Goal: Task Accomplishment & Management: Use online tool/utility

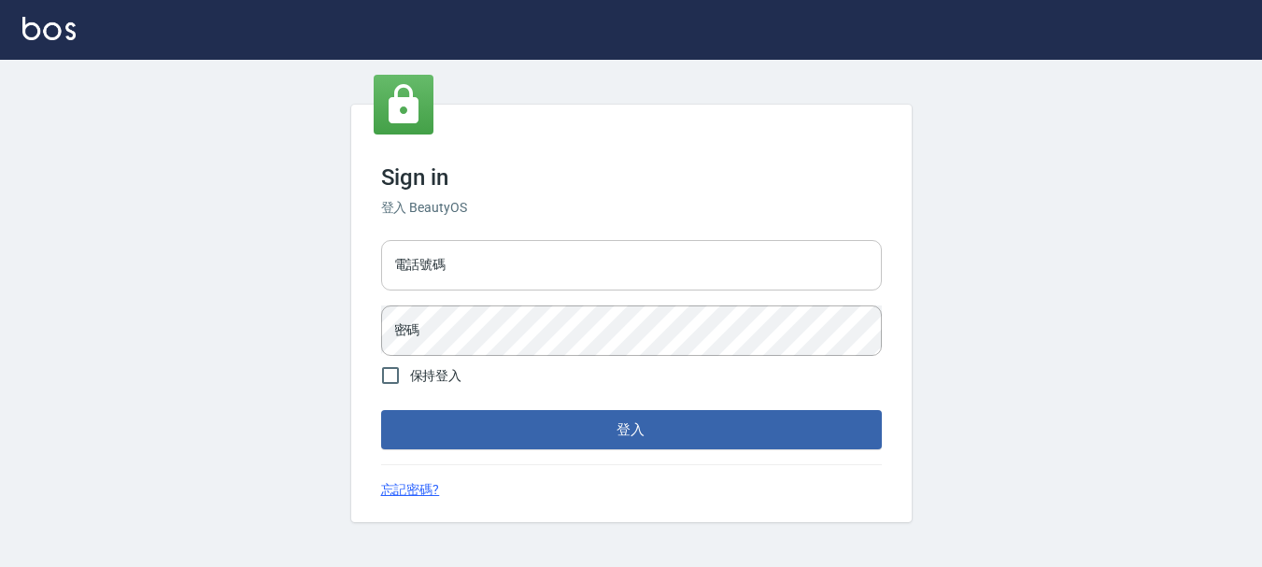
click at [607, 257] on input "電話號碼" at bounding box center [631, 265] width 501 height 50
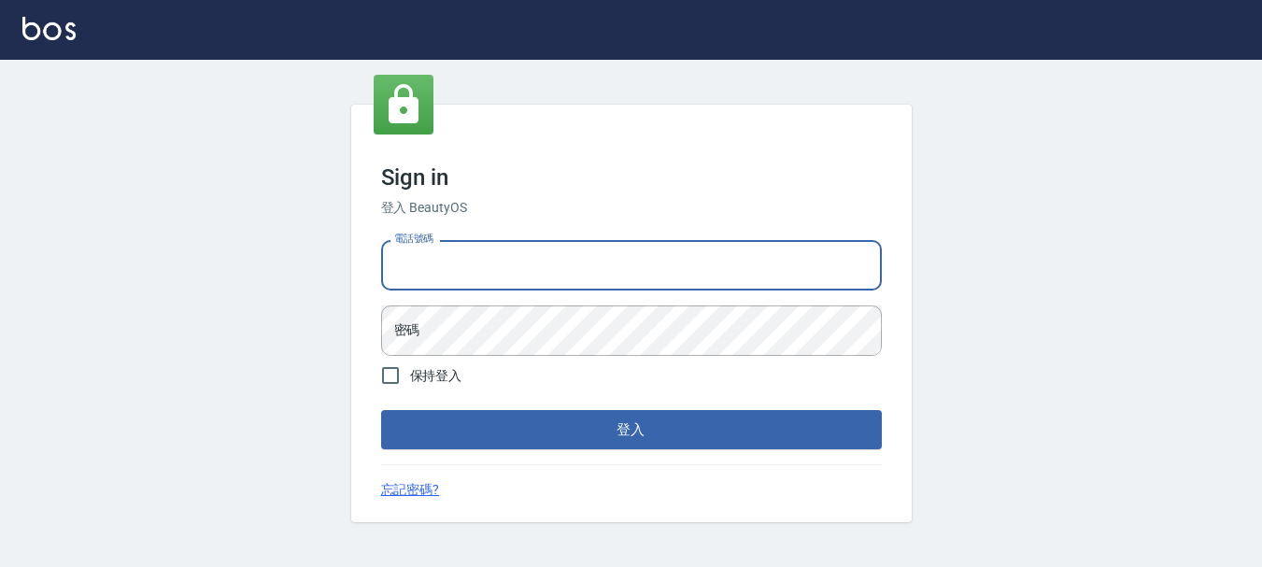
type input "0989239739"
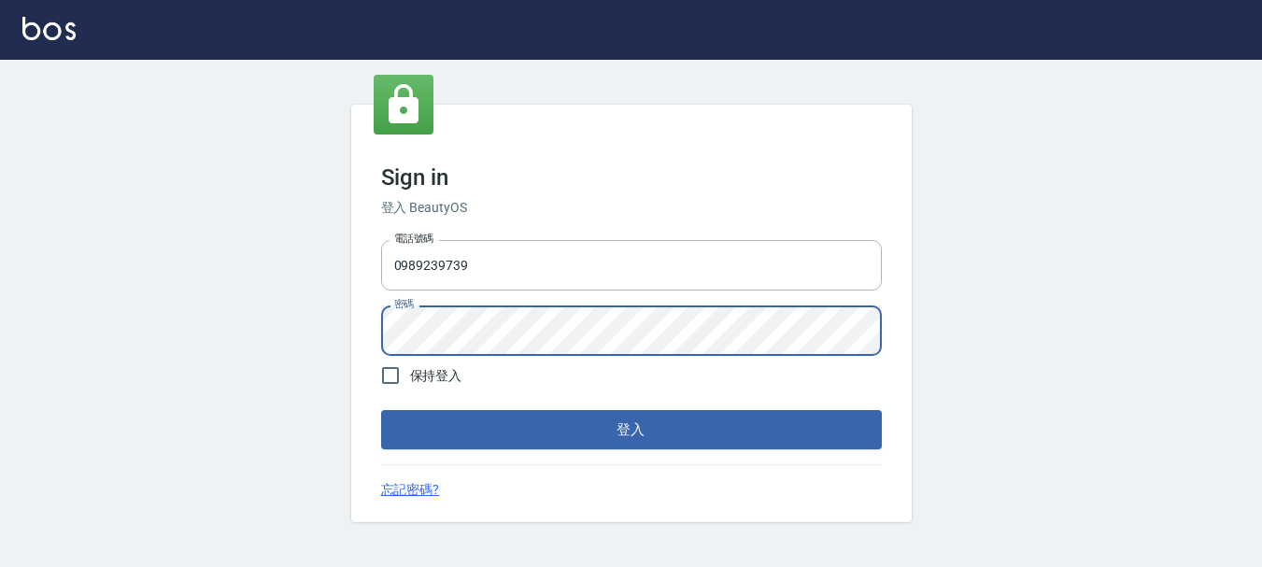
click at [381, 410] on button "登入" at bounding box center [631, 429] width 501 height 39
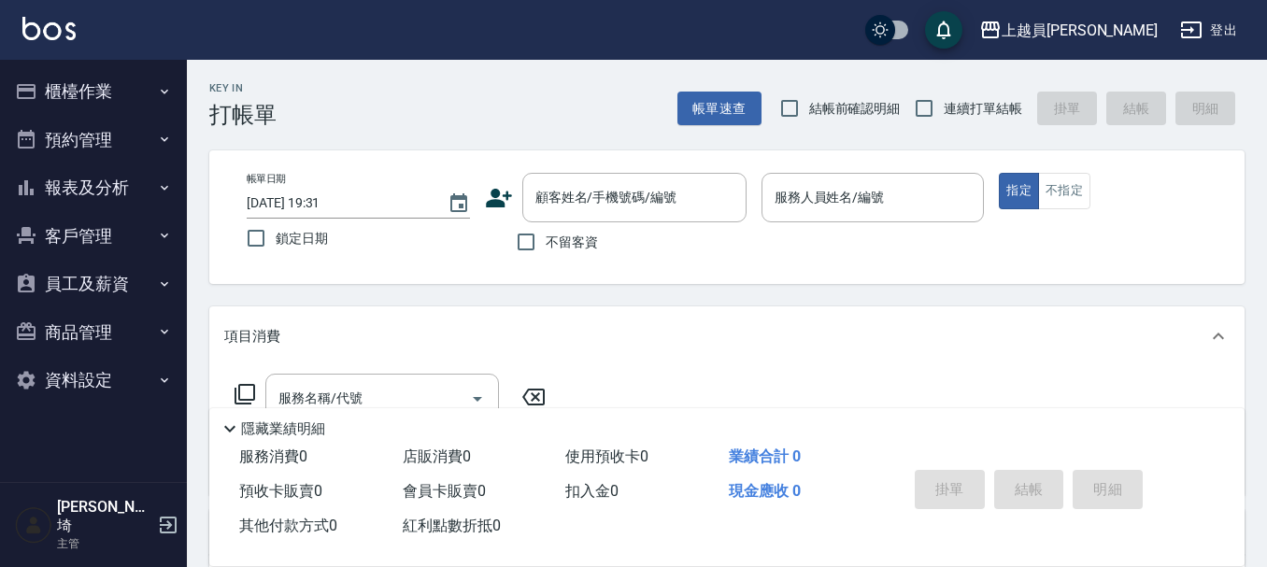
click at [945, 92] on label "連續打單結帳" at bounding box center [964, 108] width 118 height 39
click at [944, 92] on input "連續打單結帳" at bounding box center [924, 108] width 39 height 39
checkbox input "true"
click at [579, 247] on span "不留客資" at bounding box center [572, 243] width 52 height 20
click at [546, 247] on input "不留客資" at bounding box center [525, 241] width 39 height 39
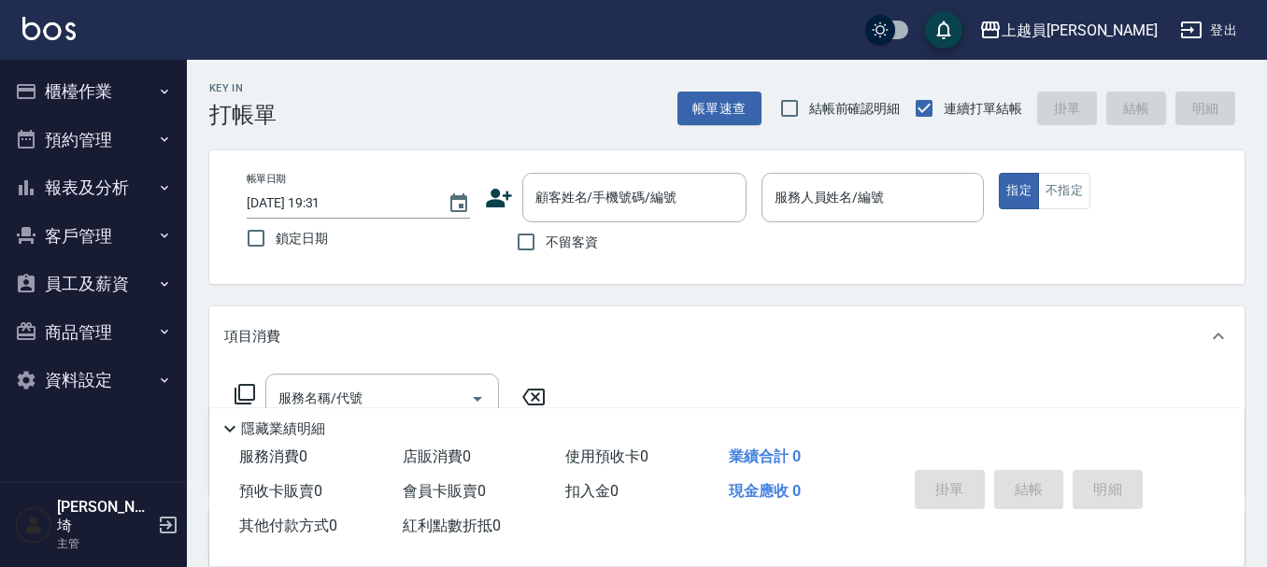
checkbox input "true"
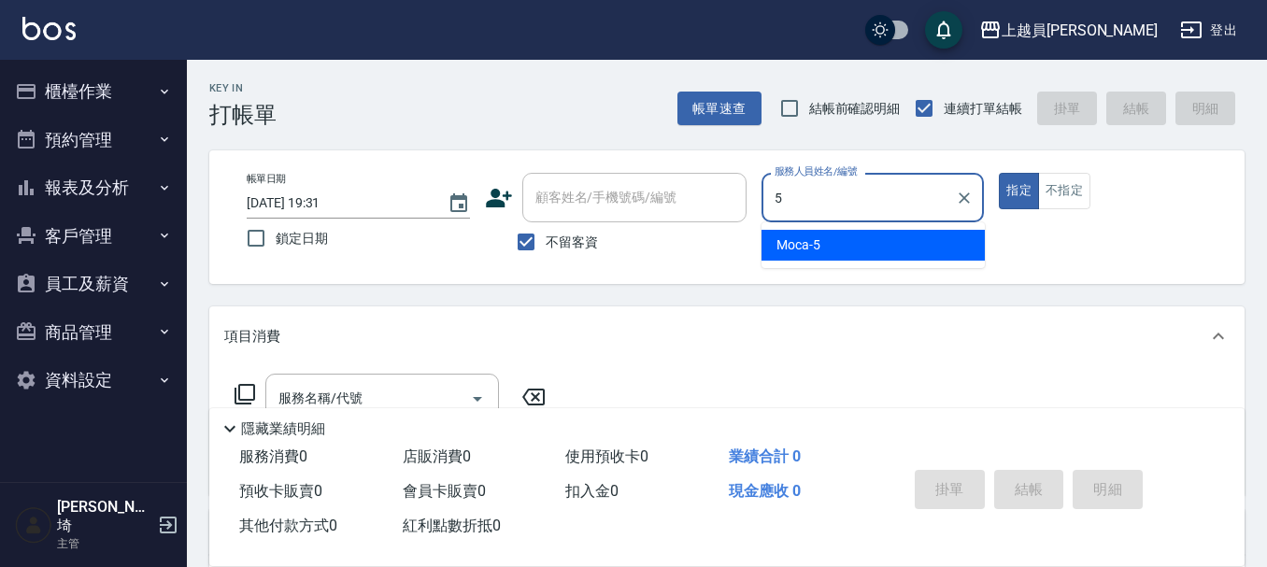
type input "Moca-5"
type button "true"
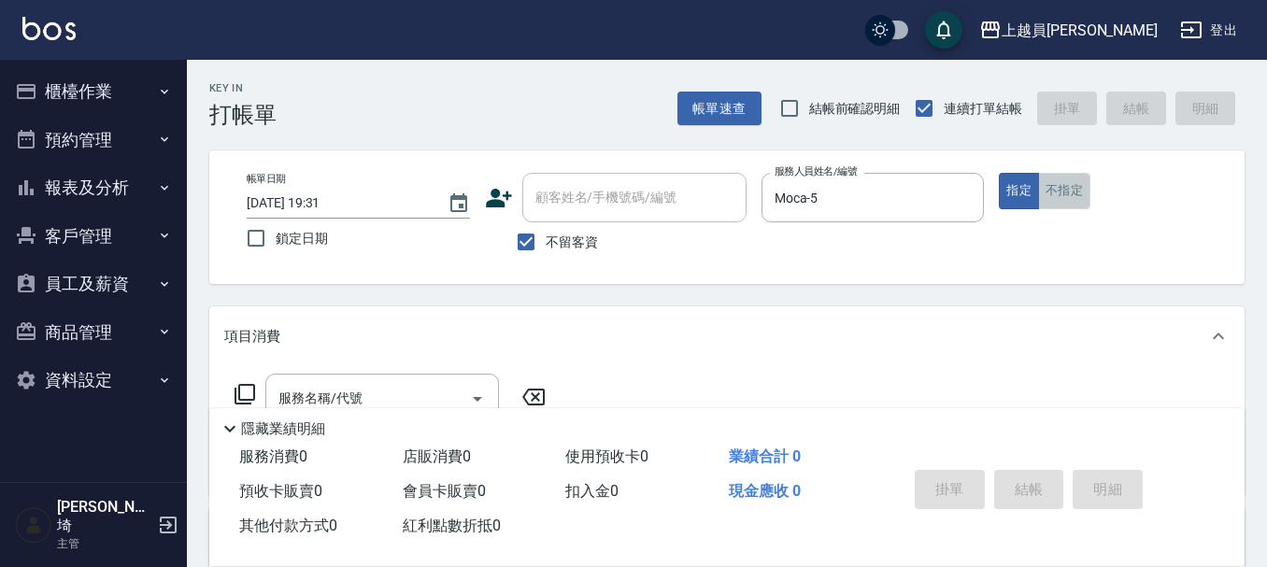
click at [1054, 192] on button "不指定" at bounding box center [1064, 191] width 52 height 36
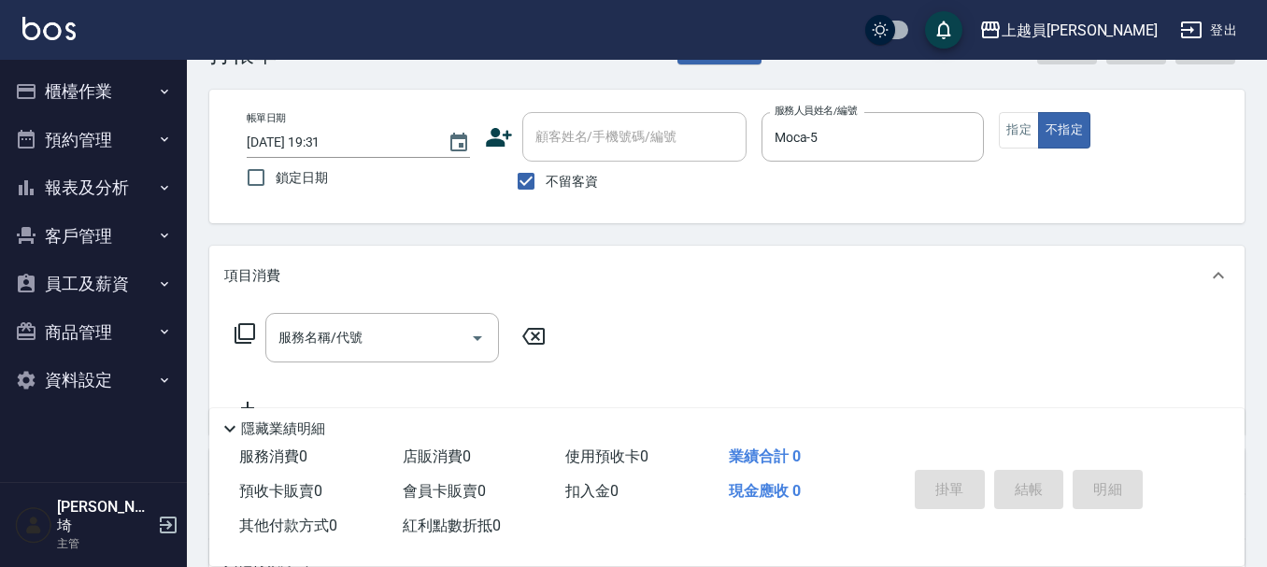
scroll to position [93, 0]
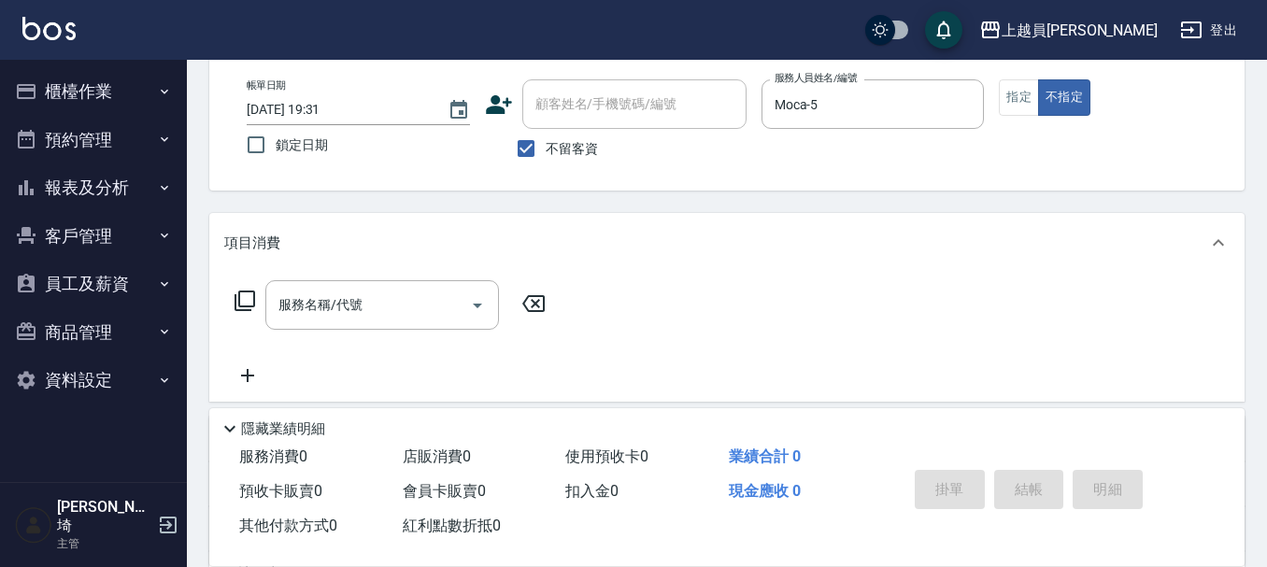
click at [299, 295] on div "服務名稱/代號 服務名稱/代號" at bounding box center [382, 305] width 234 height 50
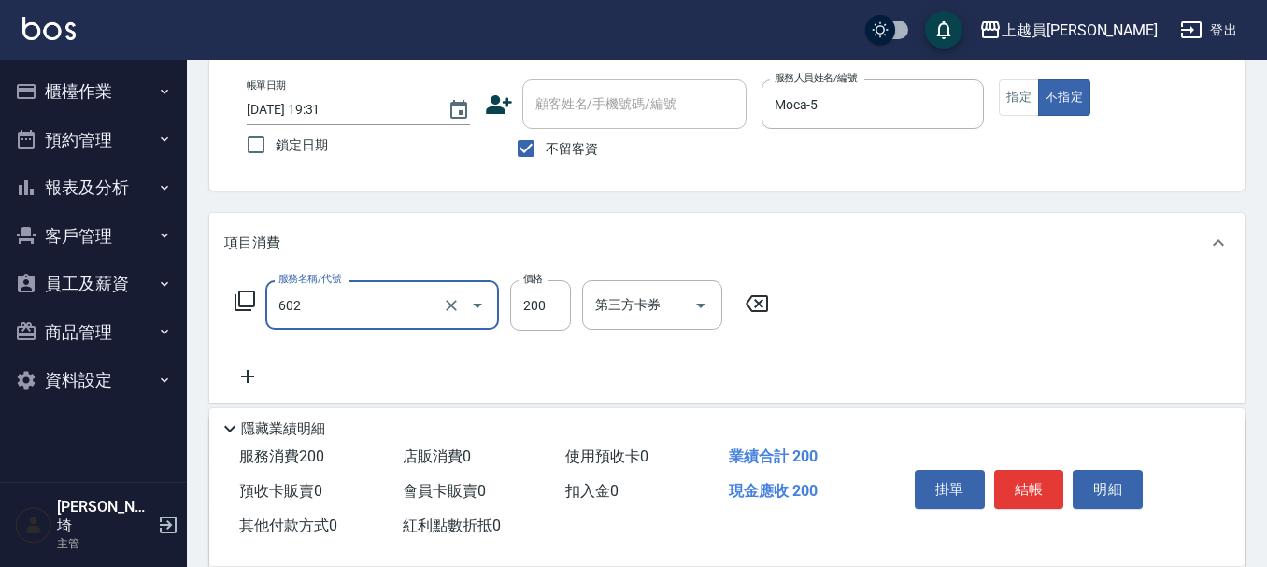
type input "一般洗髮(602)"
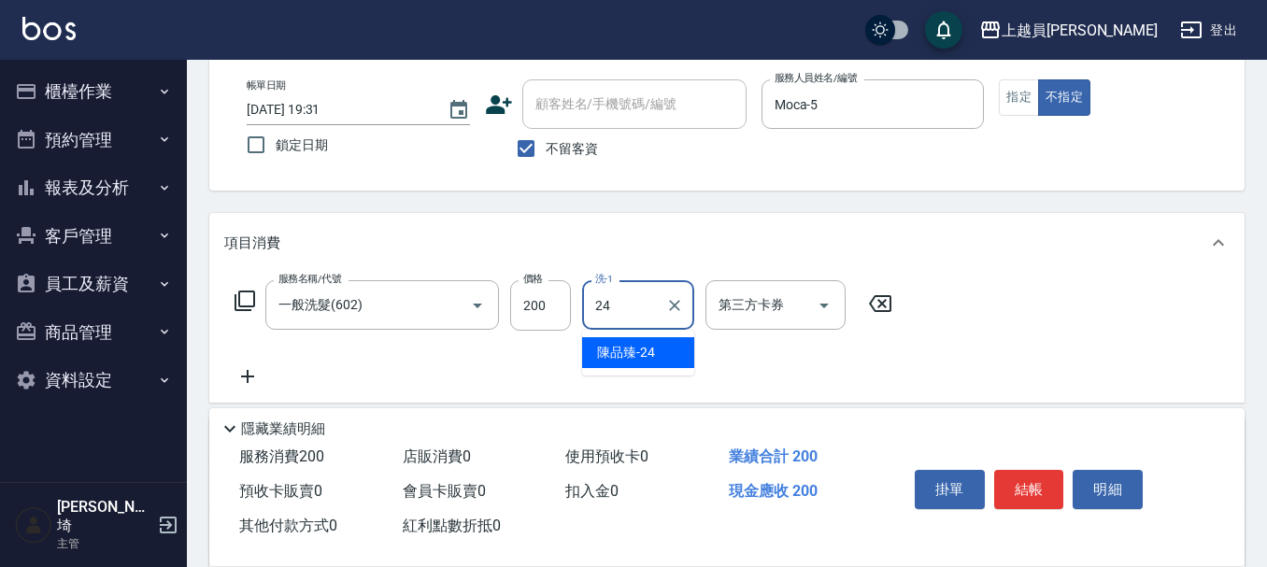
type input "[PERSON_NAME]-24"
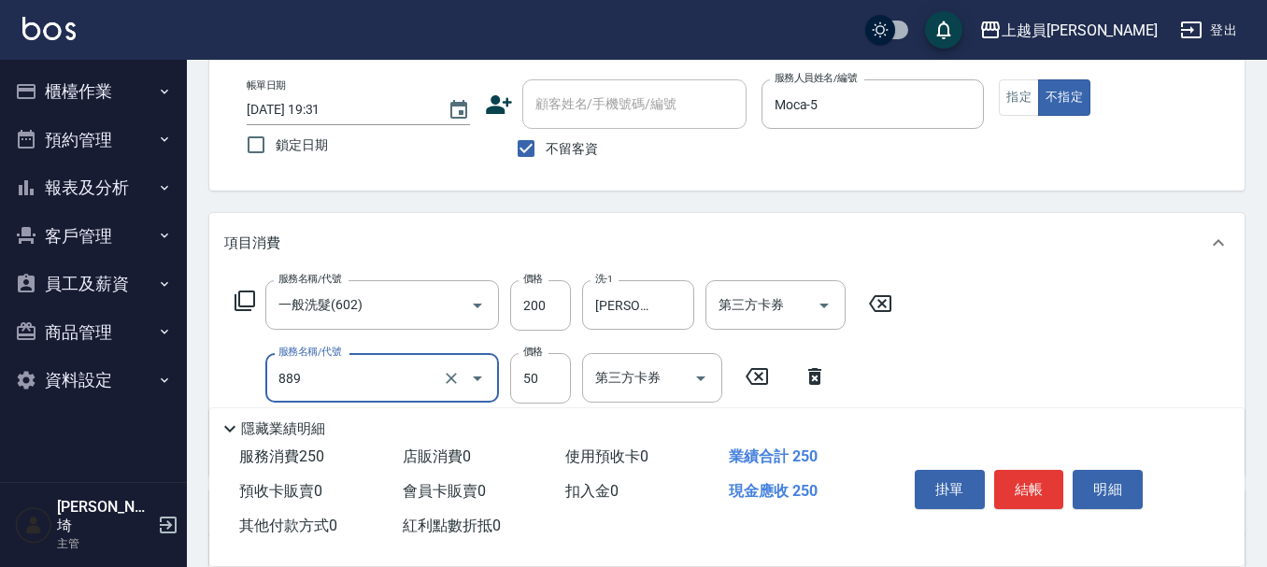
type input "精油(889)"
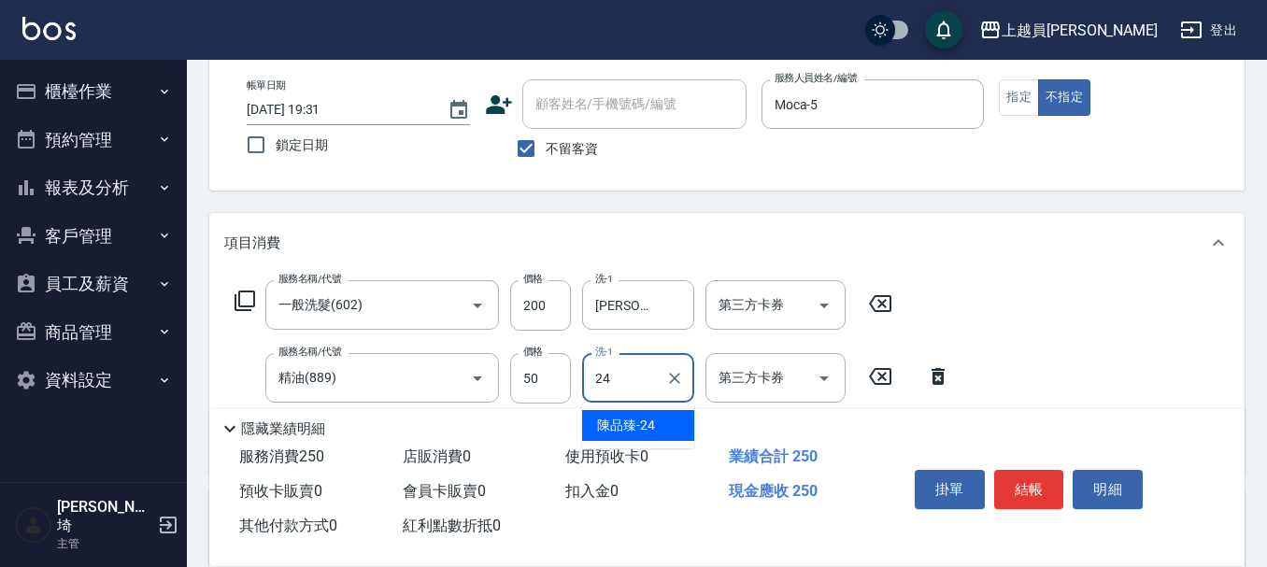
type input "[PERSON_NAME]-24"
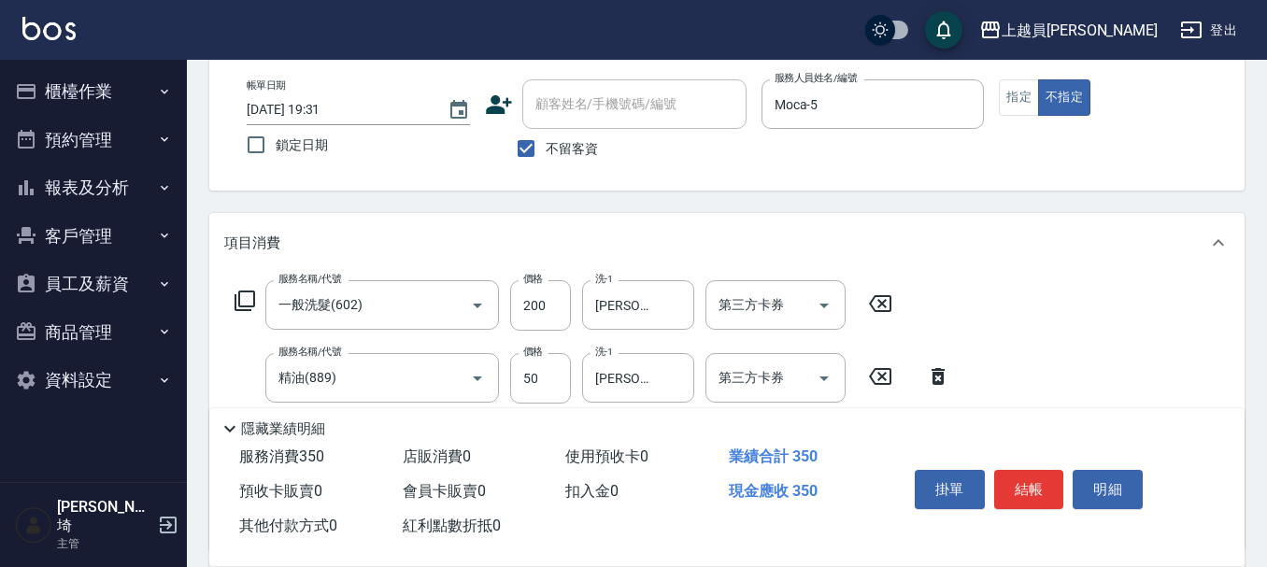
type input "剪髮(302)"
type input "130"
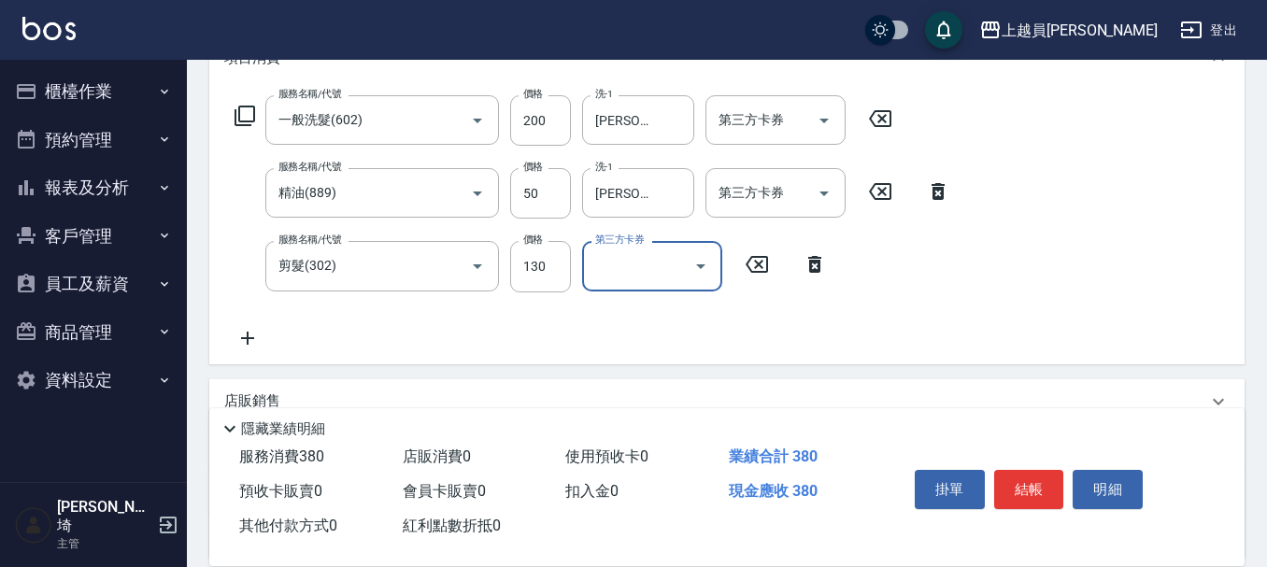
scroll to position [280, 0]
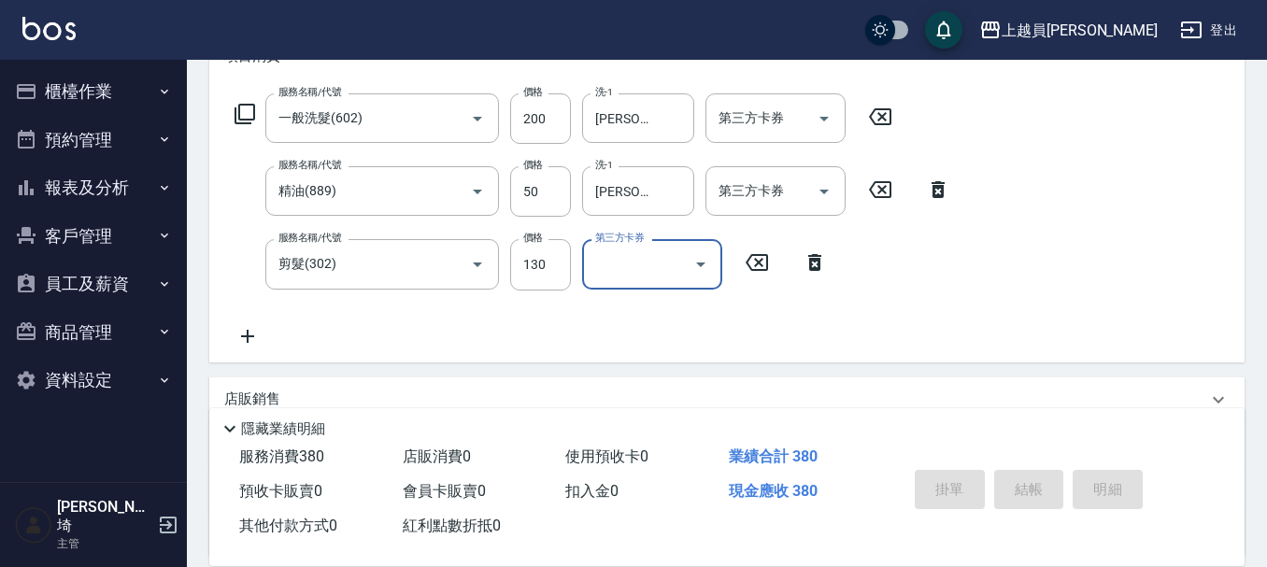
type input "[DATE] 19:32"
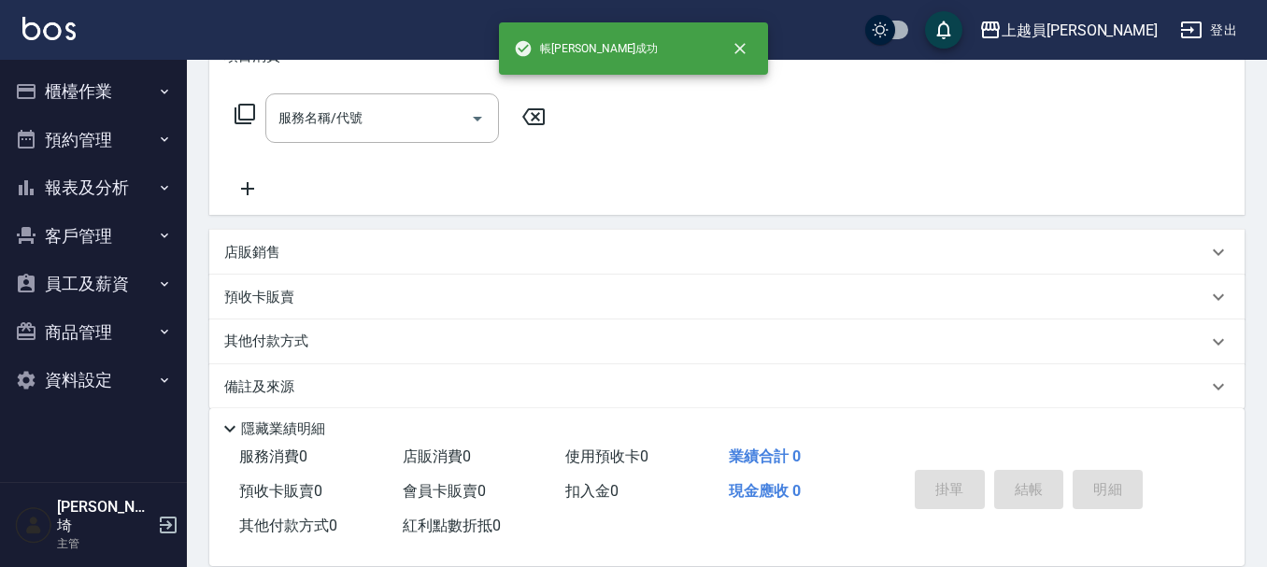
scroll to position [0, 0]
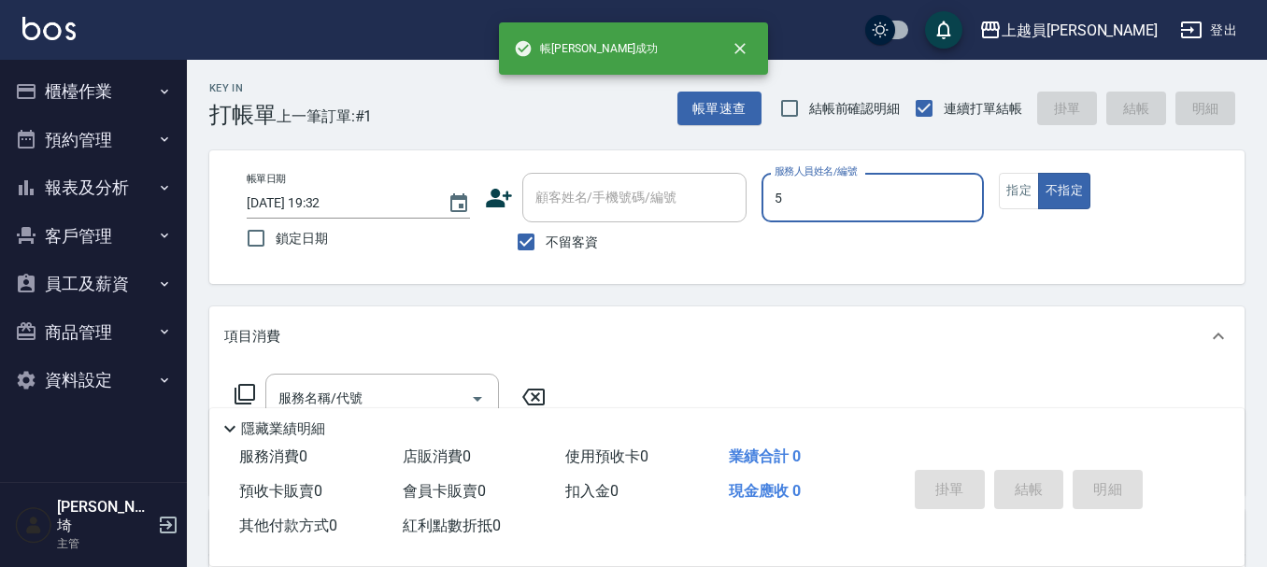
type input "Moca-5"
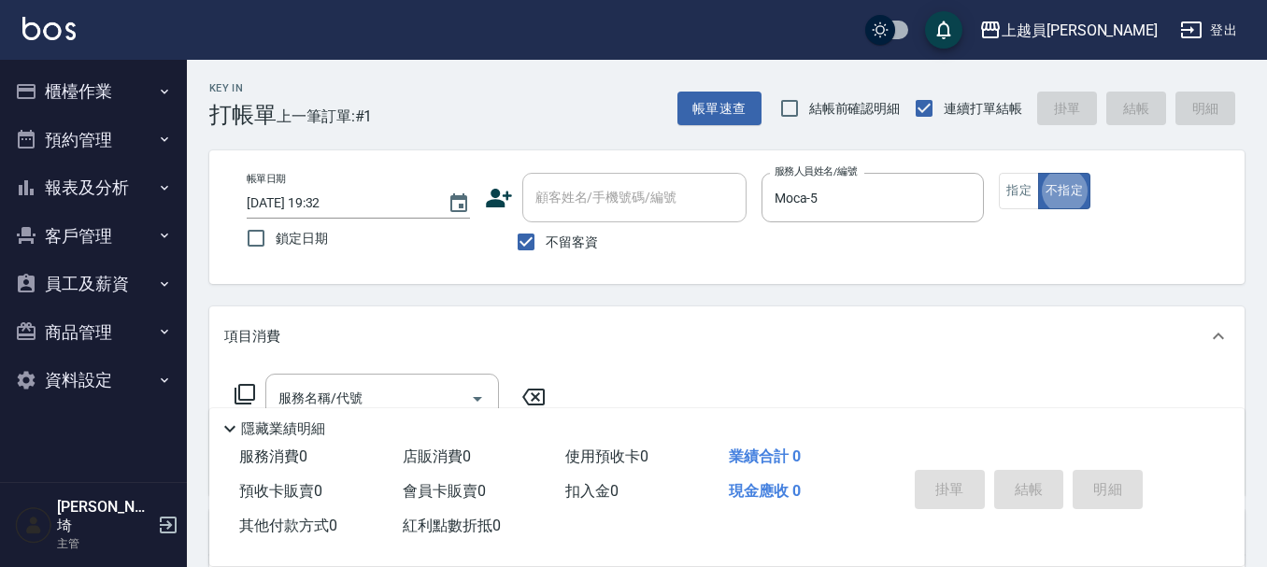
type button "false"
click at [1021, 187] on button "指定" at bounding box center [1019, 191] width 40 height 36
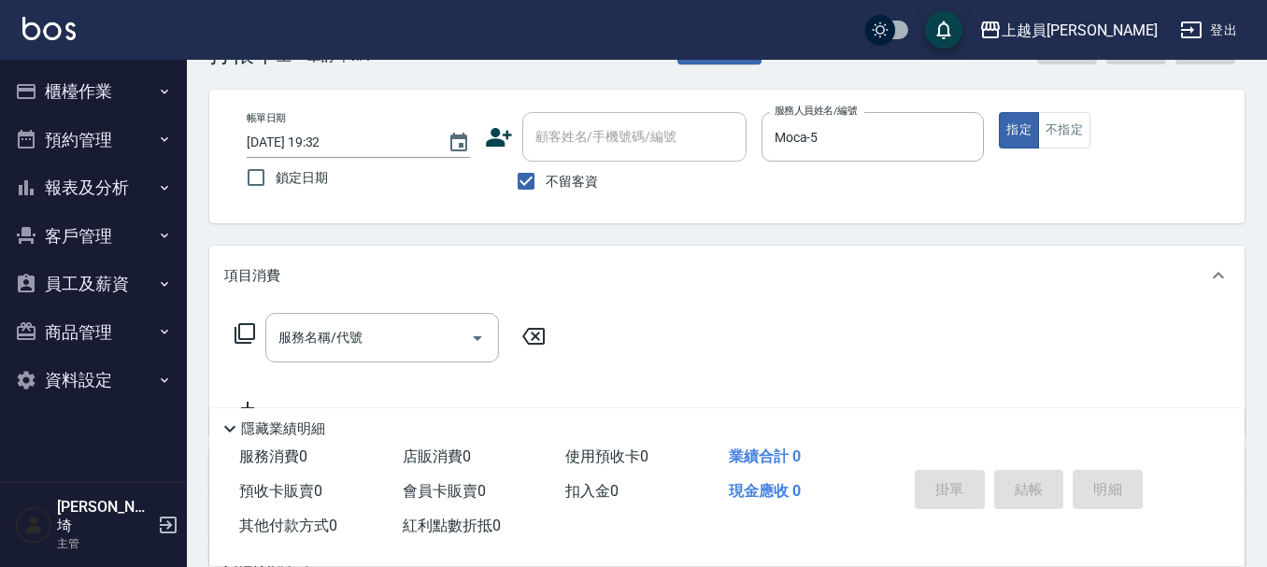
scroll to position [93, 0]
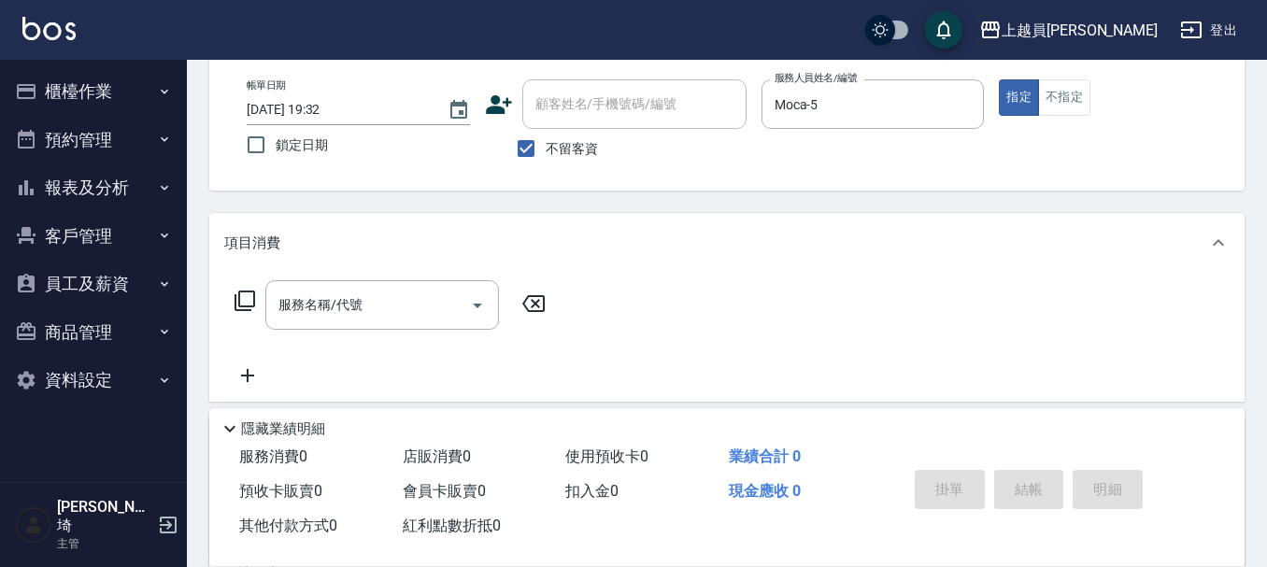
click at [338, 337] on div "服務名稱/代號 服務名稱/代號" at bounding box center [390, 333] width 333 height 107
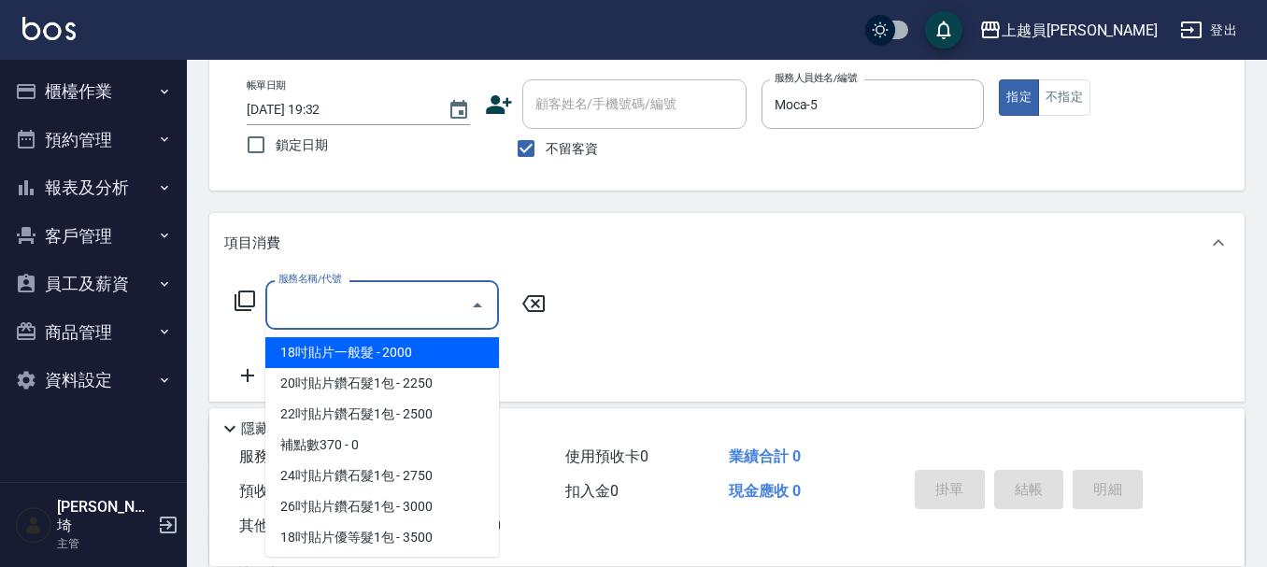
drag, startPoint x: 355, startPoint y: 310, endPoint x: 1276, endPoint y: 22, distance: 964.4
click at [360, 308] on input "服務名稱/代號" at bounding box center [368, 305] width 189 height 33
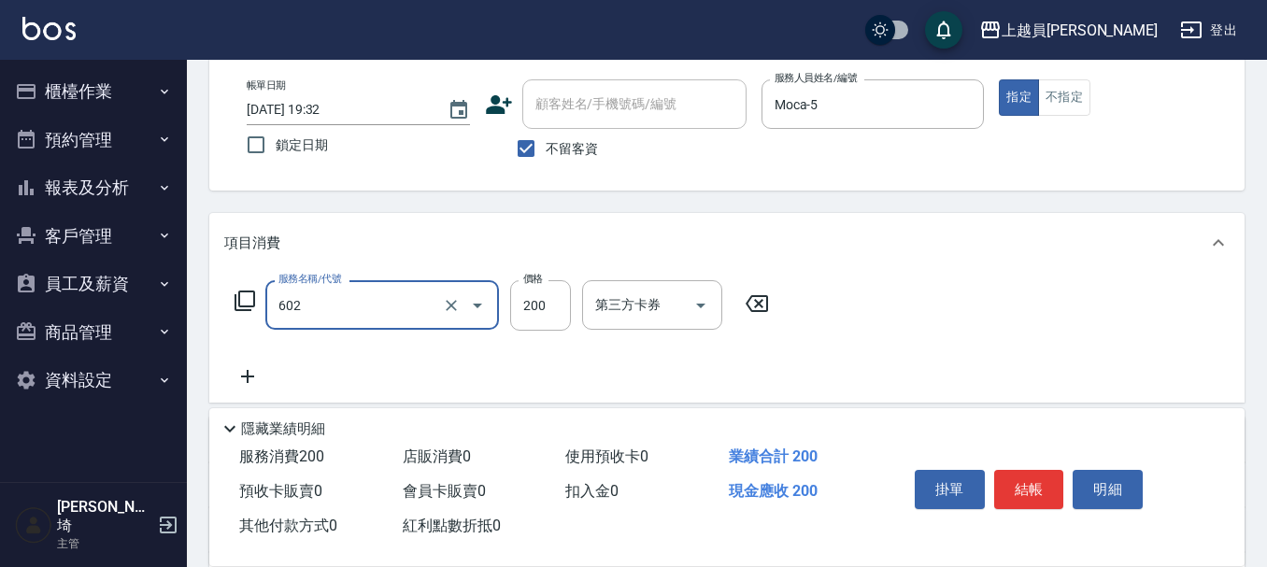
type input "一般洗髮(602)"
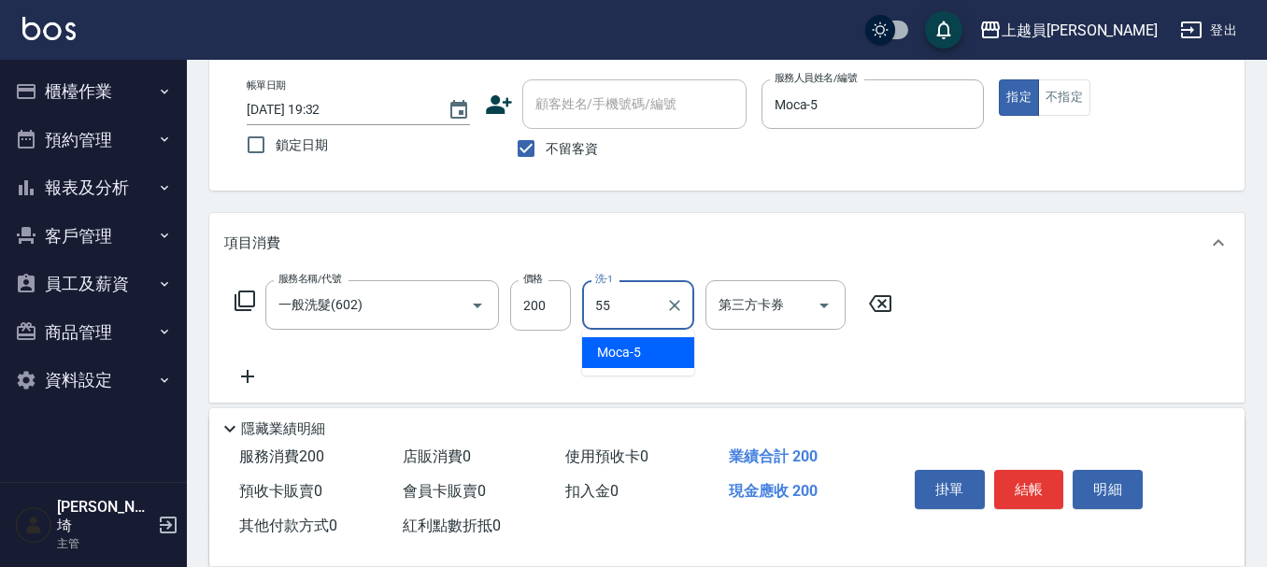
type input "妞妞-55"
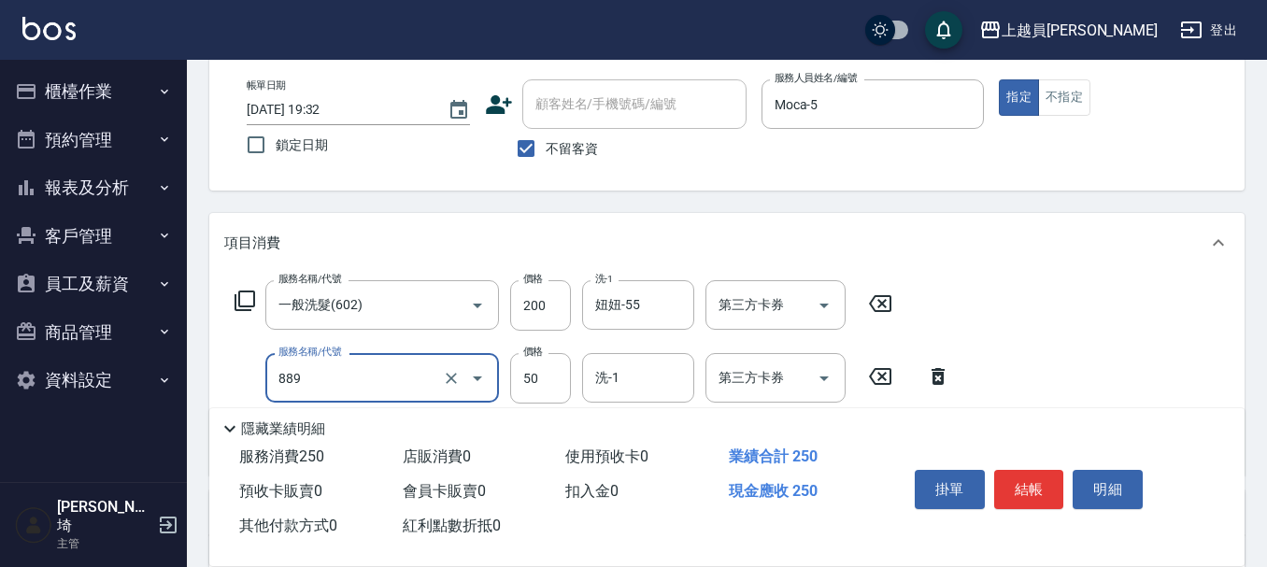
type input "精油(889)"
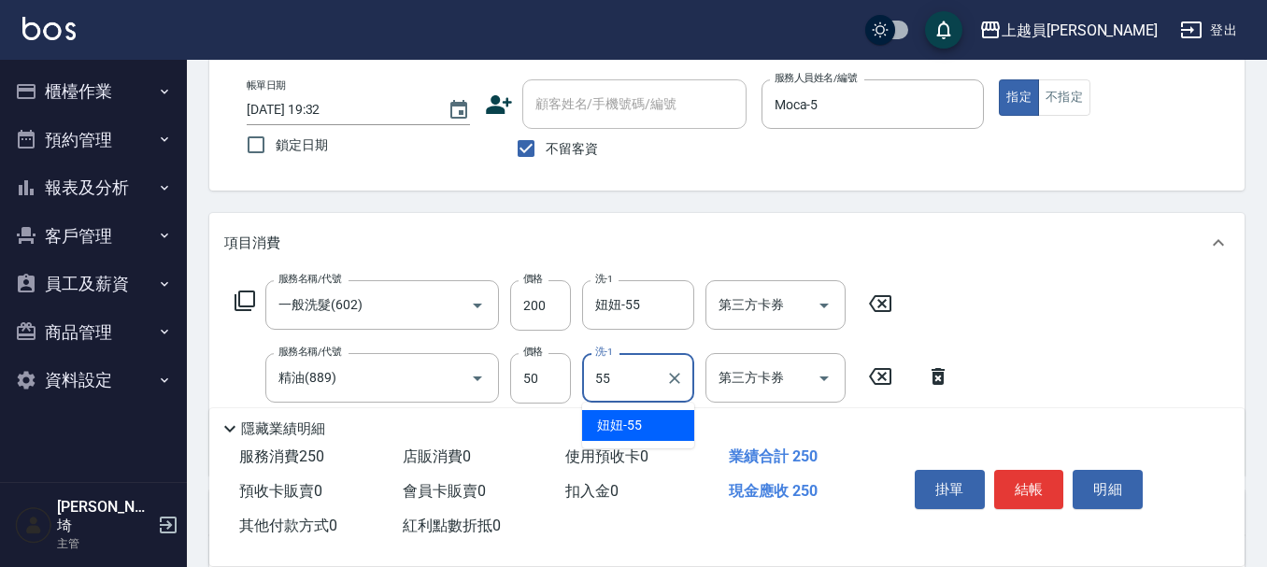
type input "妞妞-55"
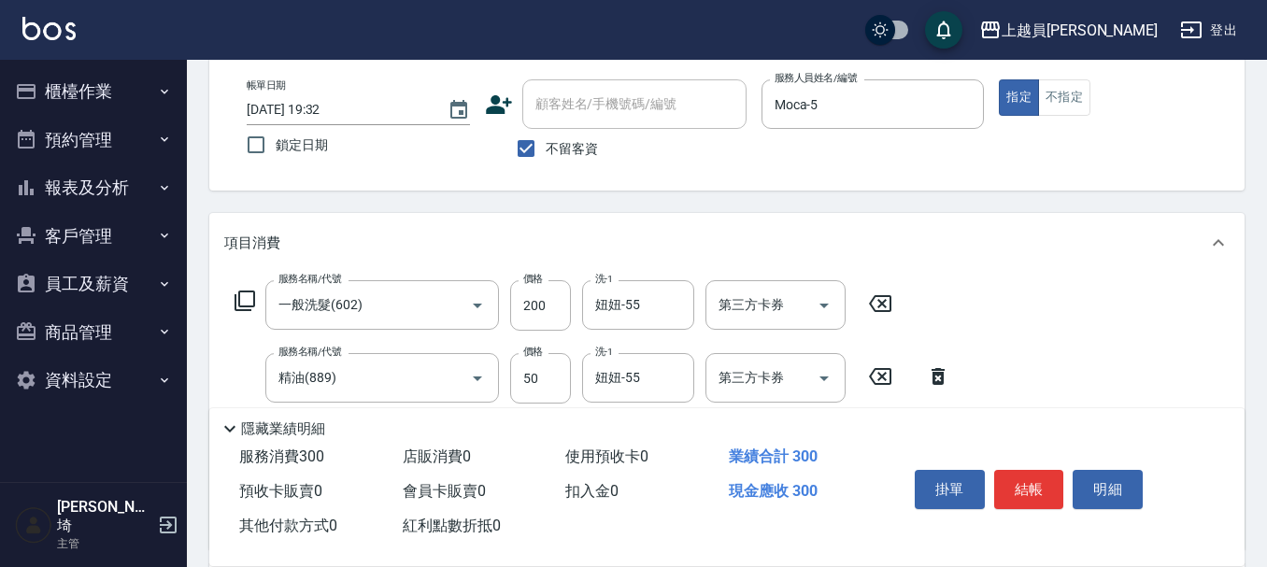
type input "瞬間保養(415)"
type input "妞妞-55"
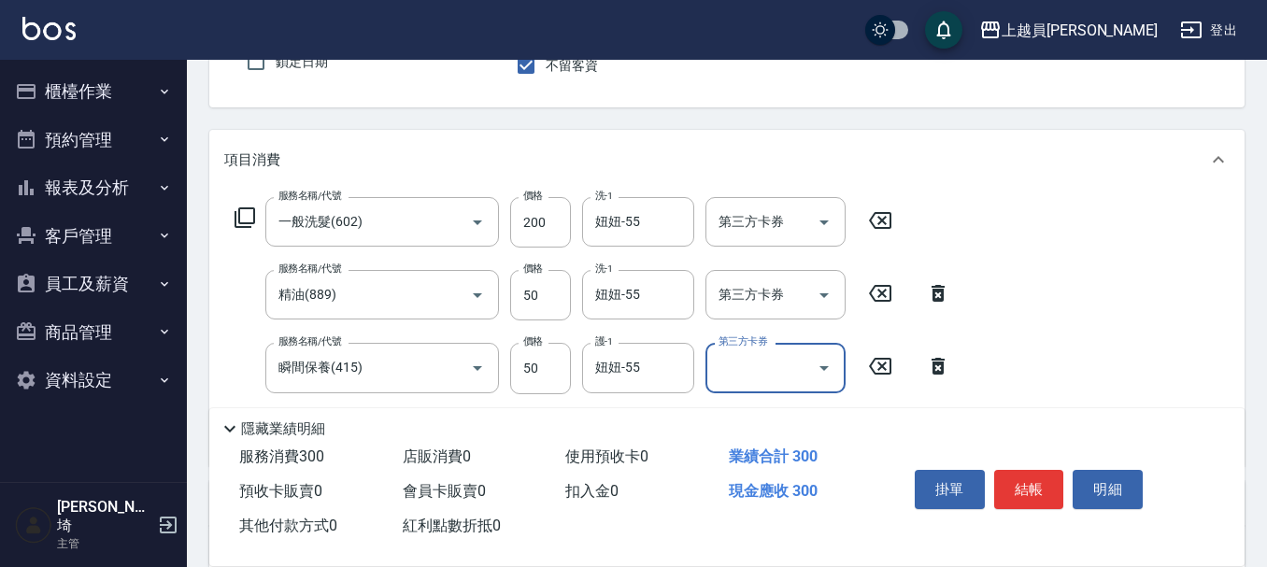
scroll to position [280, 0]
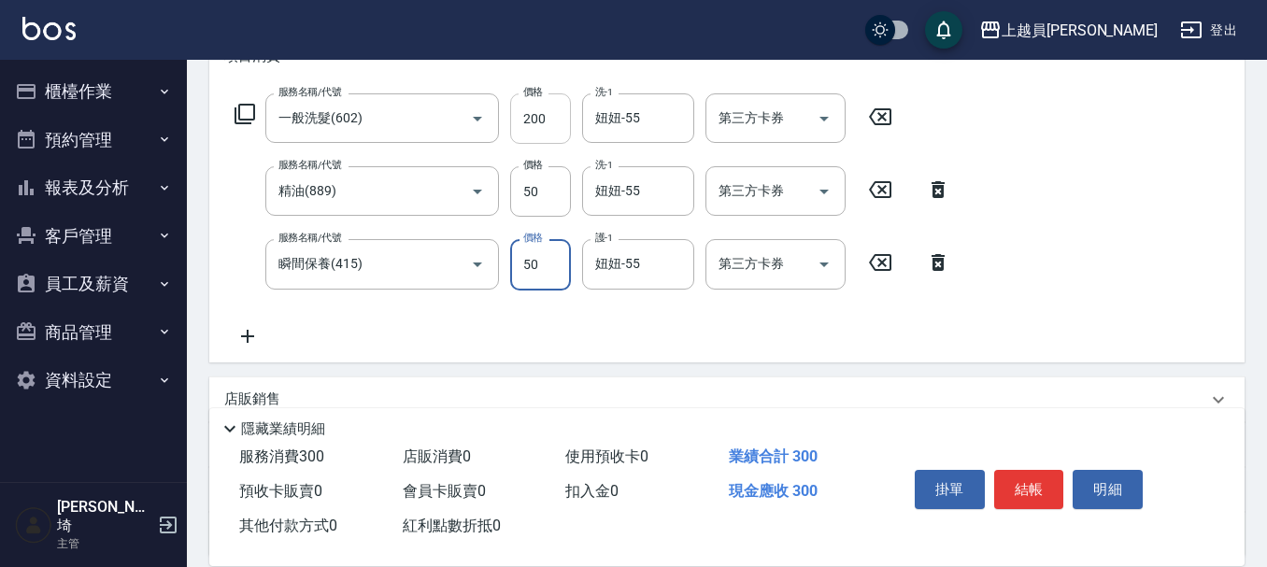
click at [562, 114] on input "200" at bounding box center [540, 118] width 61 height 50
type input "0"
click at [563, 207] on input "50" at bounding box center [540, 191] width 61 height 50
type input "0"
click at [544, 102] on input "200" at bounding box center [540, 118] width 61 height 50
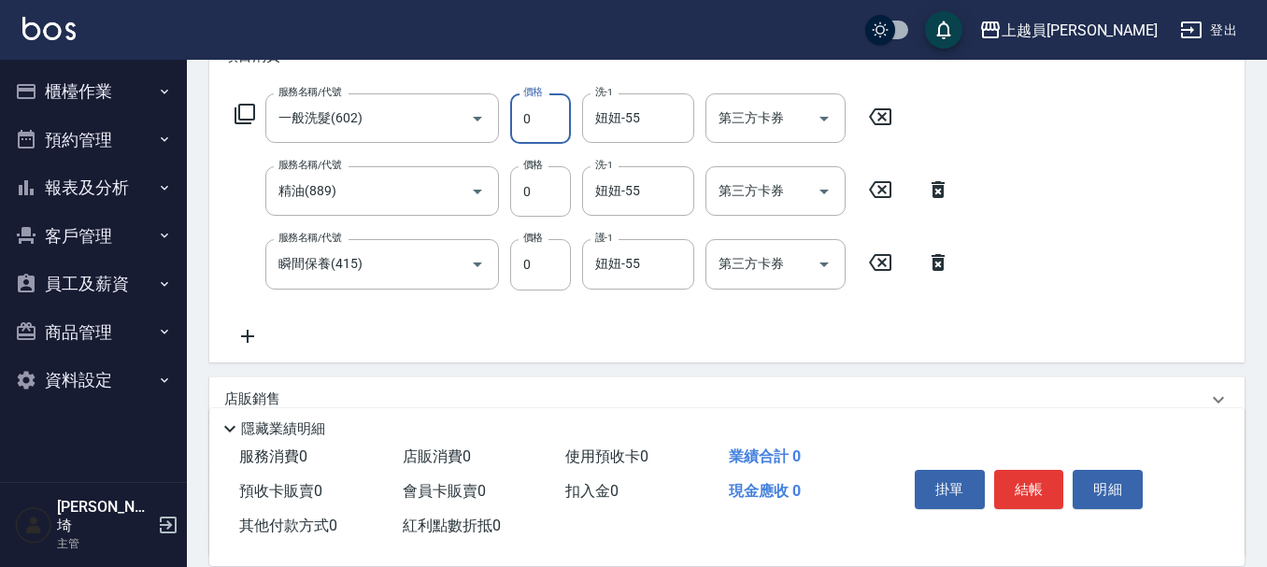
type input "0"
click at [263, 336] on icon at bounding box center [247, 336] width 47 height 22
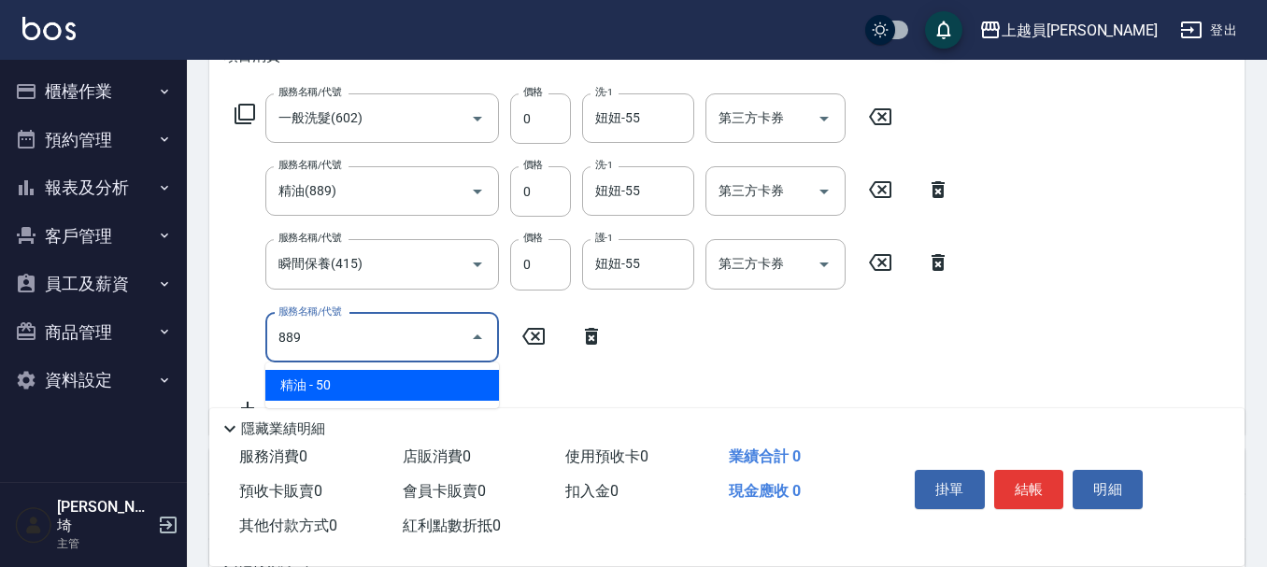
type input "精油(889)"
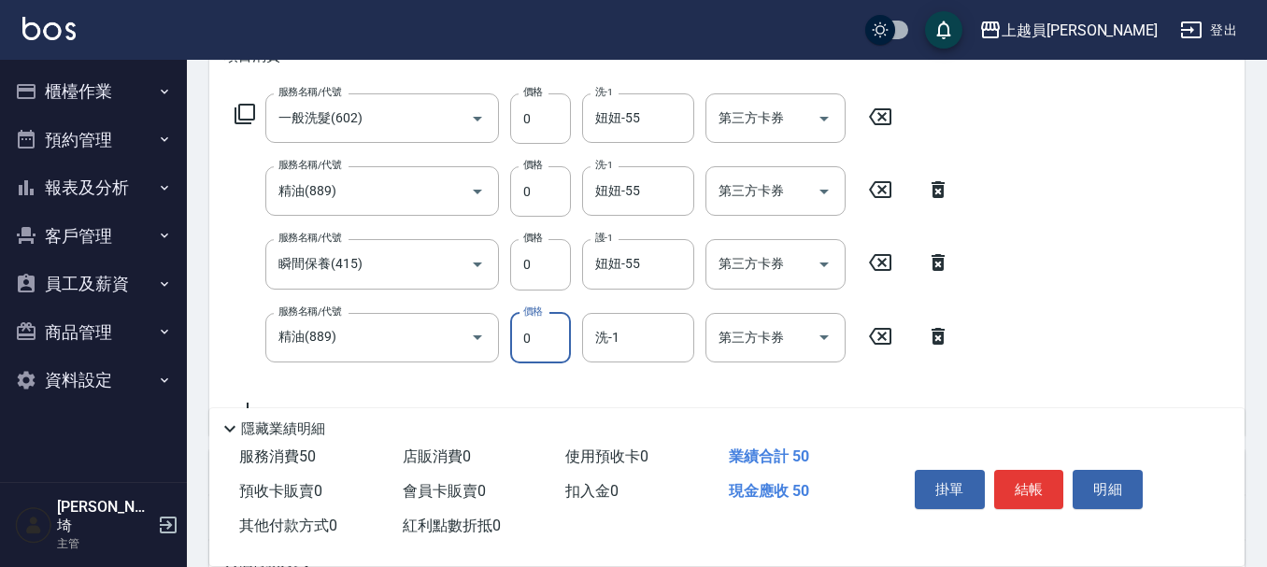
type input "0"
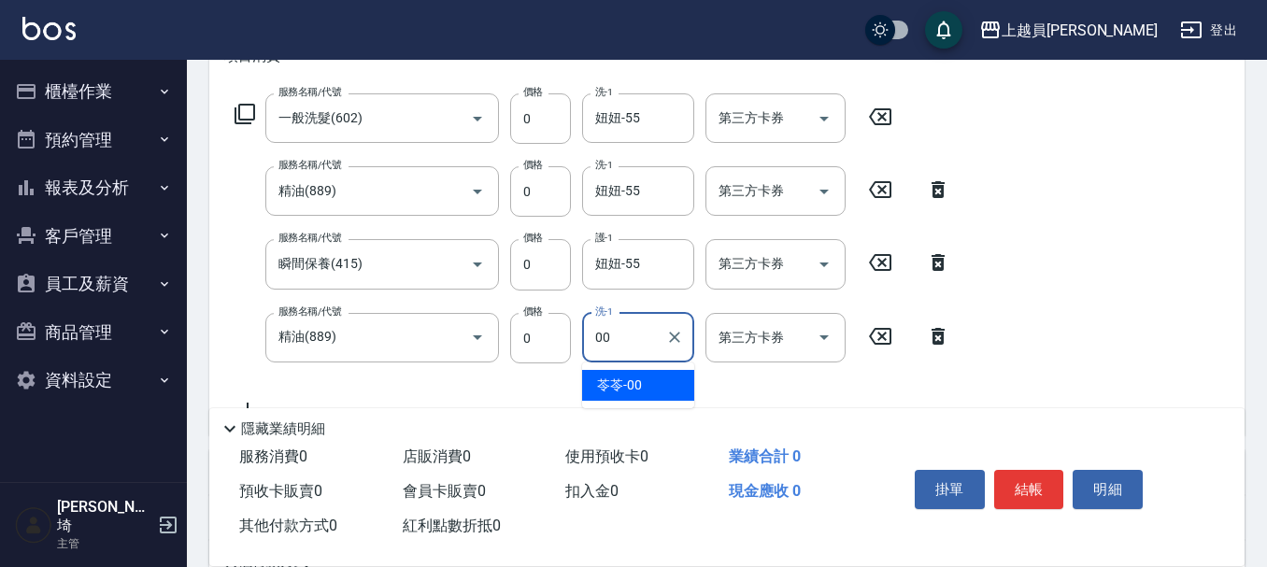
type input "苓苓-00"
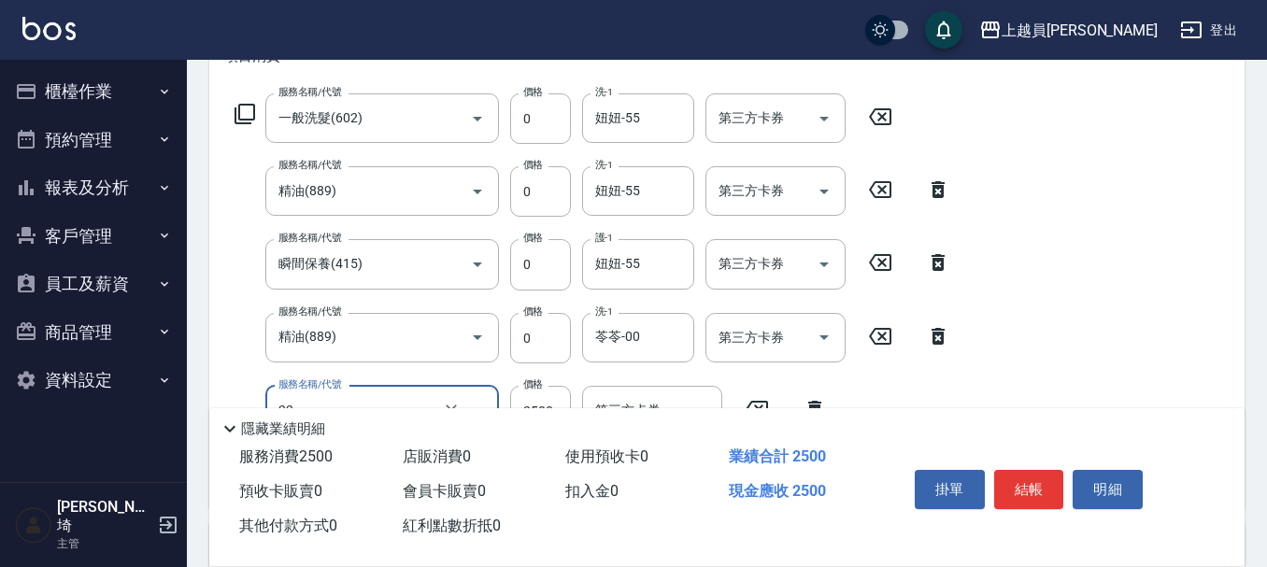
type input "染髮B餐(33)"
type input "0"
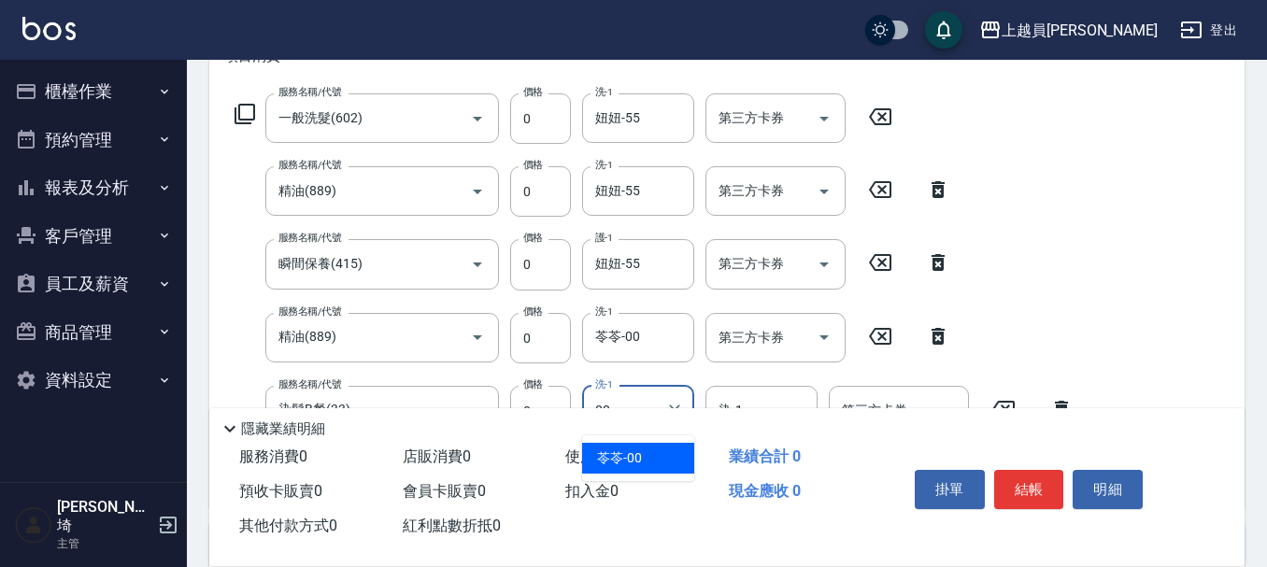
type input "苓苓-00"
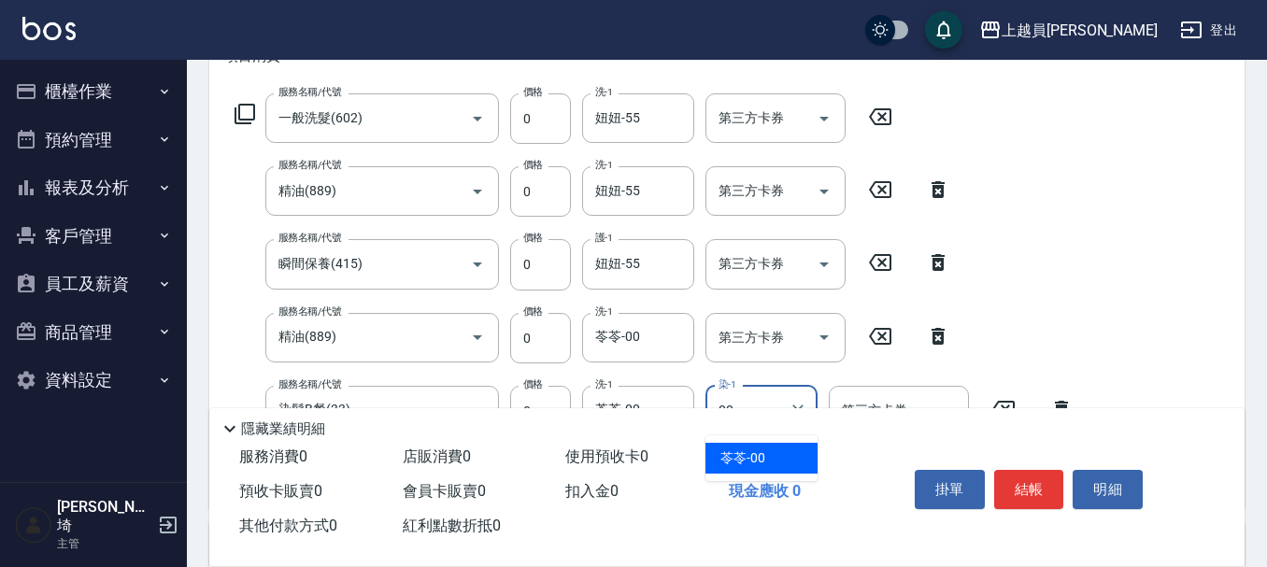
type input "苓苓-00"
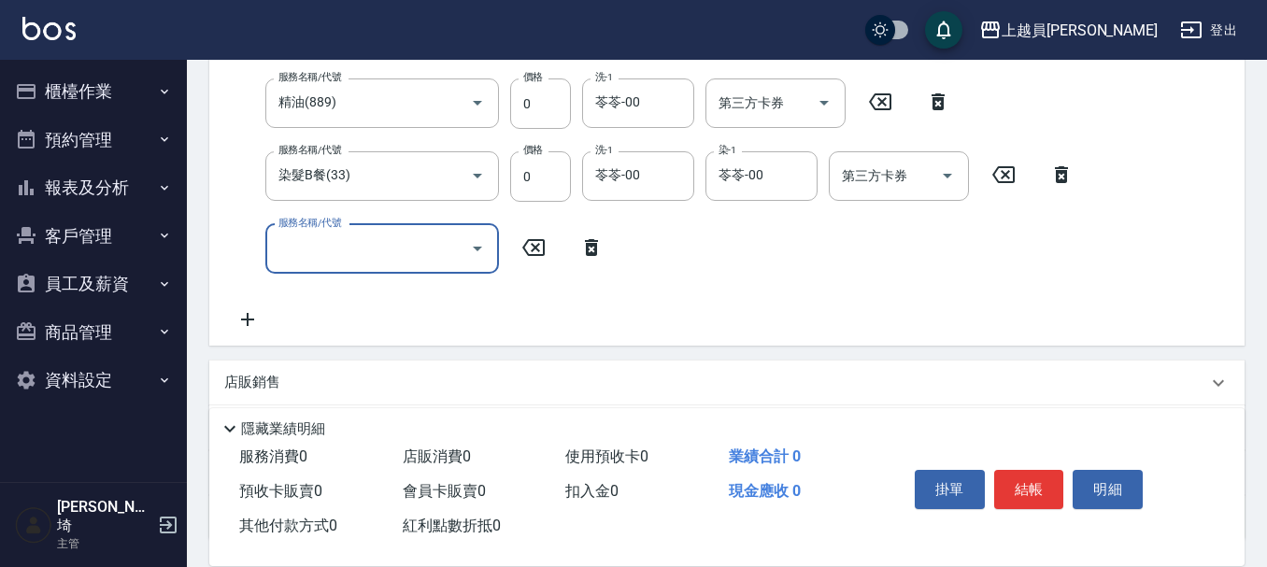
scroll to position [561, 0]
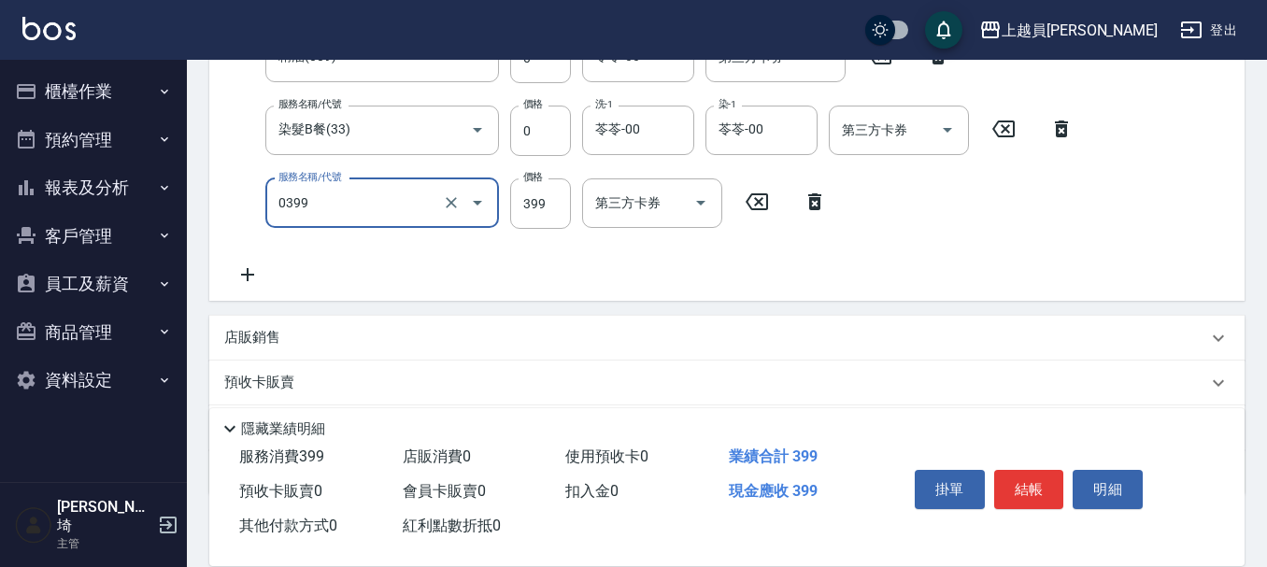
type input "海鹽SPA(0399)"
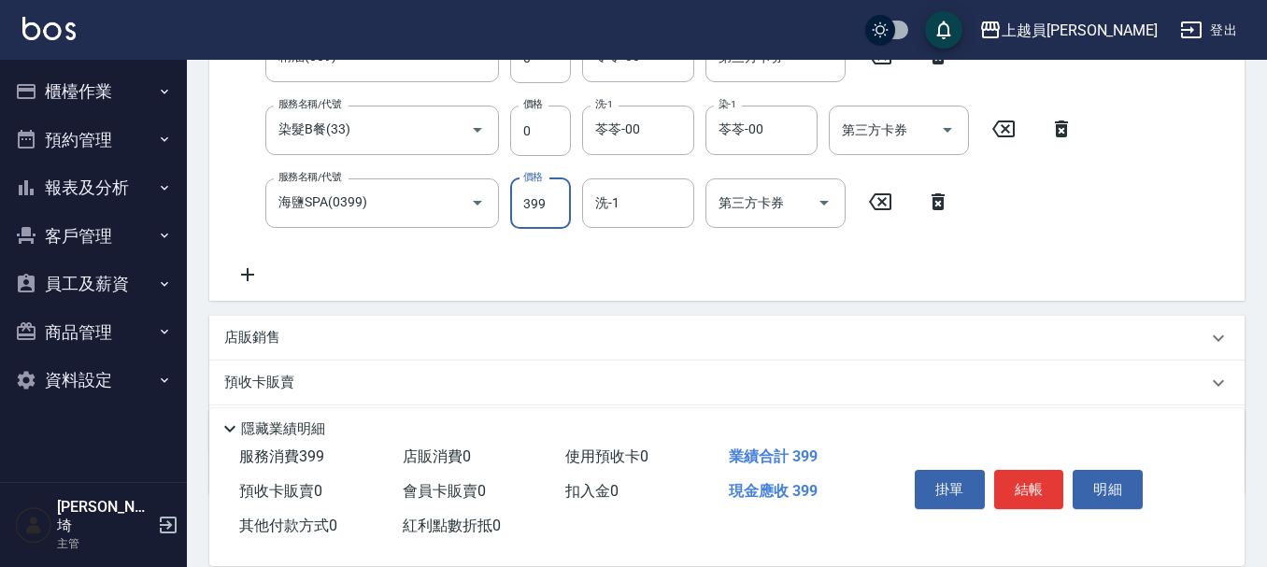
scroll to position [480, 0]
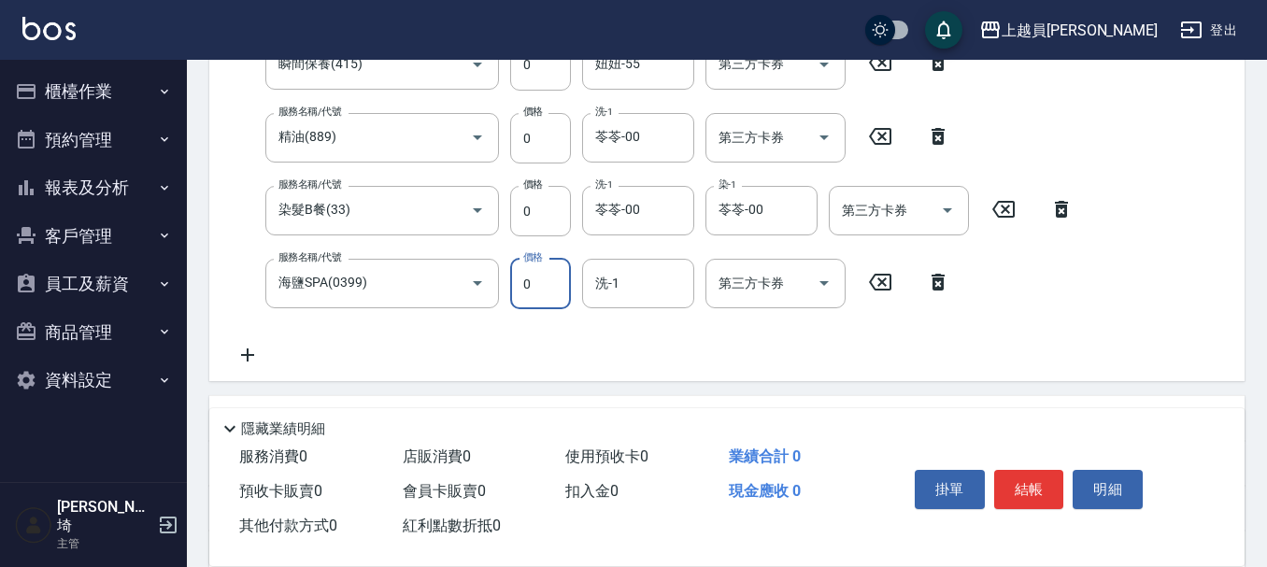
type input "0"
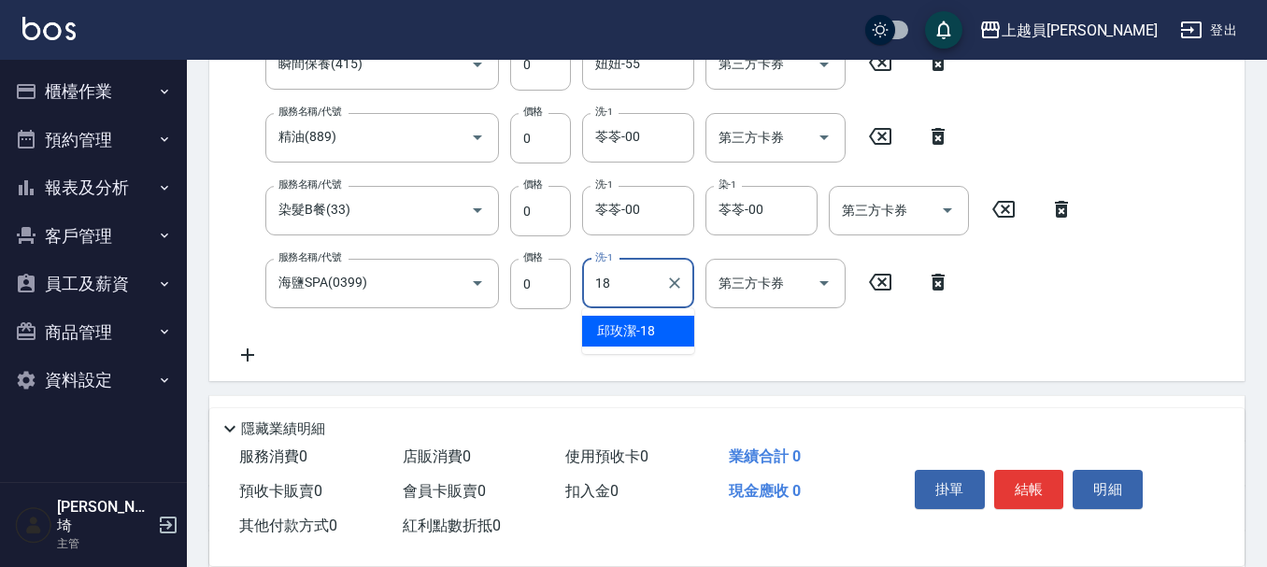
type input "[PERSON_NAME]-18"
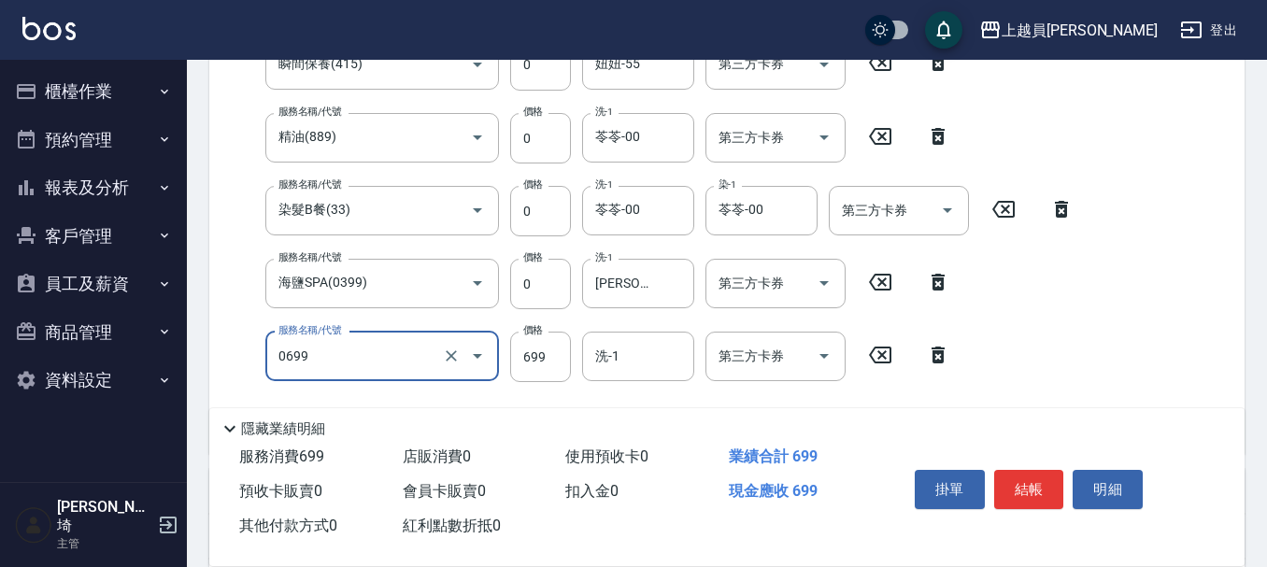
type input "精油洗髮(0699)"
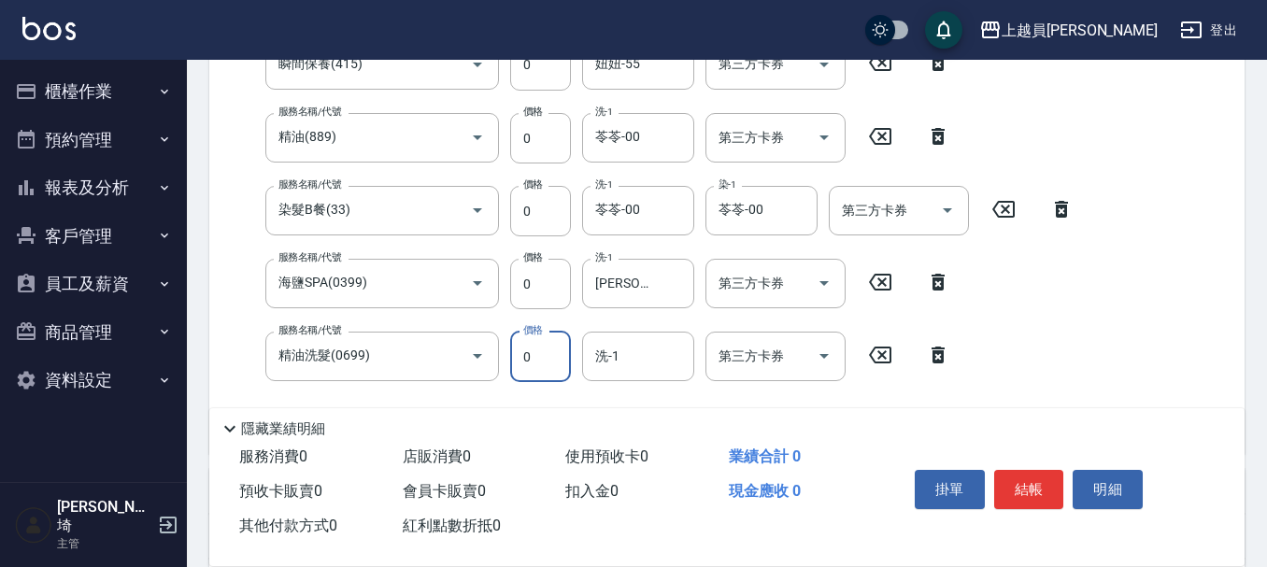
type input "0"
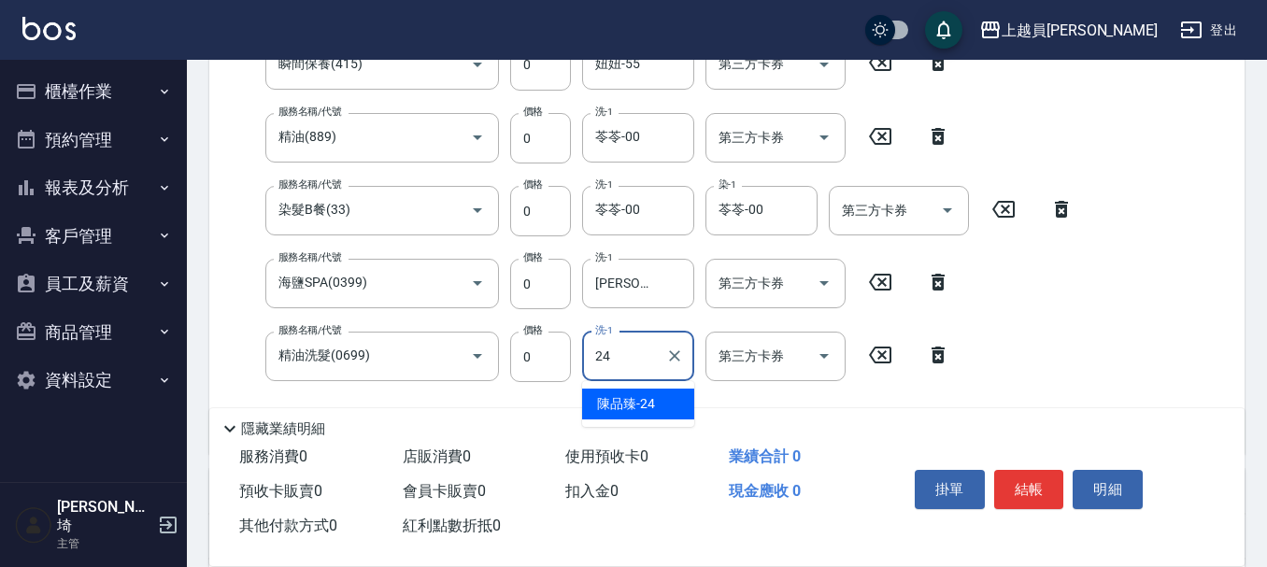
type input "[PERSON_NAME]-24"
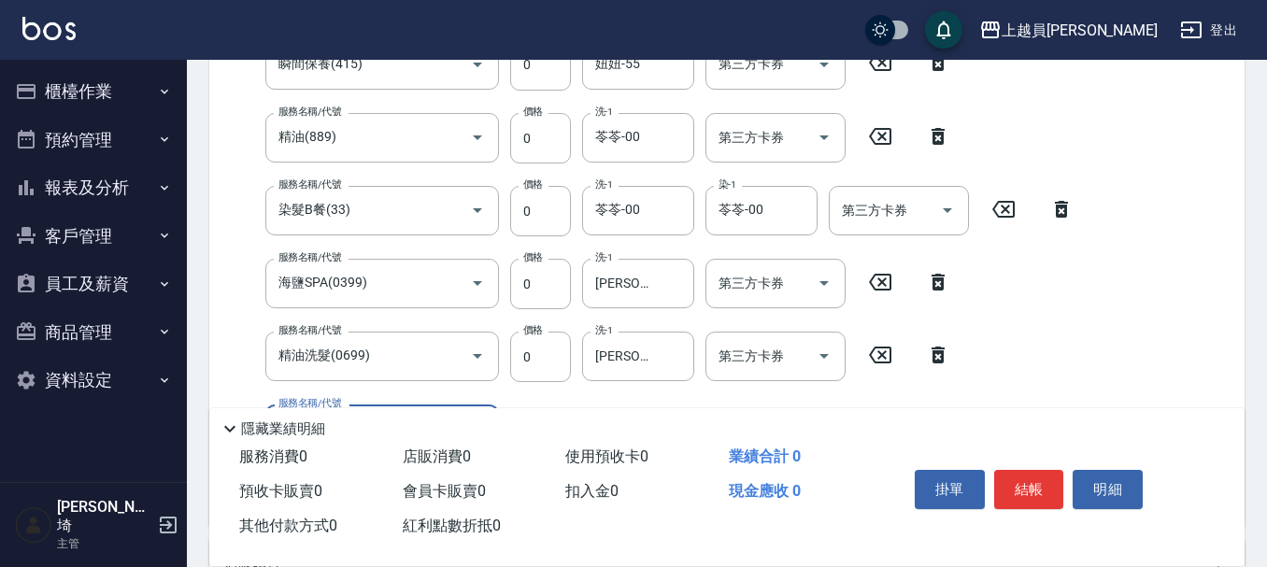
scroll to position [574, 0]
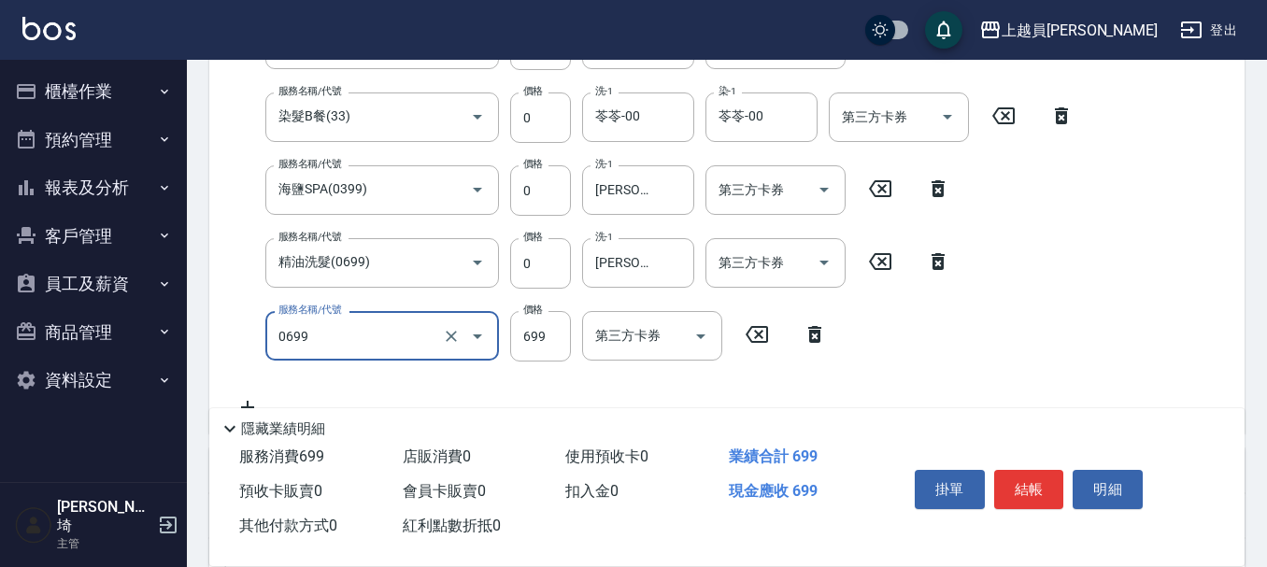
type input "精油洗髮(0699)"
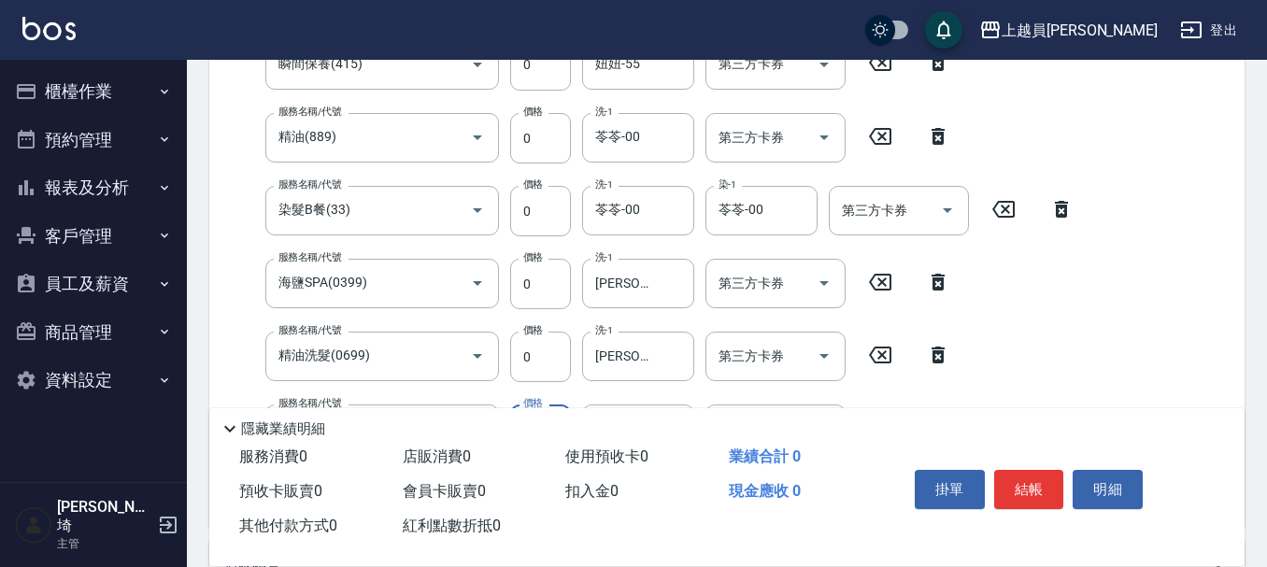
type input "0"
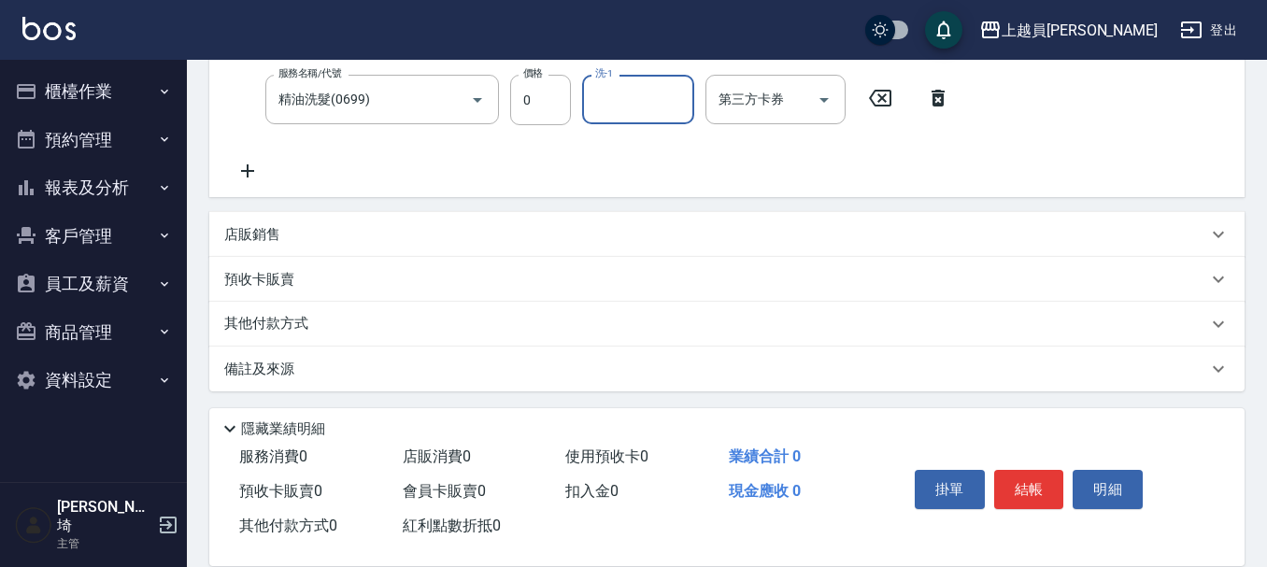
scroll to position [814, 0]
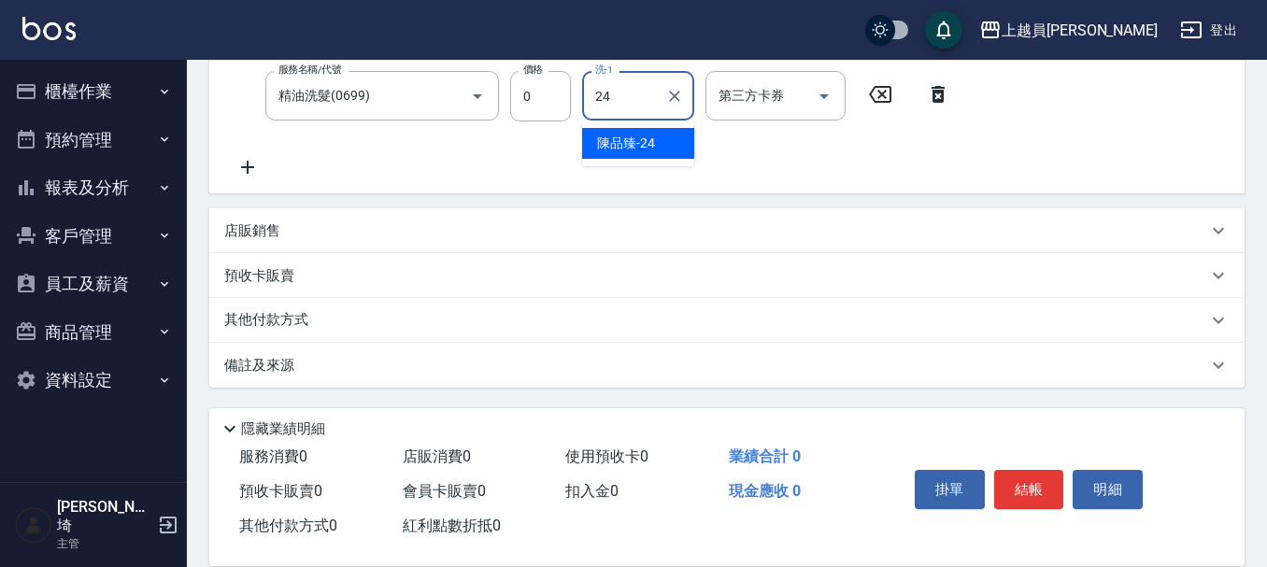
type input "[PERSON_NAME]-24"
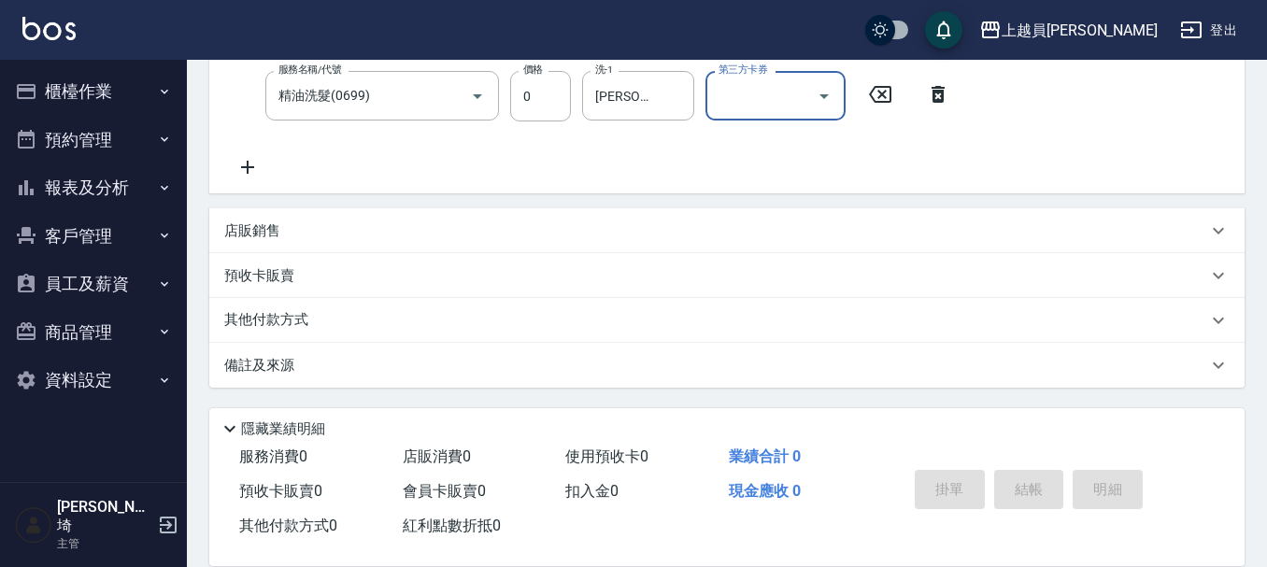
type input "[DATE] 19:33"
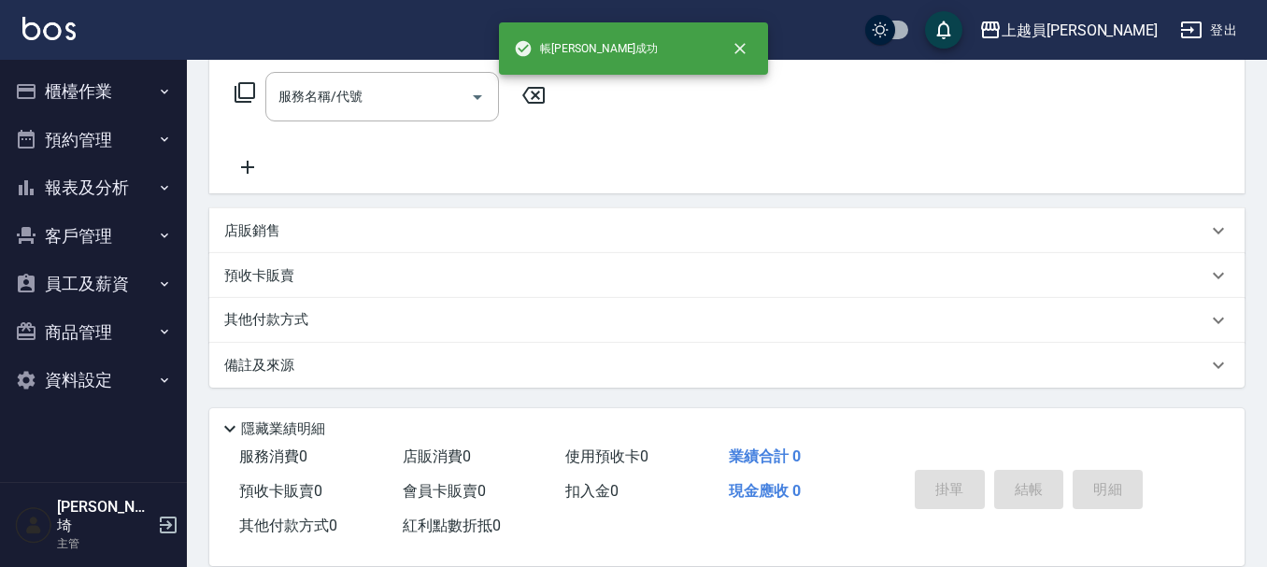
scroll to position [0, 0]
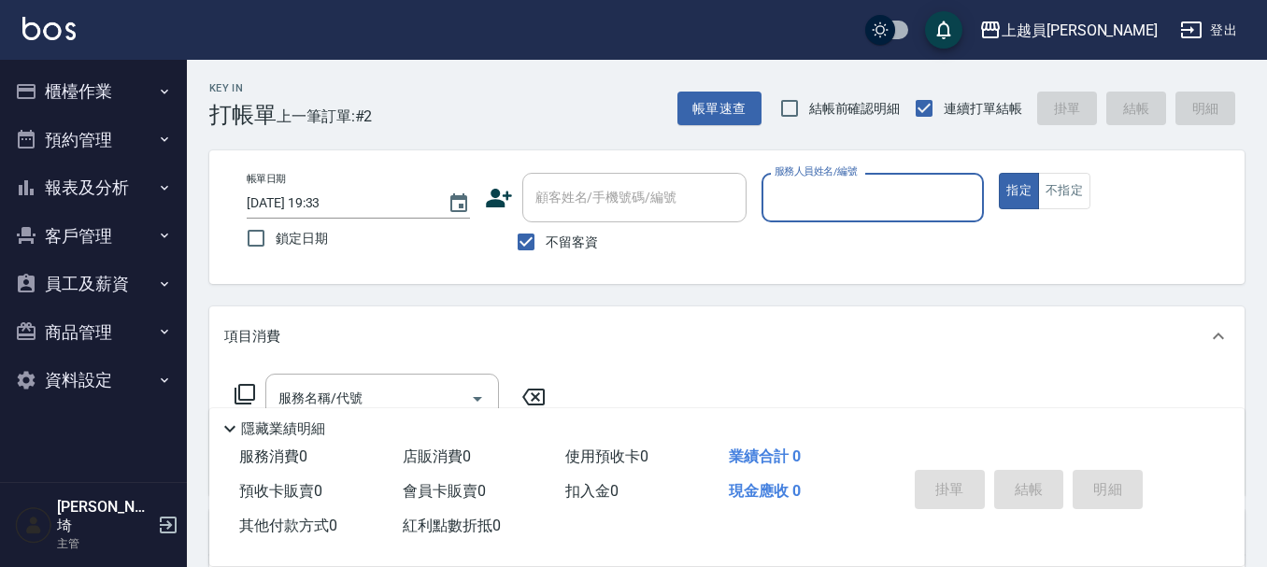
type input "ㄆ"
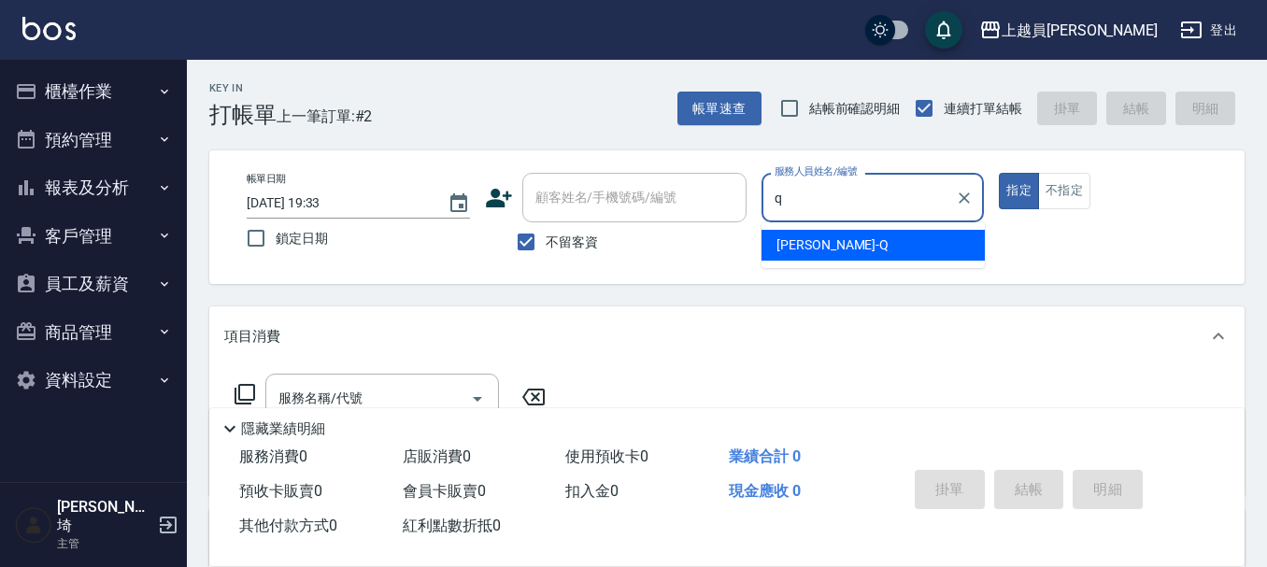
type input "[PERSON_NAME]"
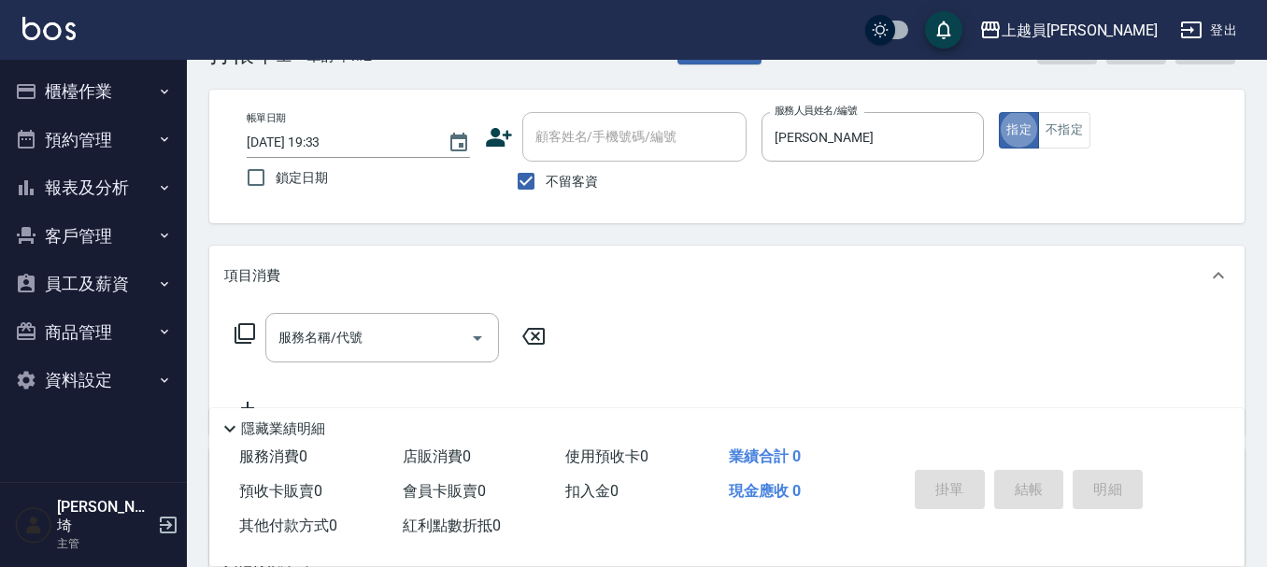
scroll to position [93, 0]
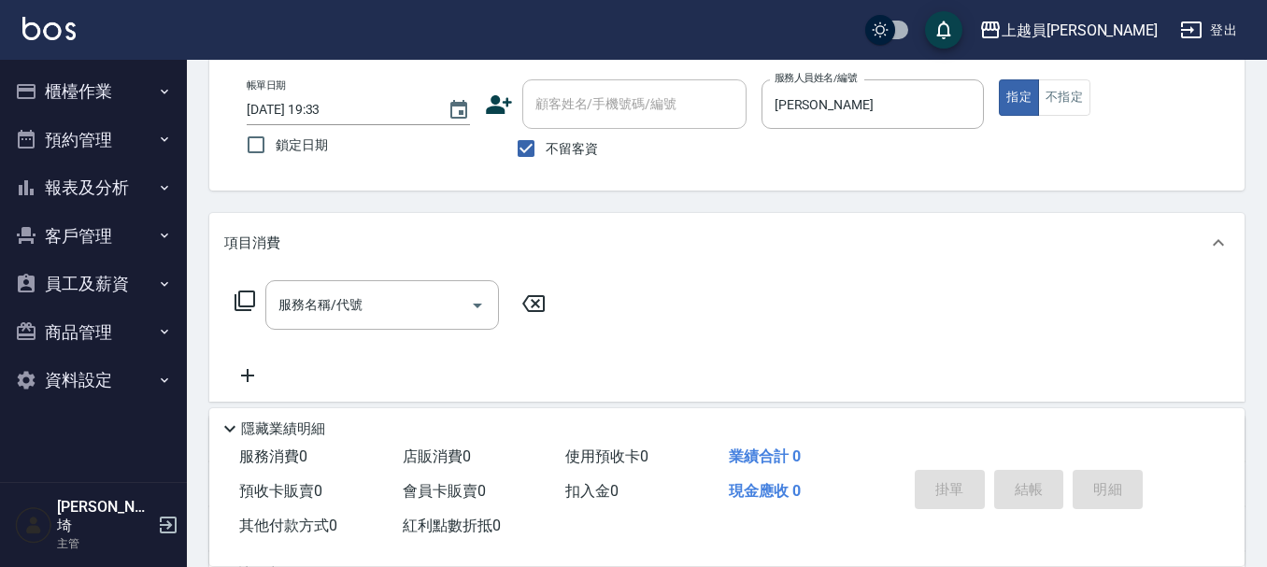
click at [409, 276] on div "服務名稱/代號 服務名稱/代號" at bounding box center [726, 337] width 1035 height 129
click at [407, 286] on div "服務名稱/代號" at bounding box center [382, 305] width 234 height 50
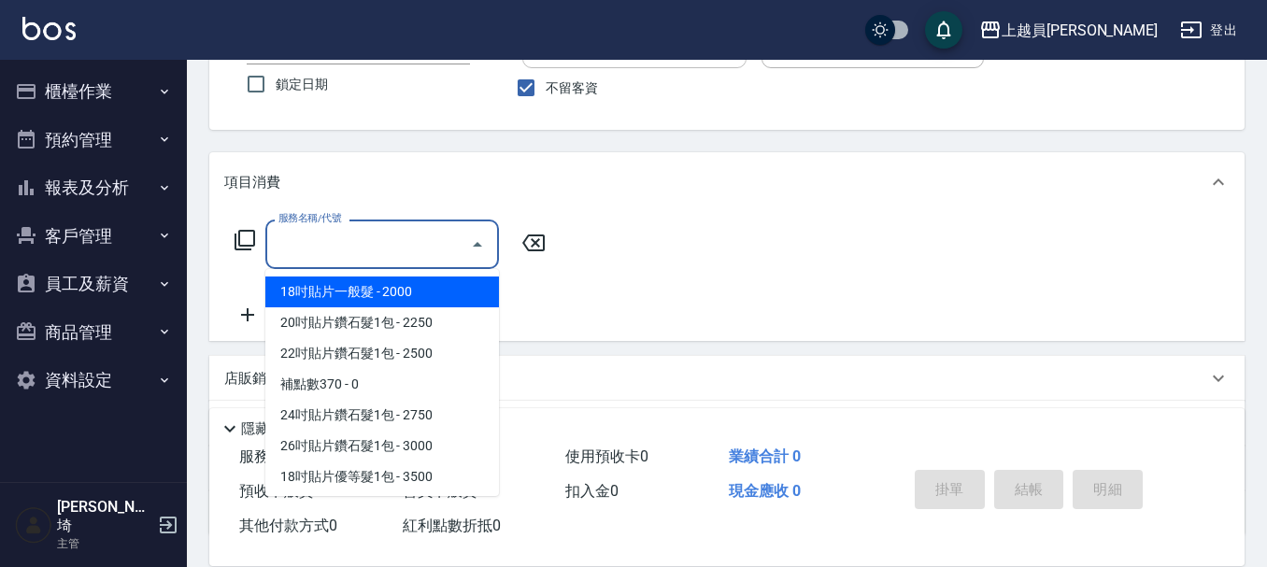
scroll to position [187, 0]
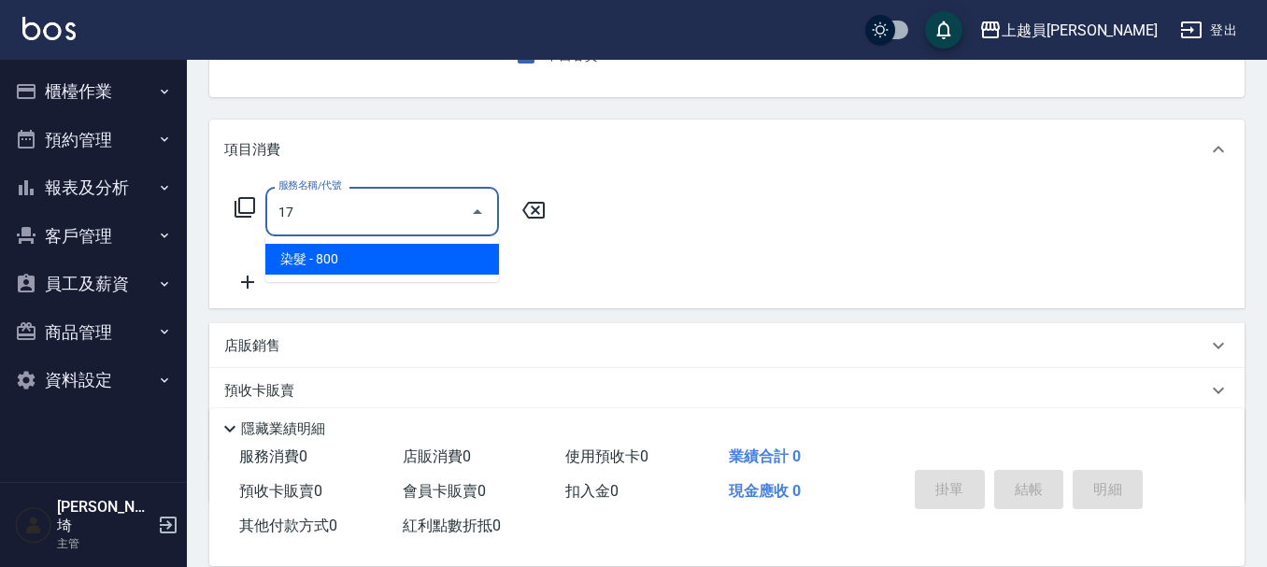
type input "染髮(17)"
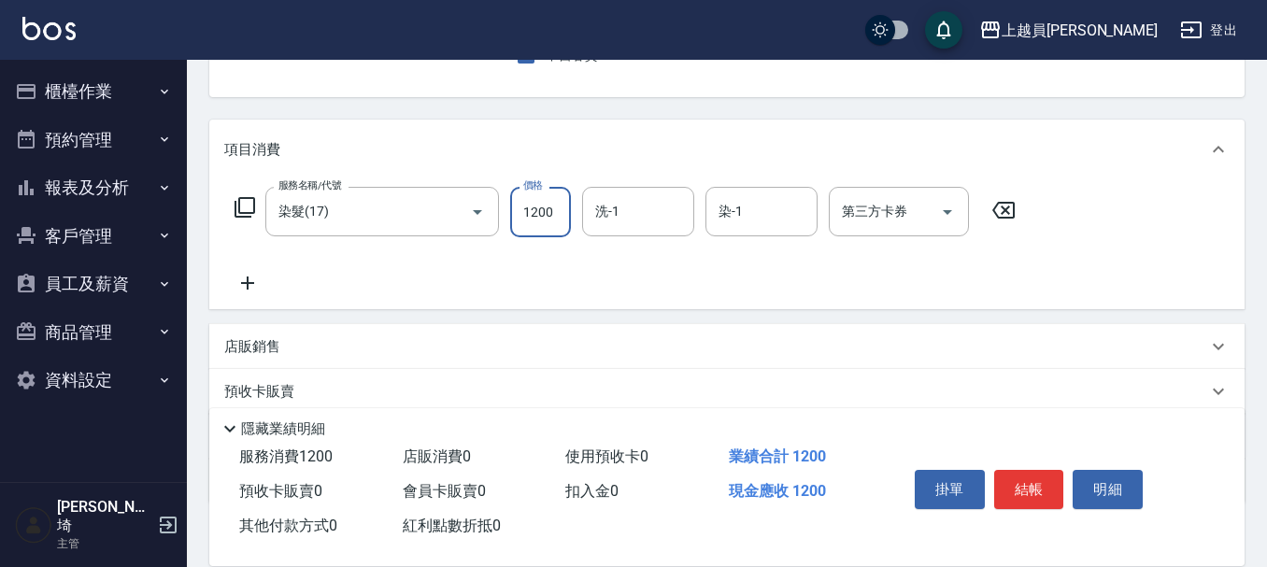
type input "1200"
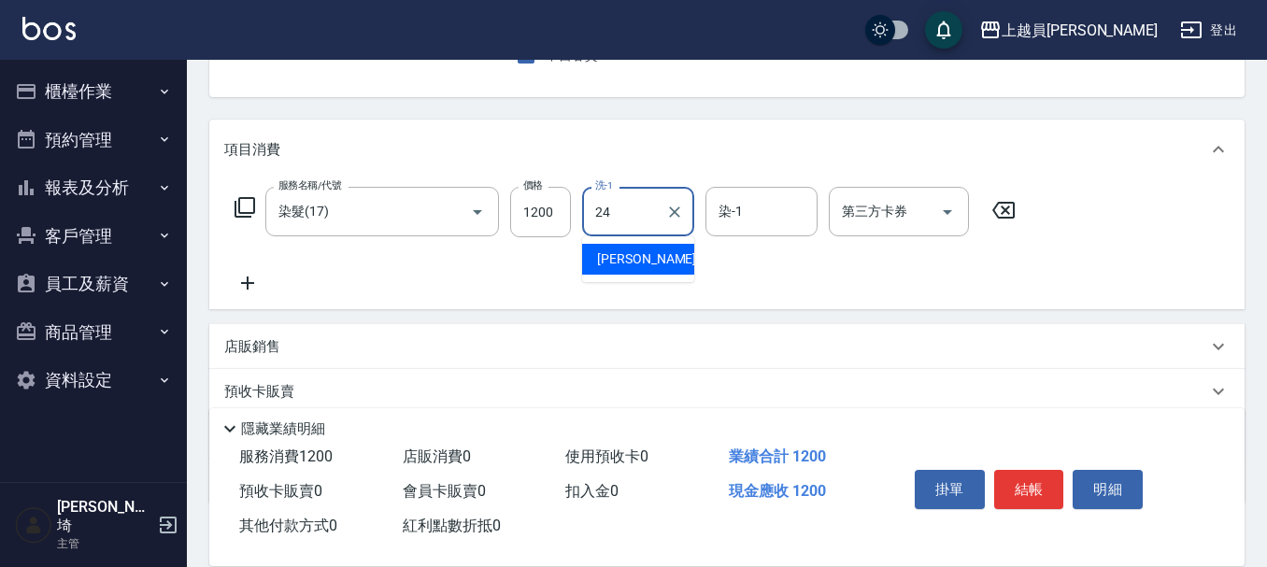
type input "[PERSON_NAME]-24"
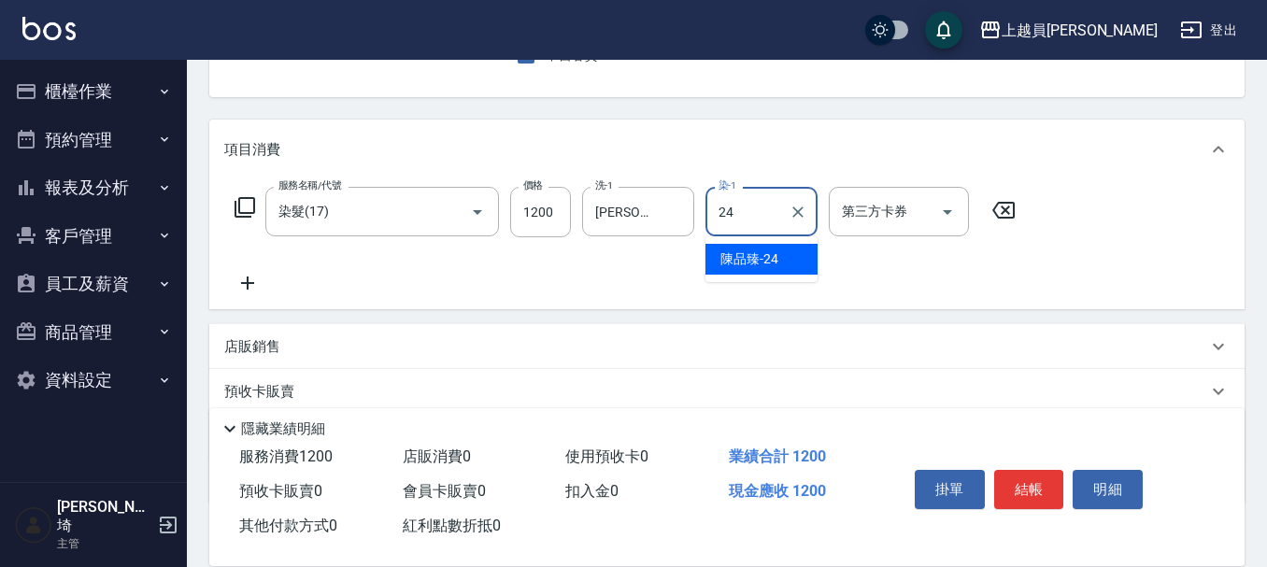
type input "[PERSON_NAME]-24"
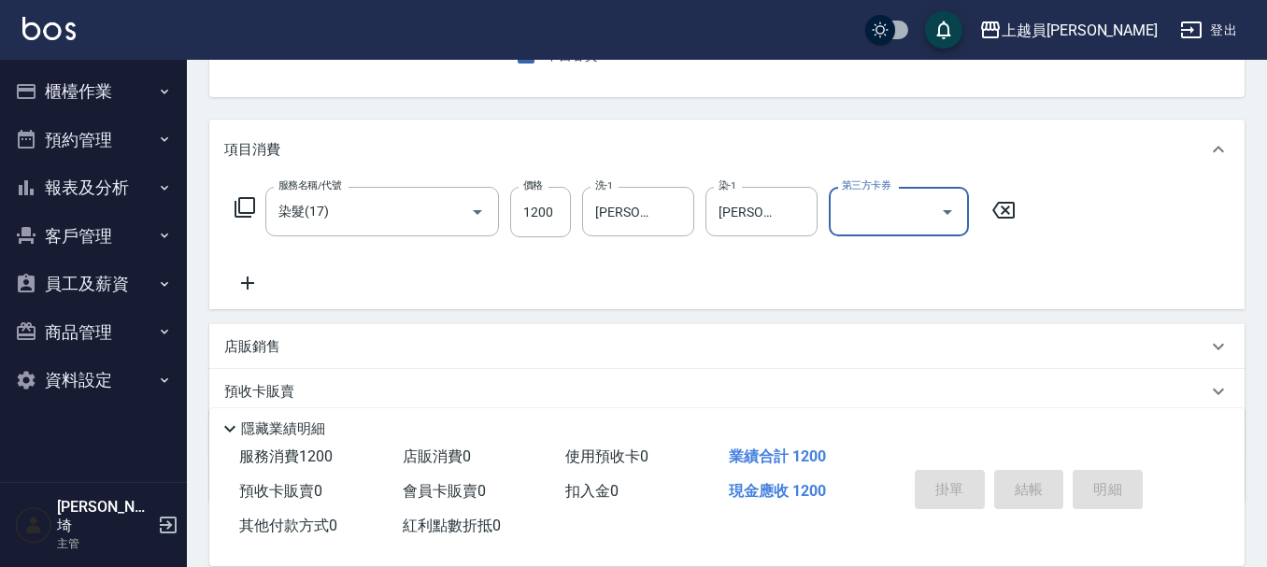
type input "[DATE] 19:34"
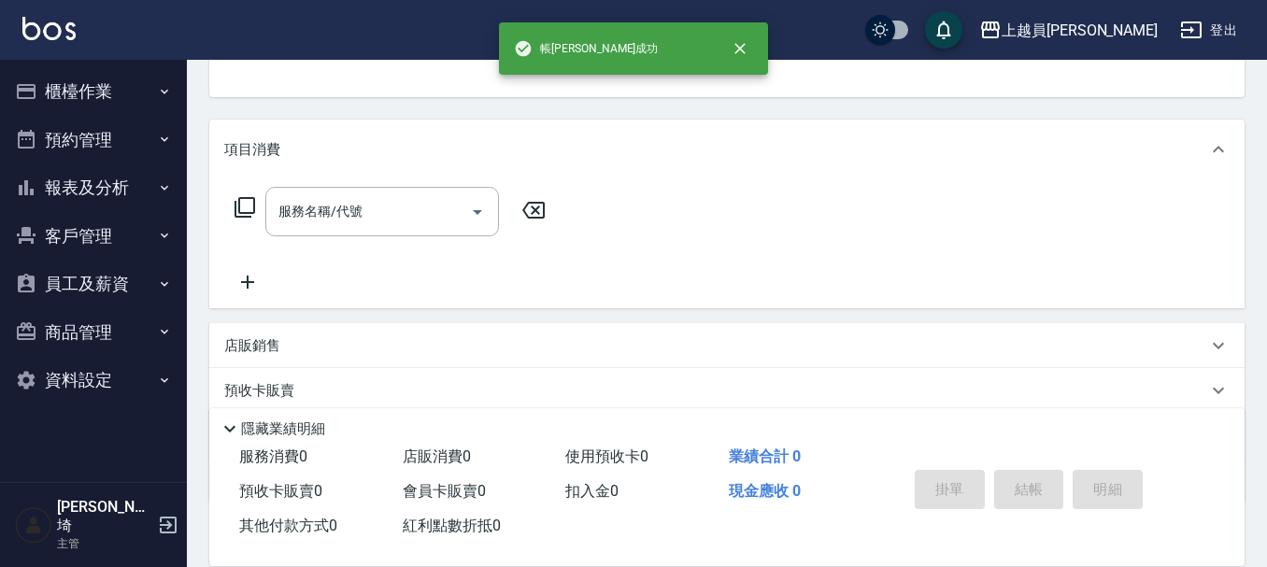
scroll to position [181, 0]
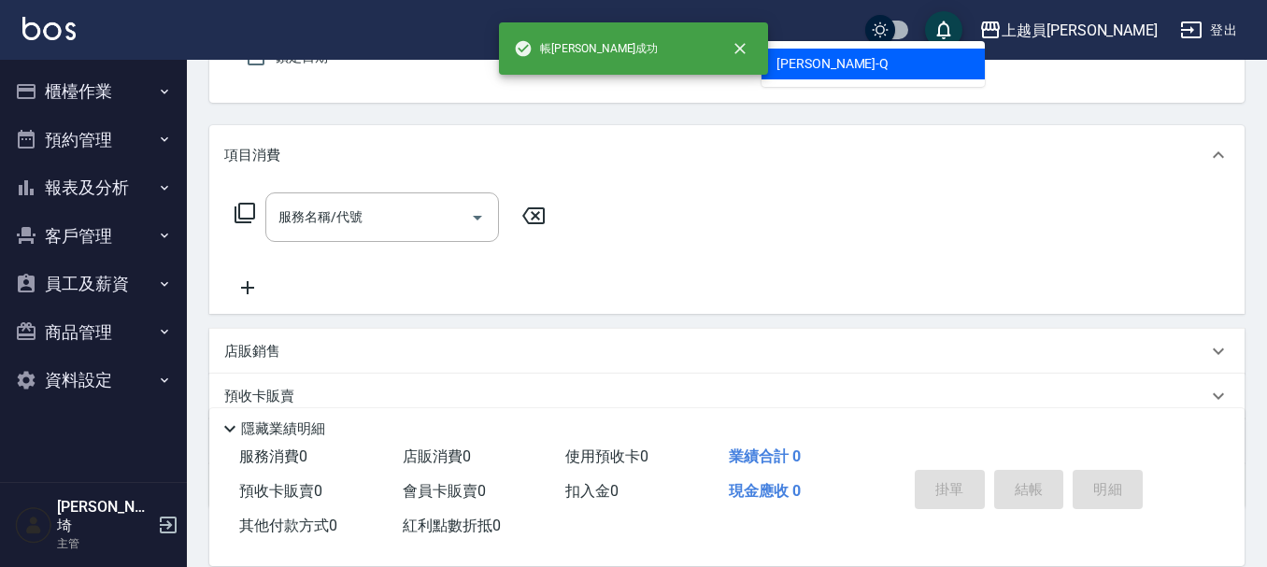
type input "[PERSON_NAME]"
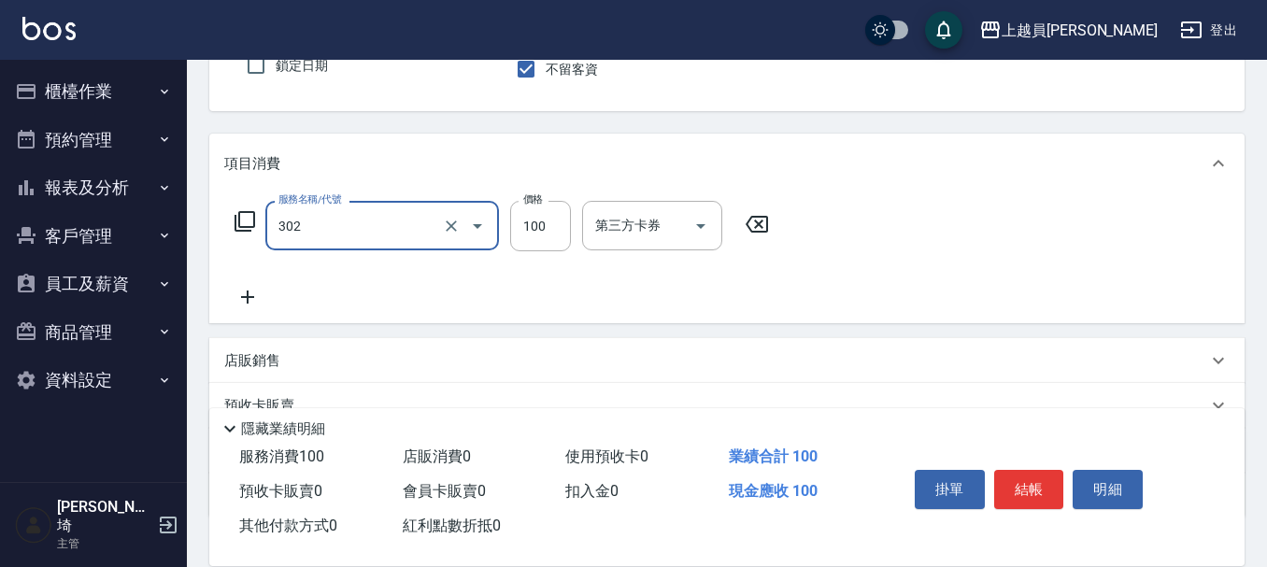
type input "剪髮(302)"
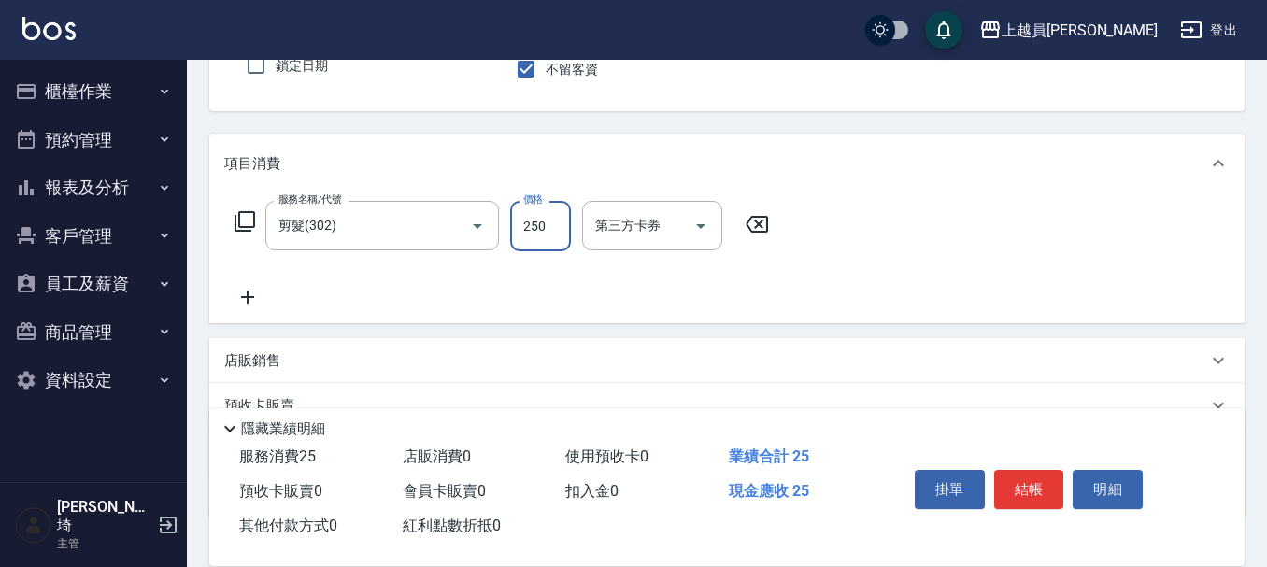
type input "250"
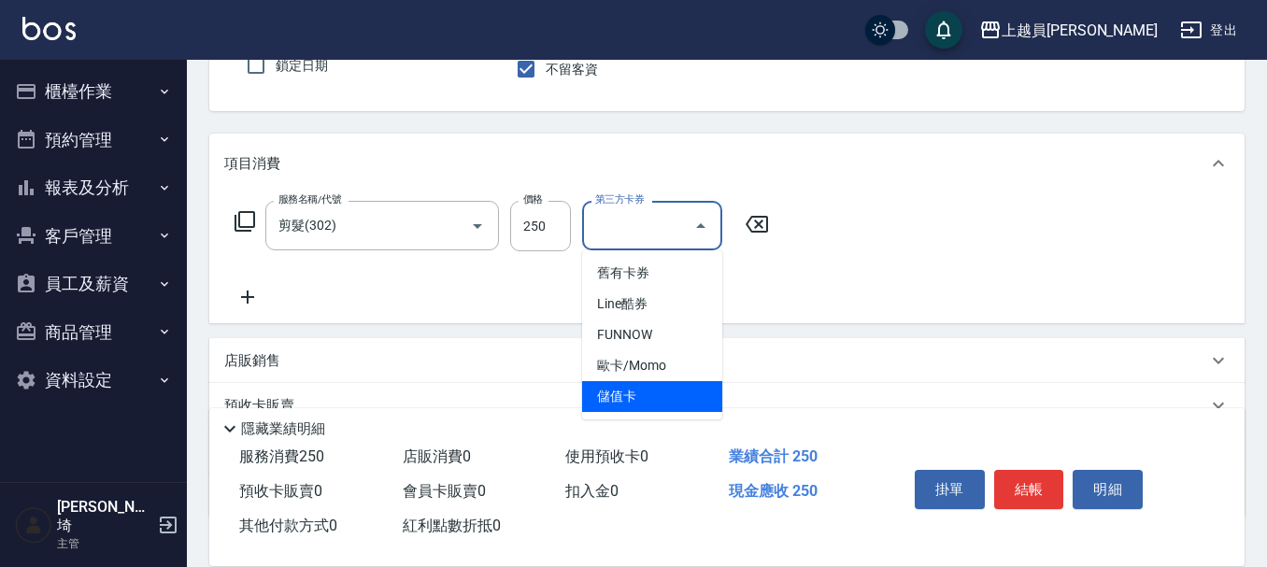
type input "儲值卡"
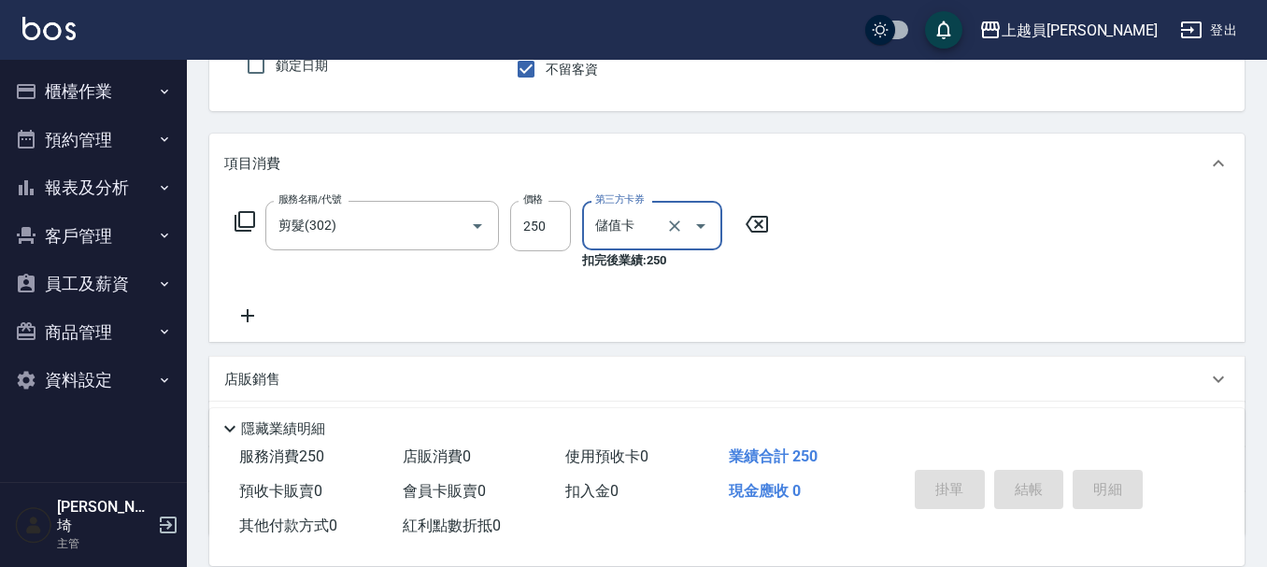
type input "[DATE] 19:35"
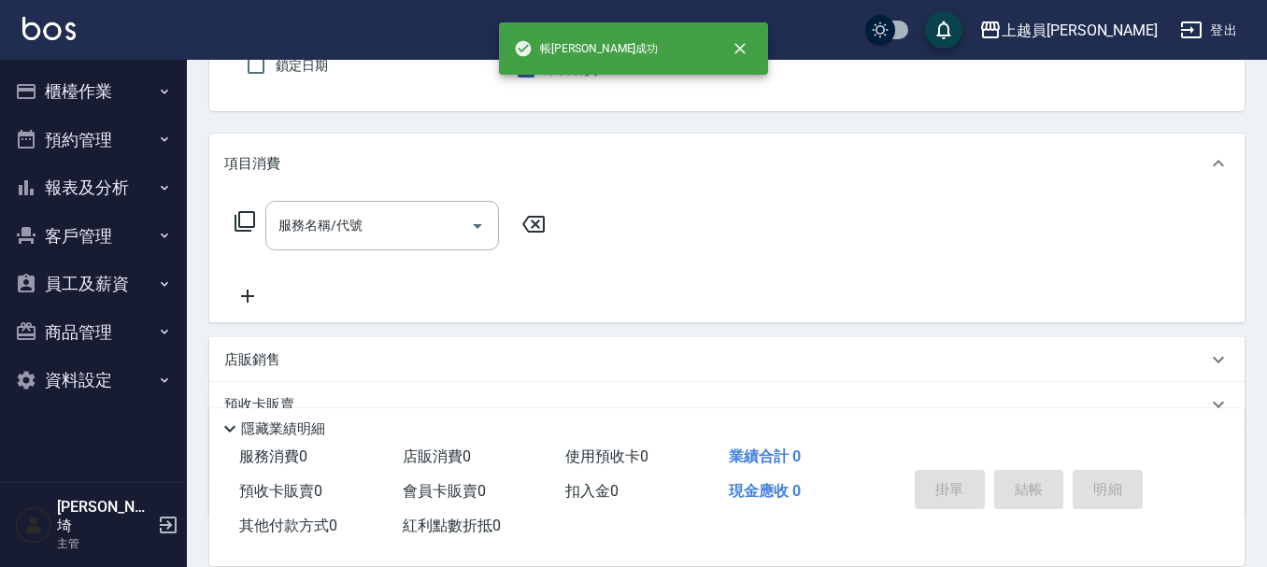
type input "[PERSON_NAME]"
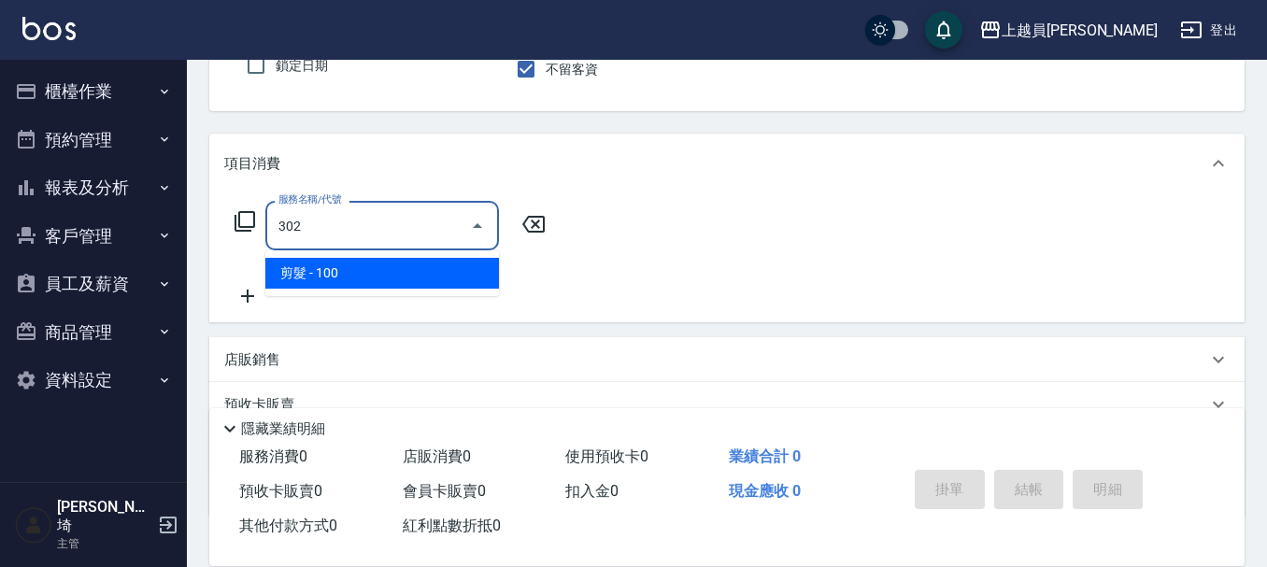
type input "剪髮(302)"
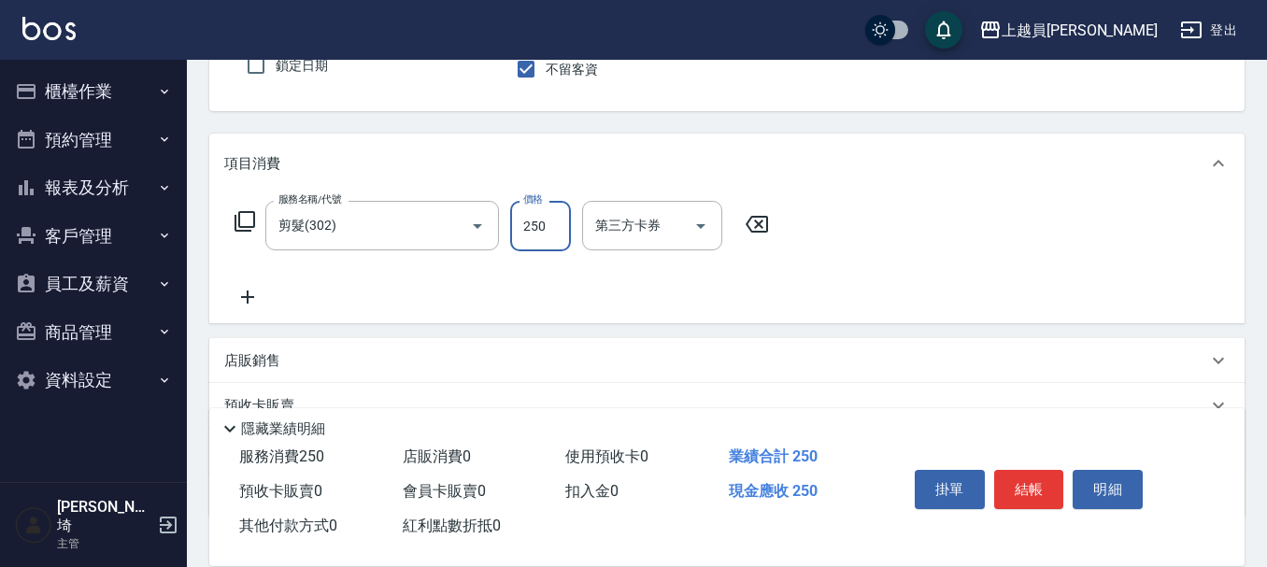
type input "250"
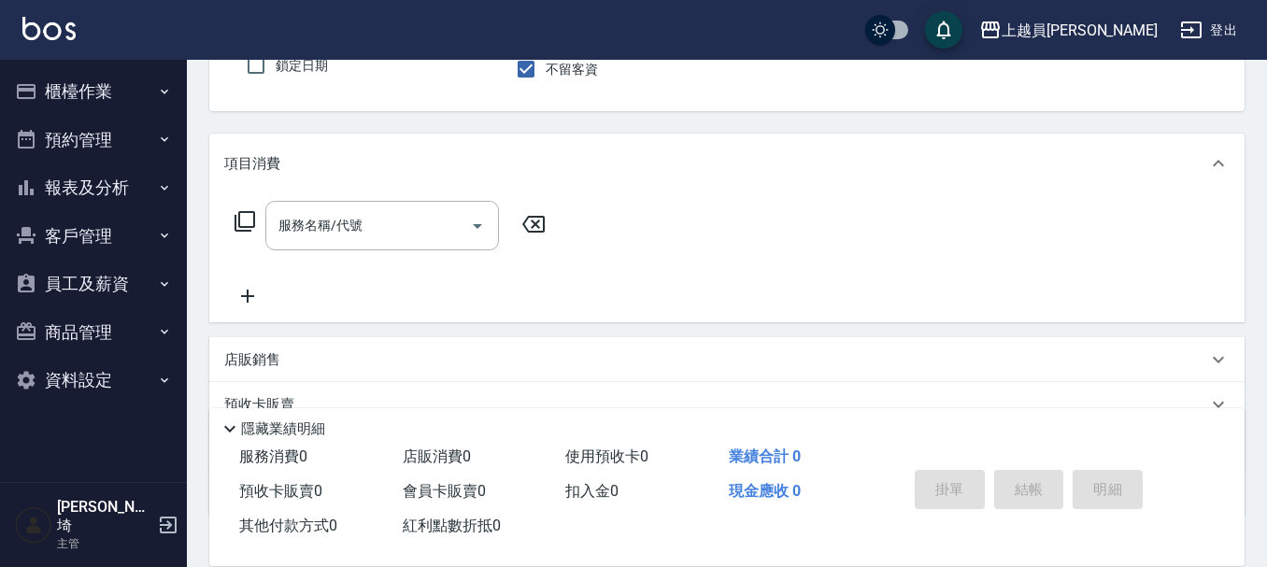
type input "[PERSON_NAME]"
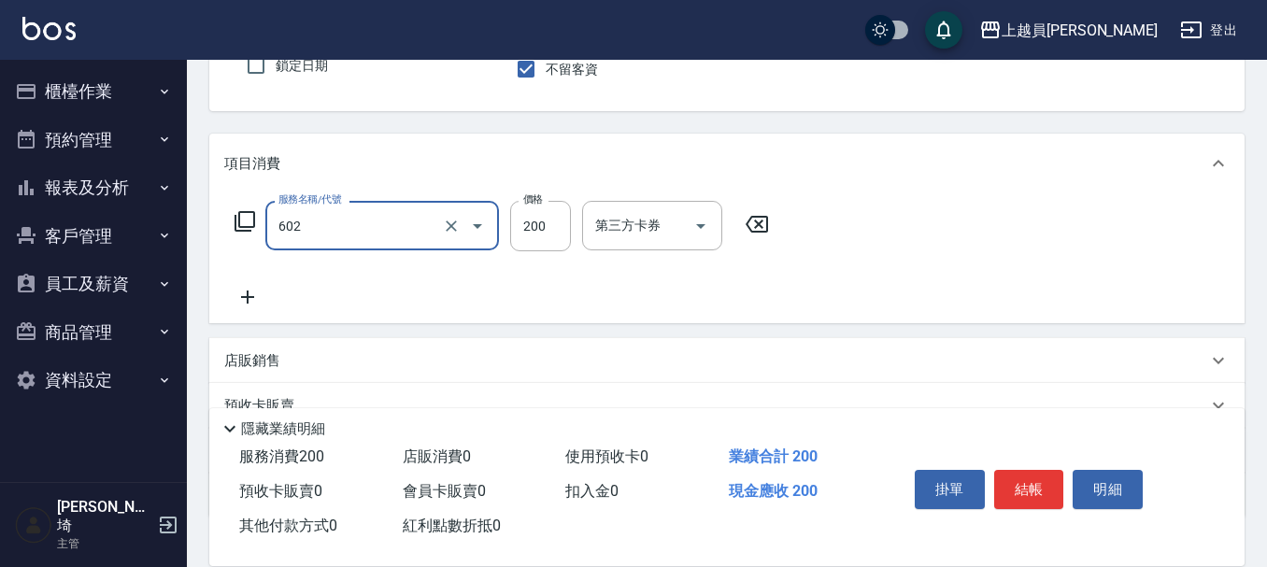
type input "一般洗髮(602)"
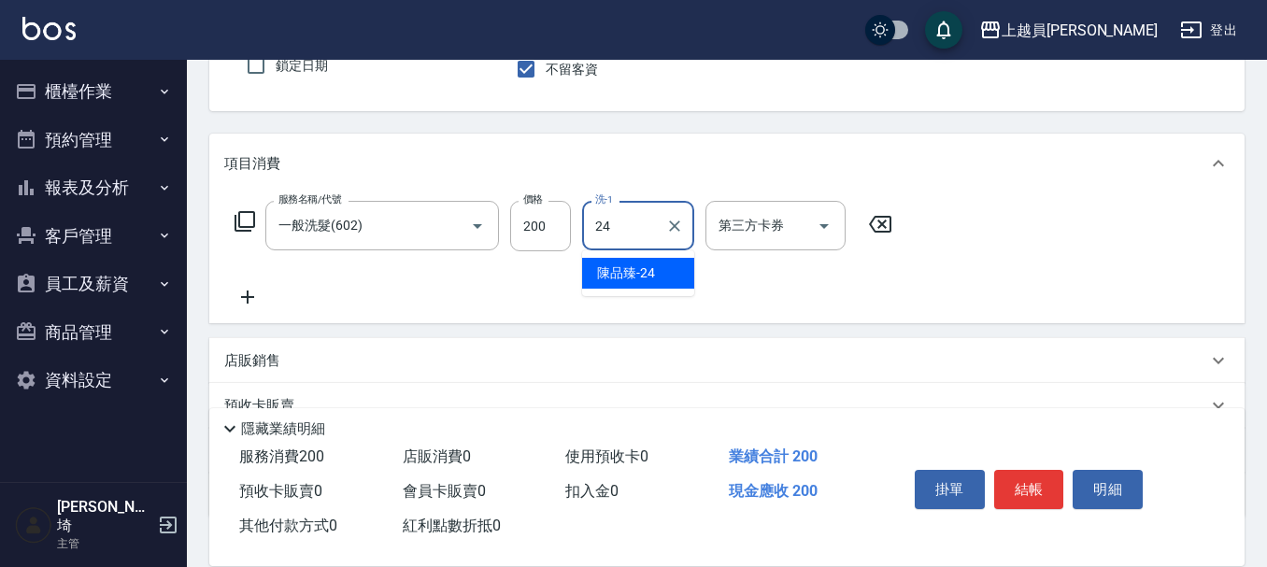
type input "[PERSON_NAME]-24"
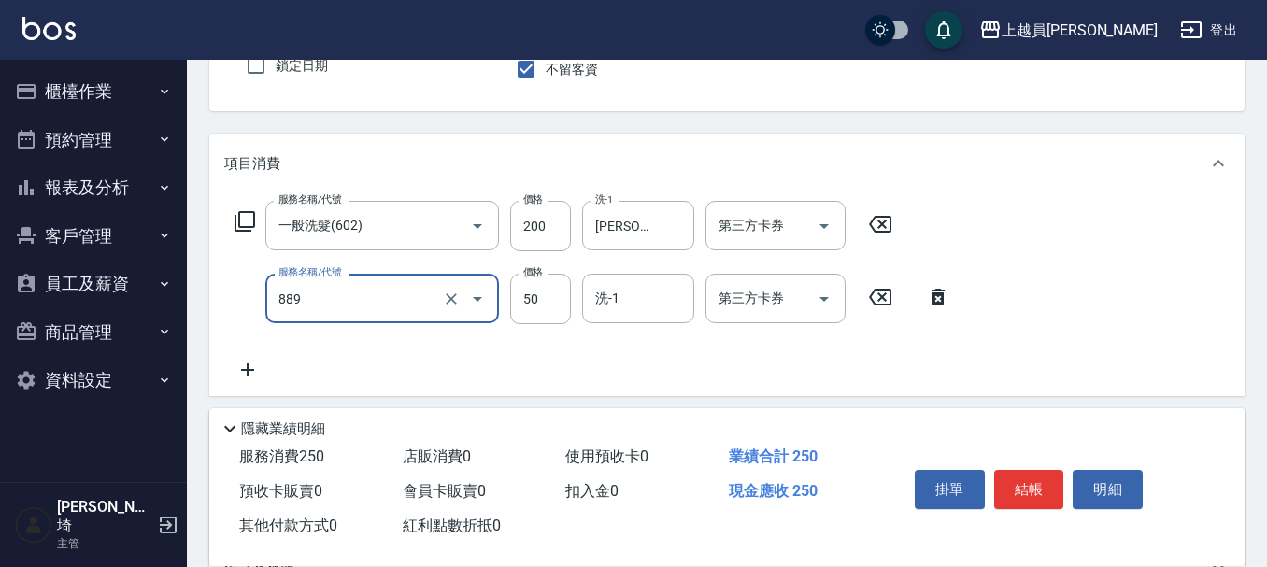
type input "精油(889)"
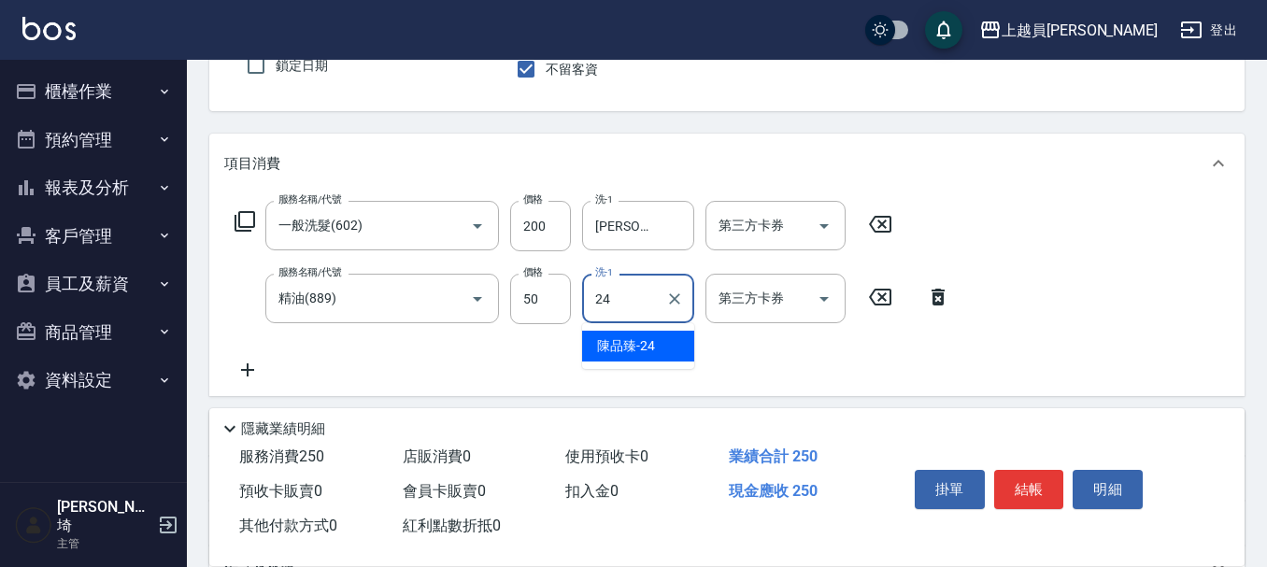
type input "[PERSON_NAME]-24"
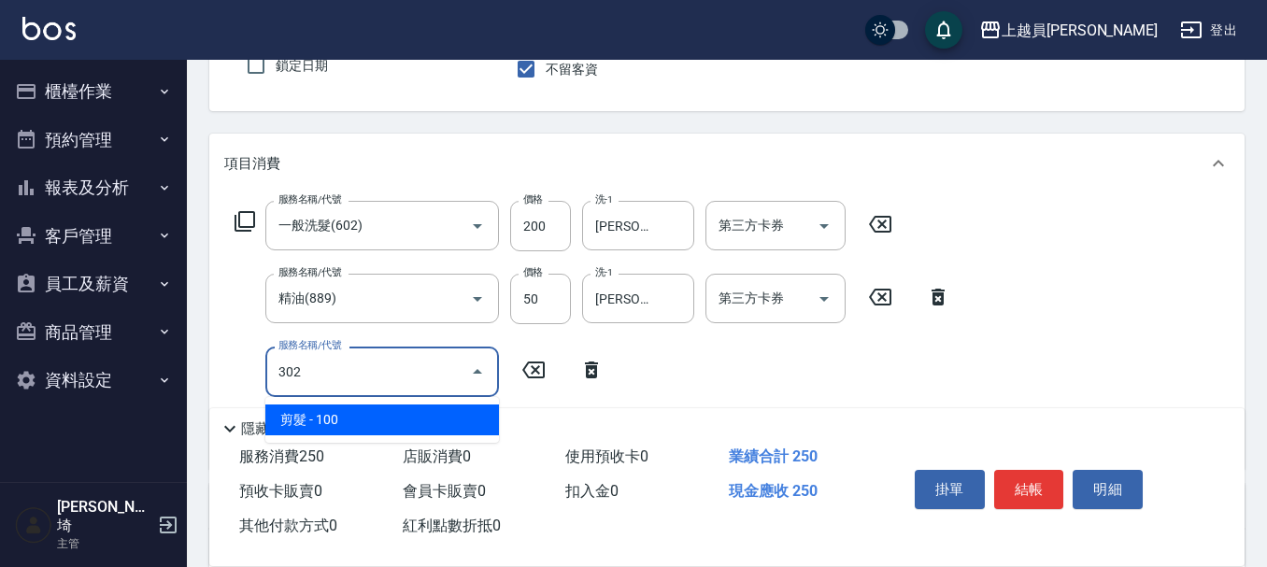
type input "剪髮(302)"
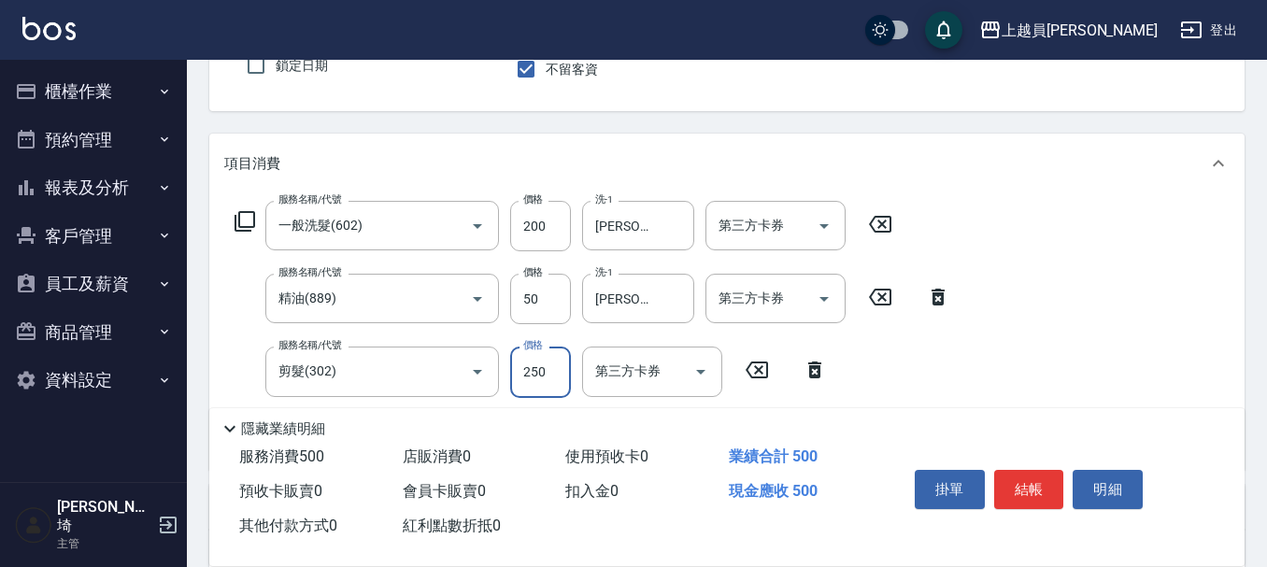
type input "250"
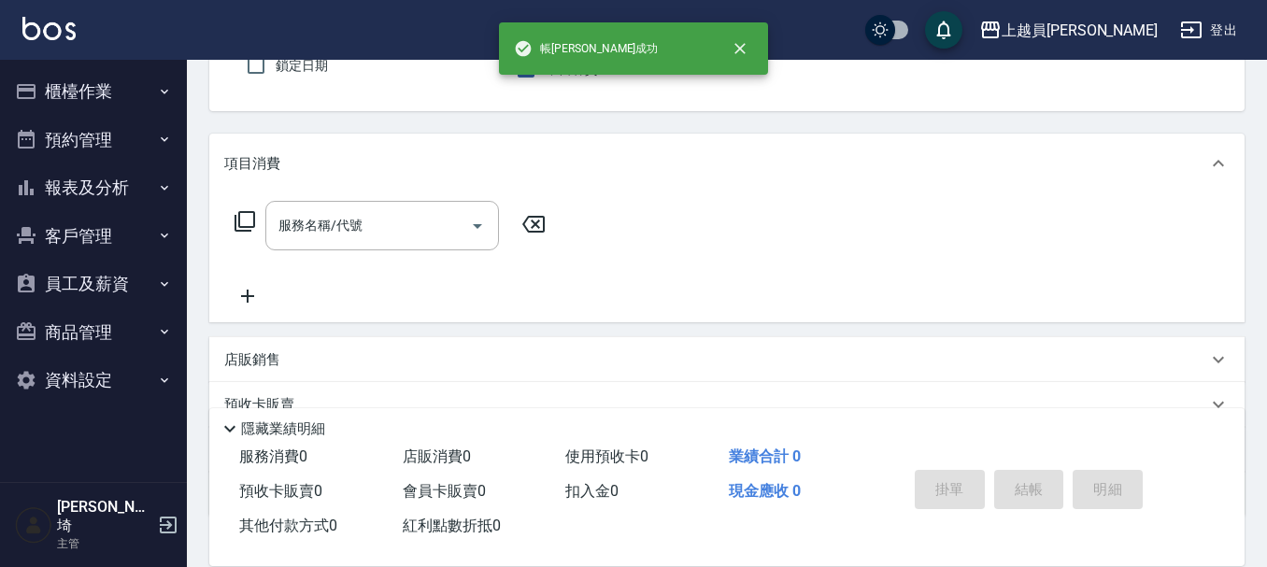
type input "[PERSON_NAME]"
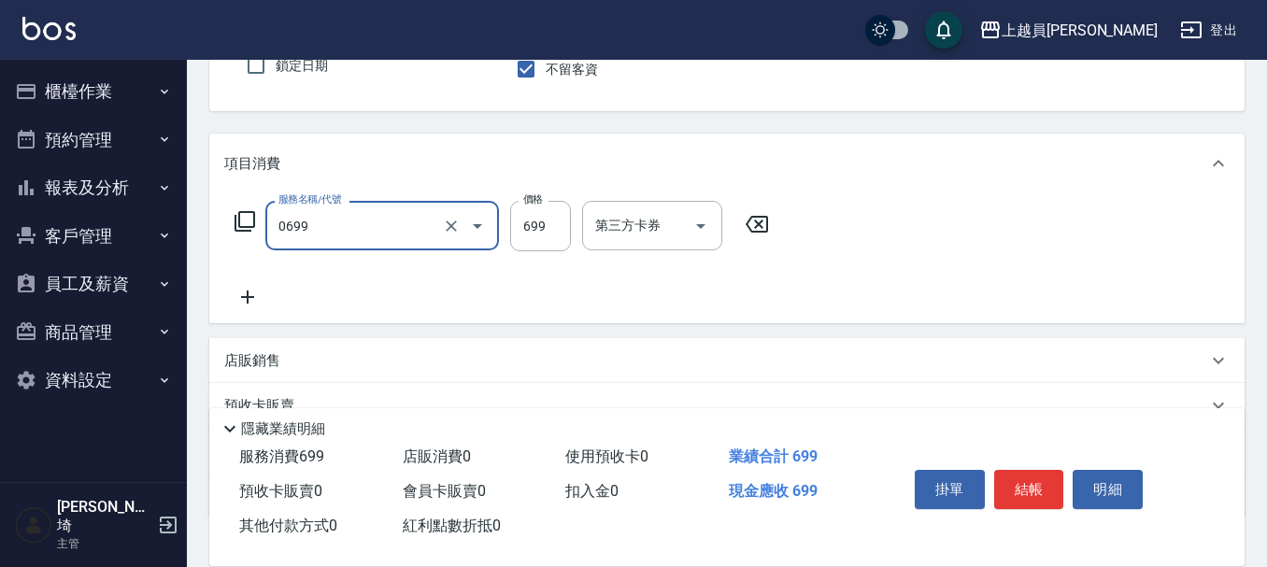
type input "精油洗髮(0699)"
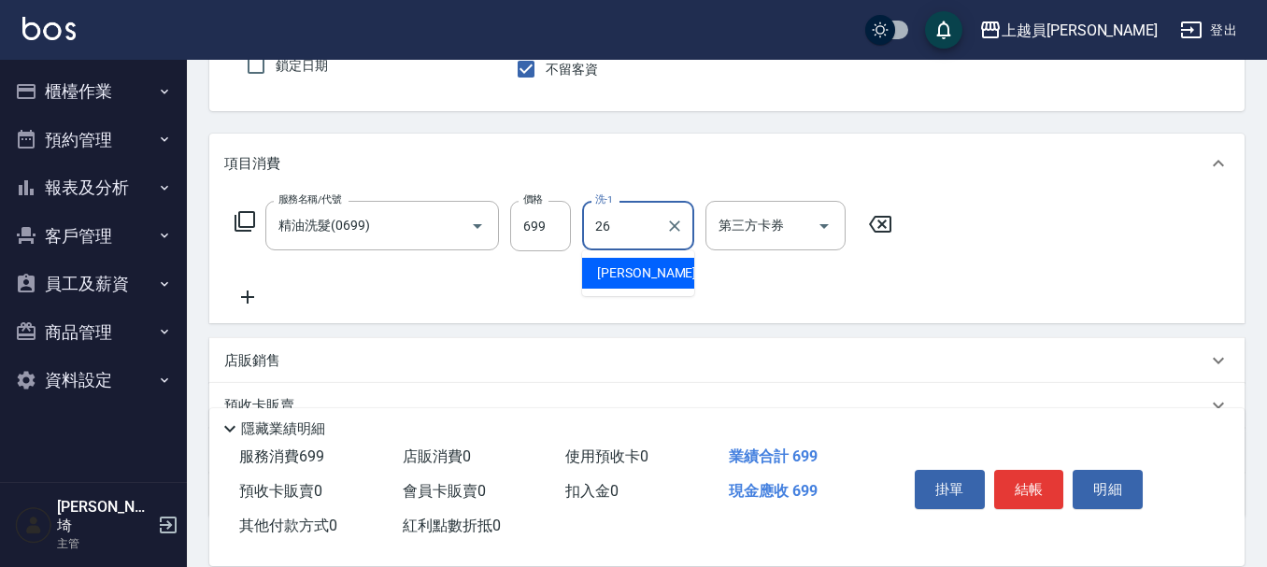
type input "[PERSON_NAME]-26"
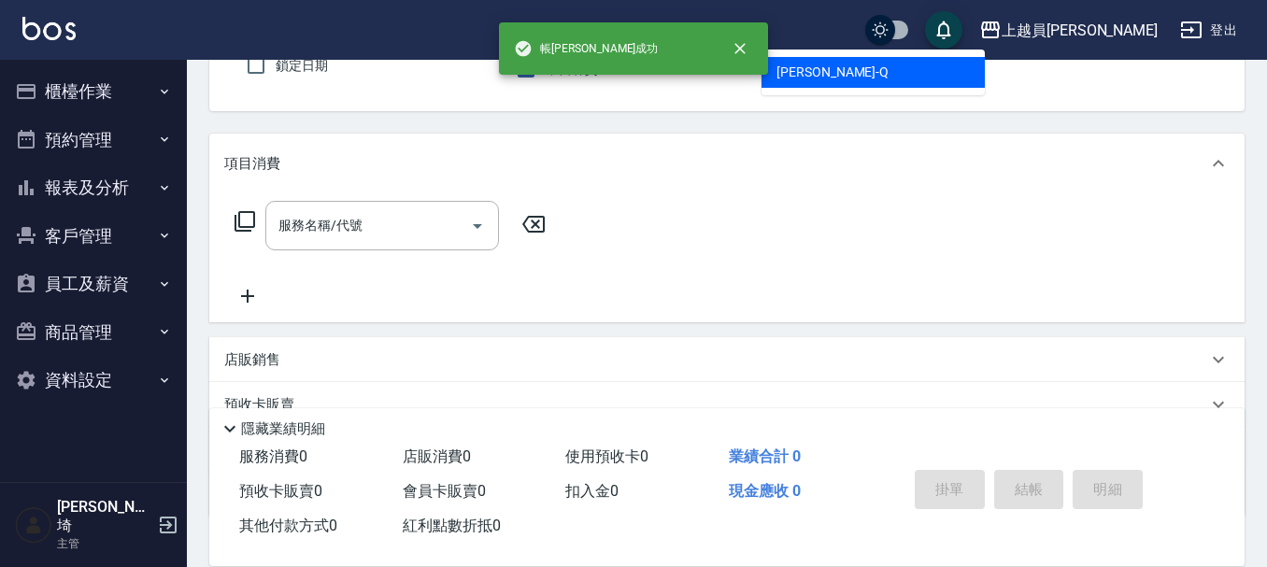
type input "[PERSON_NAME]"
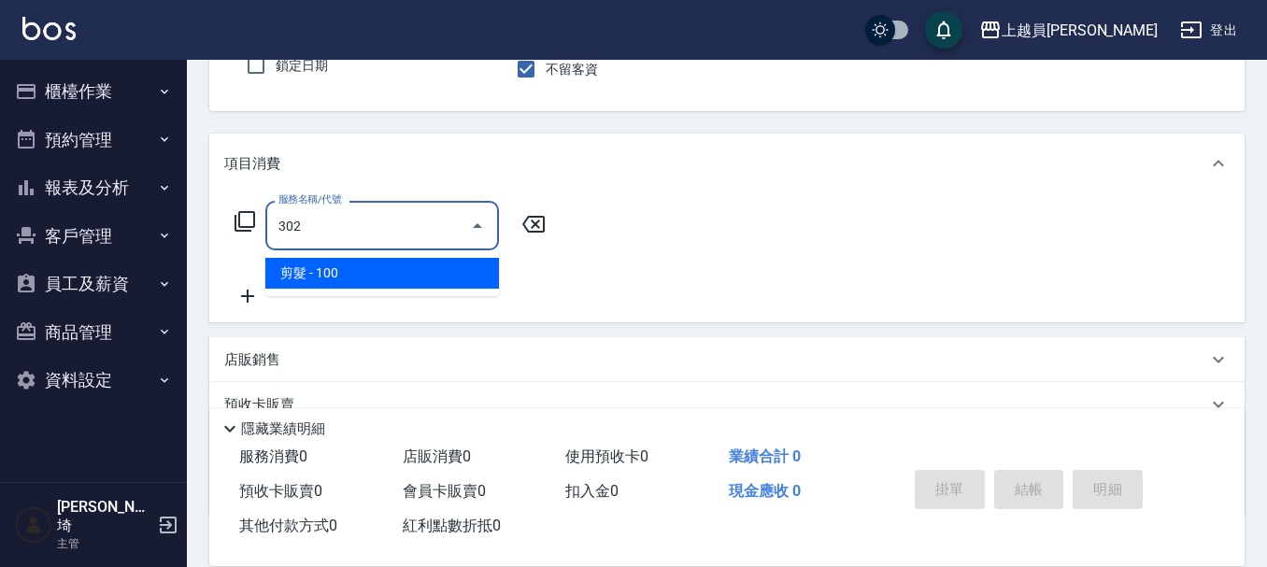
type input "剪髮(302)"
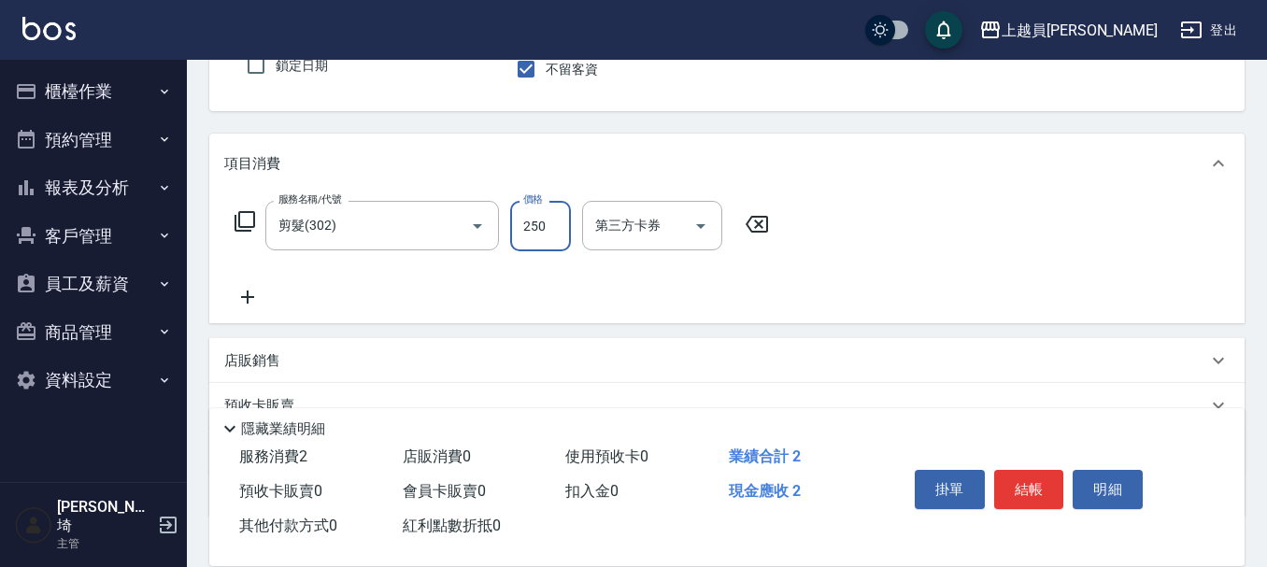
type input "250"
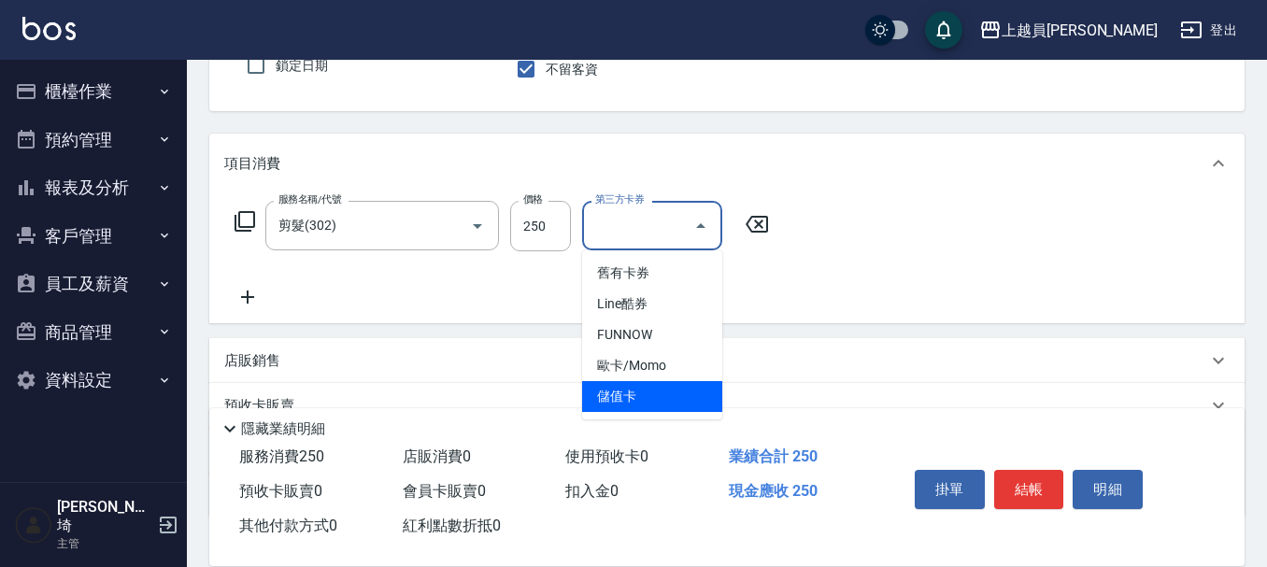
type input "儲值卡"
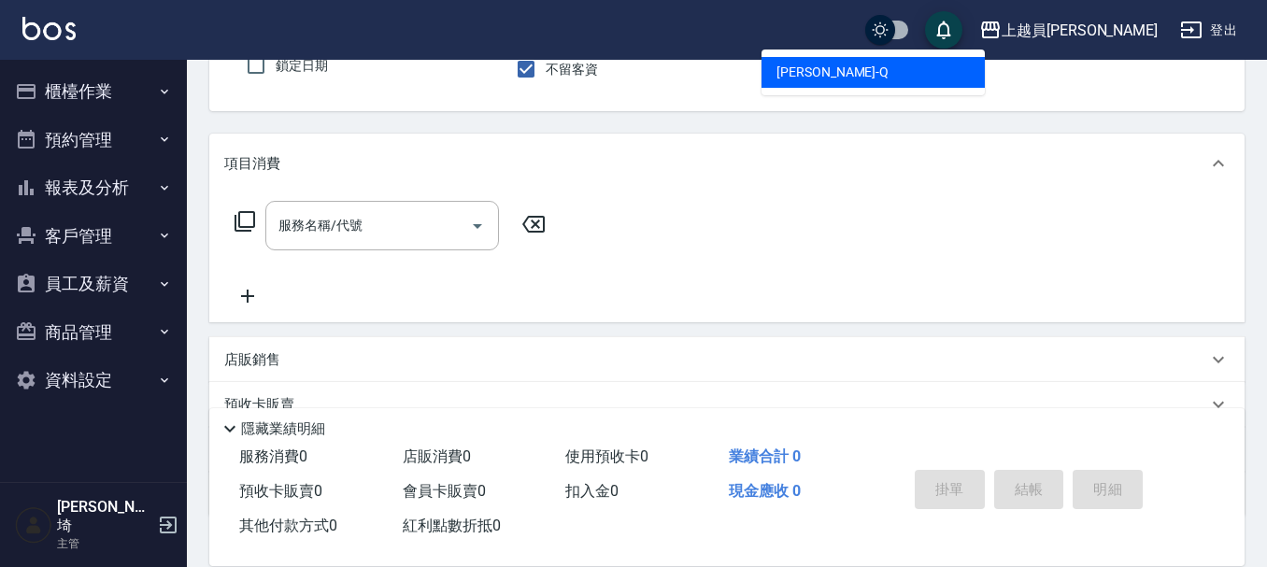
type input "[PERSON_NAME]"
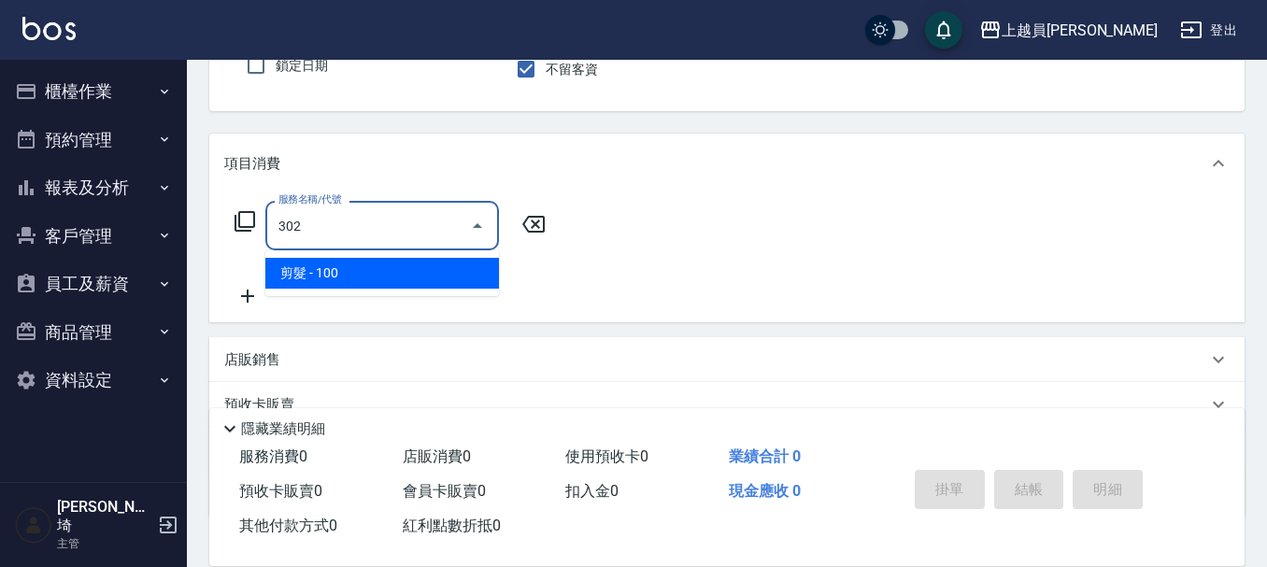
type input "剪髮(302)"
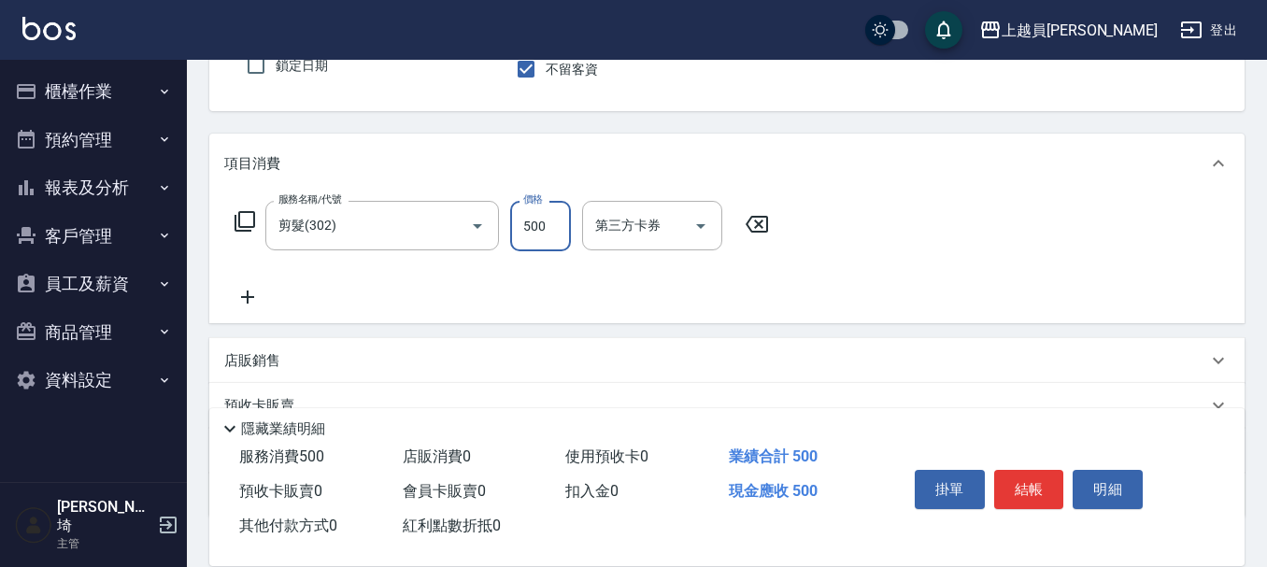
type input "500"
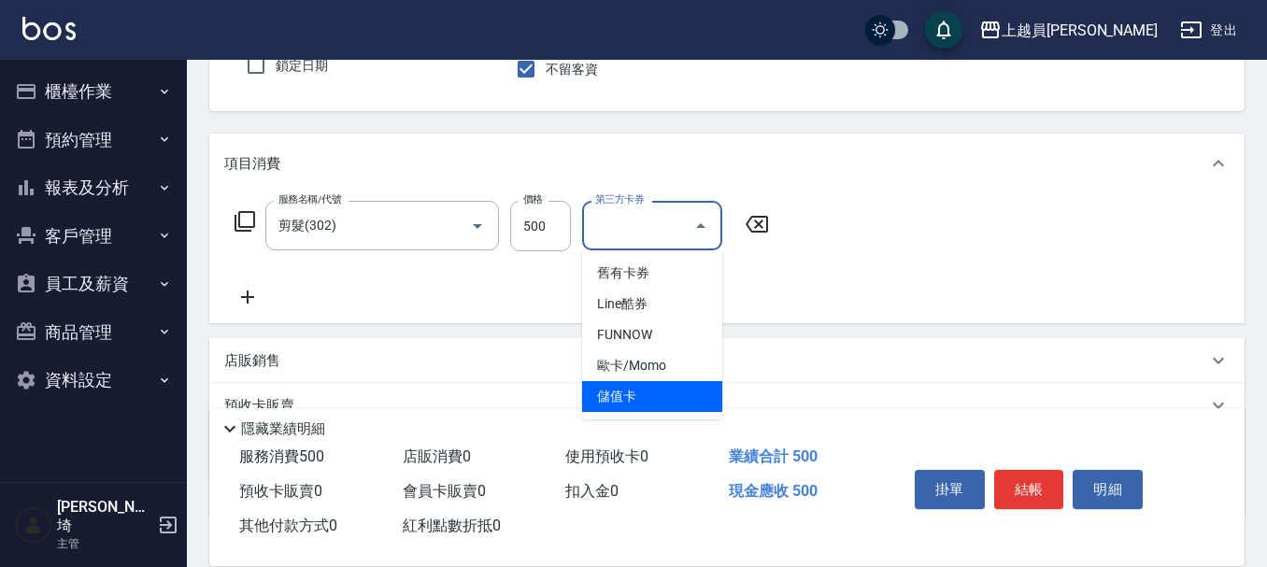
type input "儲值卡"
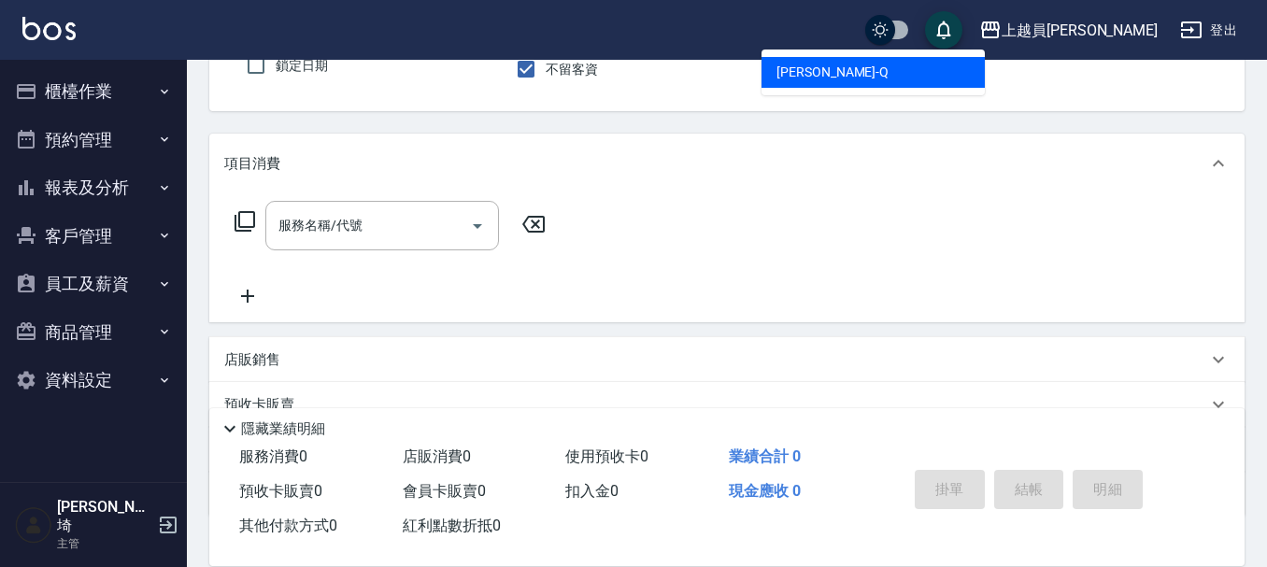
type input "[PERSON_NAME]"
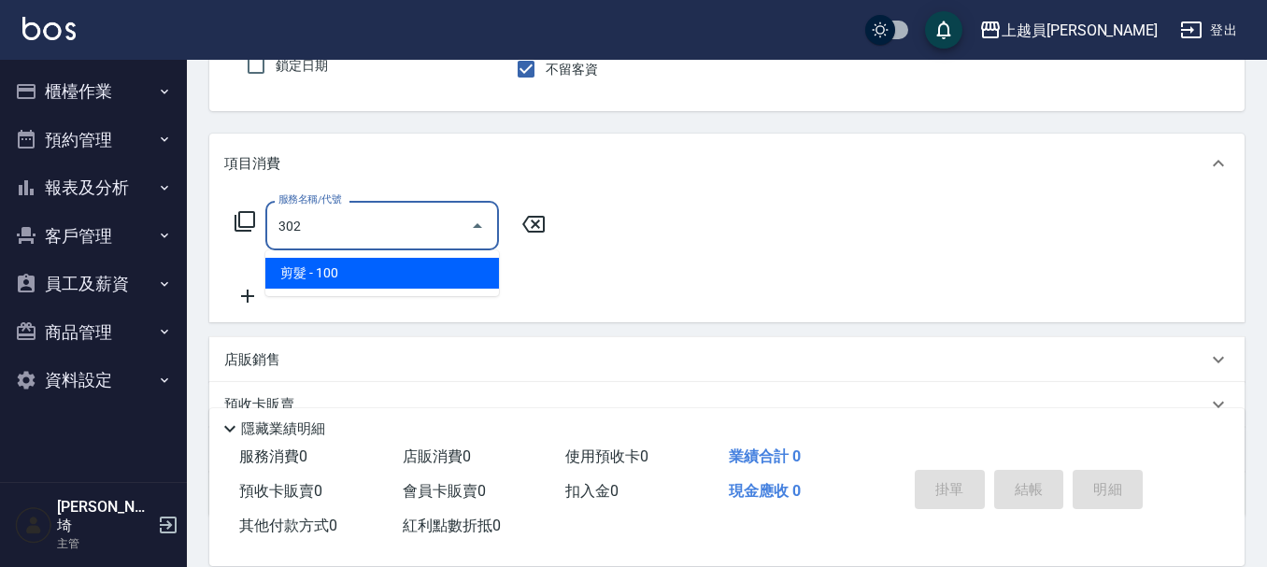
type input "剪髮(302)"
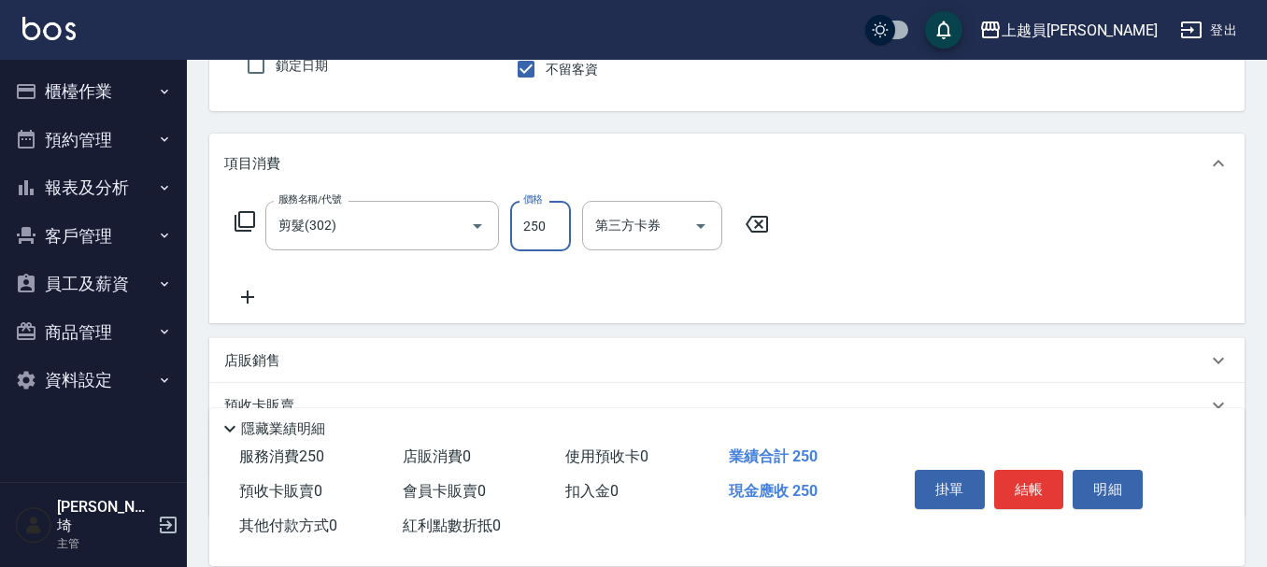
click at [565, 218] on input "250" at bounding box center [540, 226] width 61 height 50
type input "500"
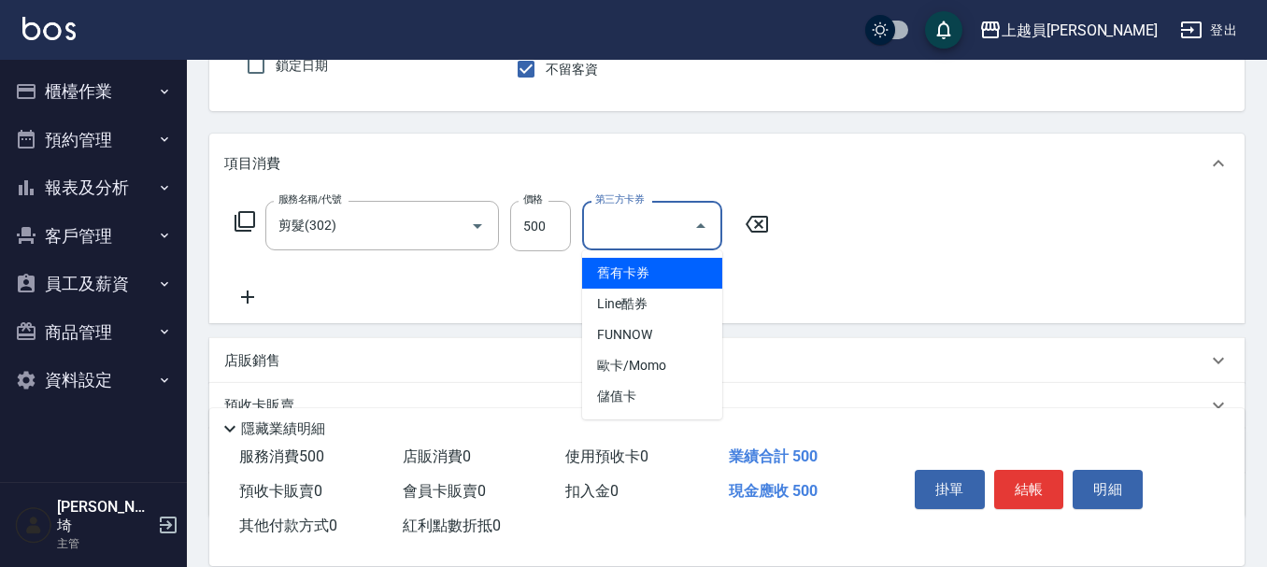
type input "儲值卡"
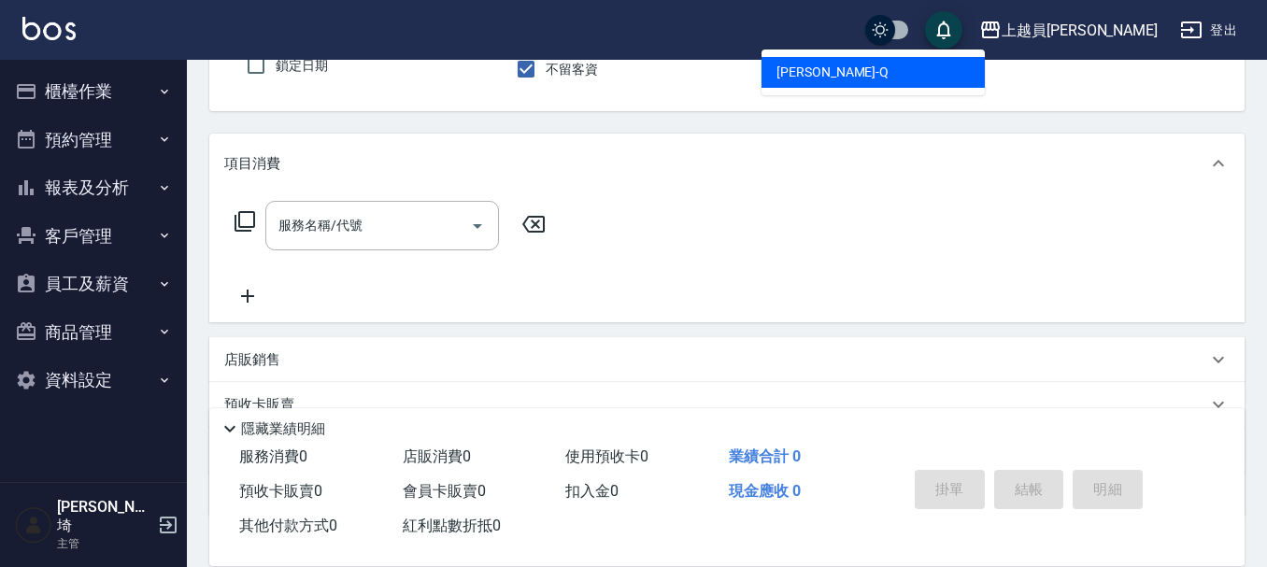
type input "[PERSON_NAME]"
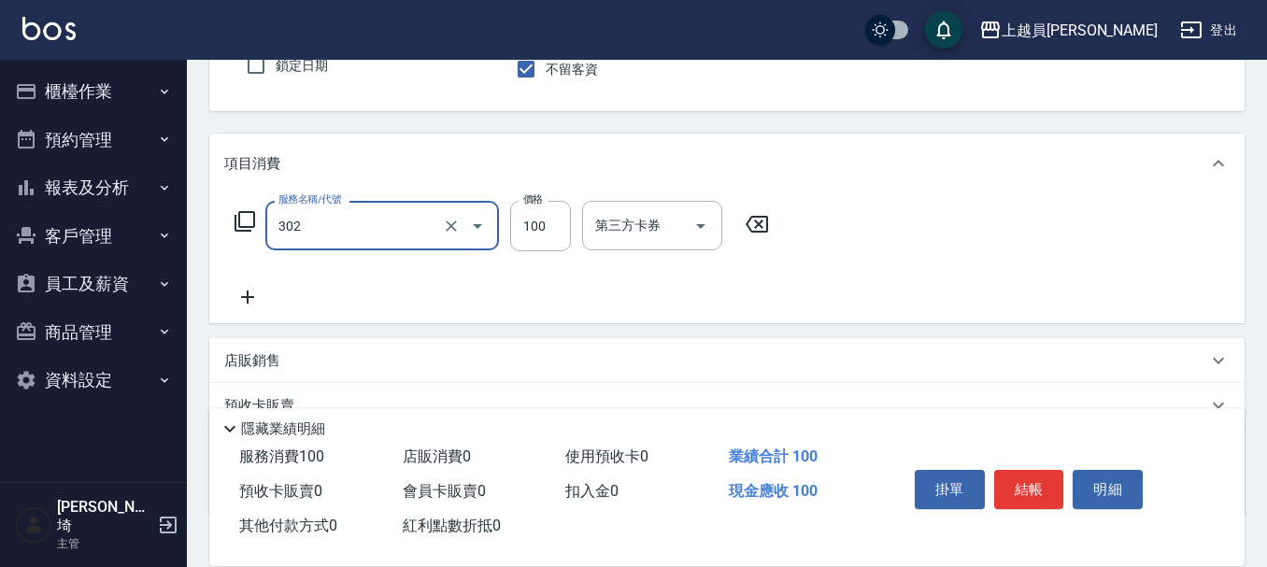
type input "剪髮(302)"
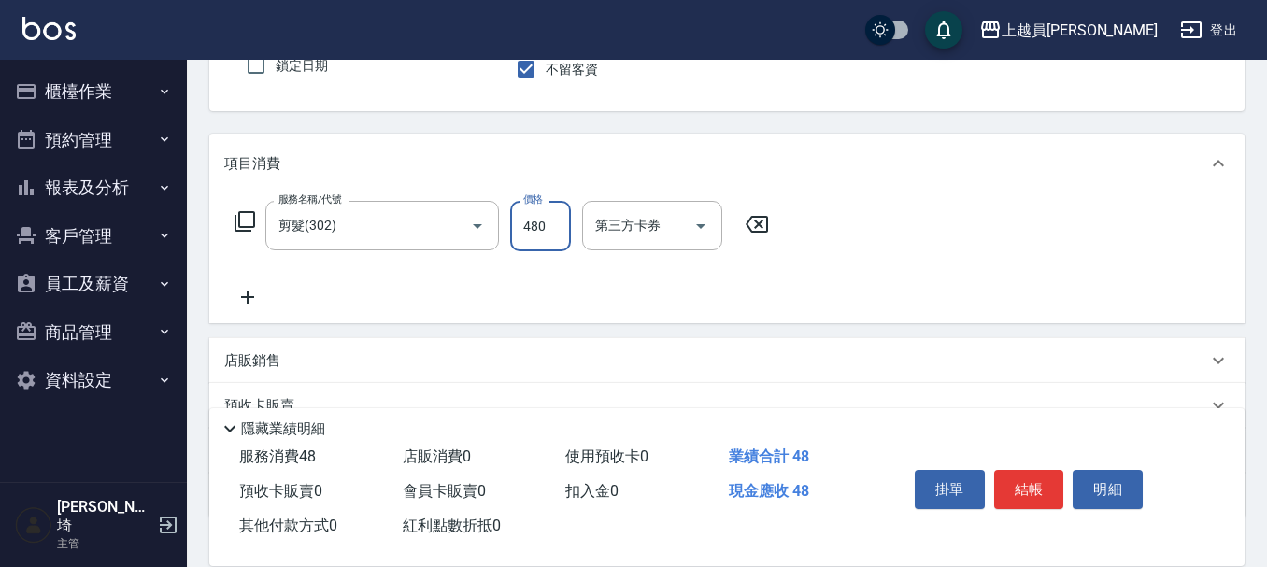
type input "480"
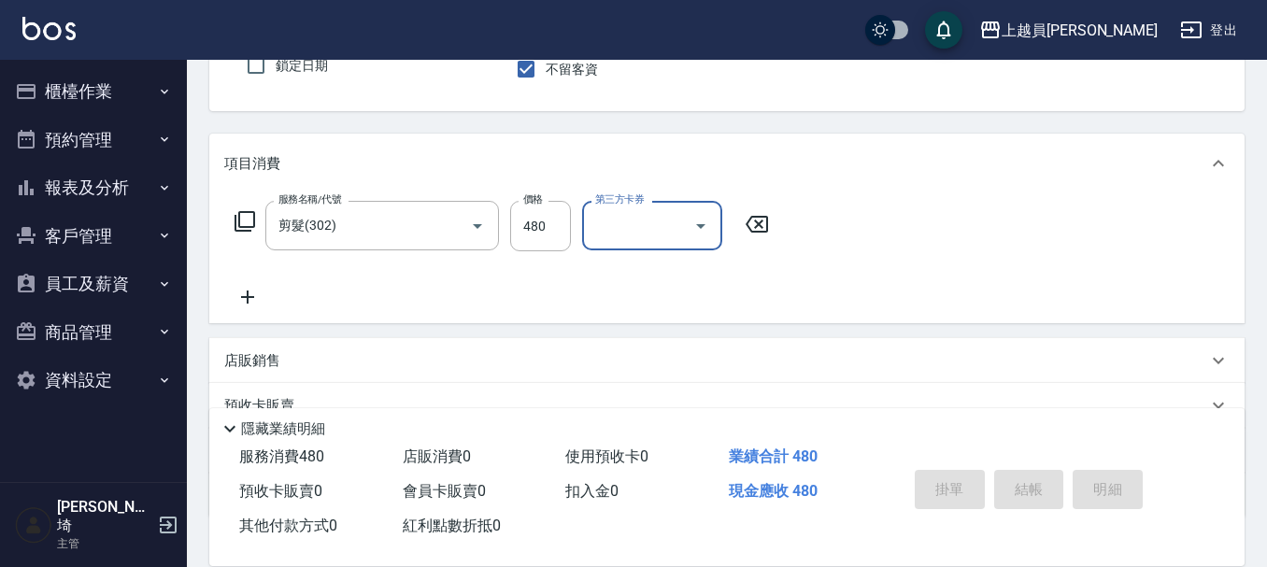
type input "[DATE] 19:36"
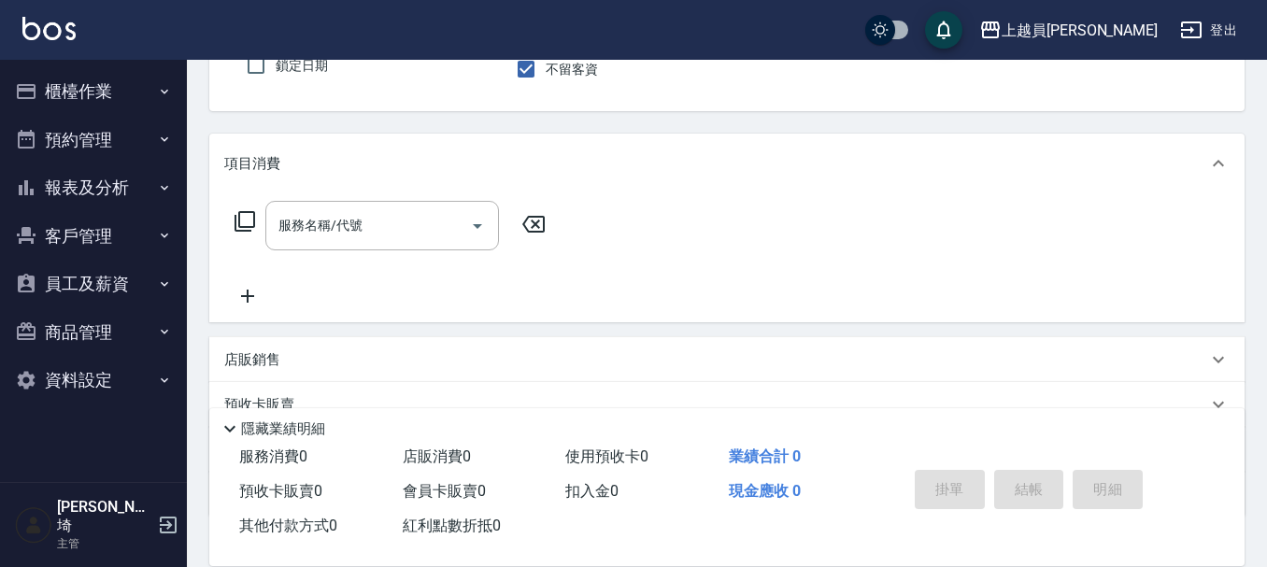
type input "Bella-I"
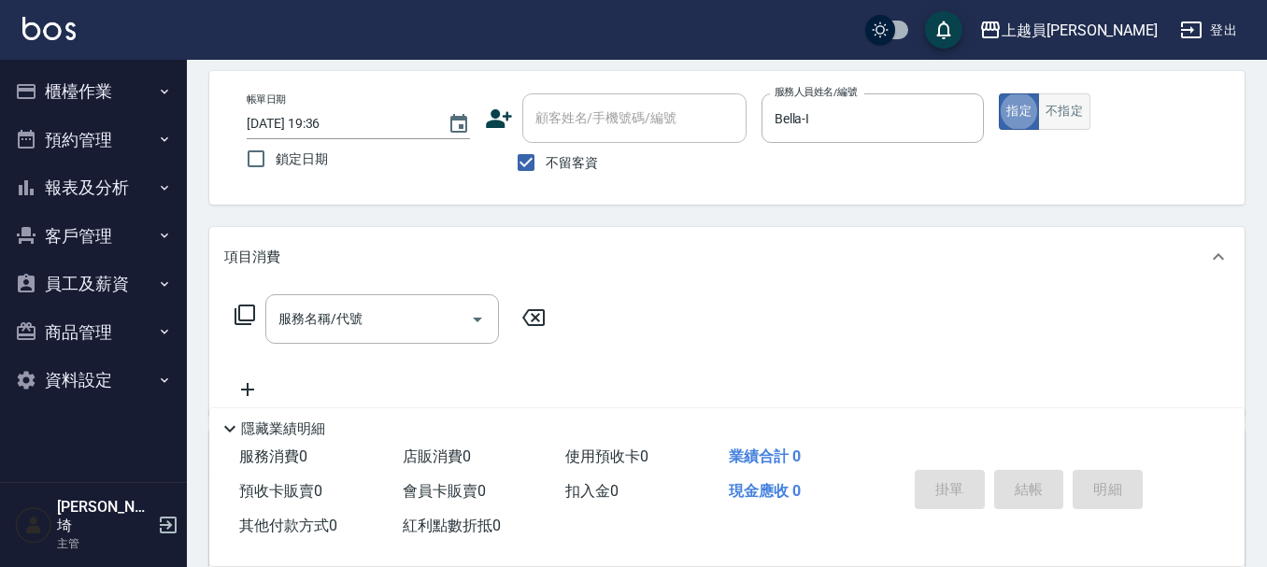
click at [1084, 114] on button "不指定" at bounding box center [1064, 111] width 52 height 36
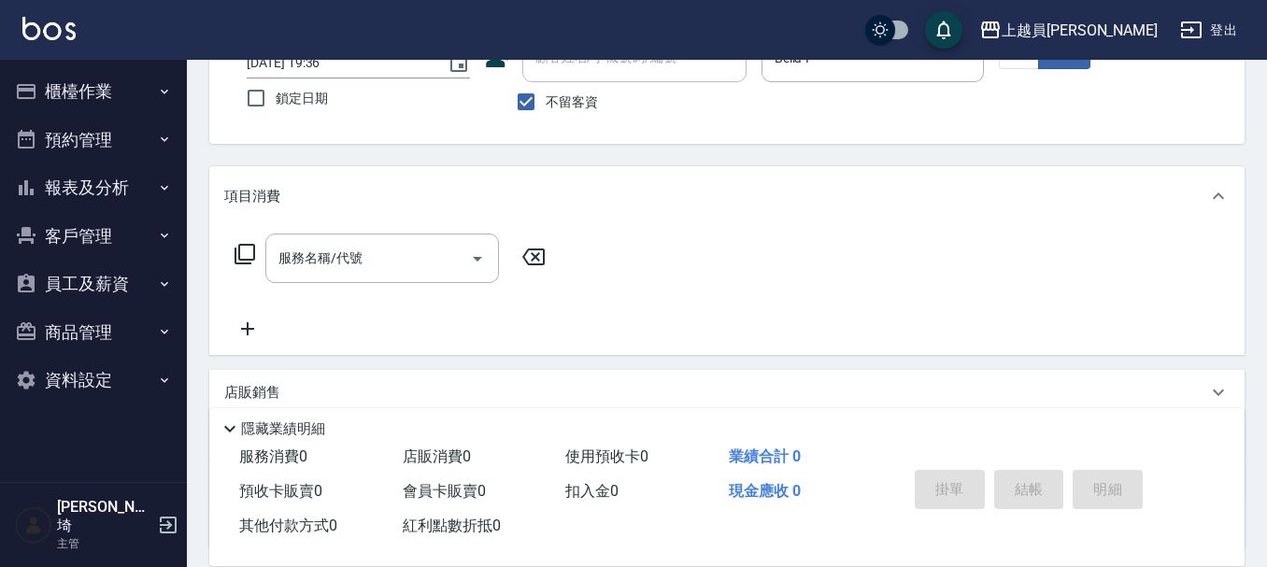
scroll to position [173, 0]
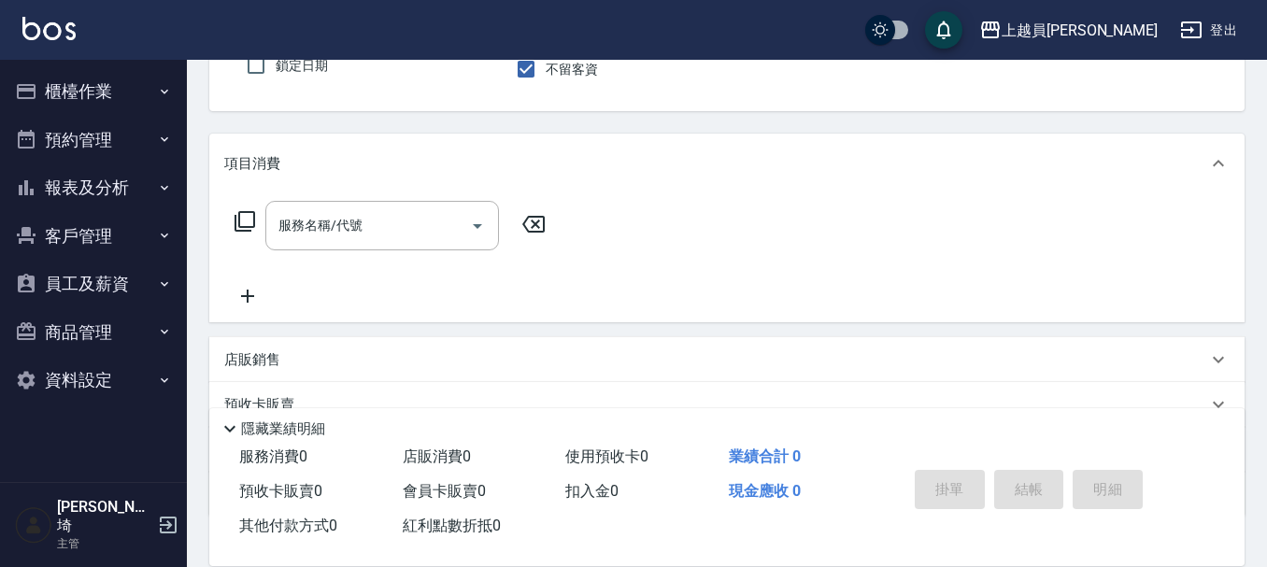
drag, startPoint x: 366, startPoint y: 242, endPoint x: 1276, endPoint y: 124, distance: 916.8
click at [371, 235] on input "服務名稱/代號" at bounding box center [368, 225] width 189 height 33
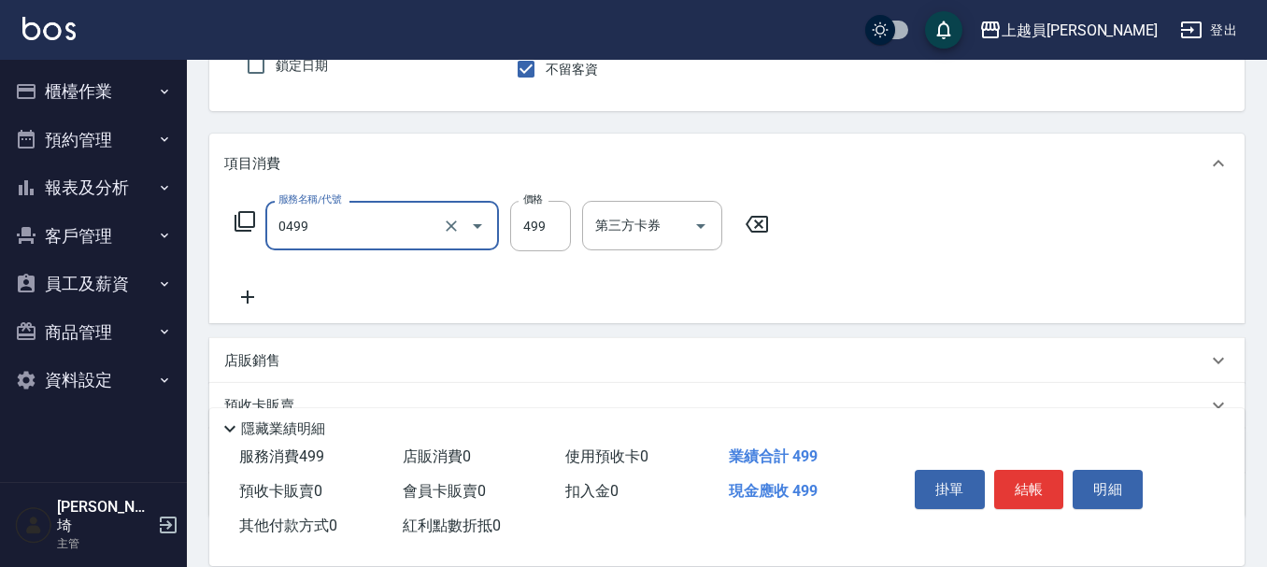
type input "去角質洗髮(0499)"
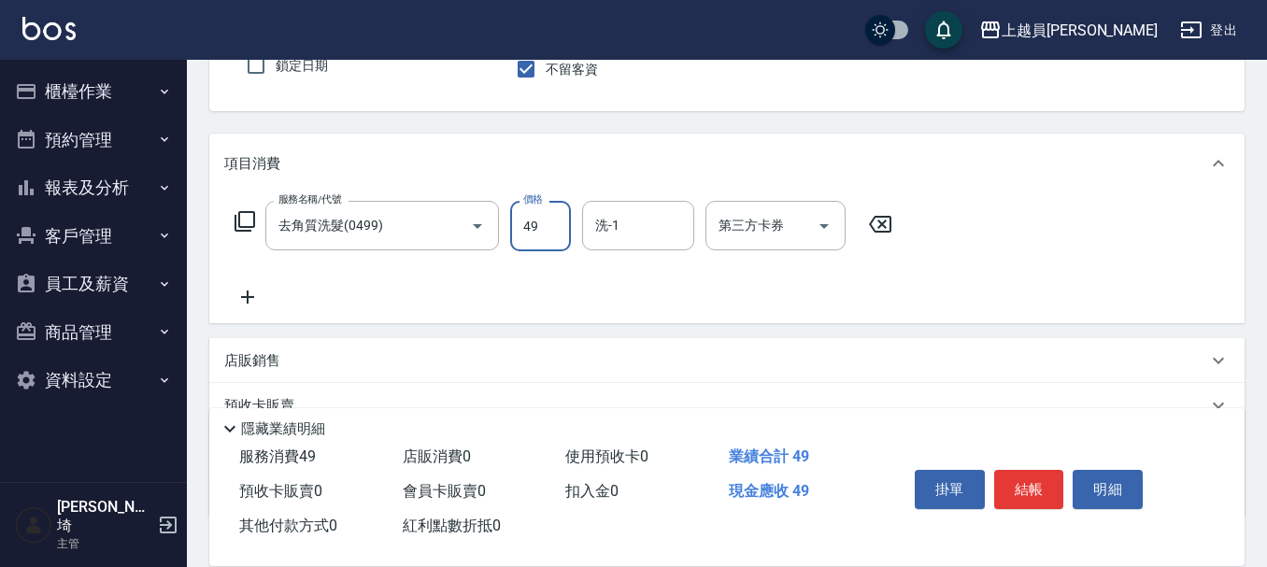
type input "499"
type input "[PERSON_NAME]-18"
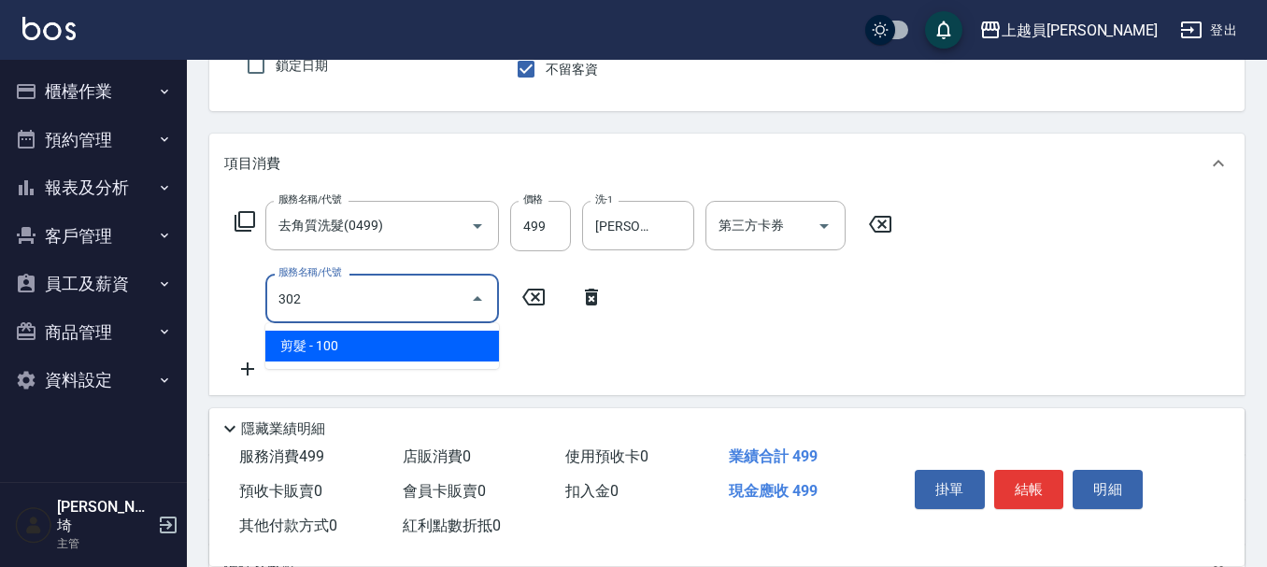
type input "剪髮(302)"
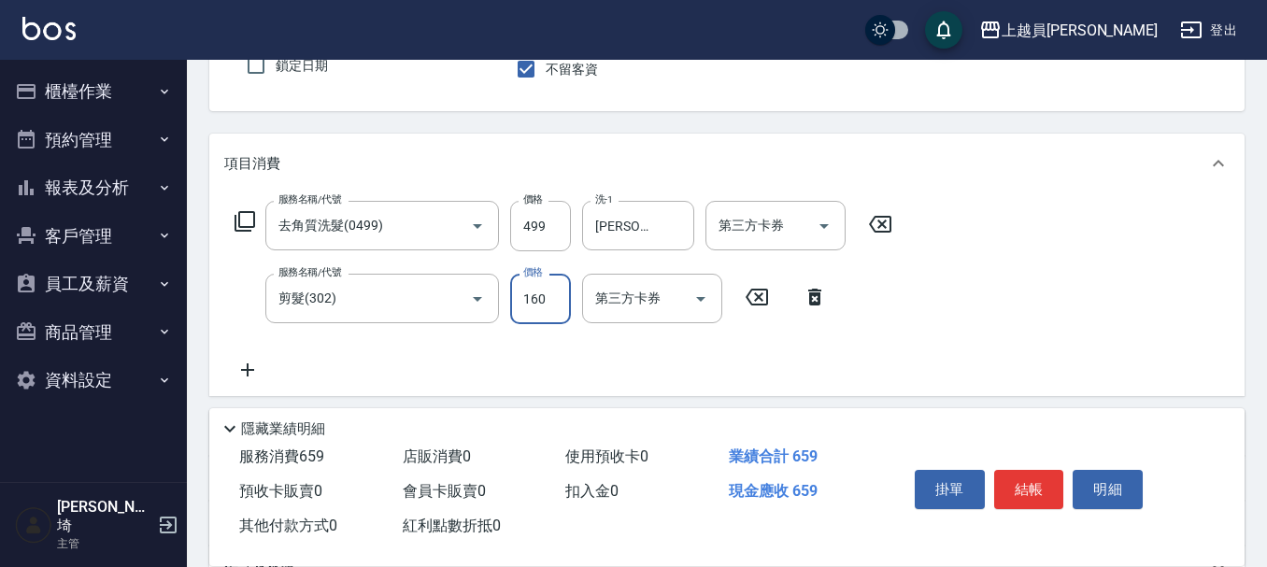
type input "160"
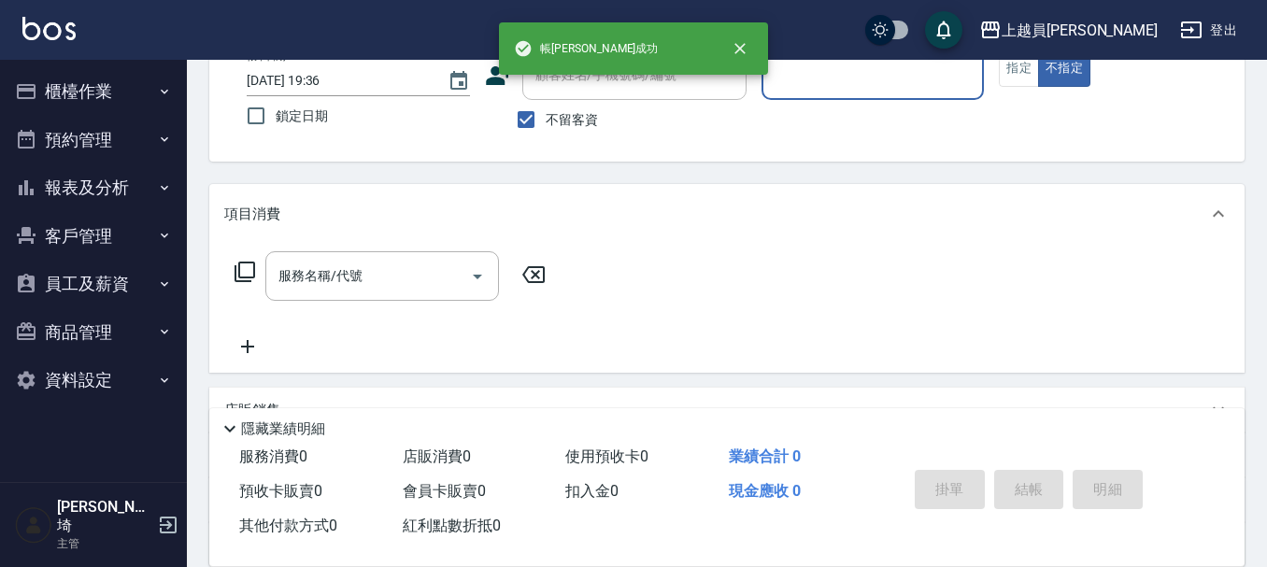
scroll to position [93, 0]
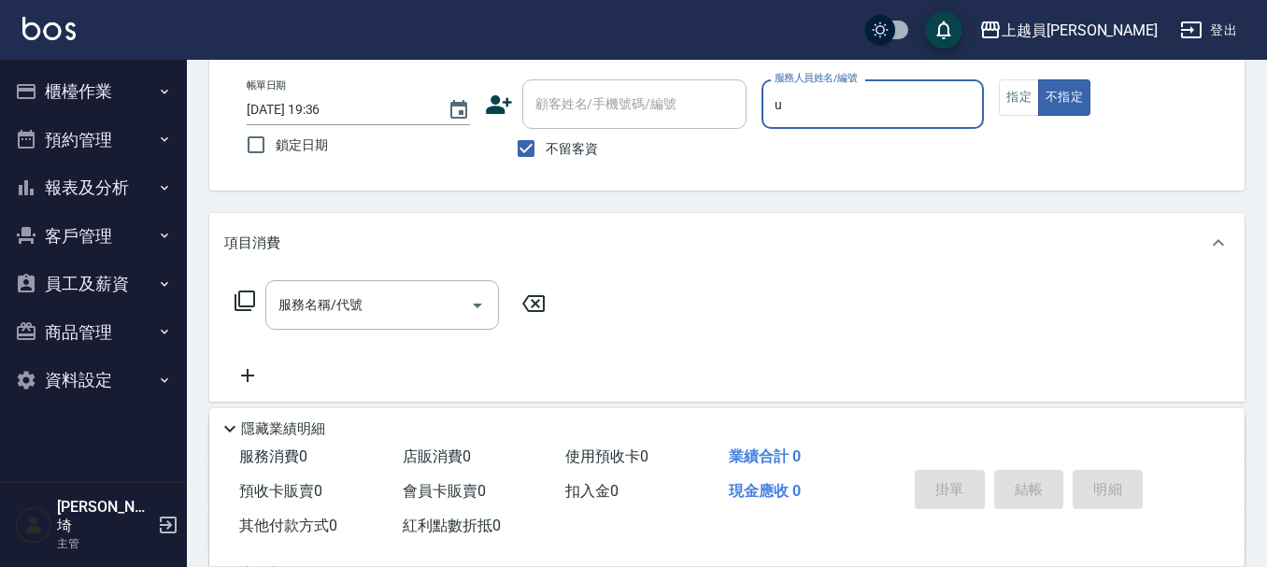
type input "Uni-U"
click at [959, 101] on icon "Clear" at bounding box center [964, 104] width 19 height 19
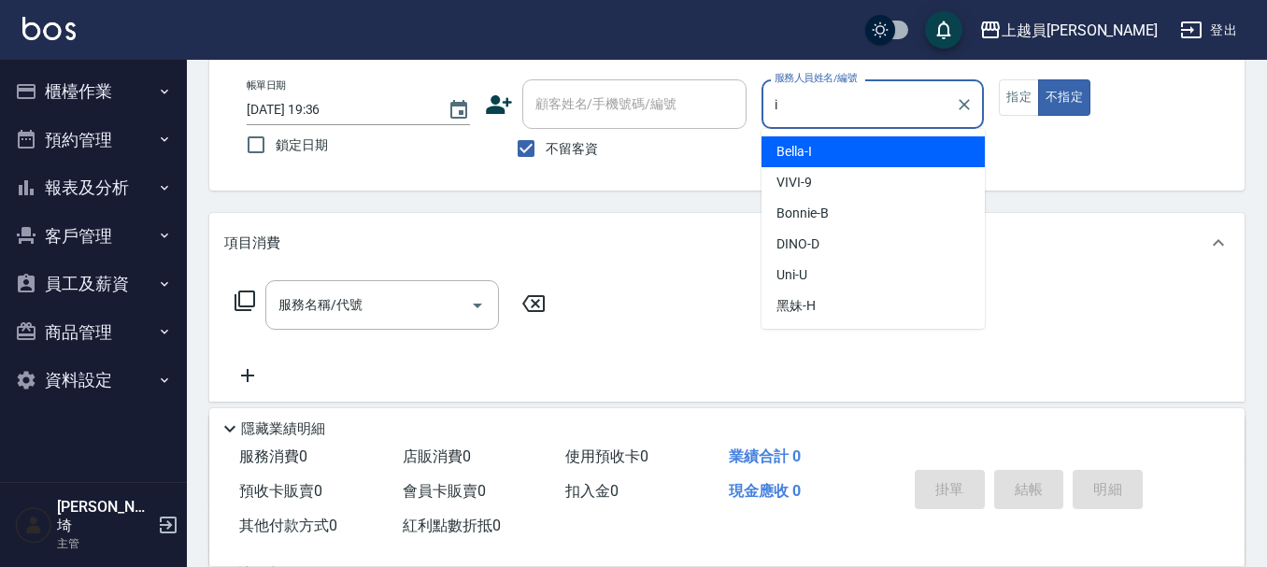
type input "Bella-I"
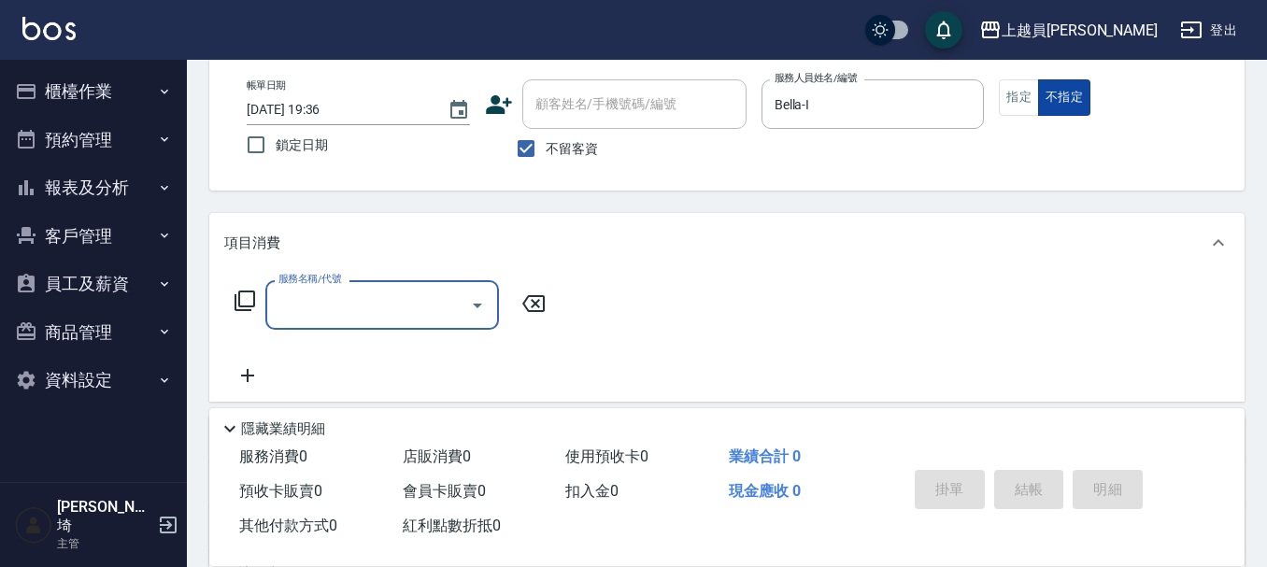
click at [1042, 90] on button "不指定" at bounding box center [1064, 97] width 52 height 36
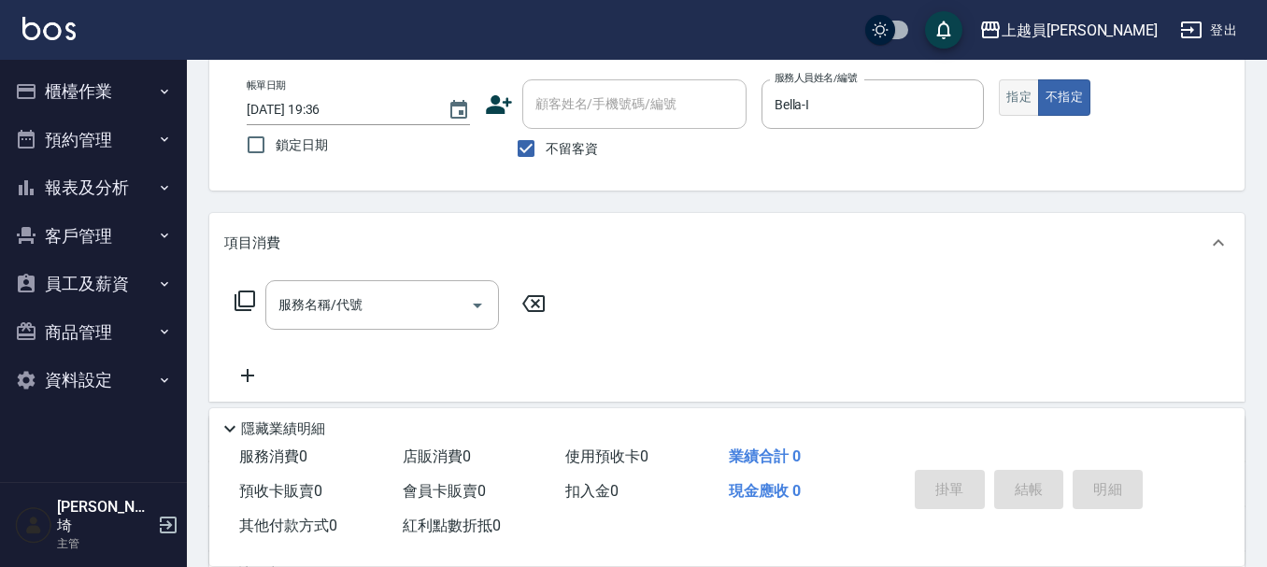
click at [1032, 91] on button "指定" at bounding box center [1019, 97] width 40 height 36
click at [424, 316] on input "服務名稱/代號" at bounding box center [368, 305] width 189 height 33
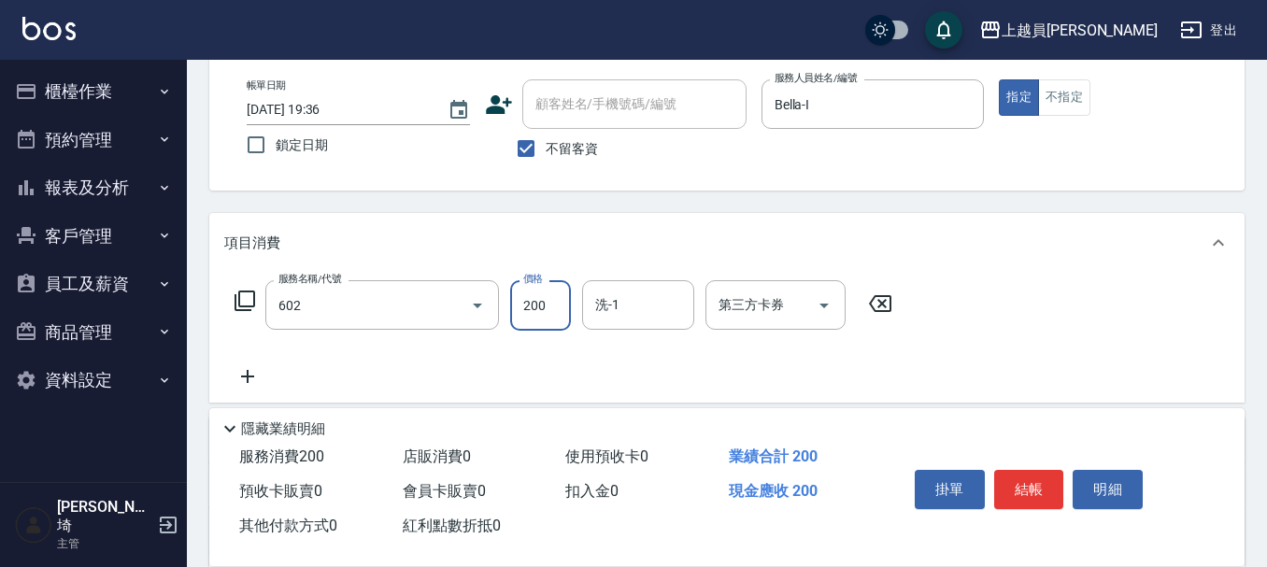
type input "一般洗髮(602)"
type input "0"
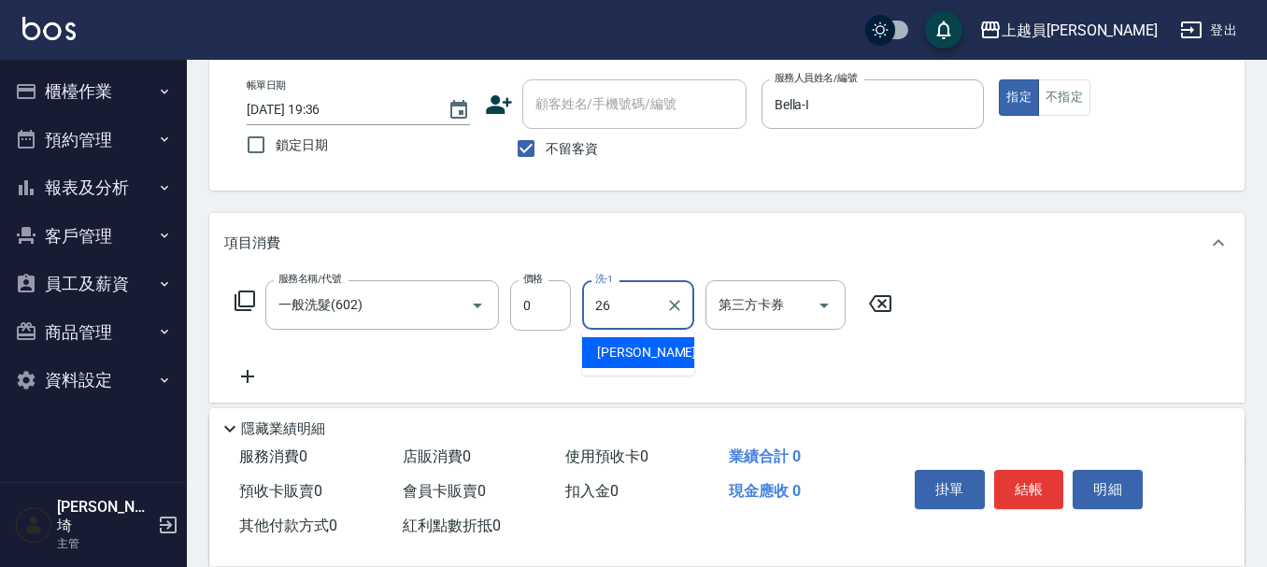
type input "[PERSON_NAME]-26"
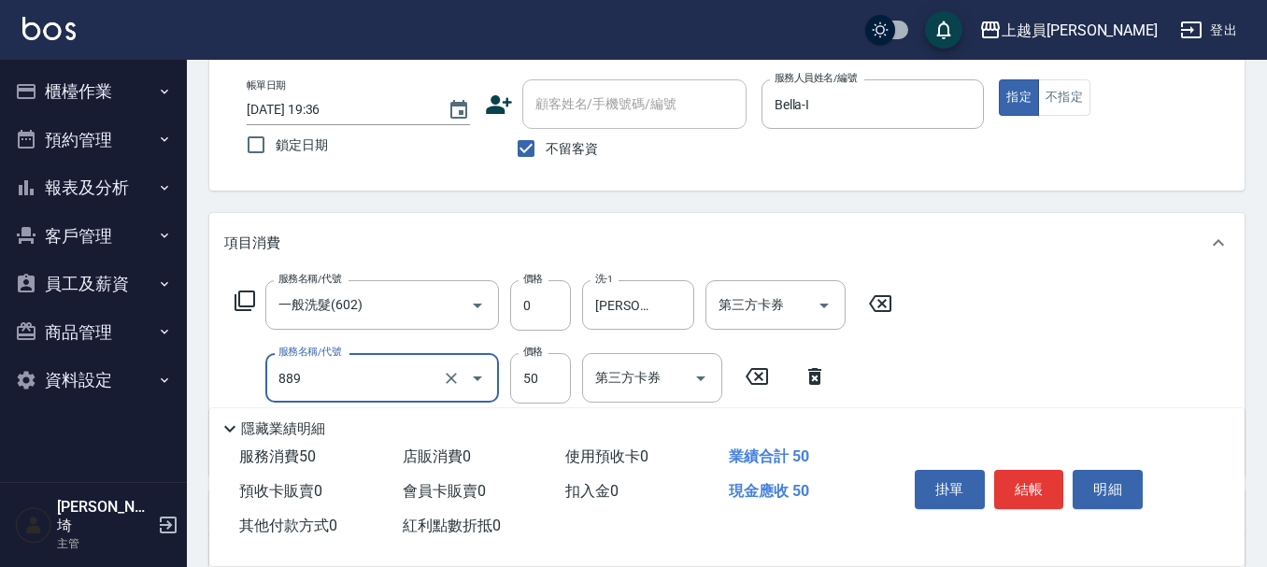
type input "精油(889)"
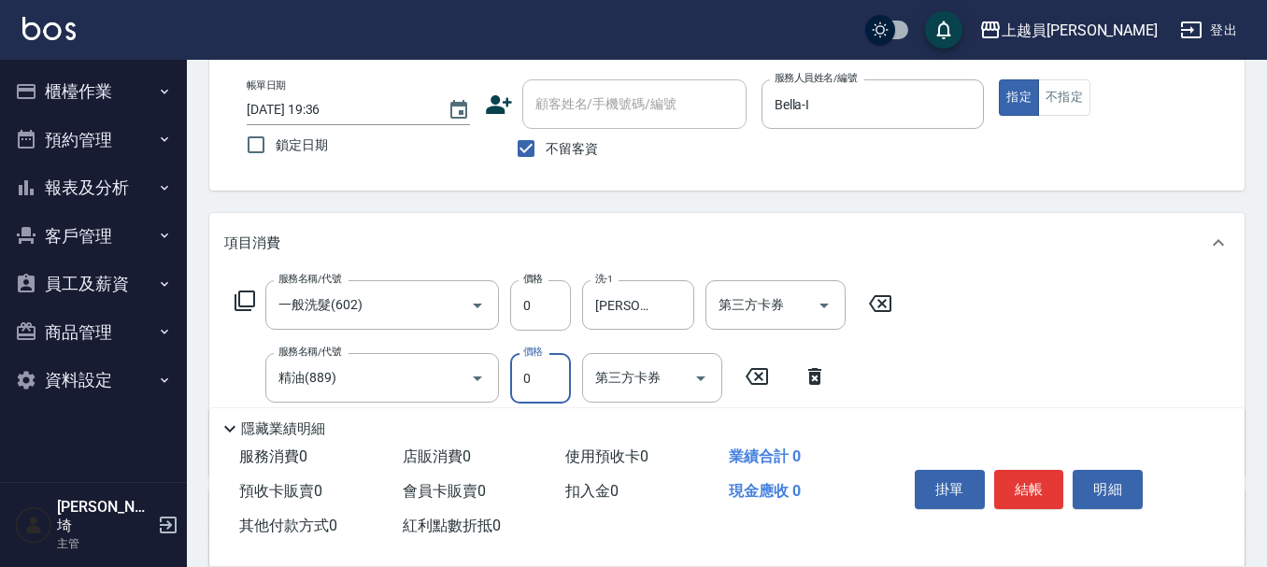
type input "0"
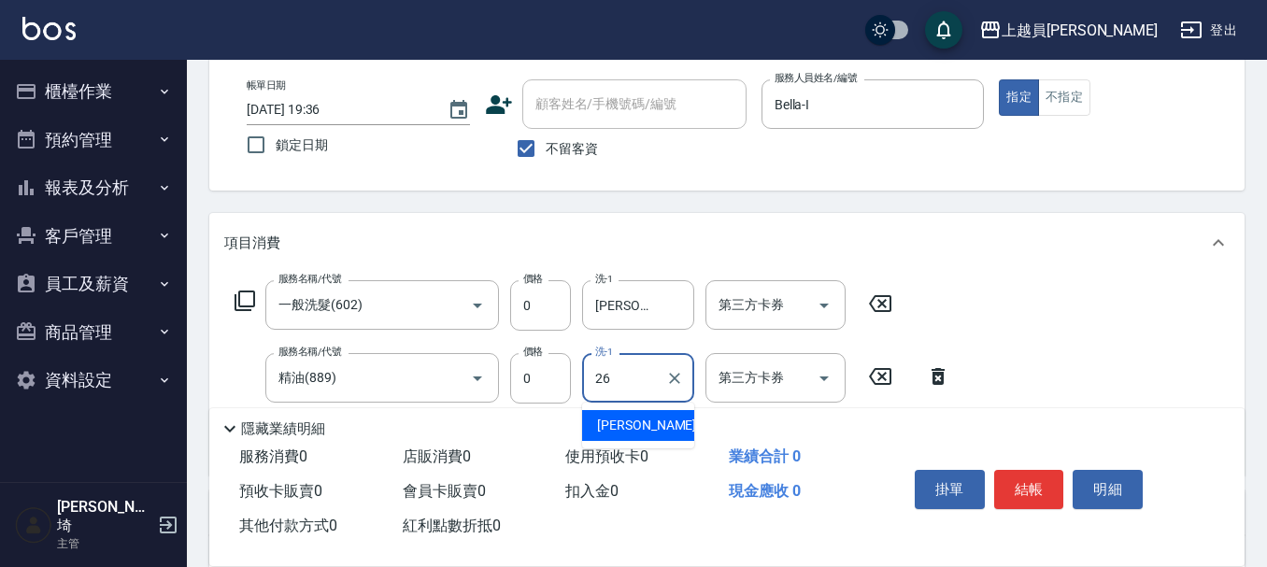
type input "[PERSON_NAME]-26"
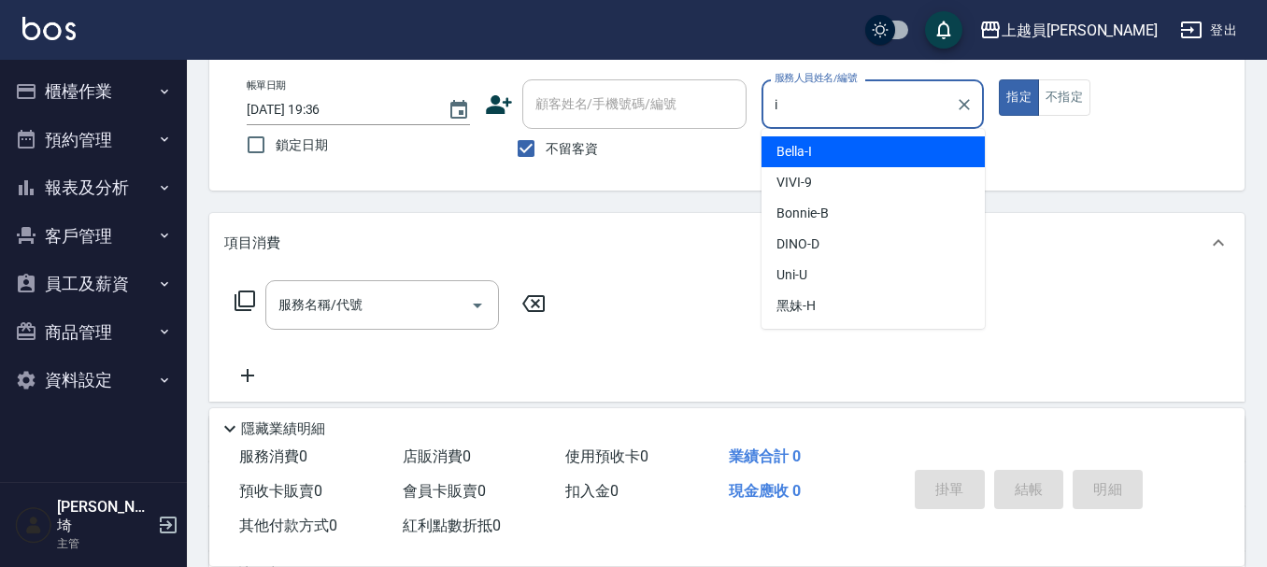
type input "Bella-I"
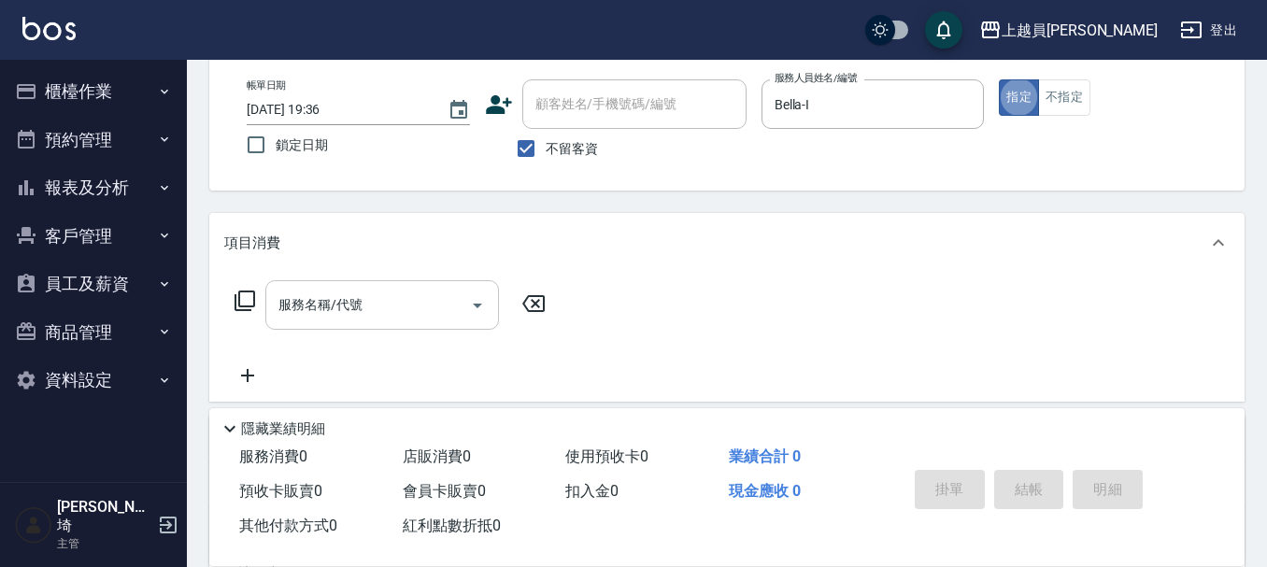
click at [378, 321] on input "服務名稱/代號" at bounding box center [368, 305] width 189 height 33
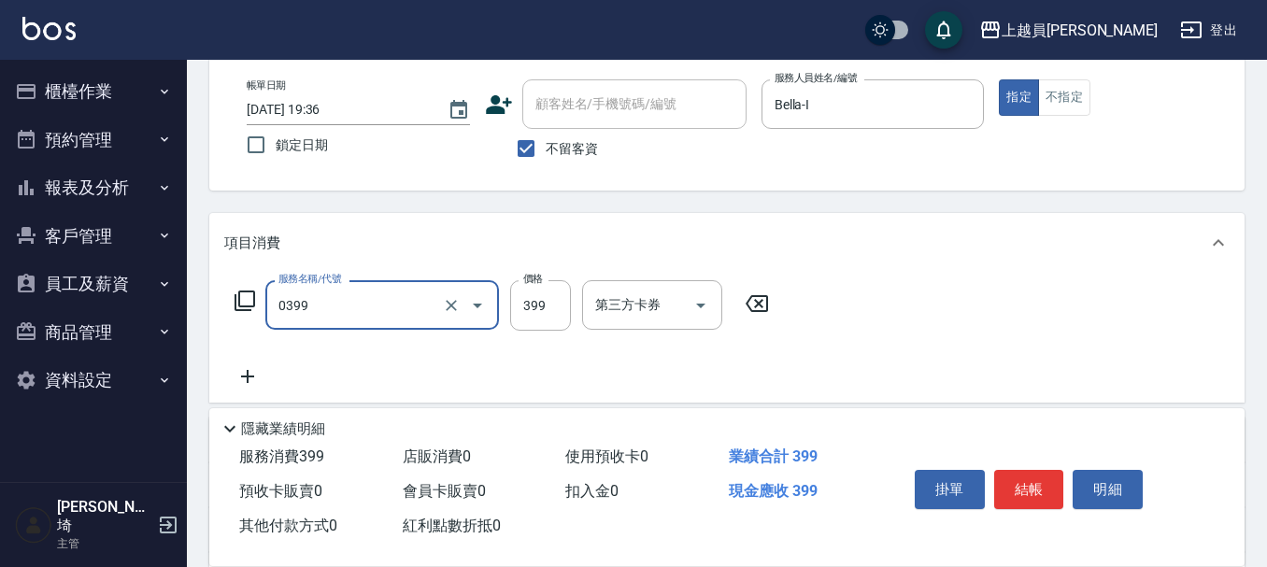
type input "海鹽SPA(0399)"
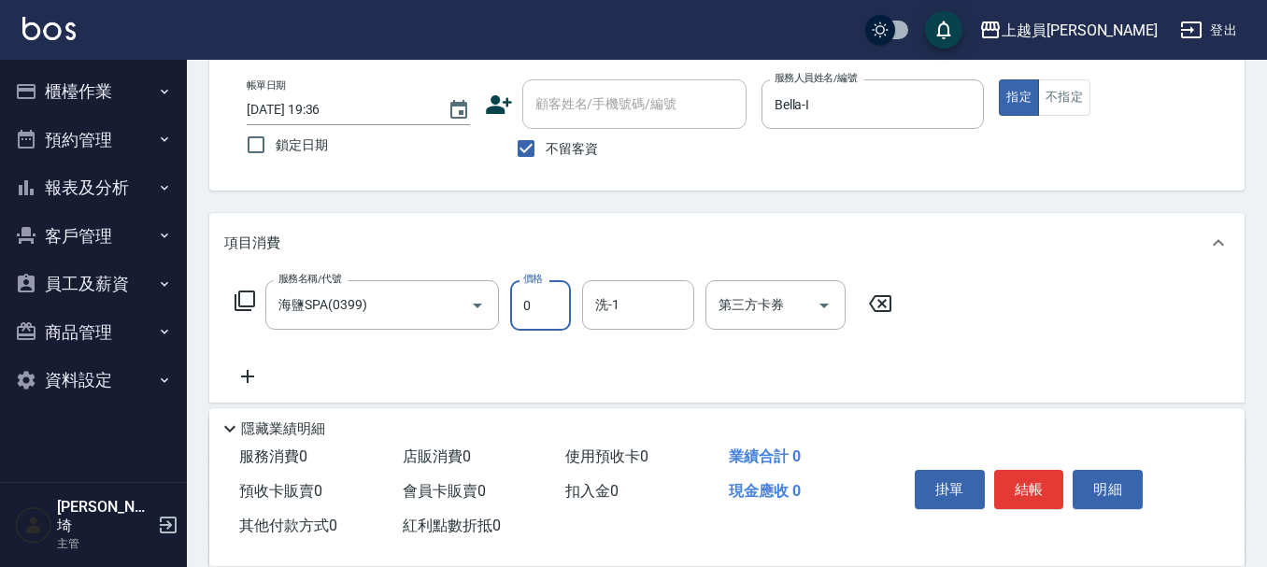
type input "0"
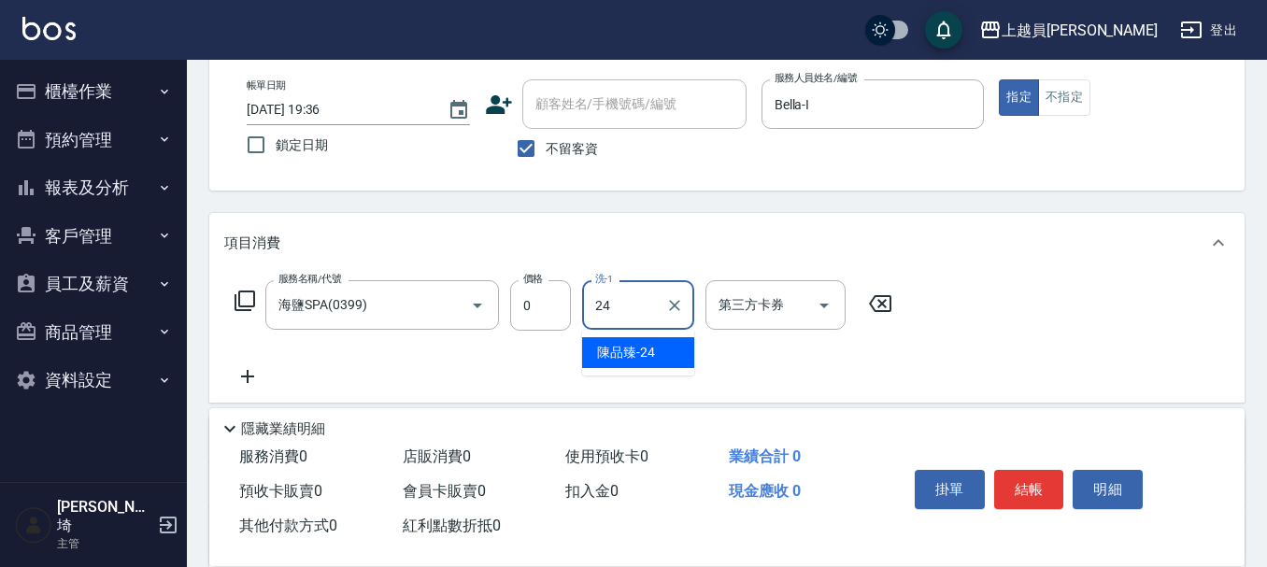
type input "[PERSON_NAME]-24"
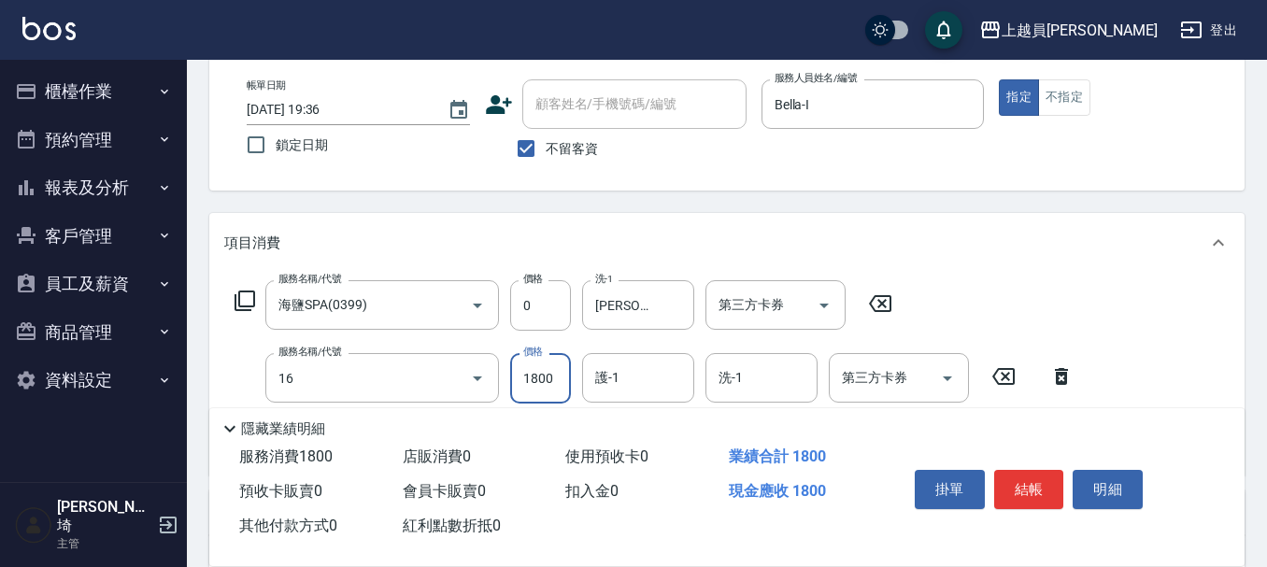
type input "鏡面護髮(16)"
type input "1440"
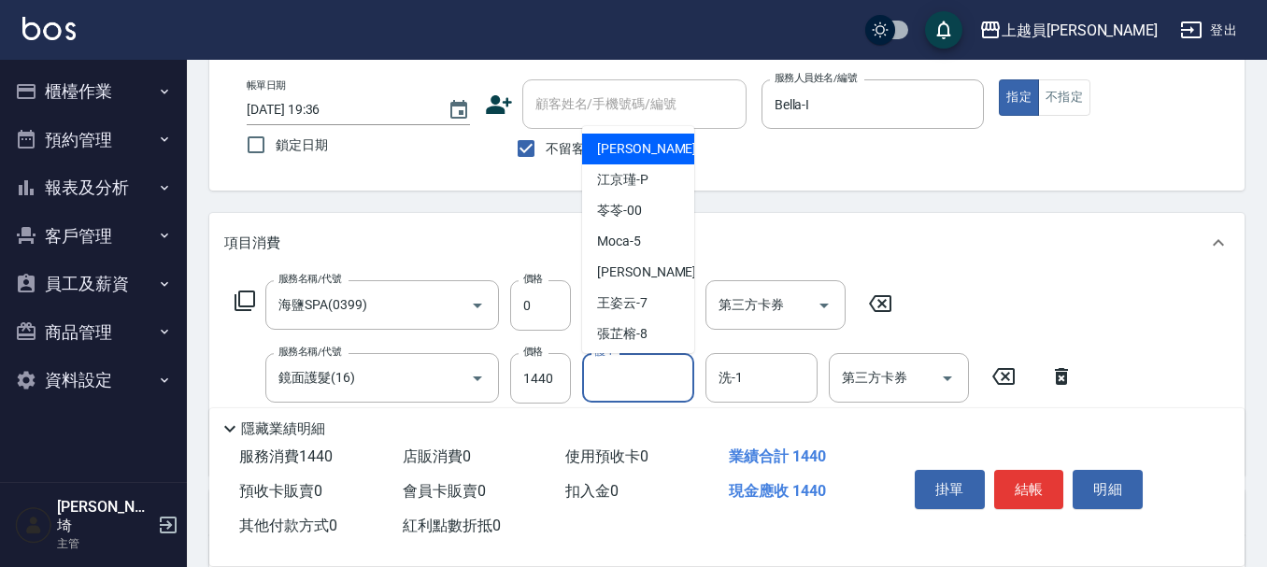
click at [628, 387] on input "護-1" at bounding box center [638, 378] width 95 height 33
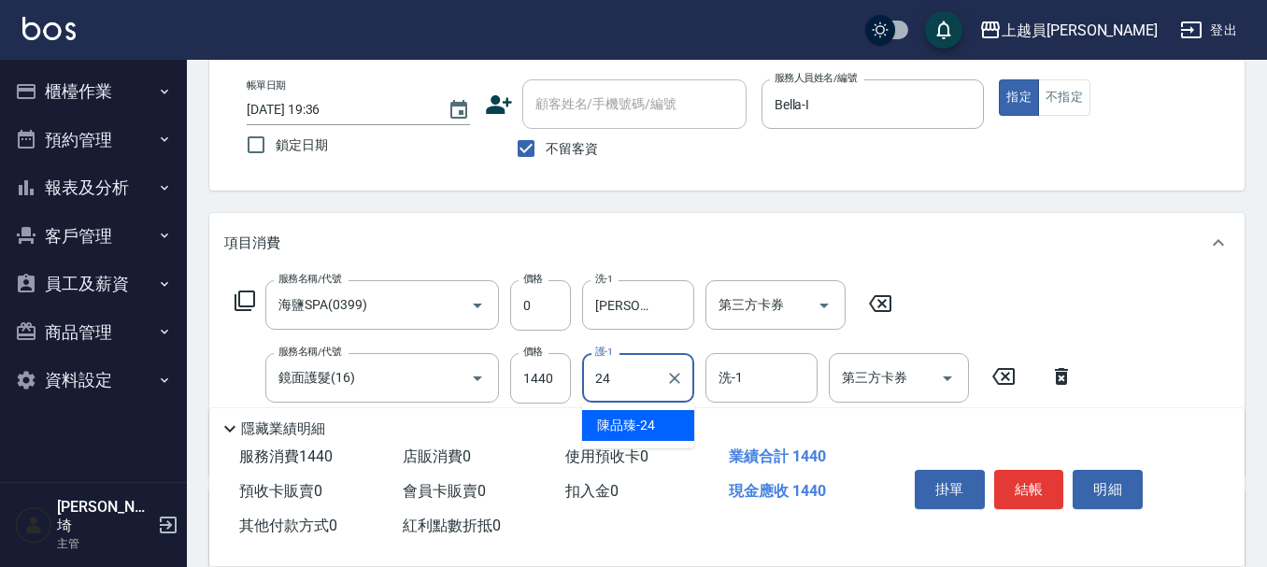
type input "[PERSON_NAME]-24"
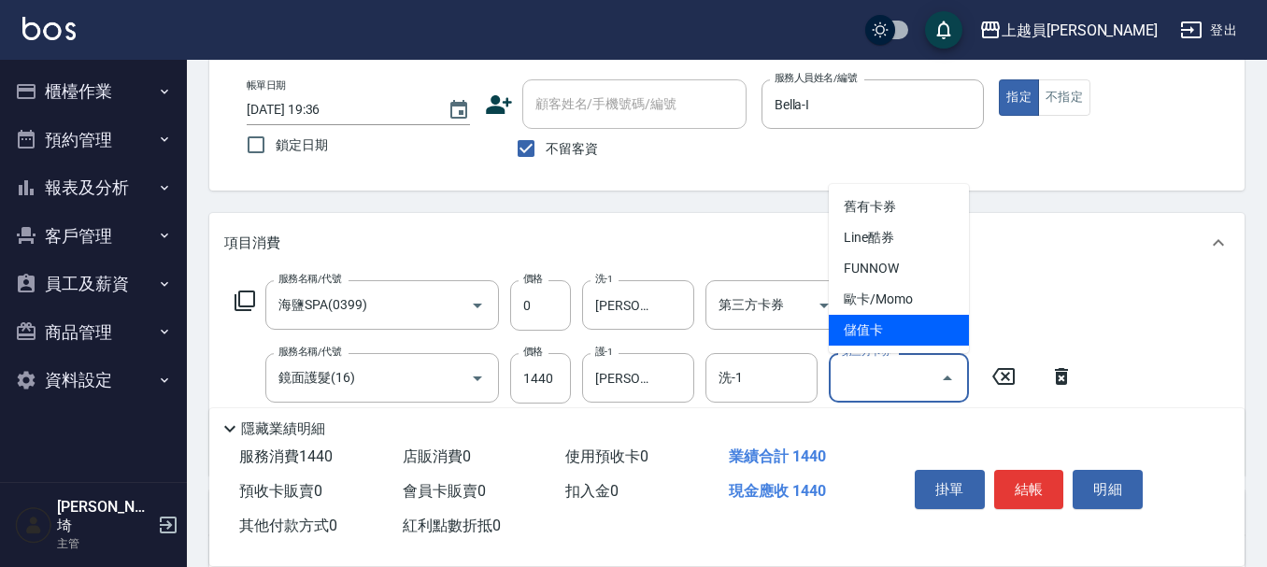
type input "儲值卡"
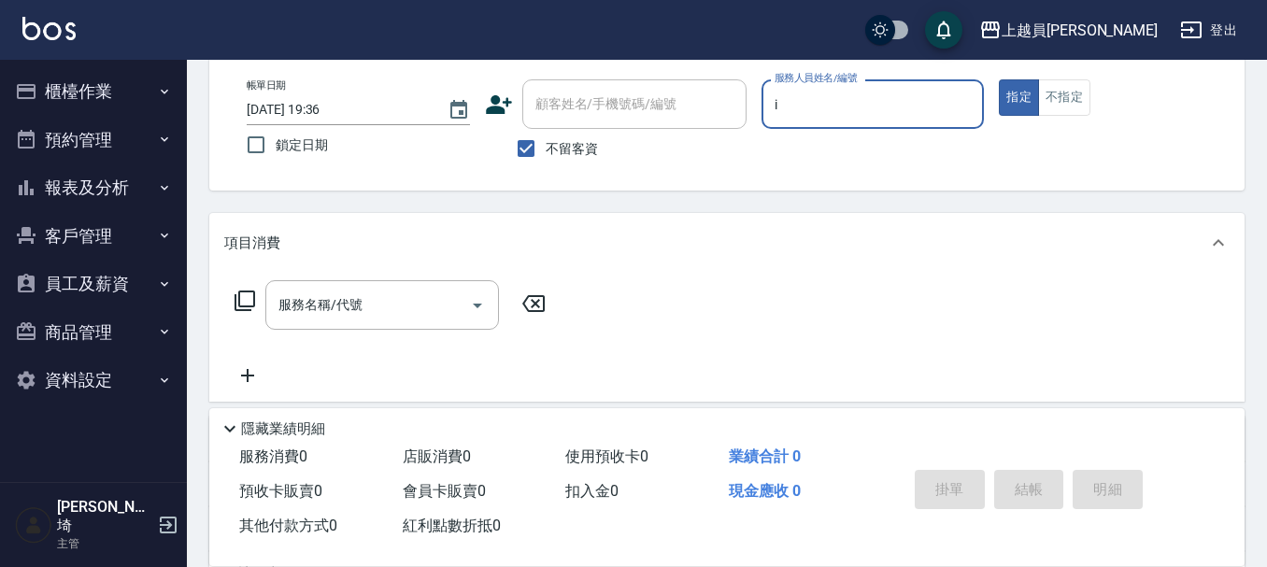
type input "Bella-I"
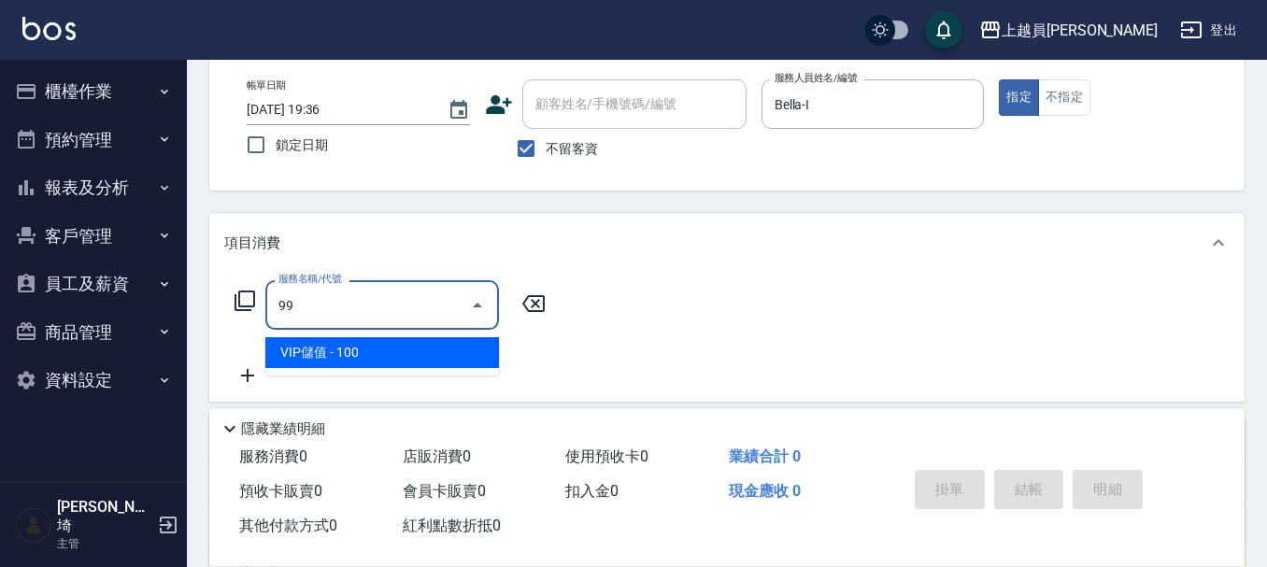
type input "VIP儲值(99)"
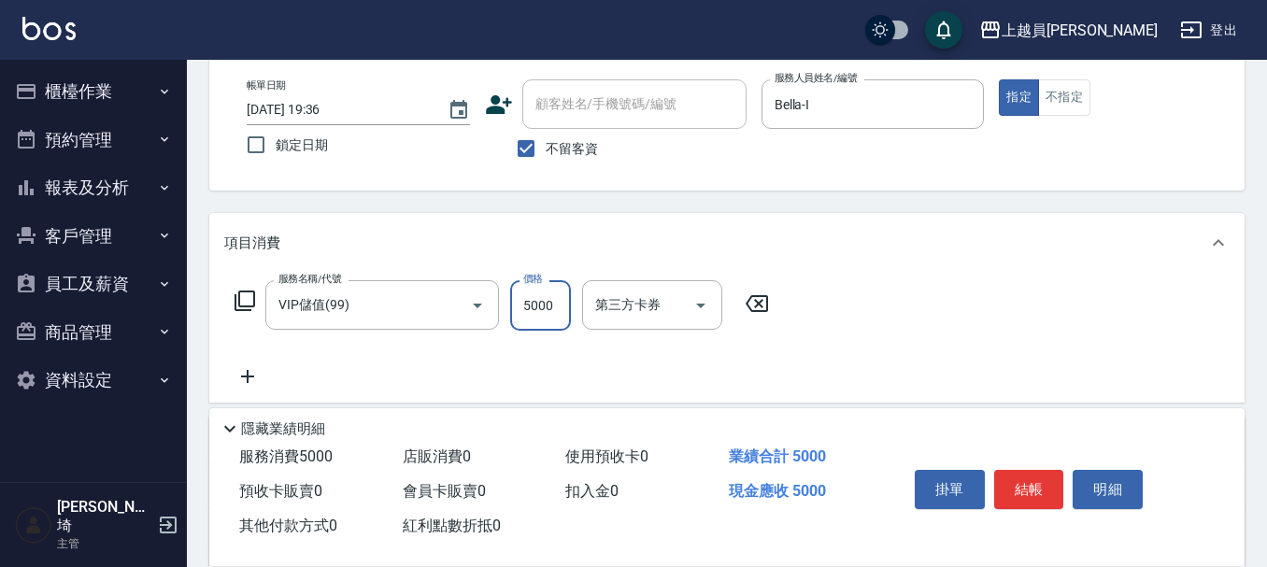
type input "5000"
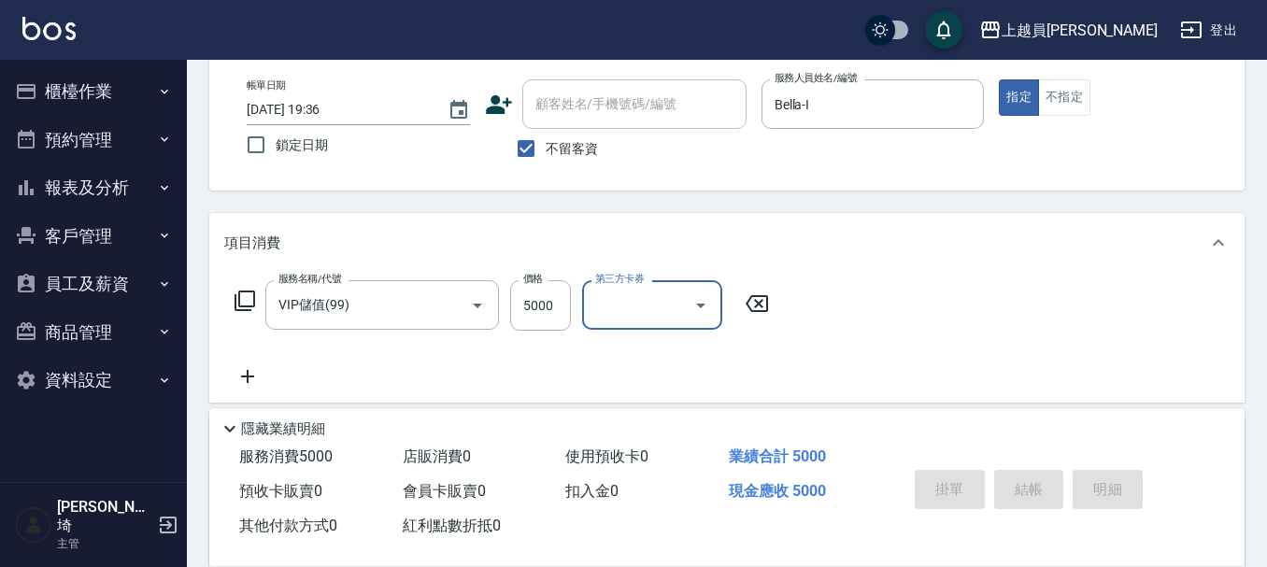
type input "[DATE] 19:37"
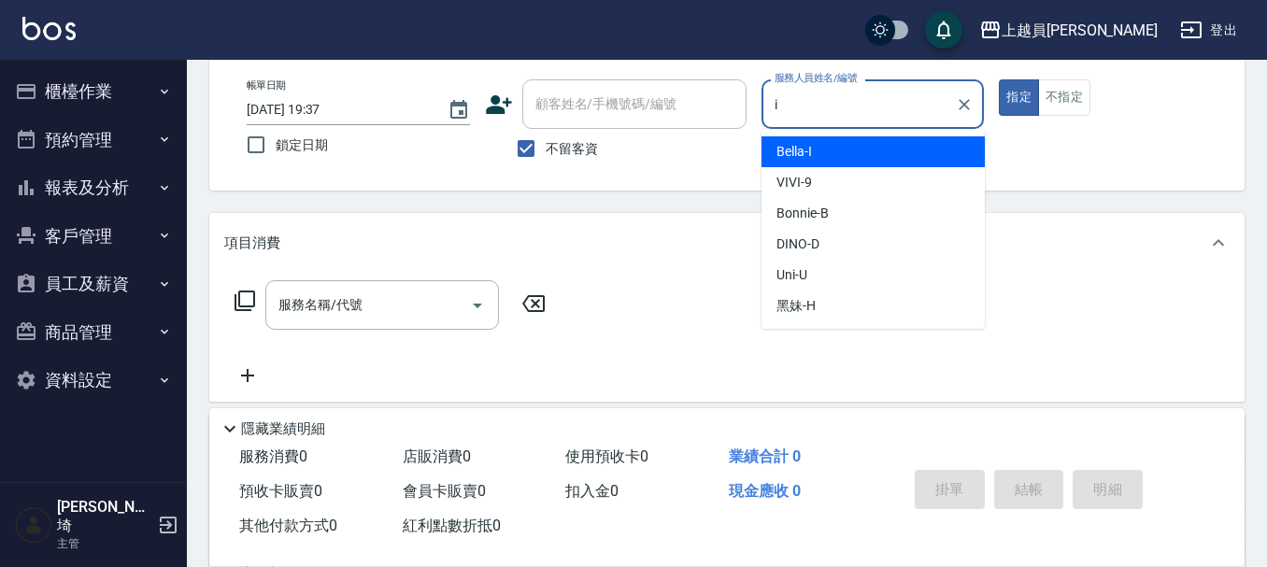
type input "Bella-I"
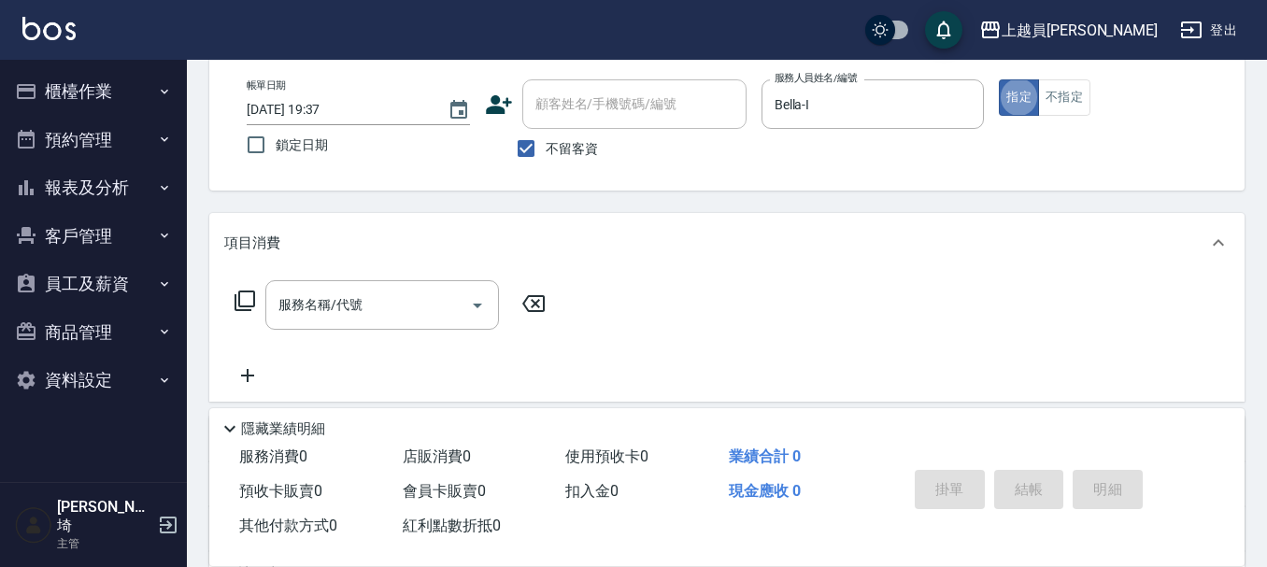
drag, startPoint x: 353, startPoint y: 291, endPoint x: 1276, endPoint y: 295, distance: 922.3
click at [354, 291] on input "服務名稱/代號" at bounding box center [368, 305] width 189 height 33
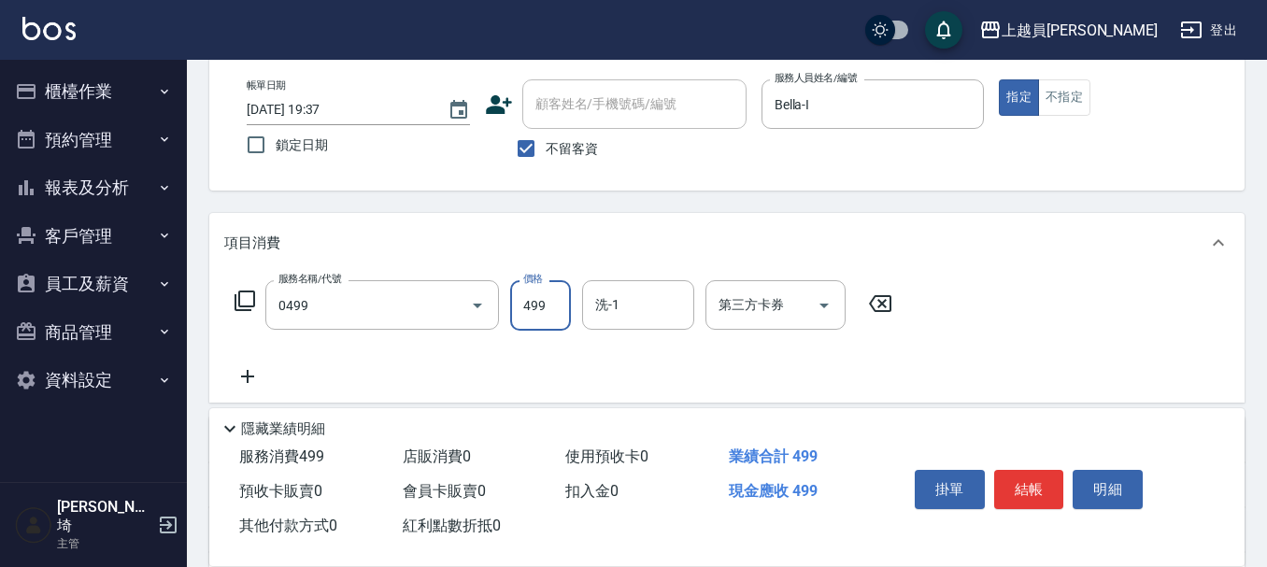
type input "去角質洗髮(0499)"
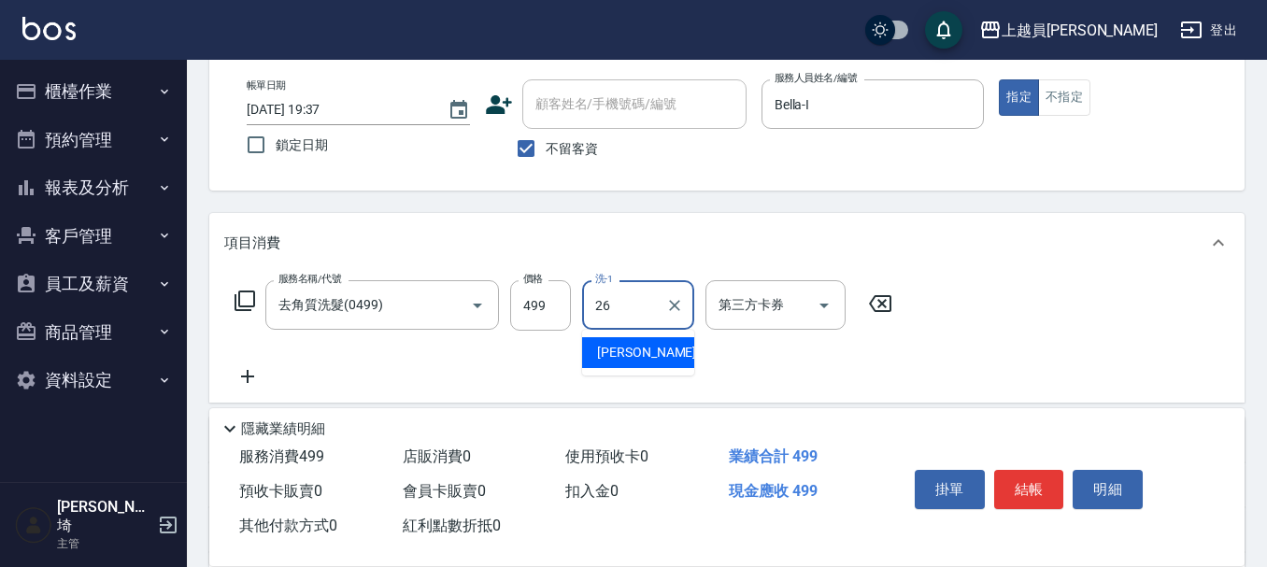
type input "[PERSON_NAME]-26"
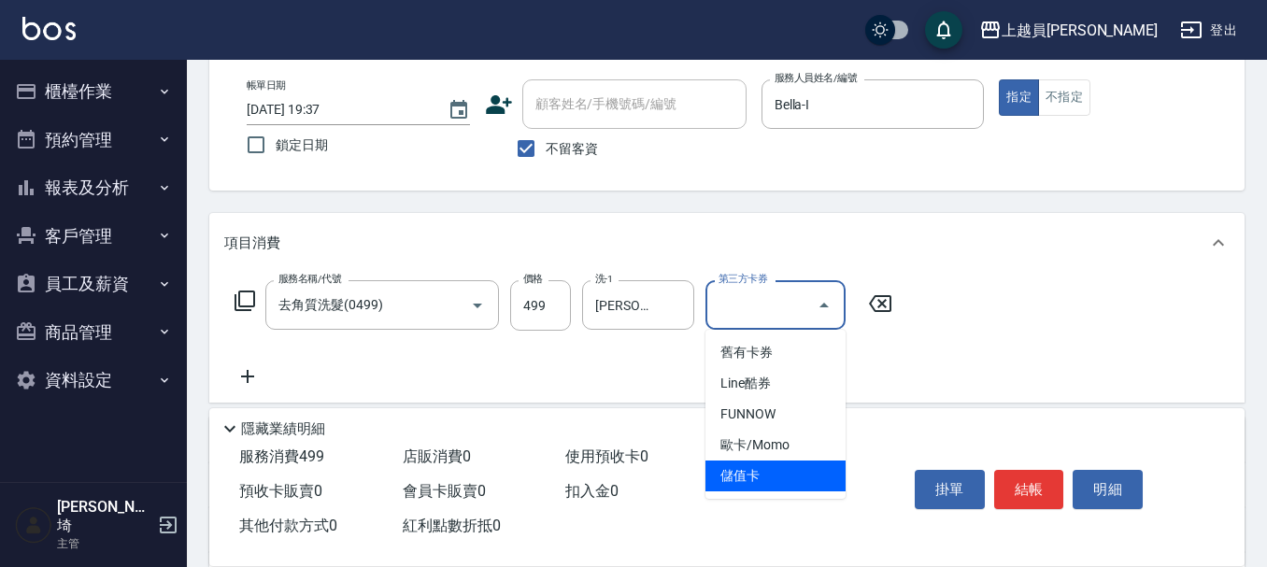
type input "儲值卡"
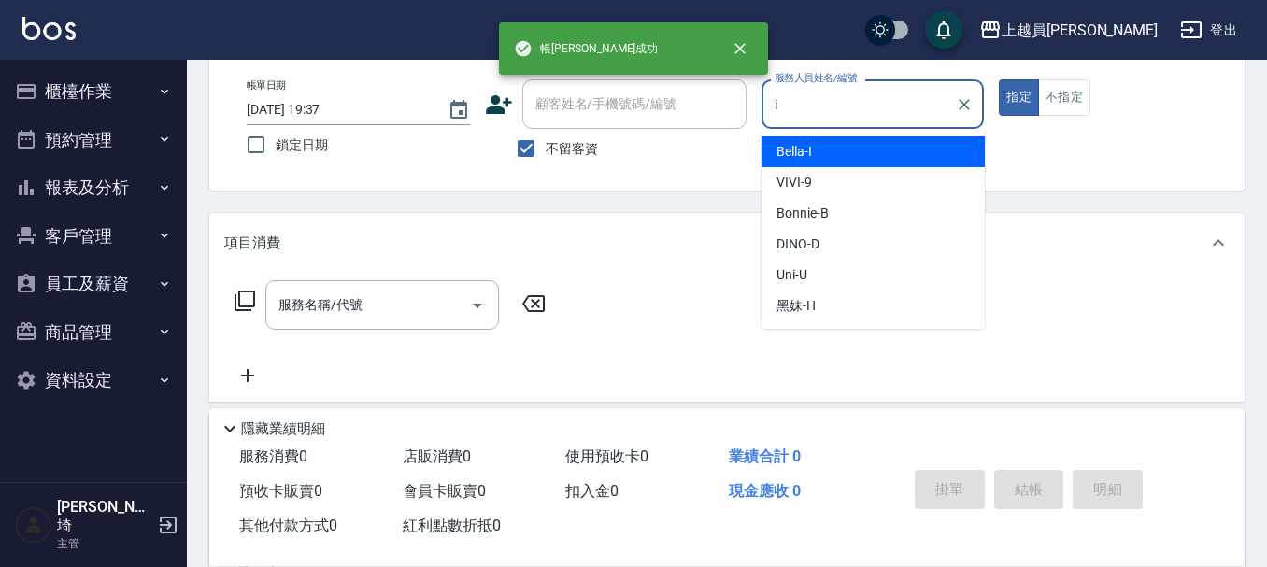
type input "Bella-I"
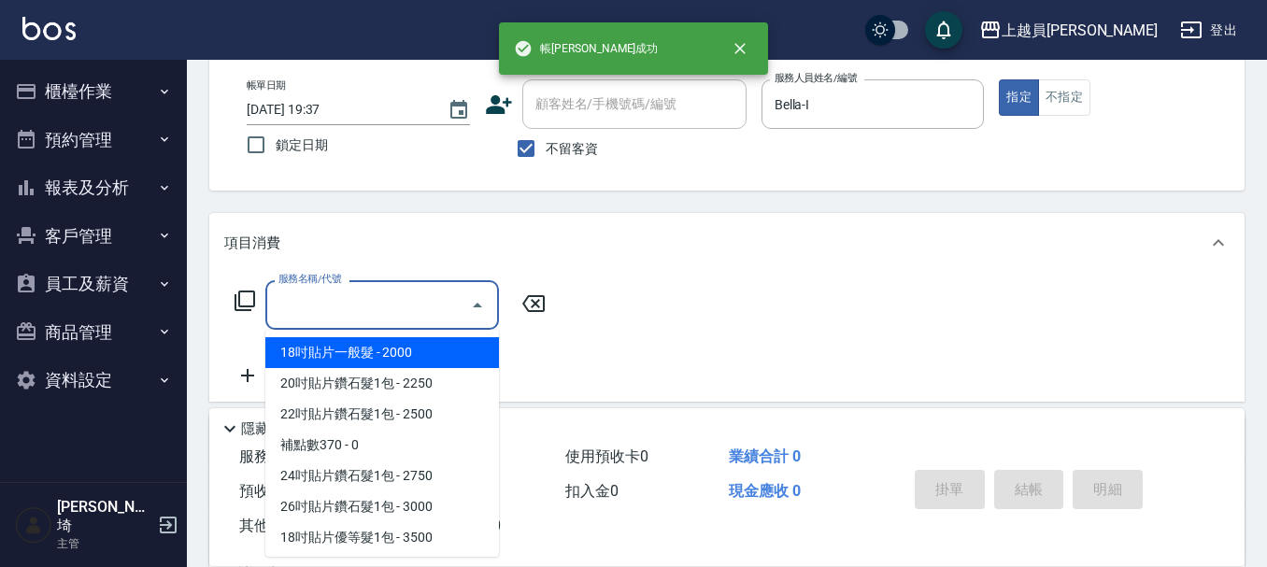
drag, startPoint x: 413, startPoint y: 302, endPoint x: 1276, endPoint y: 376, distance: 865.7
click at [422, 302] on input "服務名稱/代號" at bounding box center [368, 305] width 189 height 33
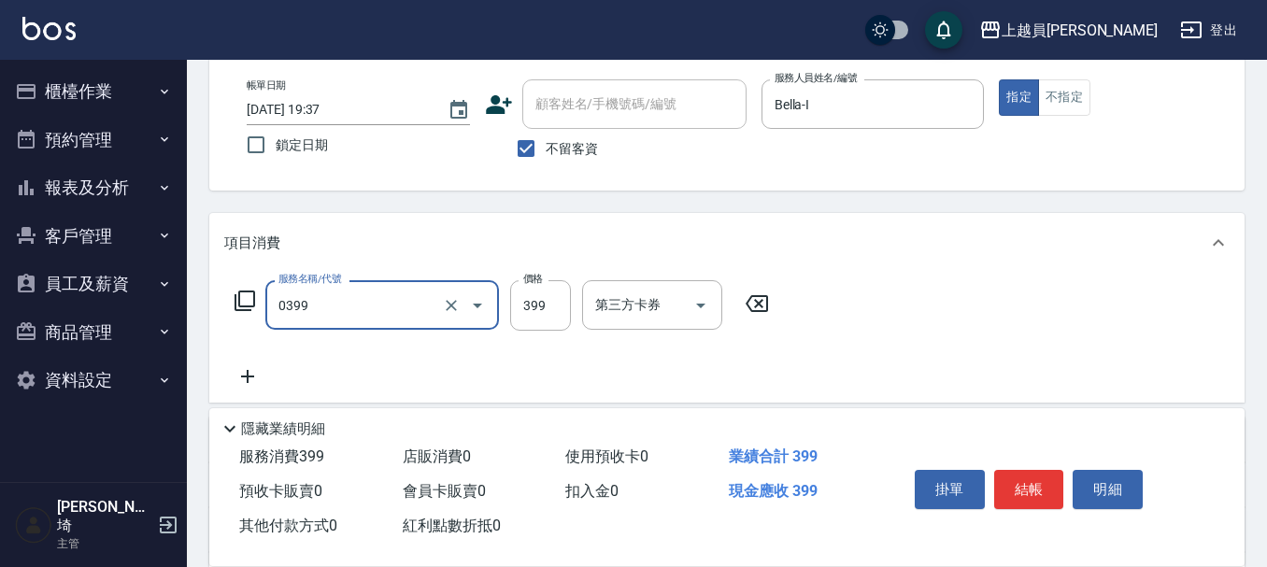
type input "海鹽SPA(0399)"
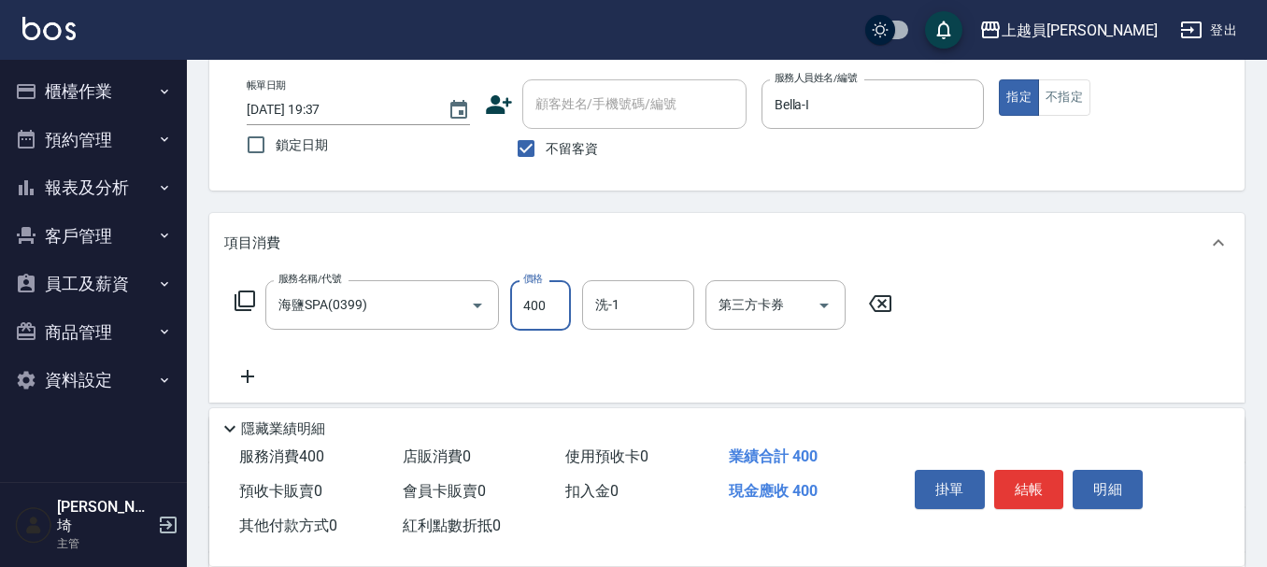
type input "400"
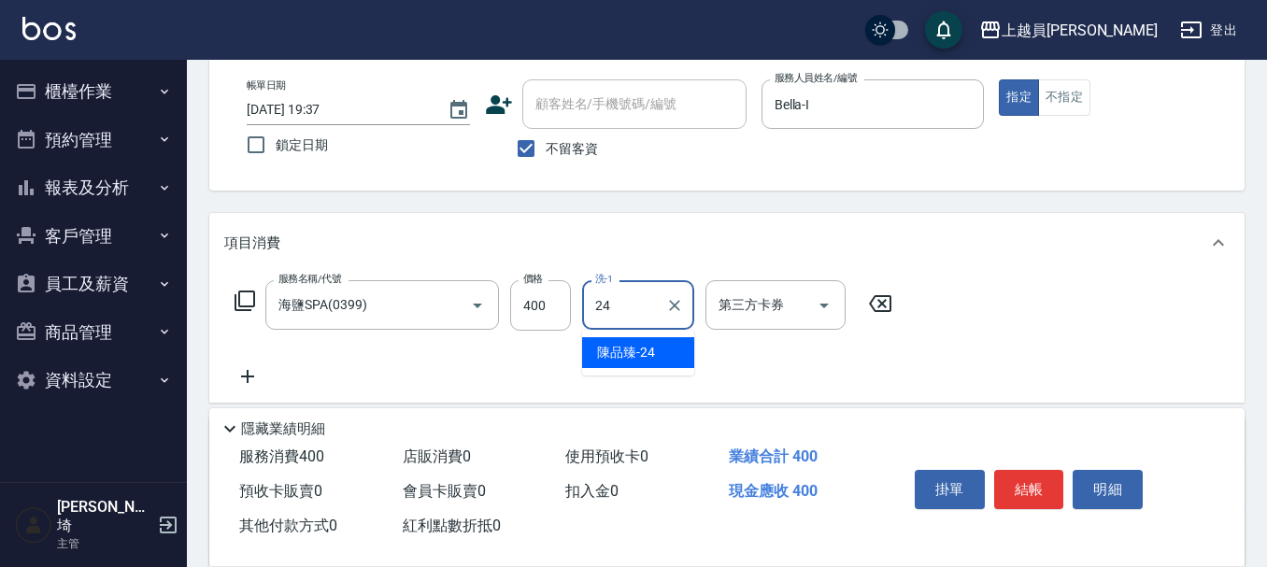
type input "[PERSON_NAME]-24"
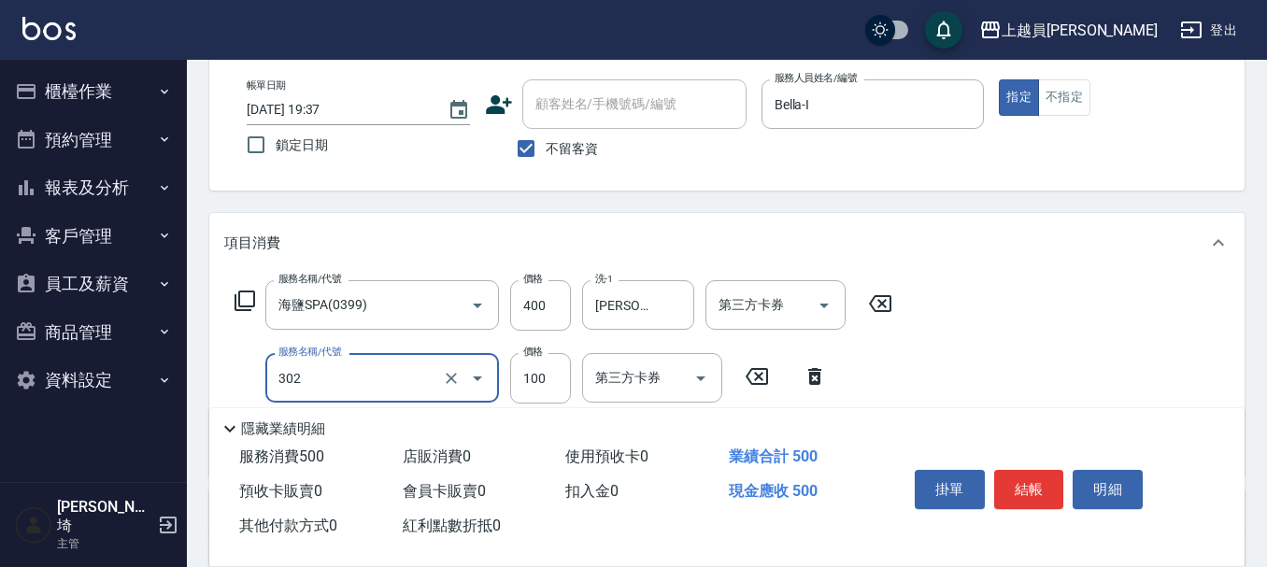
type input "剪髮(302)"
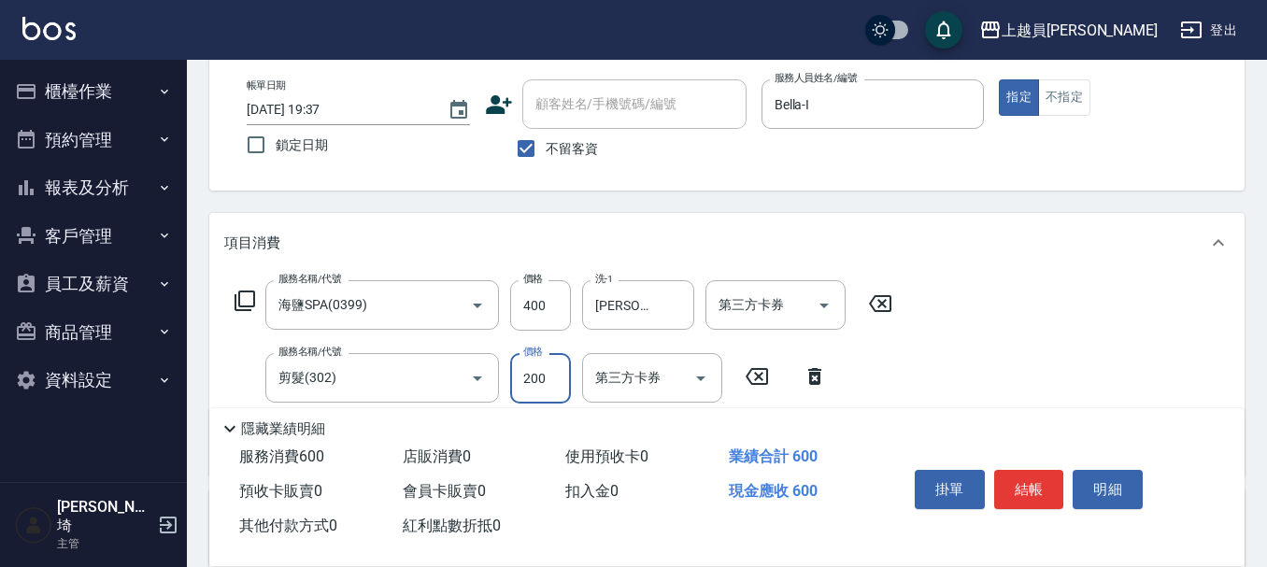
type input "200"
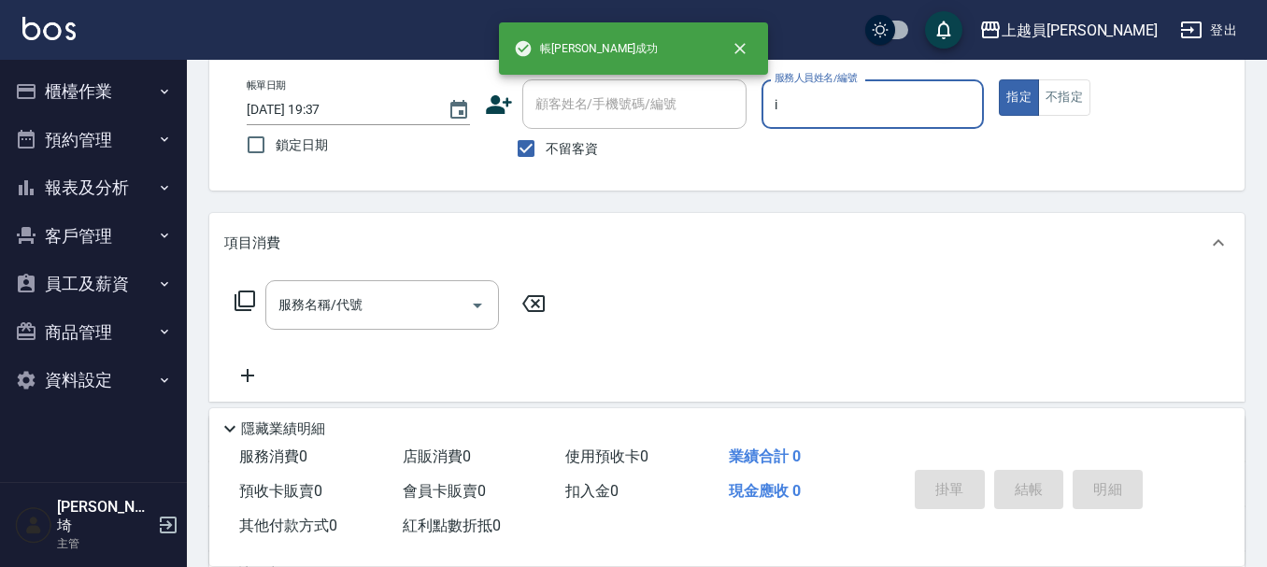
type input "Bella-I"
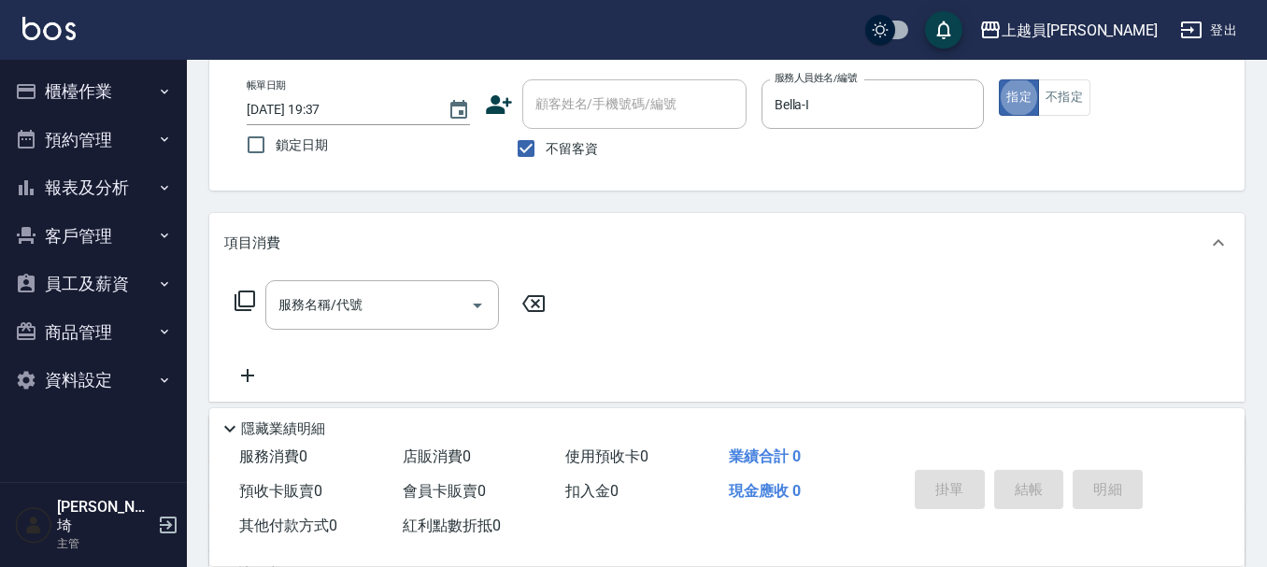
drag, startPoint x: 312, startPoint y: 292, endPoint x: 602, endPoint y: 285, distance: 289.8
click at [315, 292] on div "服務名稱/代號 服務名稱/代號" at bounding box center [382, 305] width 234 height 50
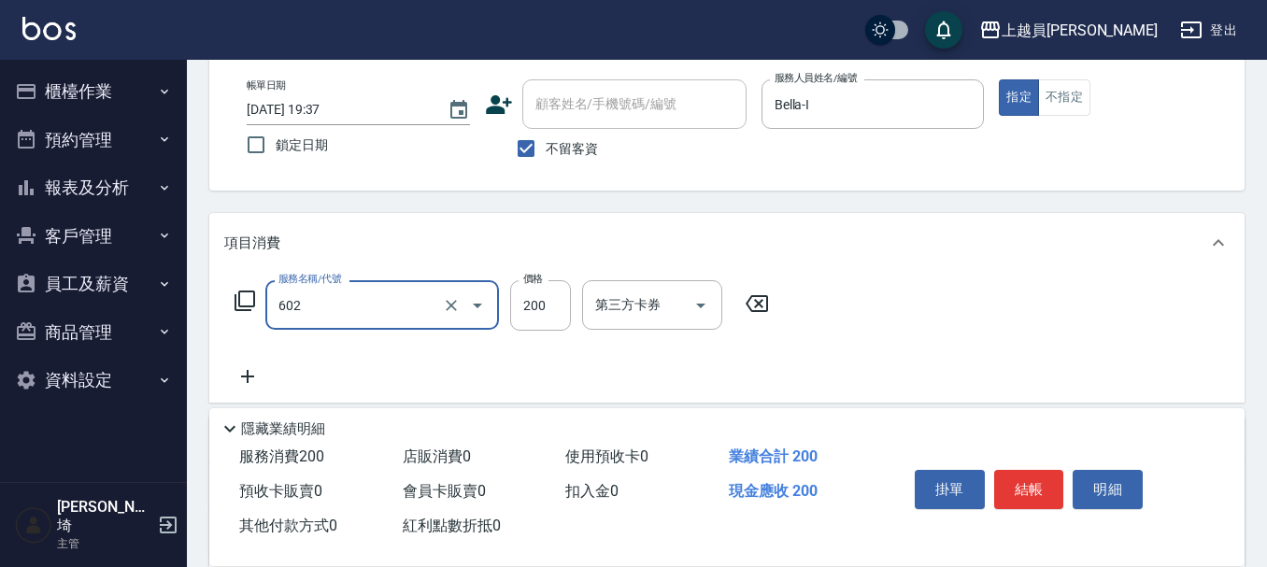
type input "一般洗髮(602)"
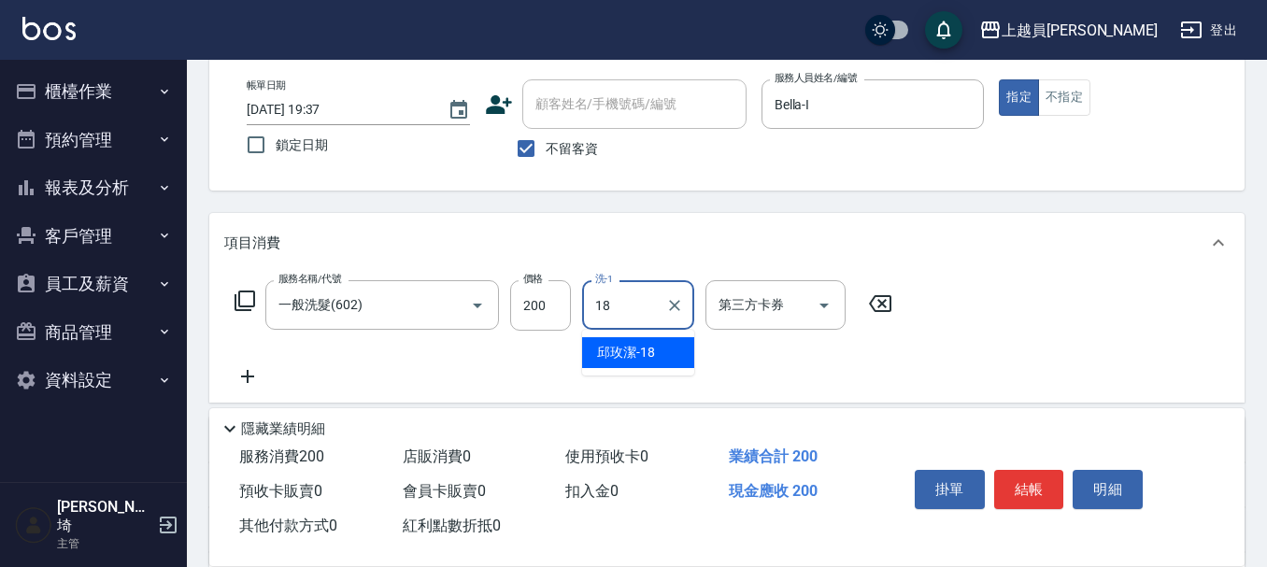
type input "[PERSON_NAME]-18"
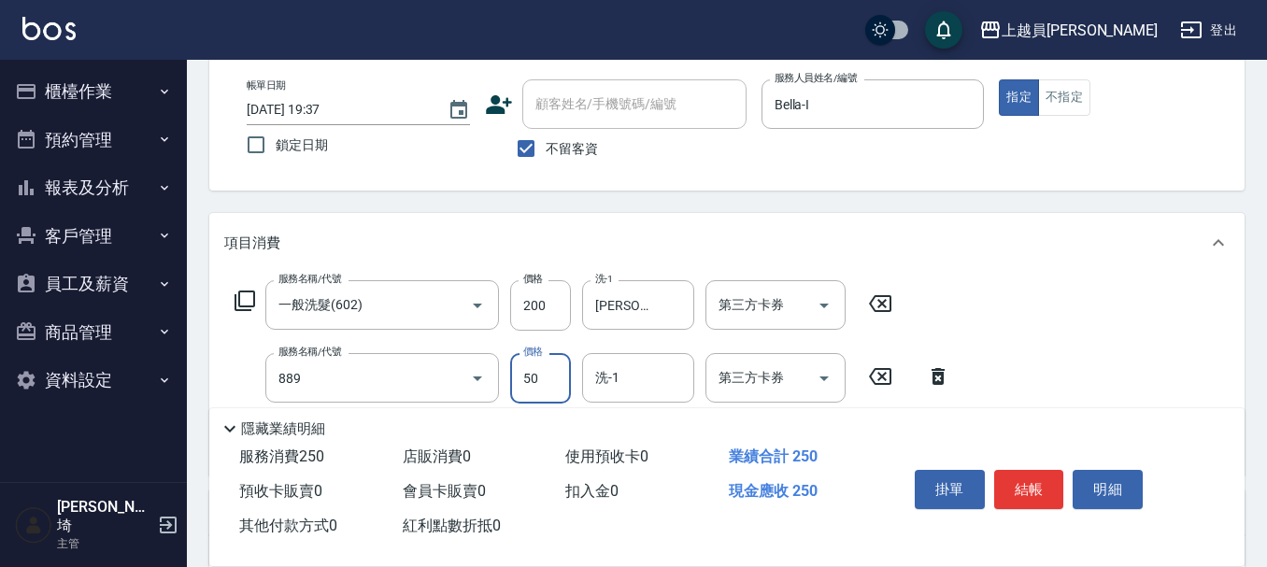
type input "精油(889)"
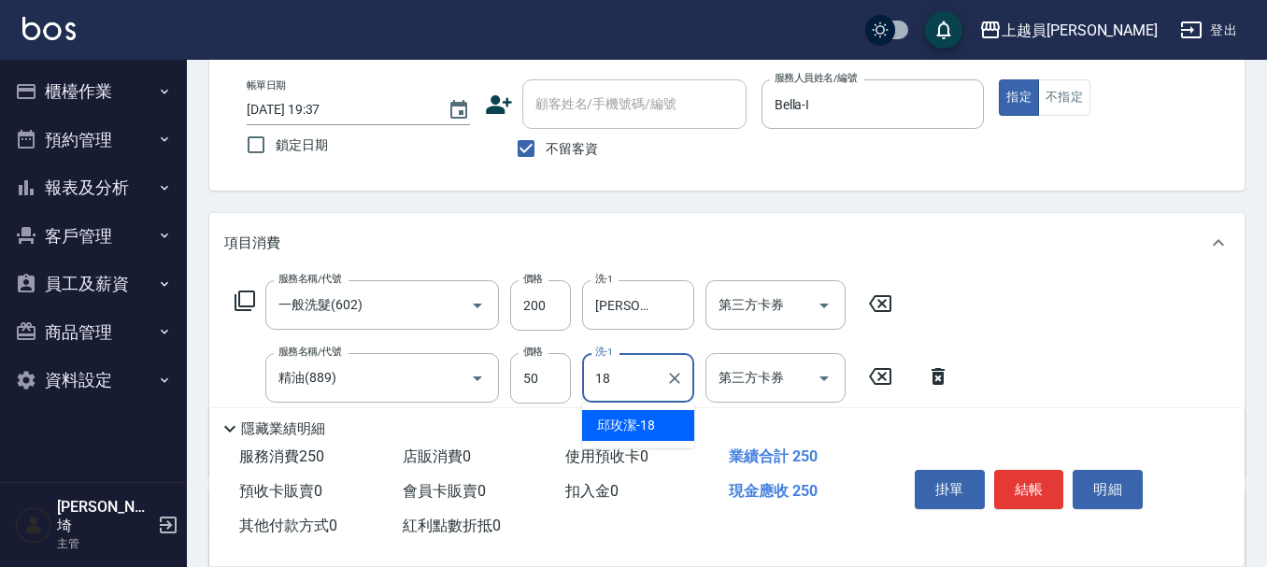
type input "[PERSON_NAME]-18"
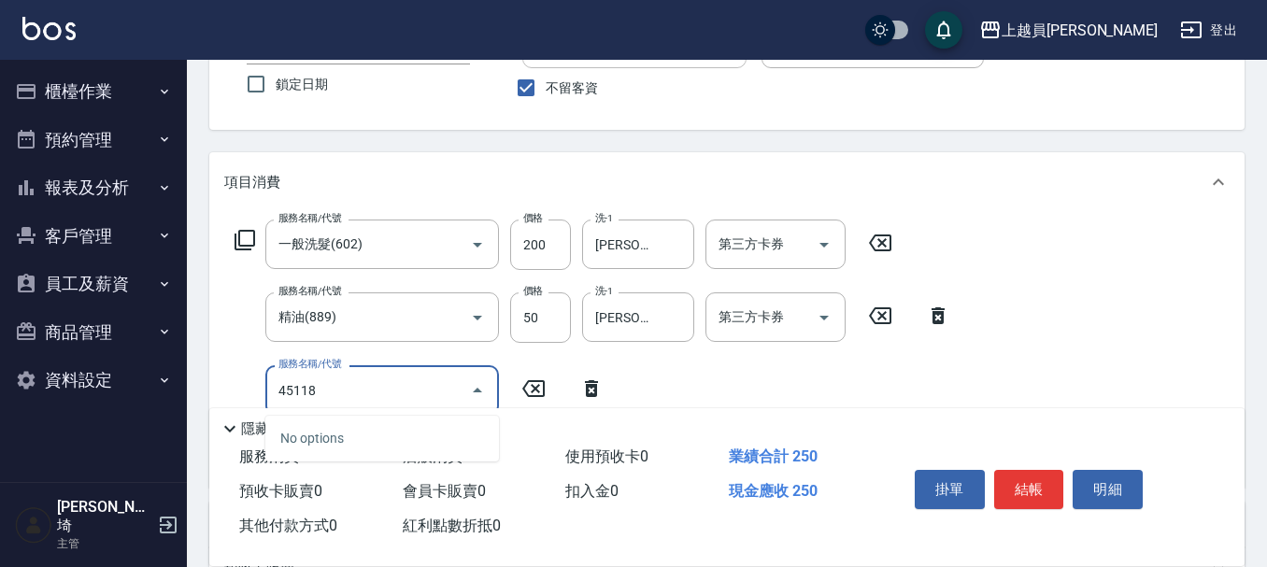
scroll to position [187, 0]
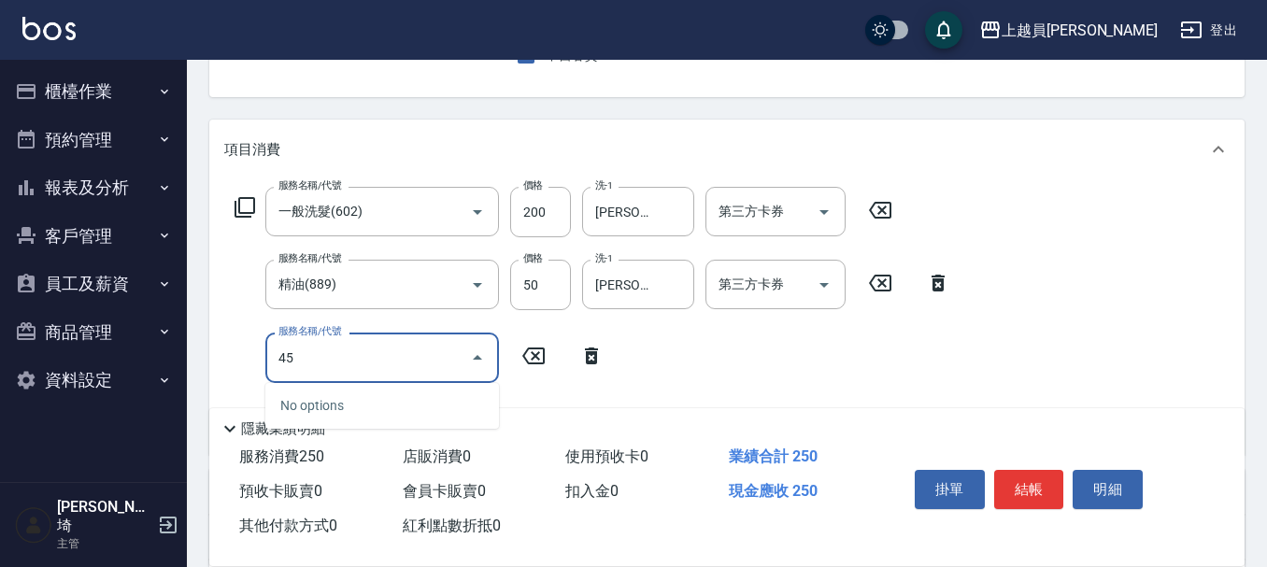
type input "4"
type input "瞬間保養(415)"
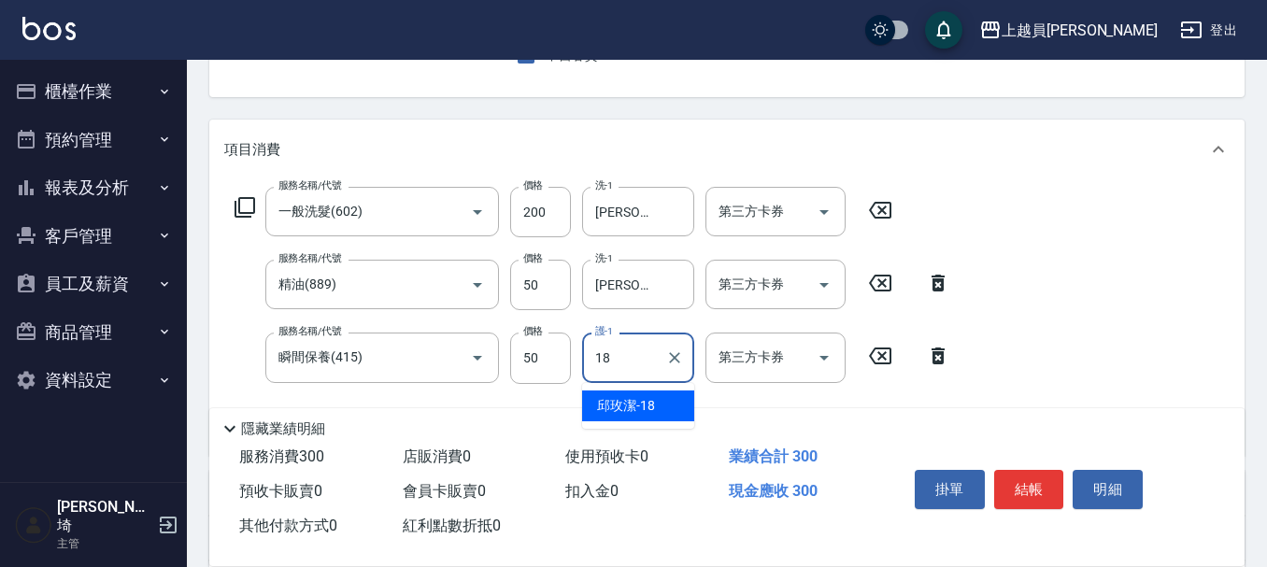
type input "[PERSON_NAME]-18"
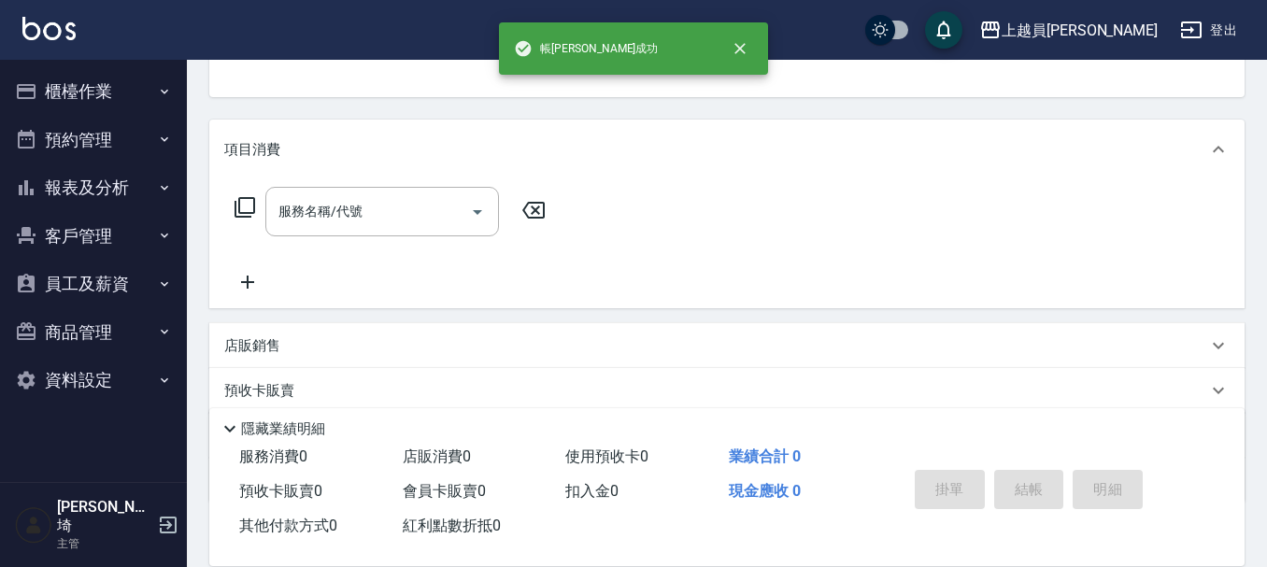
scroll to position [181, 0]
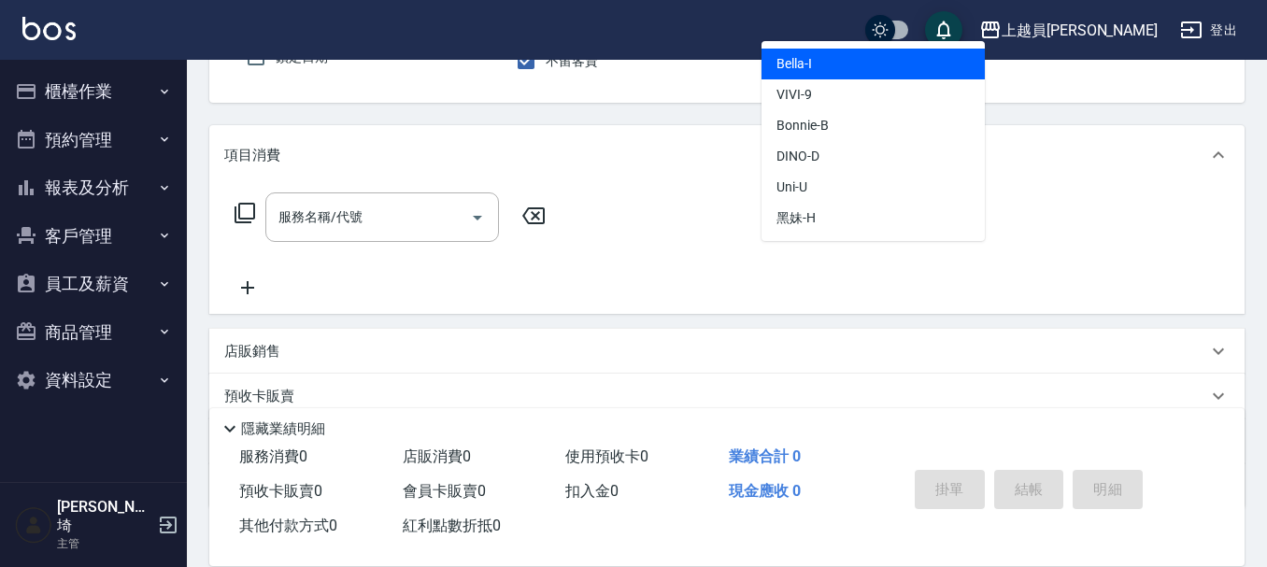
type input "Bella-I"
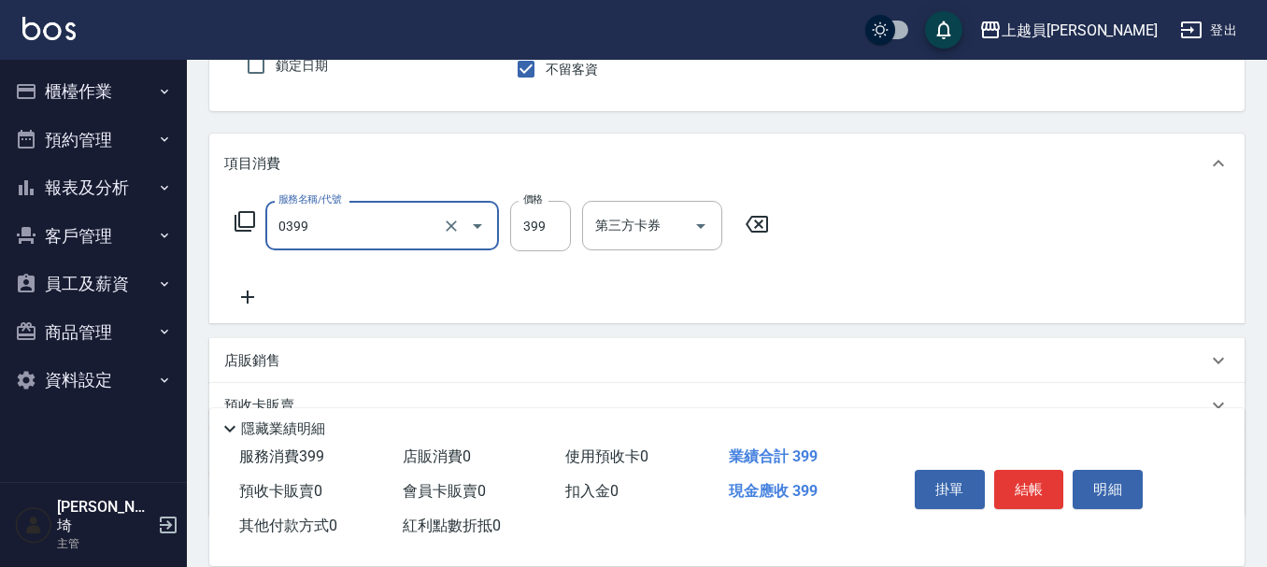
type input "海鹽SPA(0399)"
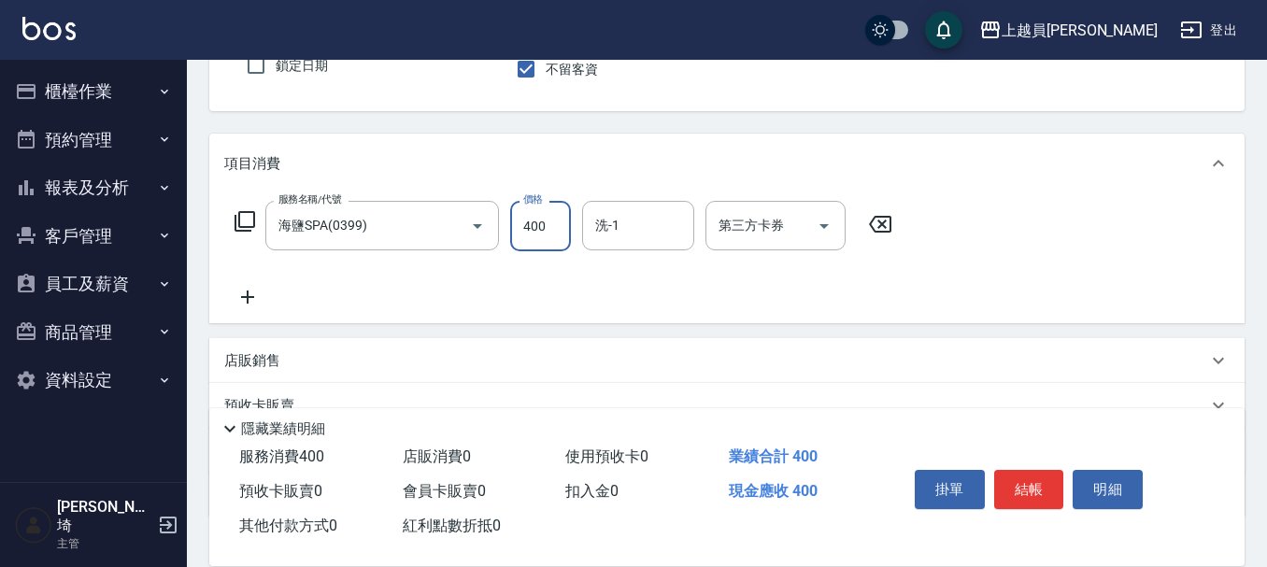
type input "400"
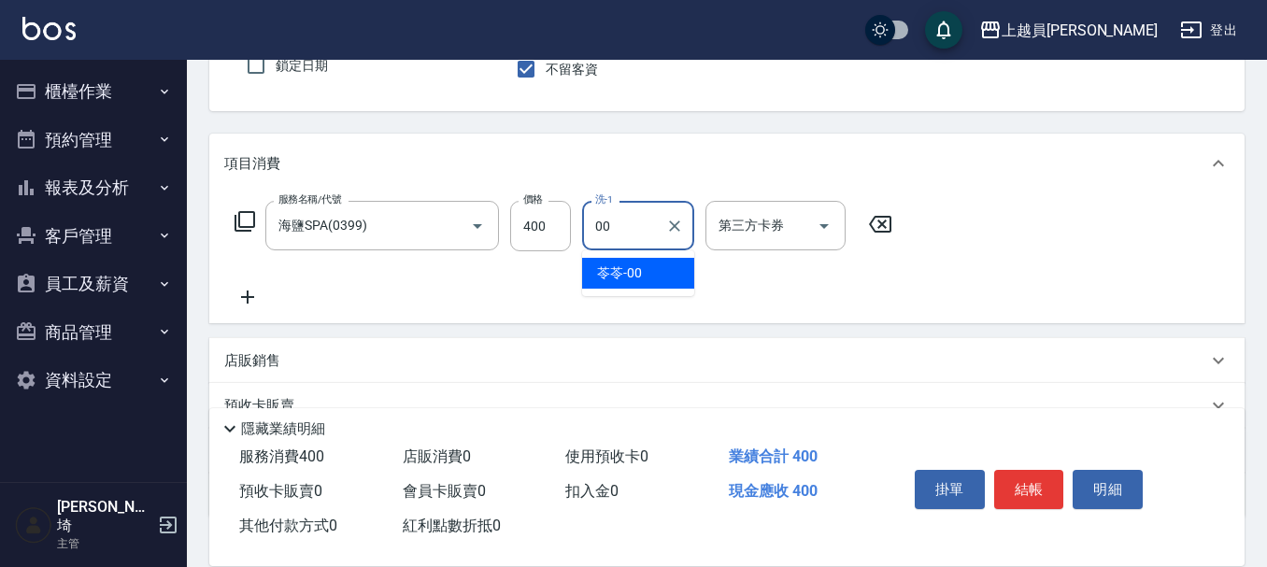
type input "苓苓-00"
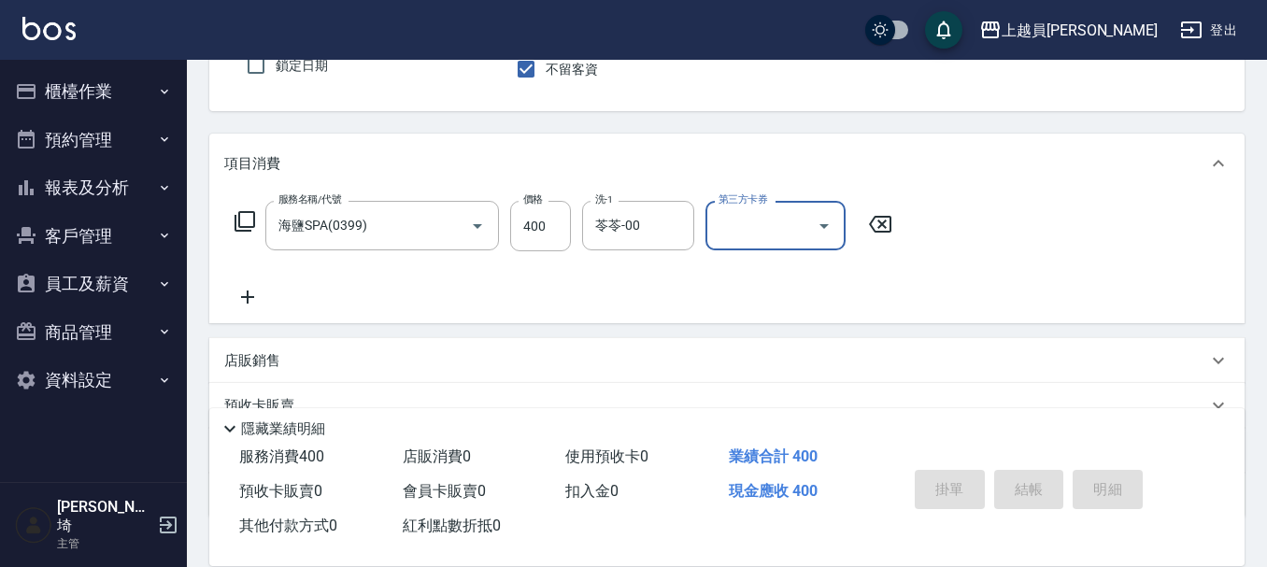
type input "[DATE] 19:38"
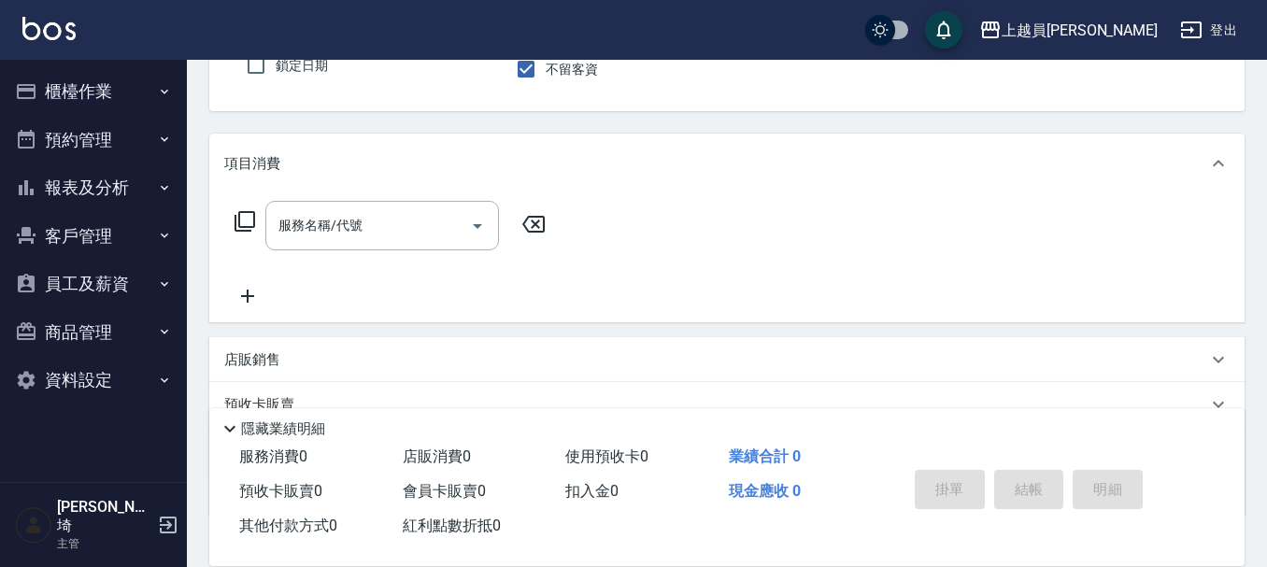
type input "[PERSON_NAME]-P"
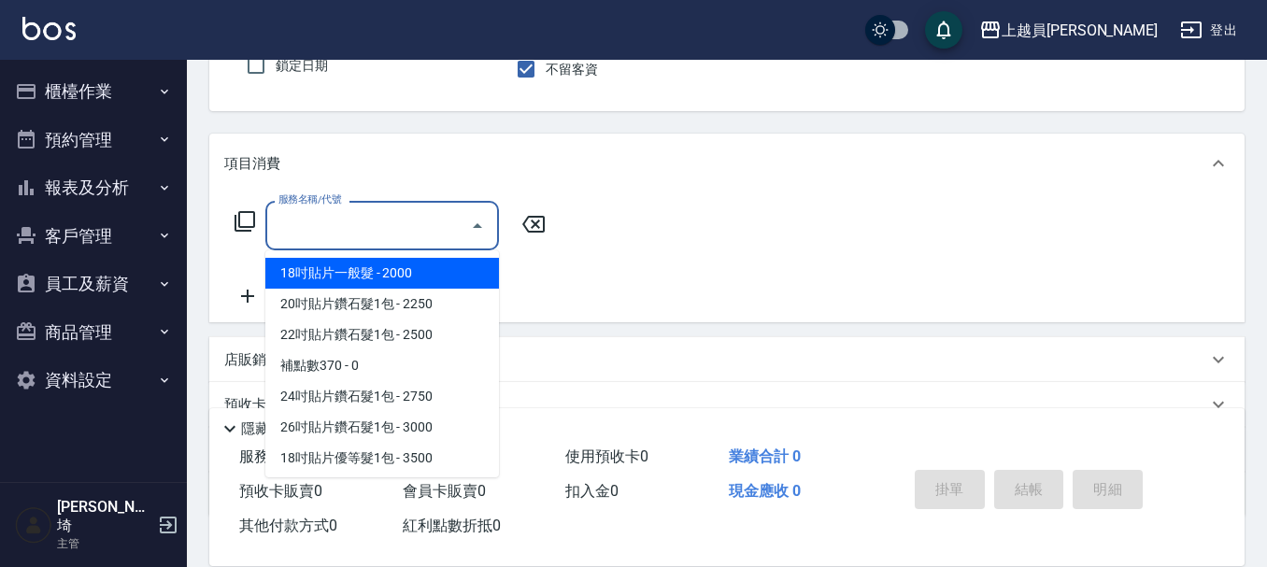
drag, startPoint x: 406, startPoint y: 225, endPoint x: 1276, endPoint y: 208, distance: 870.2
click at [406, 224] on input "服務名稱/代號" at bounding box center [368, 225] width 189 height 33
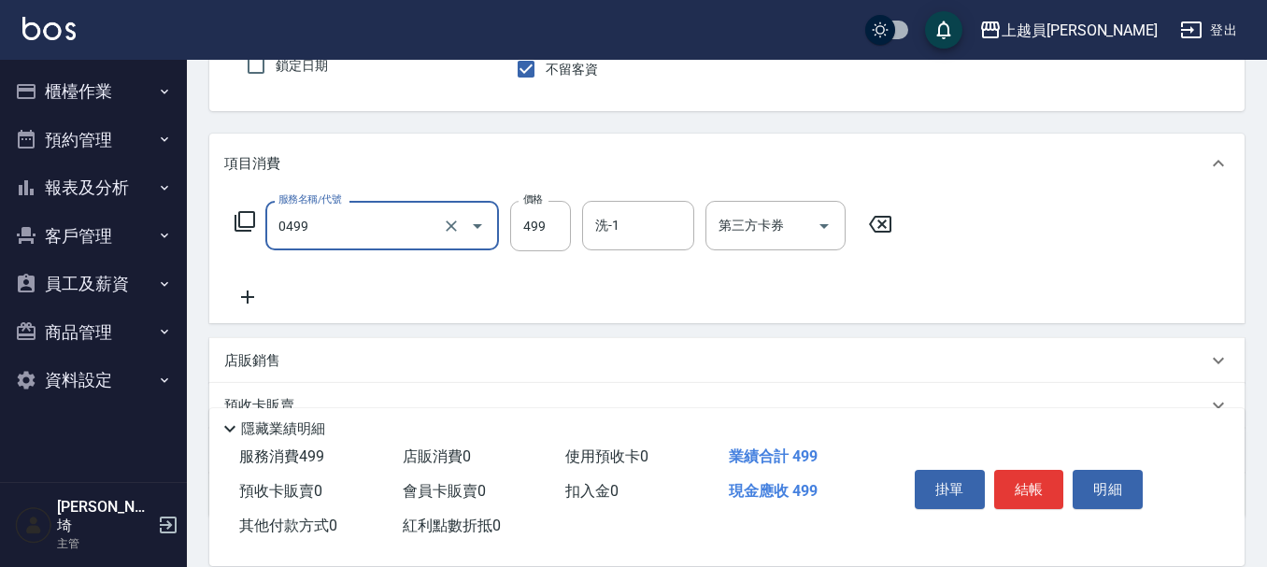
type input "去角質洗髮(0499)"
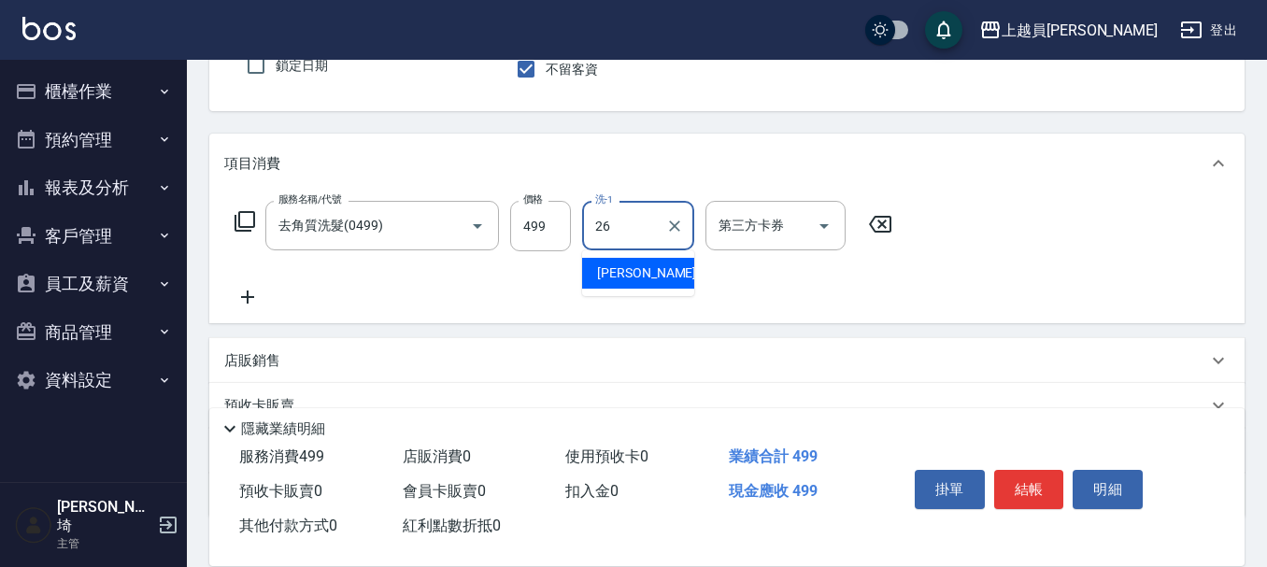
type input "[PERSON_NAME]-26"
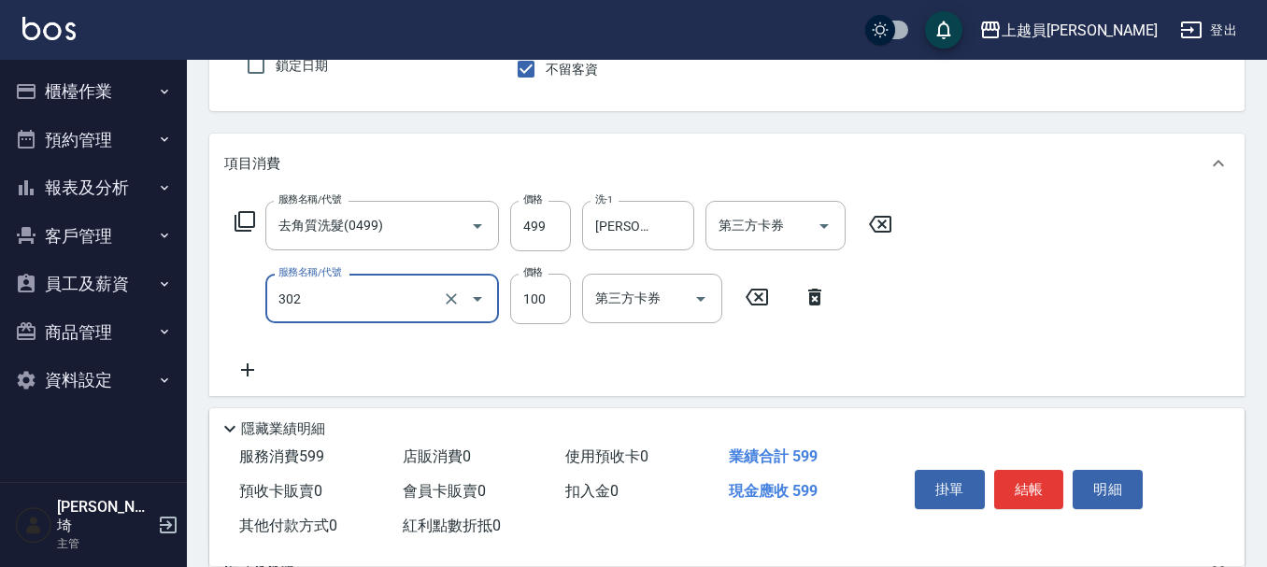
type input "剪髮(302)"
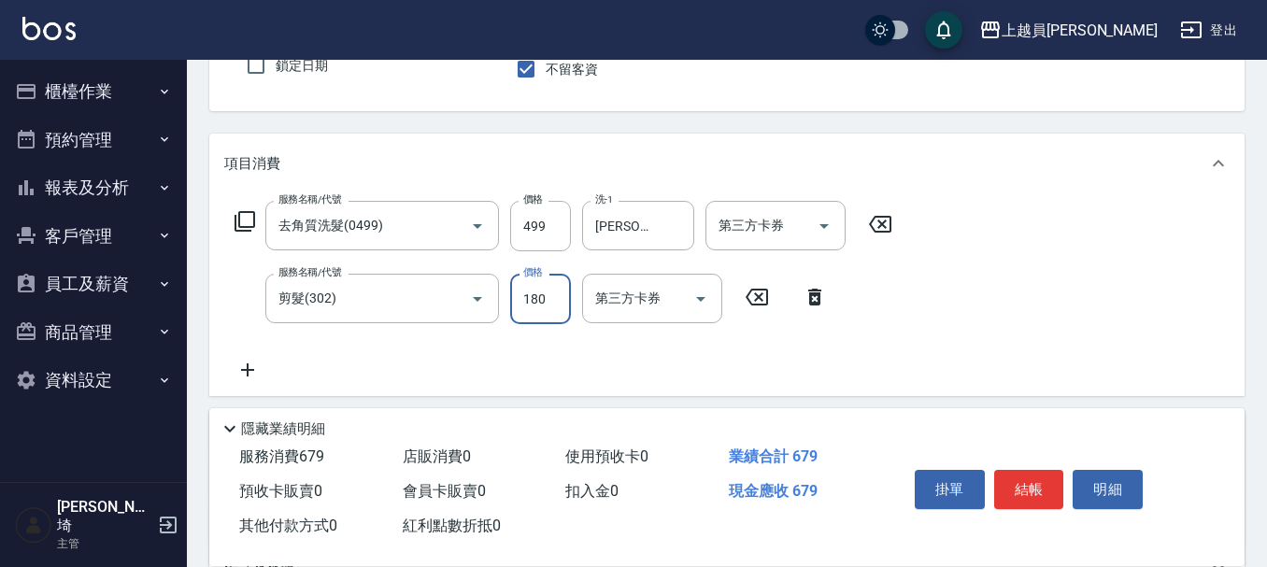
type input "180"
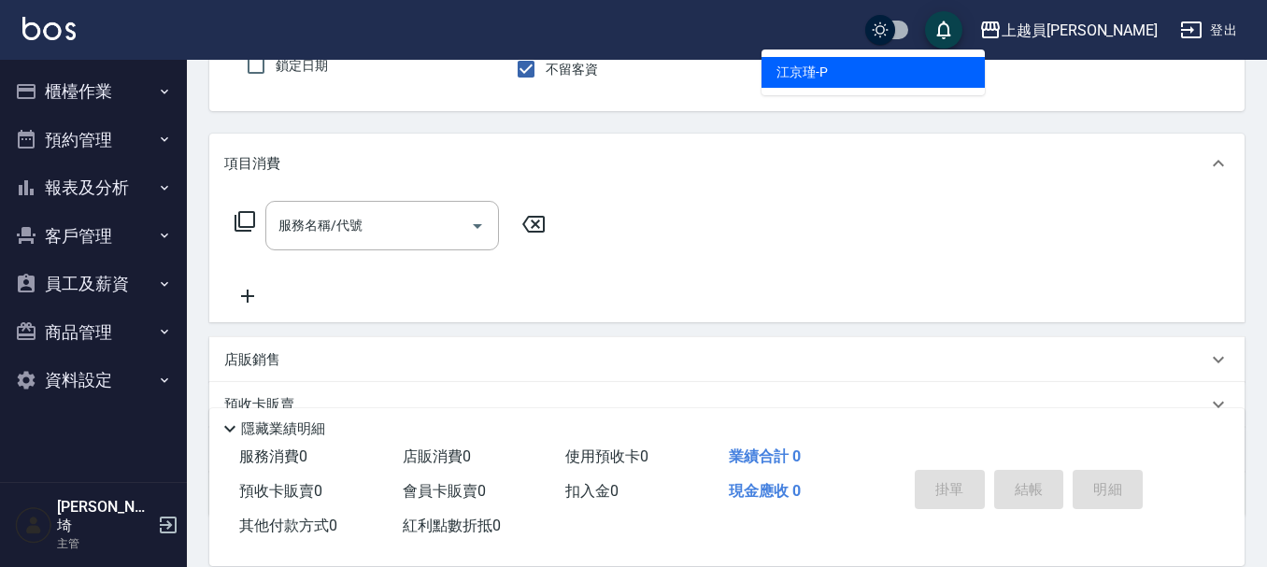
type input "[PERSON_NAME]-P"
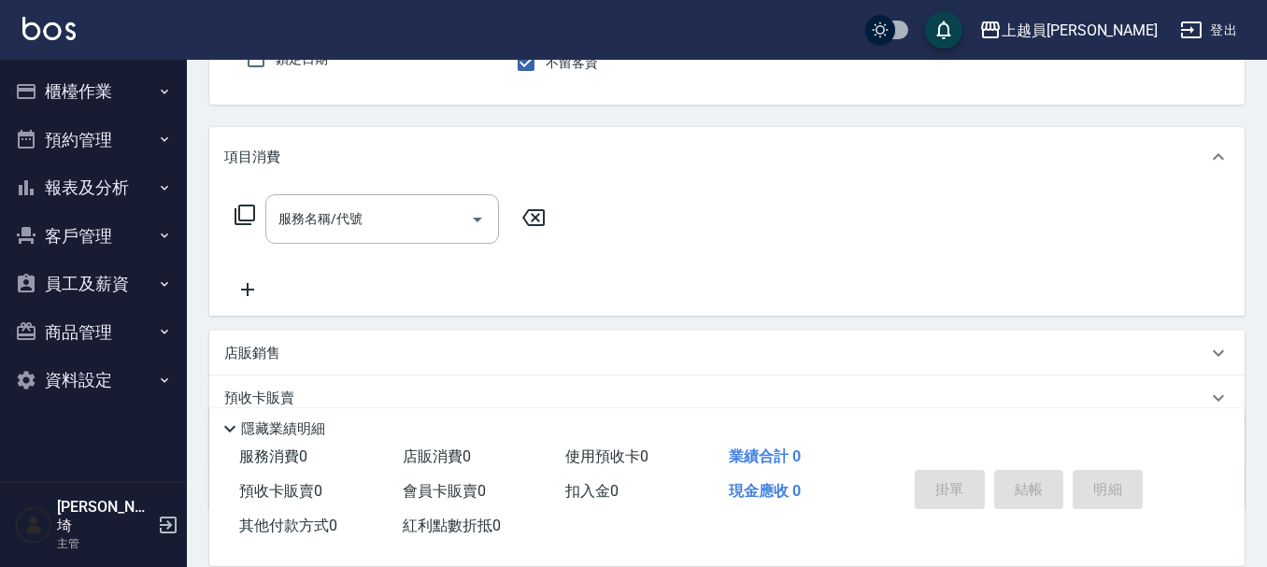
scroll to position [266, 0]
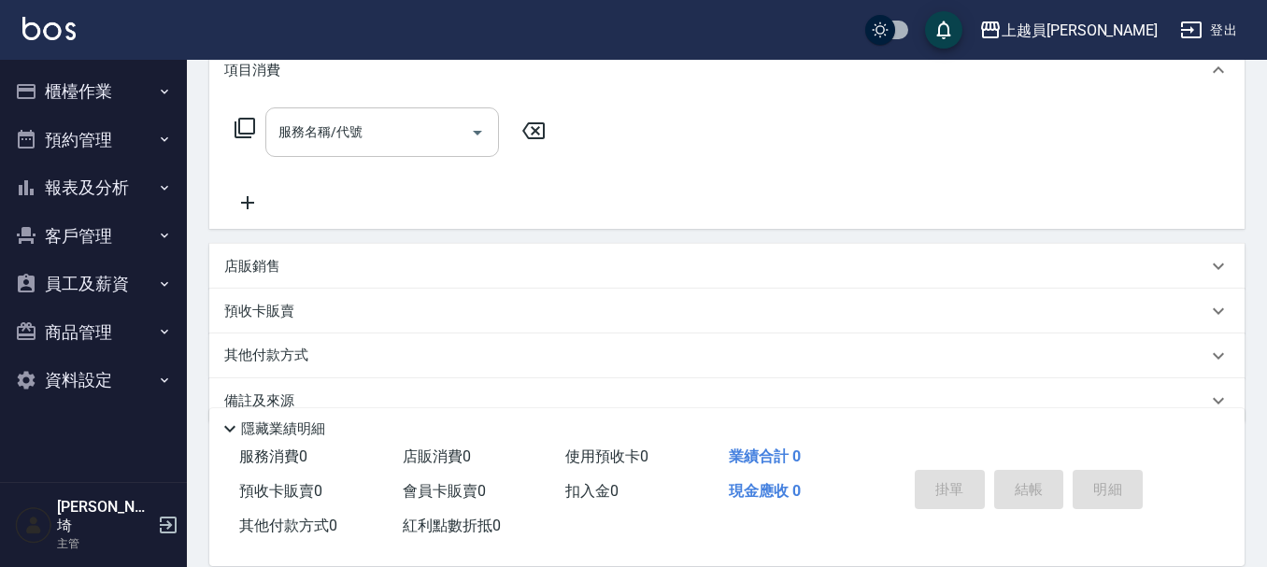
drag, startPoint x: 373, startPoint y: 133, endPoint x: 963, endPoint y: 128, distance: 590.6
click at [374, 132] on input "服務名稱/代號" at bounding box center [368, 132] width 189 height 33
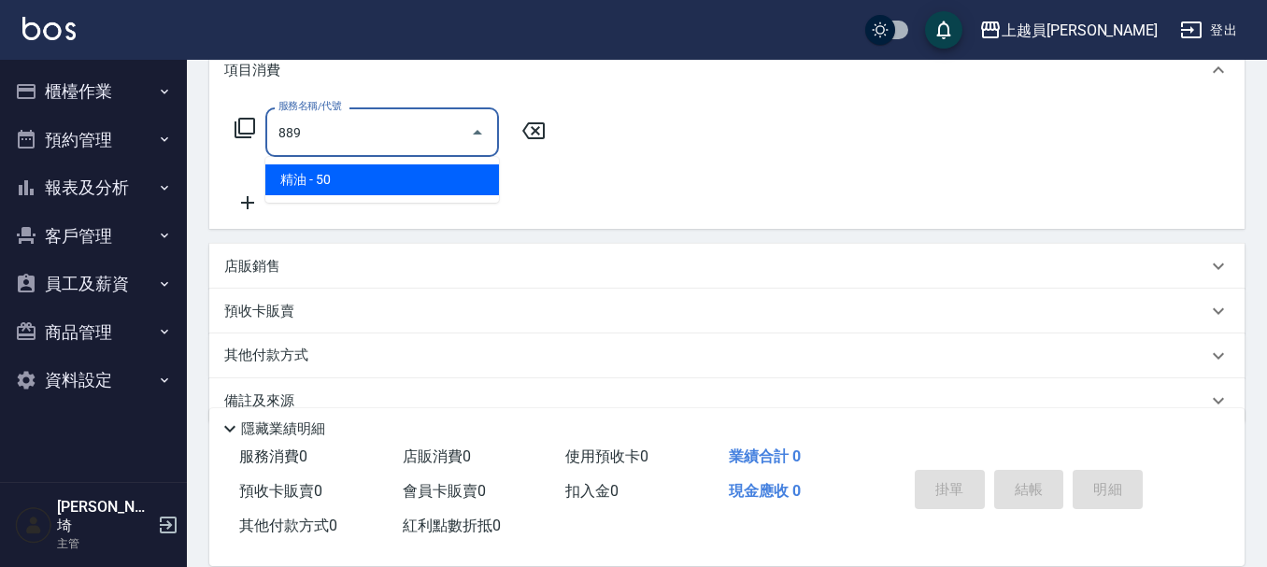
type input "精油(889)"
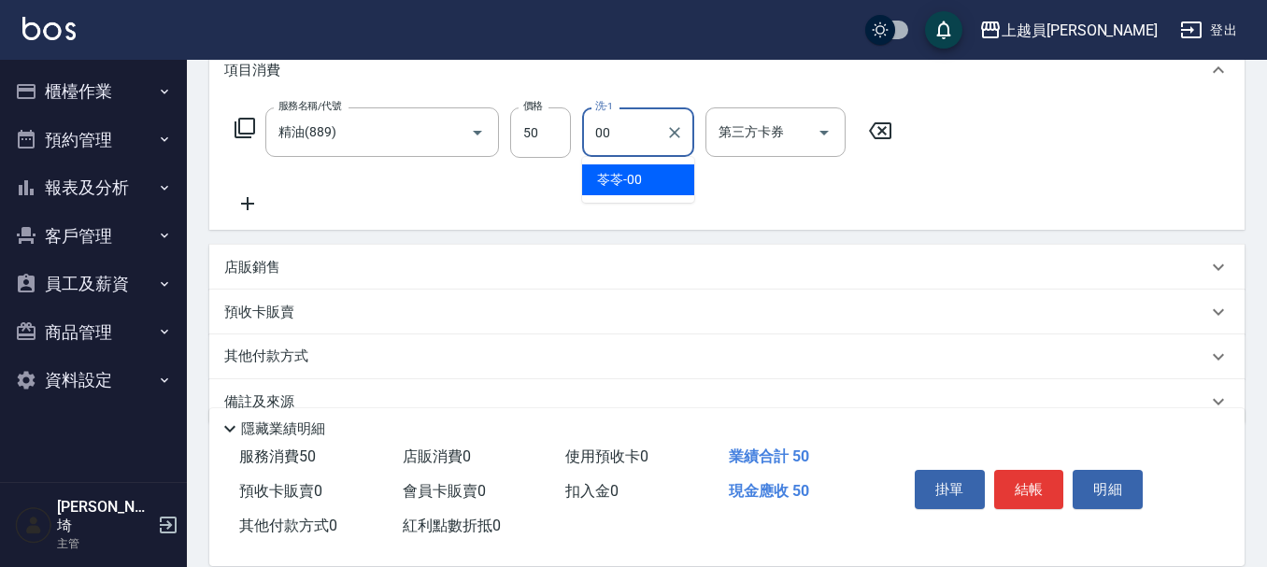
type input "苓苓-00"
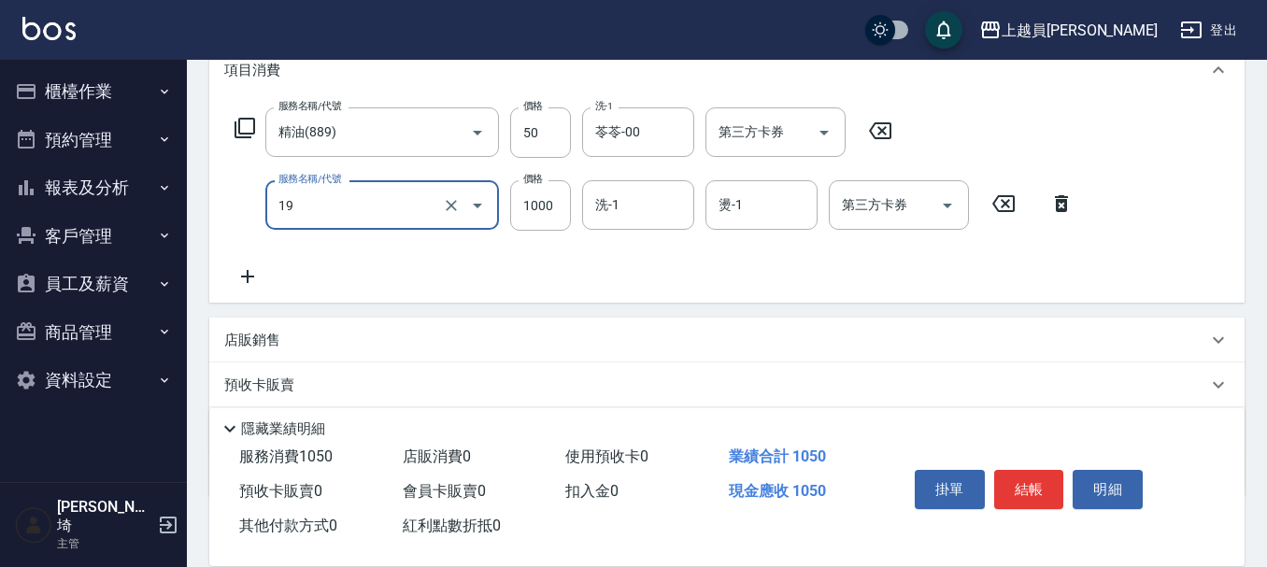
type input "一般燙髮(19)"
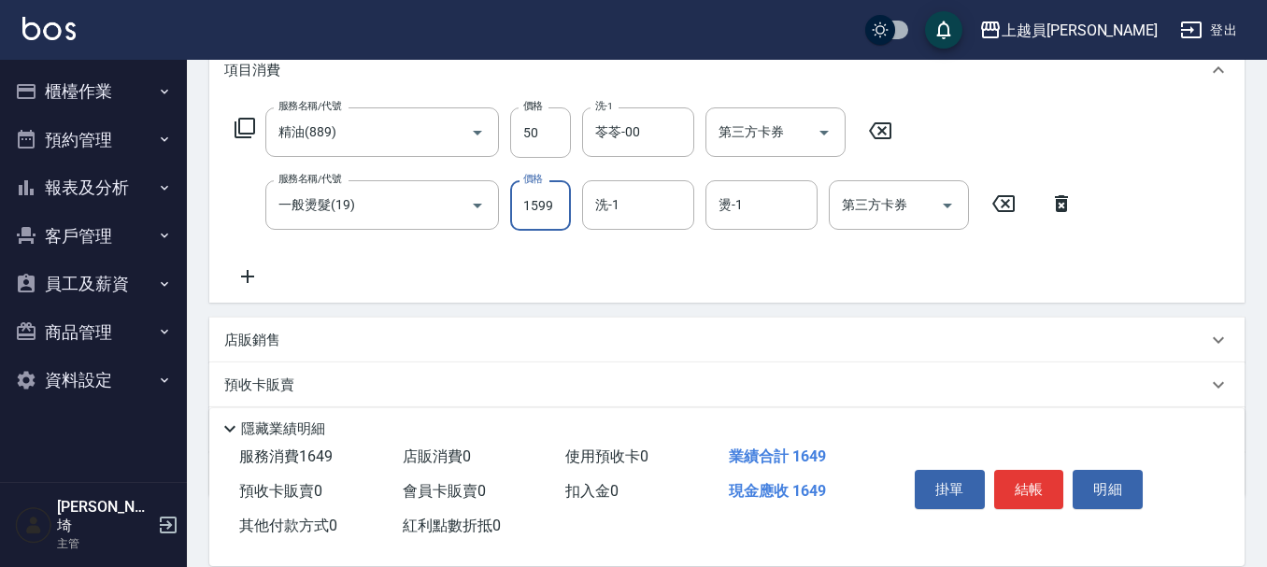
type input "1599"
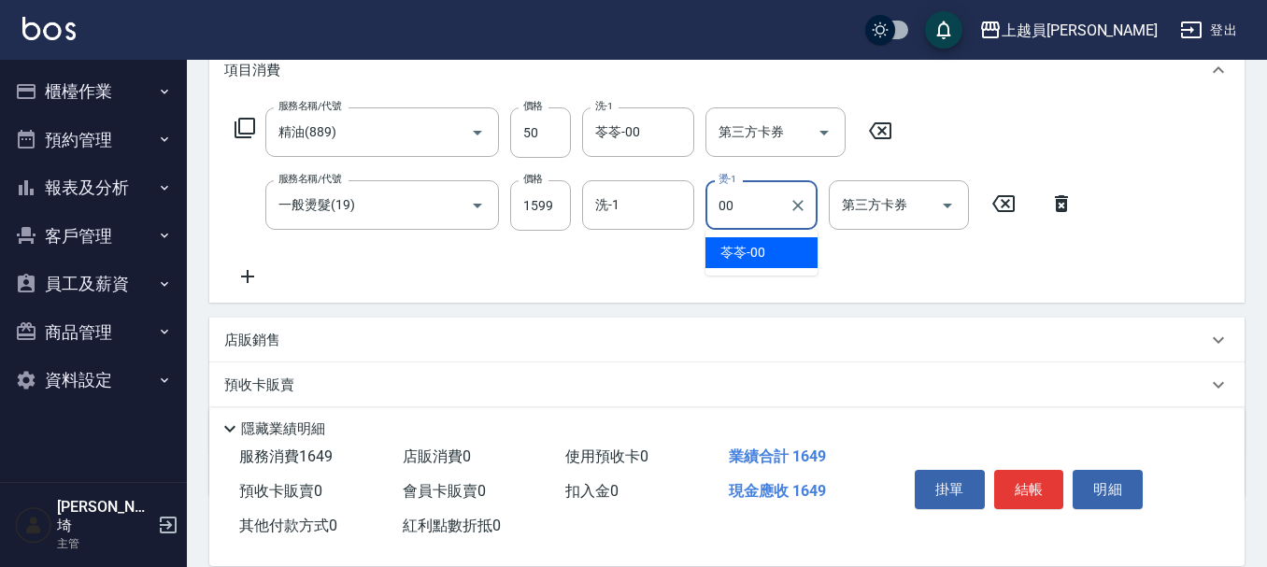
type input "苓苓-00"
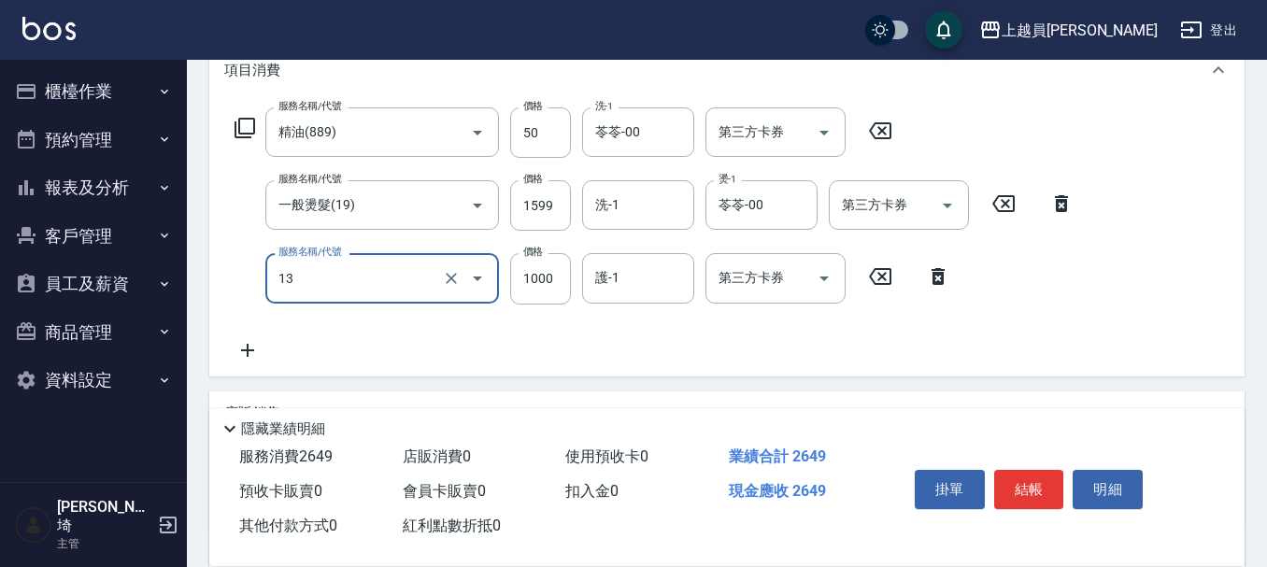
type input "酵素護髮(13)"
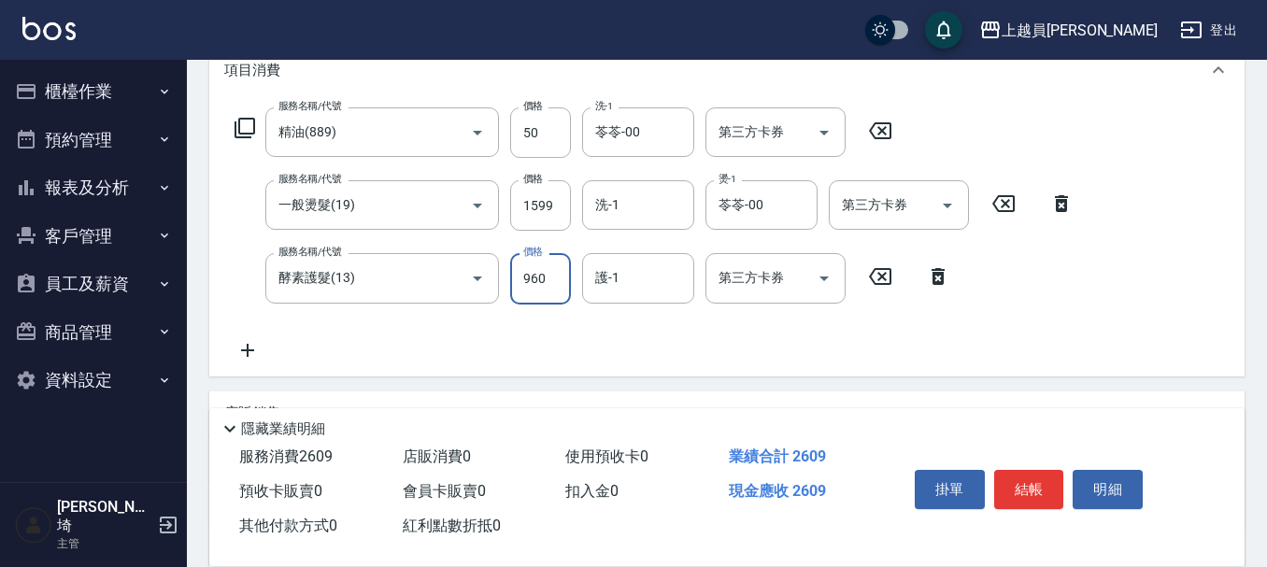
type input "960"
type input "苓苓-00"
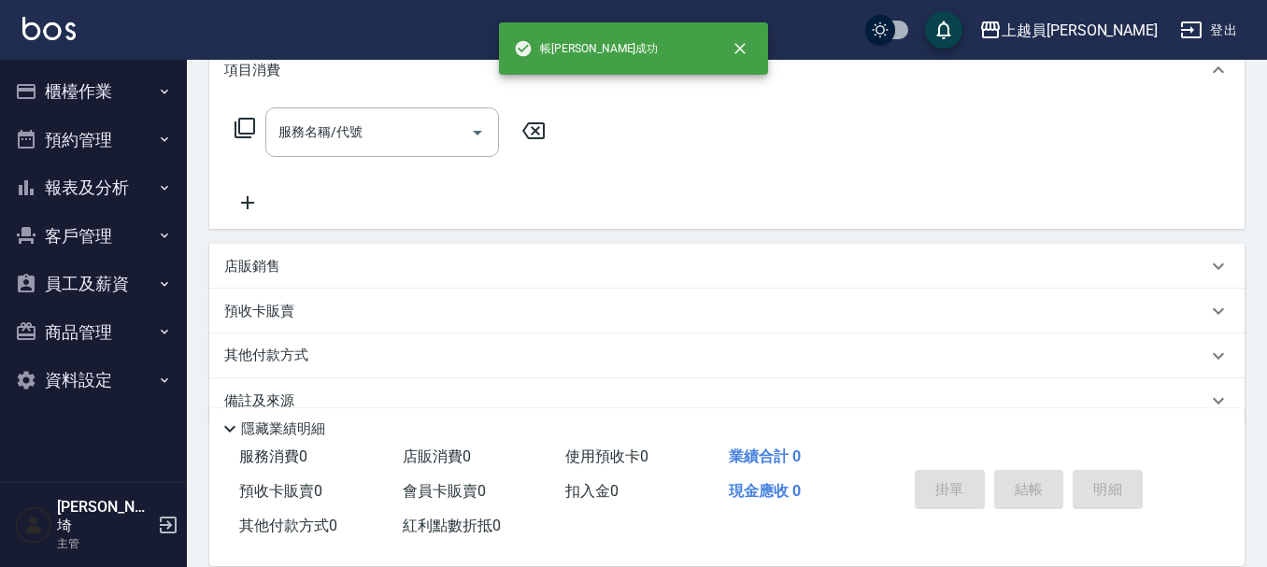
scroll to position [0, 0]
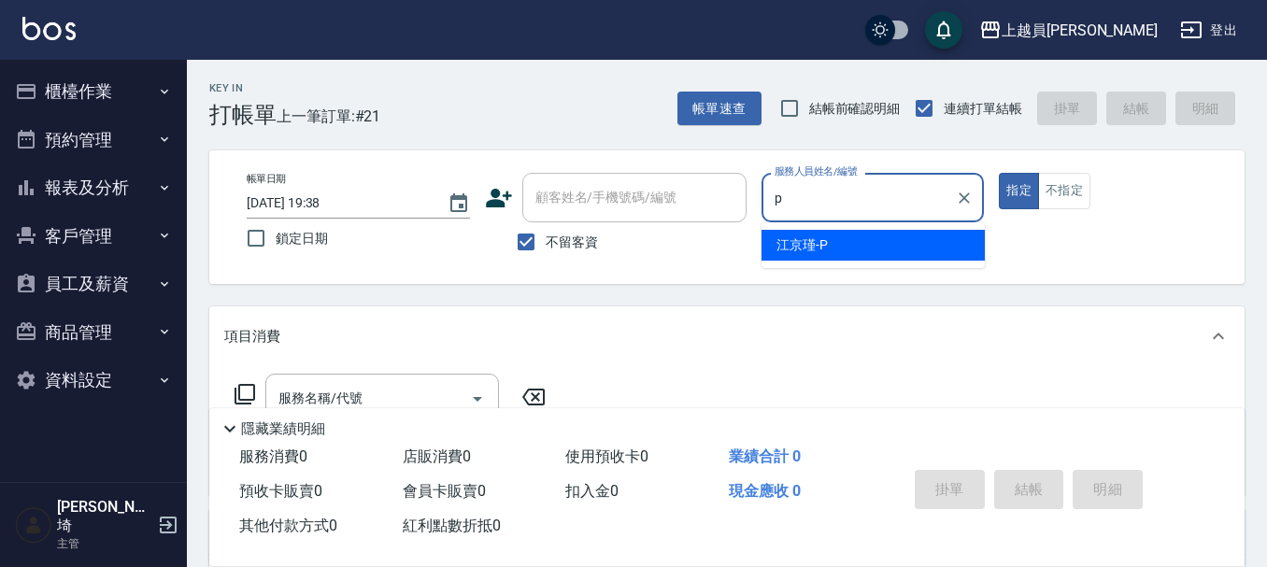
type input "[PERSON_NAME]-P"
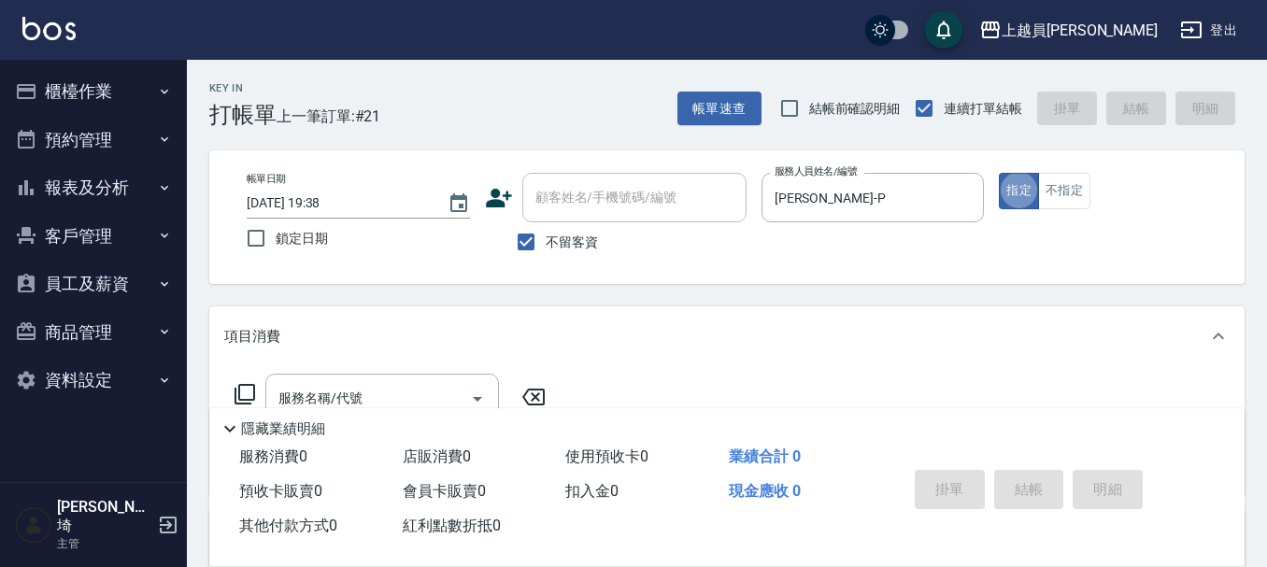
scroll to position [93, 0]
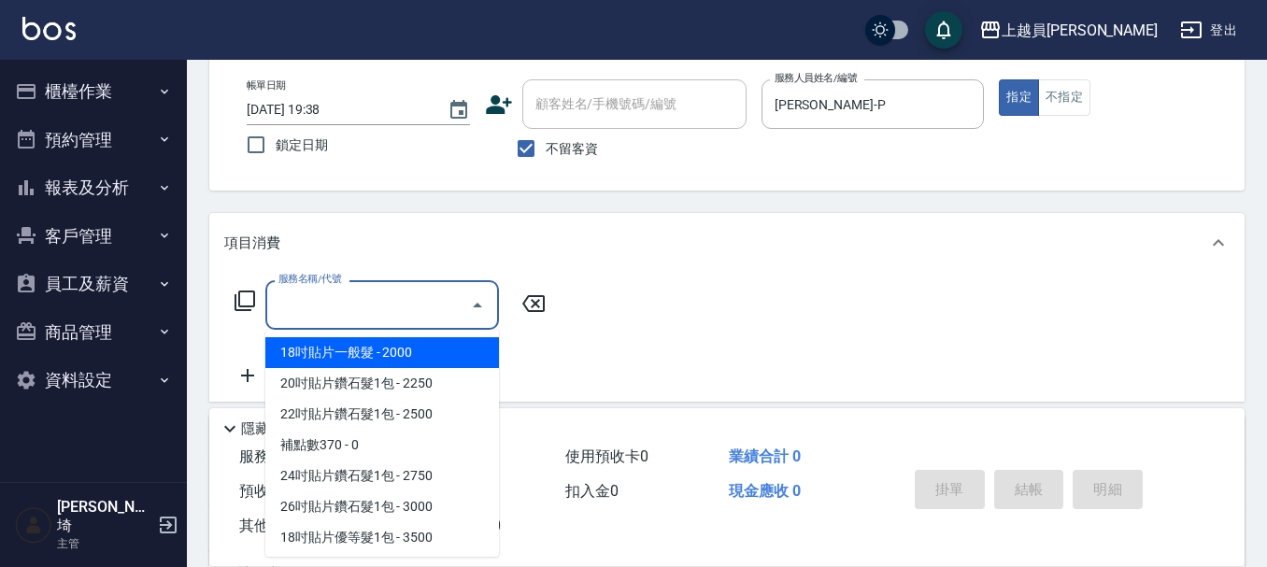
drag, startPoint x: 417, startPoint y: 306, endPoint x: 1276, endPoint y: 54, distance: 894.8
click at [418, 305] on input "服務名稱/代號" at bounding box center [368, 305] width 189 height 33
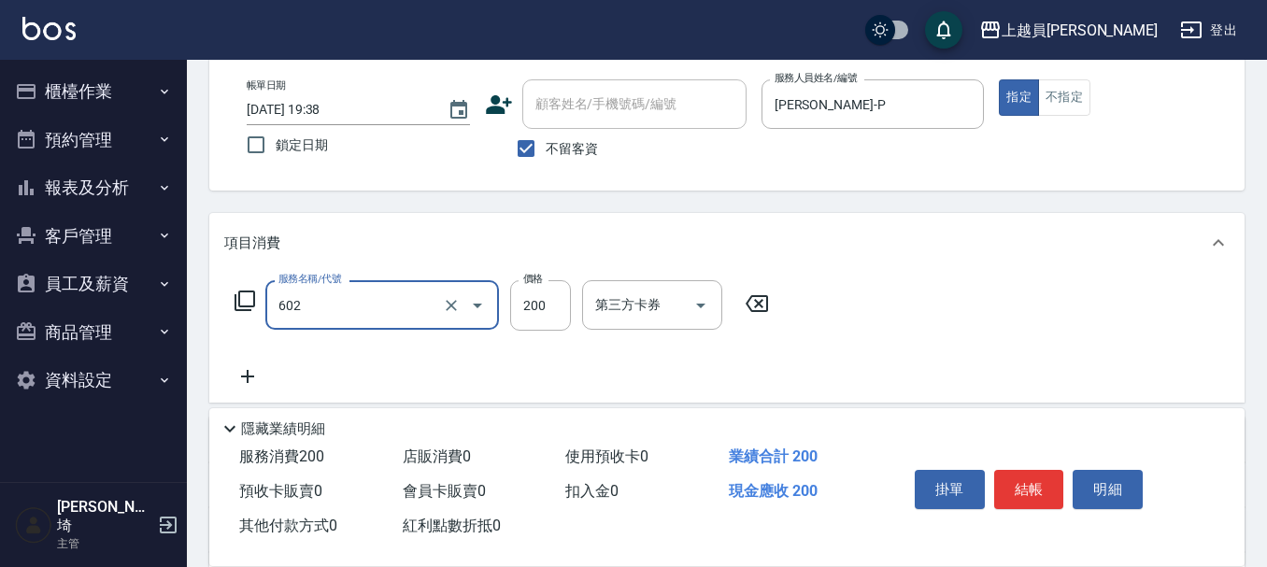
type input "一般洗髮(602)"
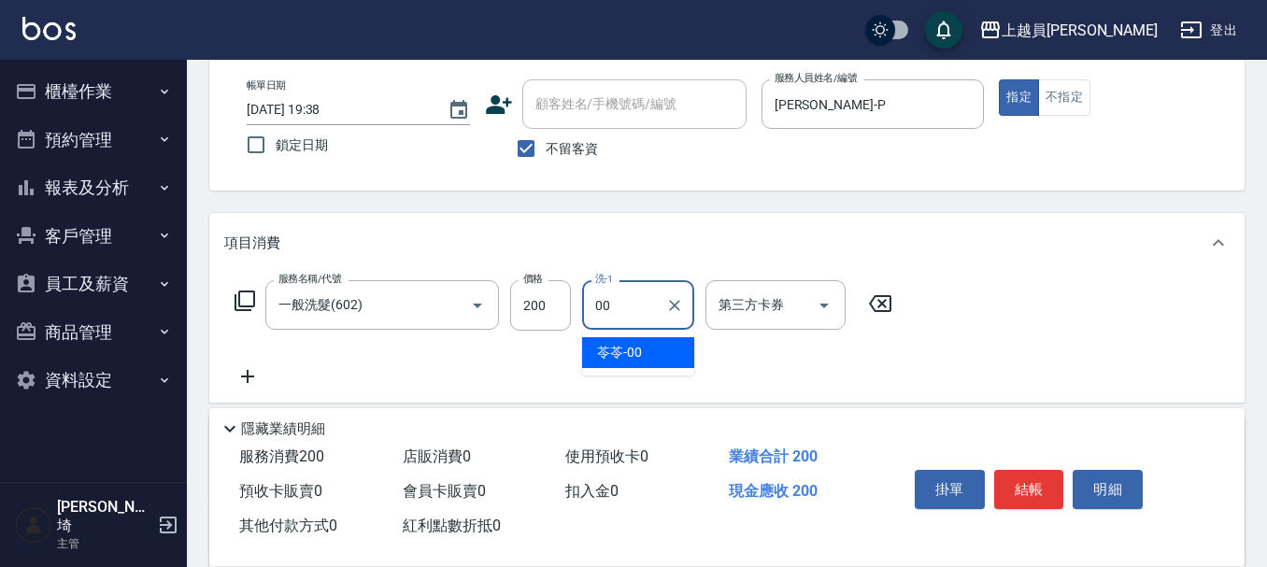
type input "苓苓-00"
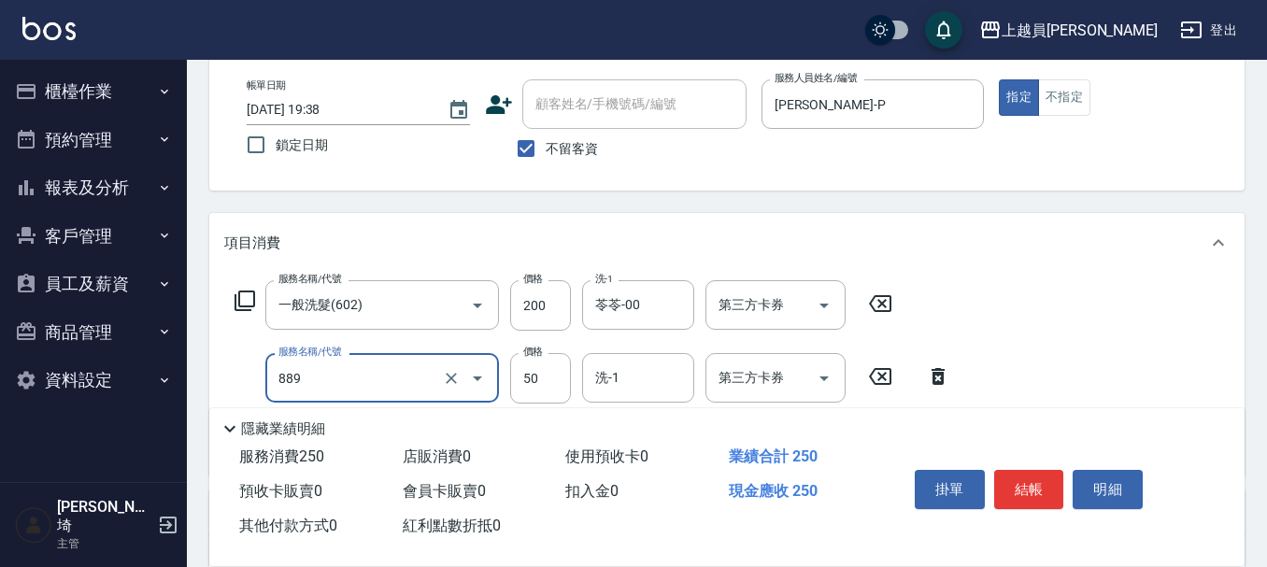
type input "精油(889)"
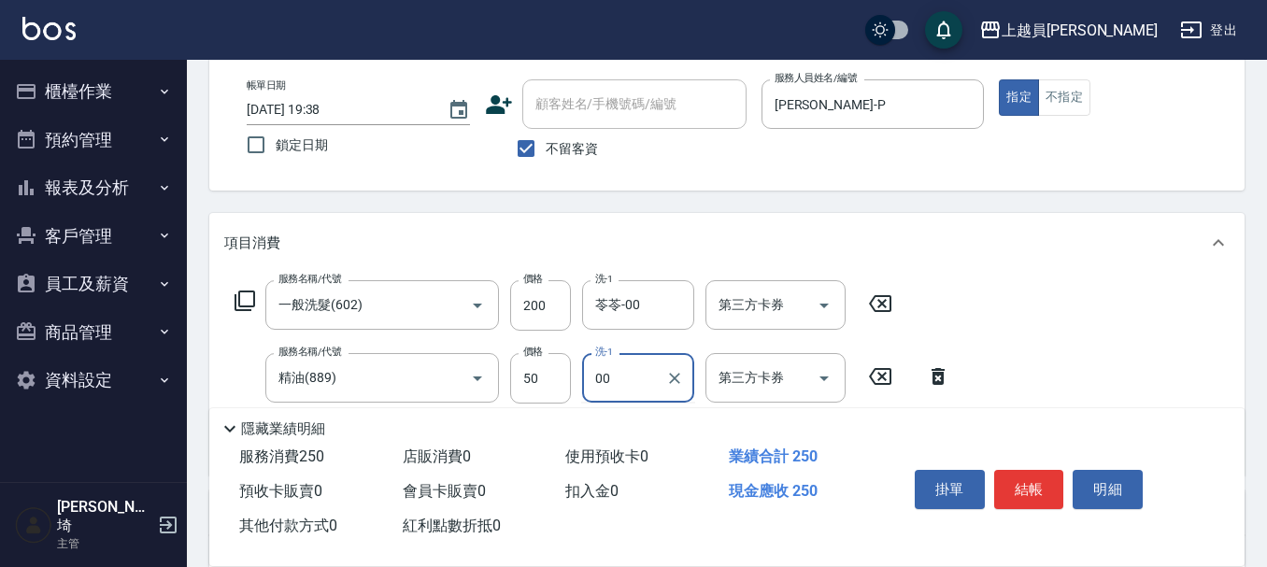
type input "苓苓-00"
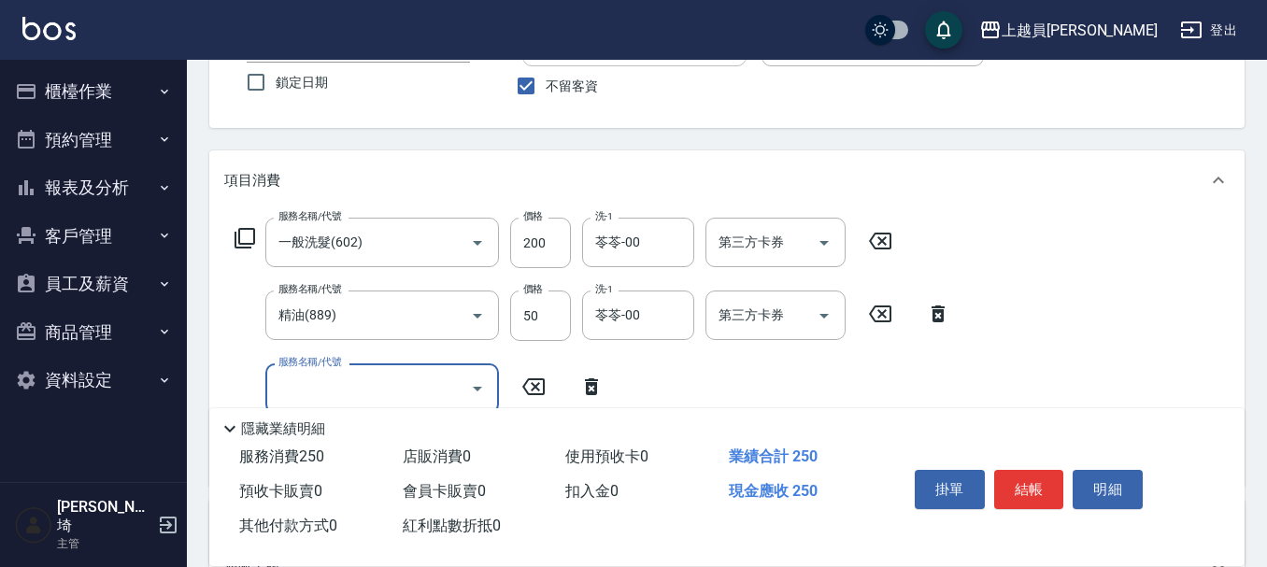
scroll to position [187, 0]
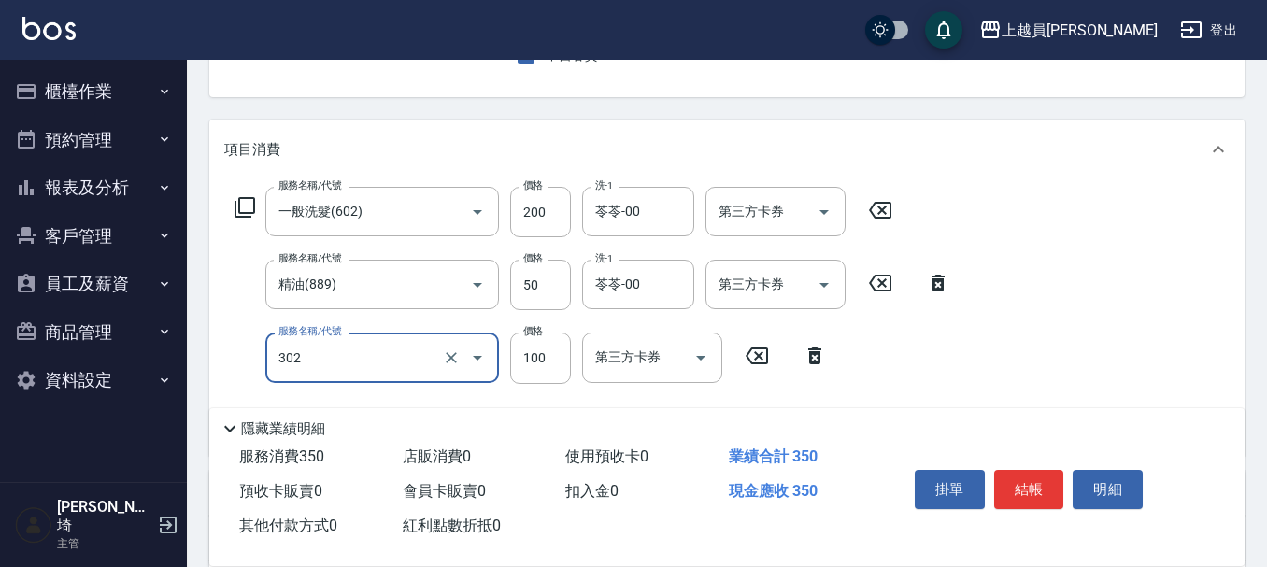
type input "剪髮(302)"
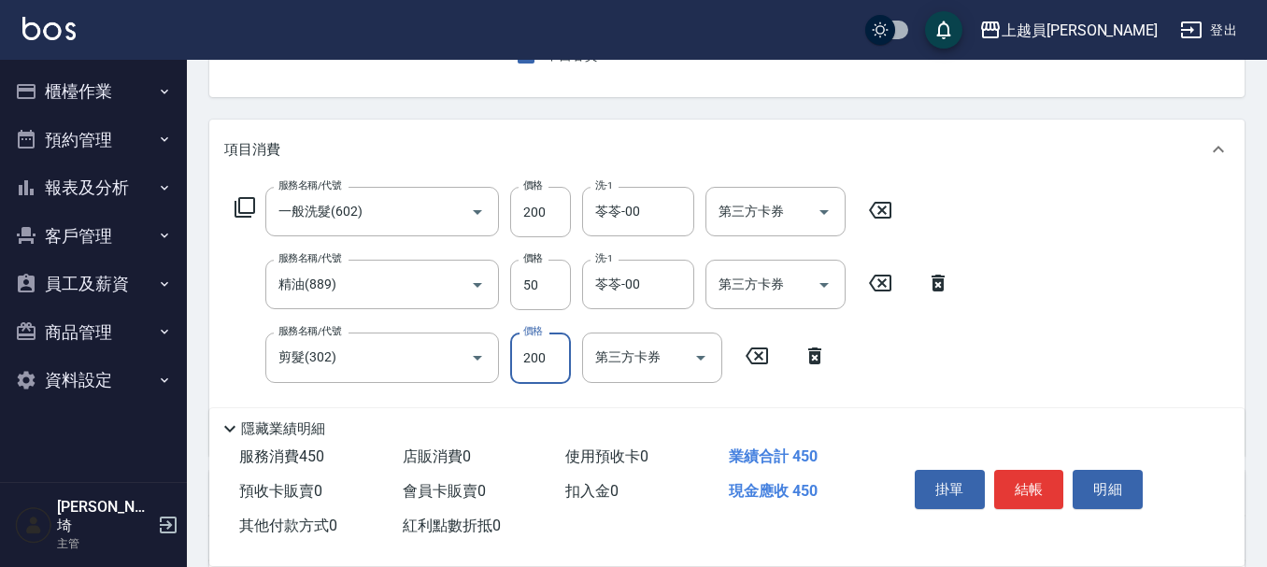
type input "200"
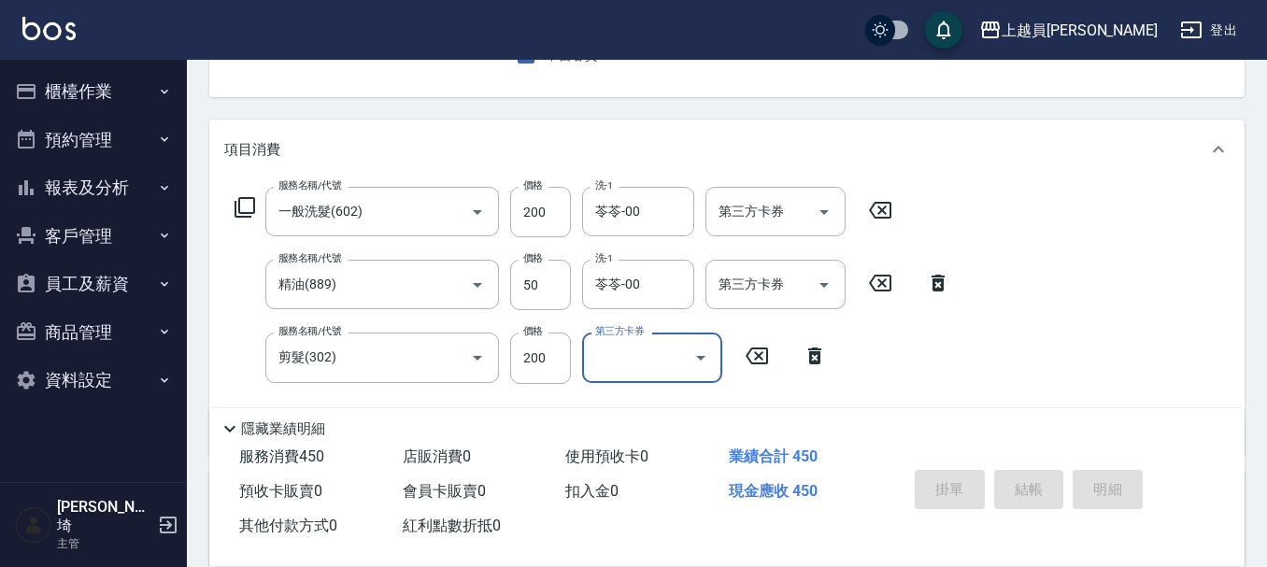
type input "[DATE] 19:40"
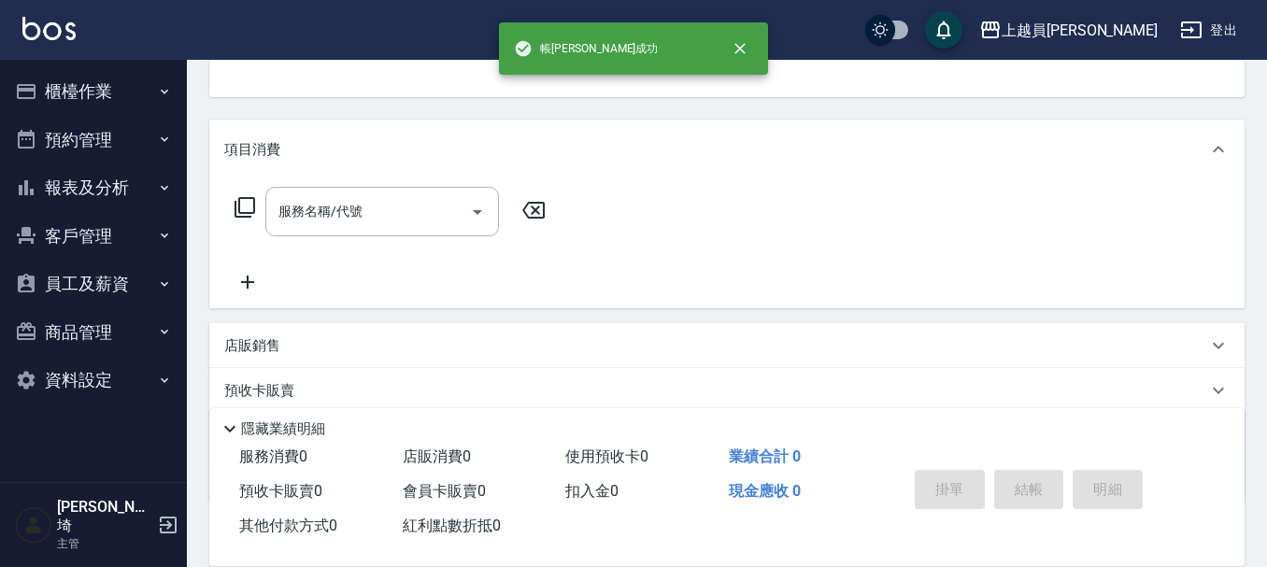
scroll to position [181, 0]
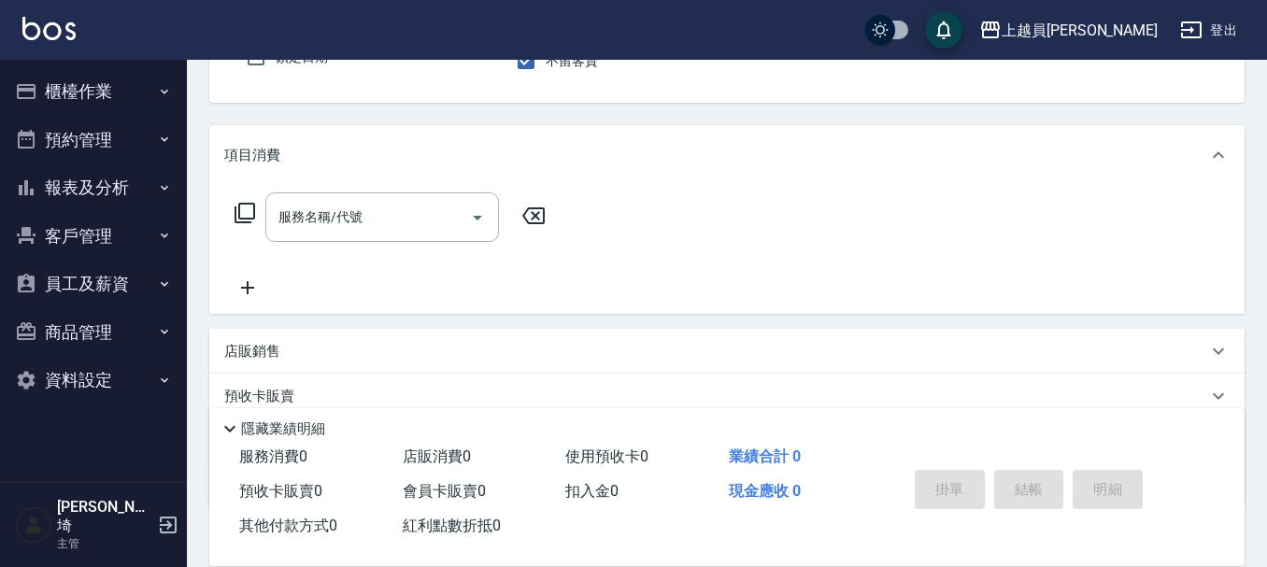
type input "[PERSON_NAME]-P"
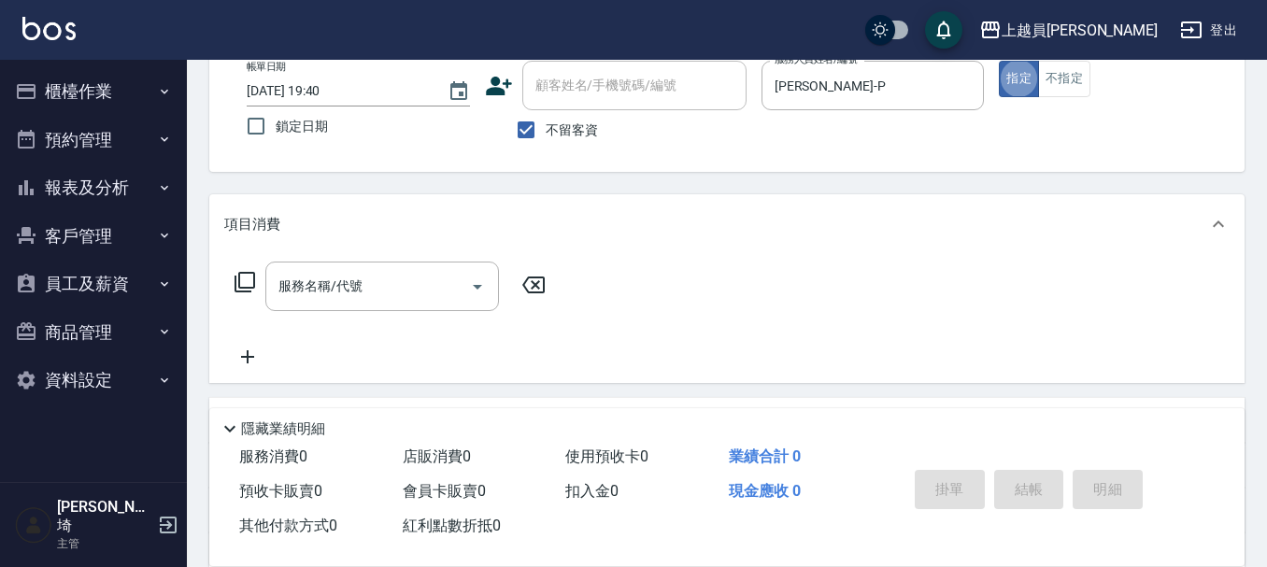
scroll to position [79, 0]
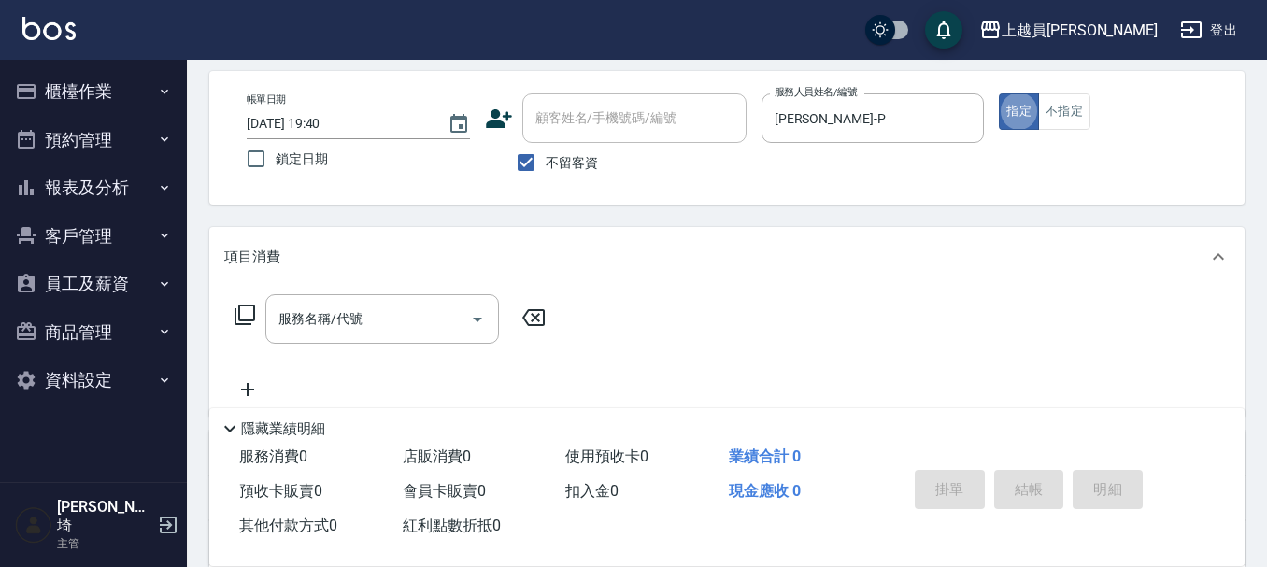
drag, startPoint x: 430, startPoint y: 332, endPoint x: 607, endPoint y: 290, distance: 182.5
click at [431, 332] on input "服務名稱/代號" at bounding box center [368, 319] width 189 height 33
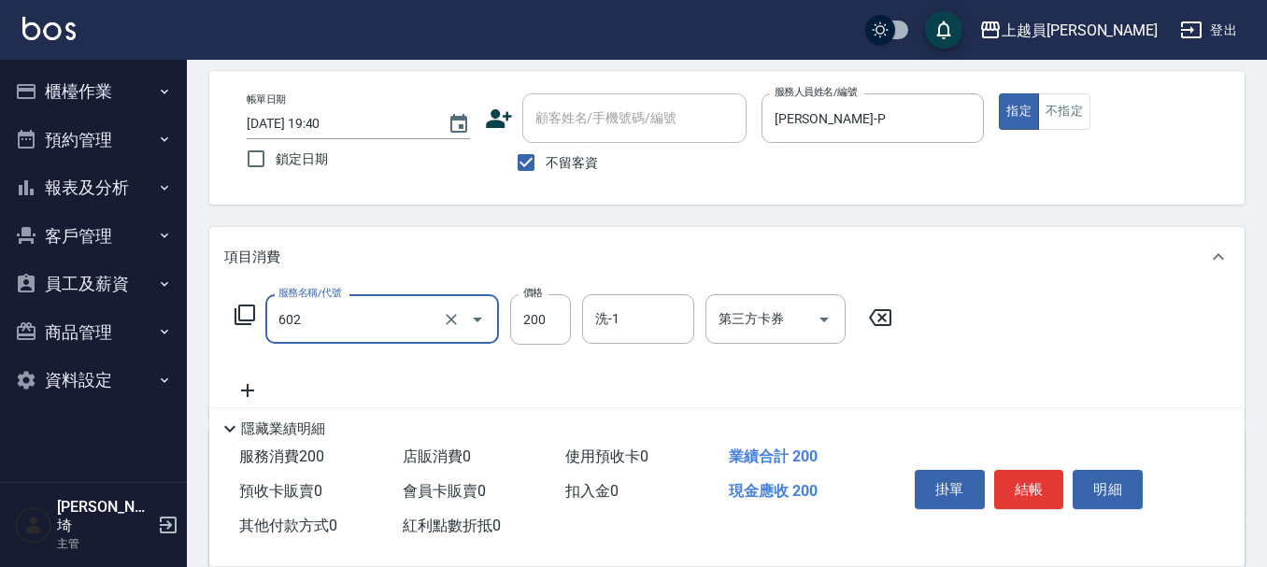
type input "一般洗髮(602)"
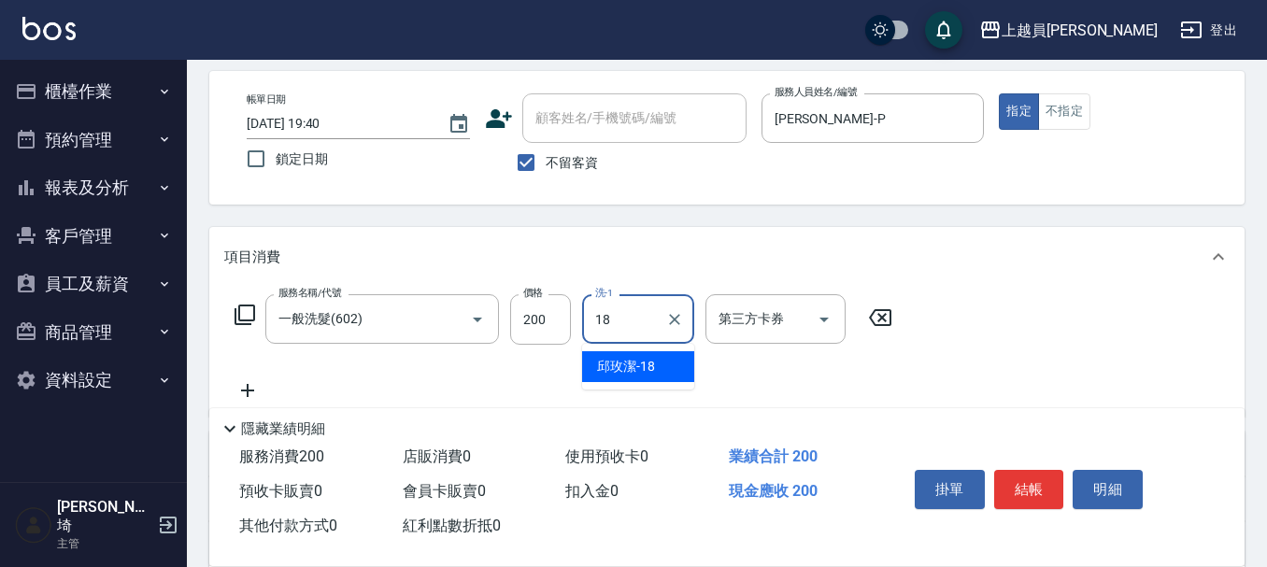
type input "[PERSON_NAME]-18"
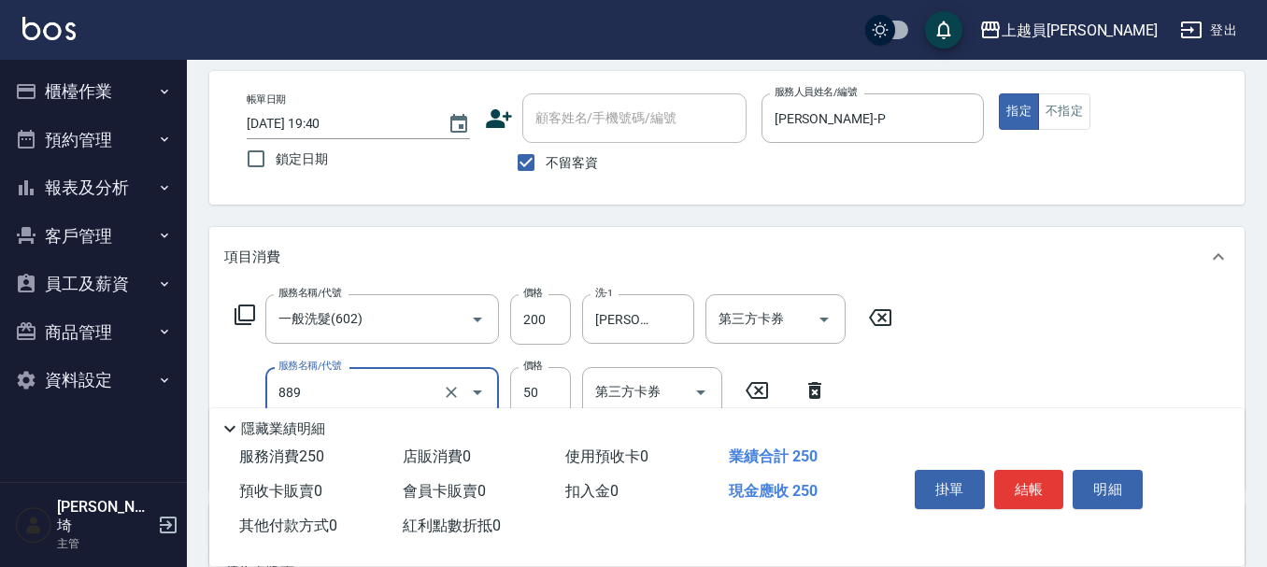
type input "精油(889)"
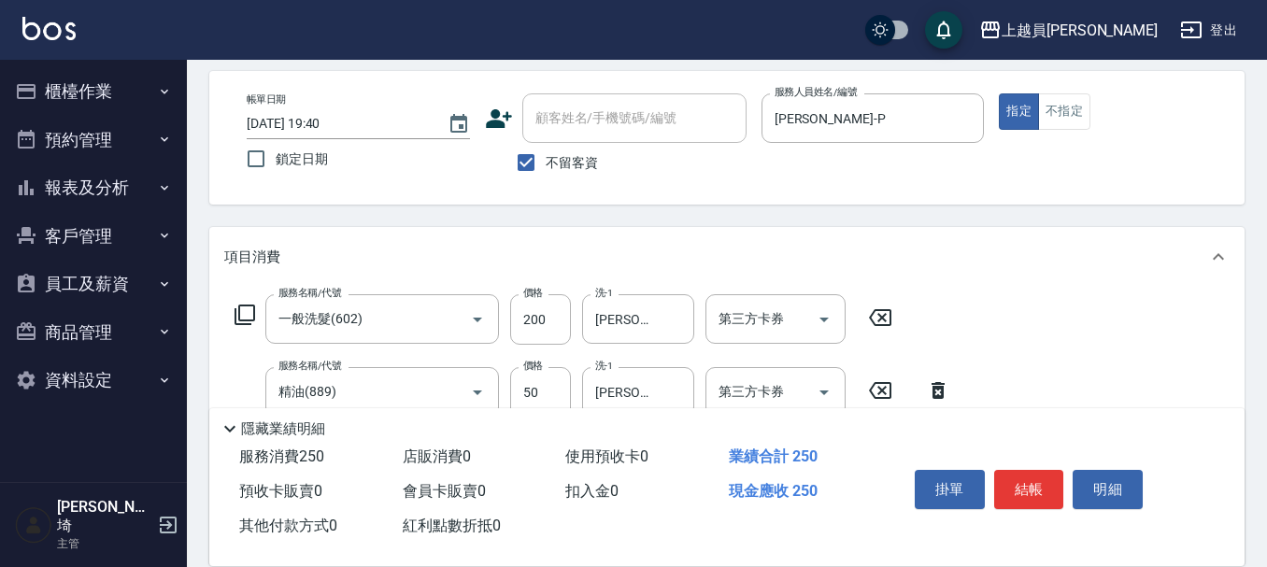
scroll to position [173, 0]
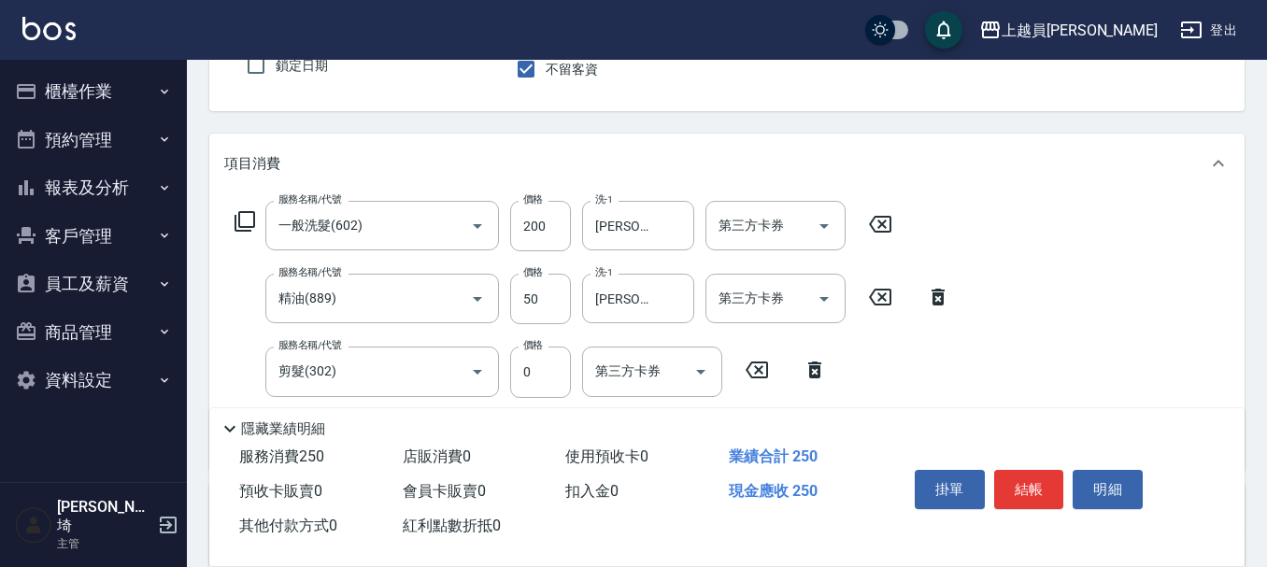
click at [580, 376] on div "服務名稱/代號 剪髮(302) 服務名稱/代號 價格 0 價格 第三方卡券 第三方卡券" at bounding box center [531, 372] width 614 height 50
click at [556, 378] on input "0" at bounding box center [540, 372] width 61 height 50
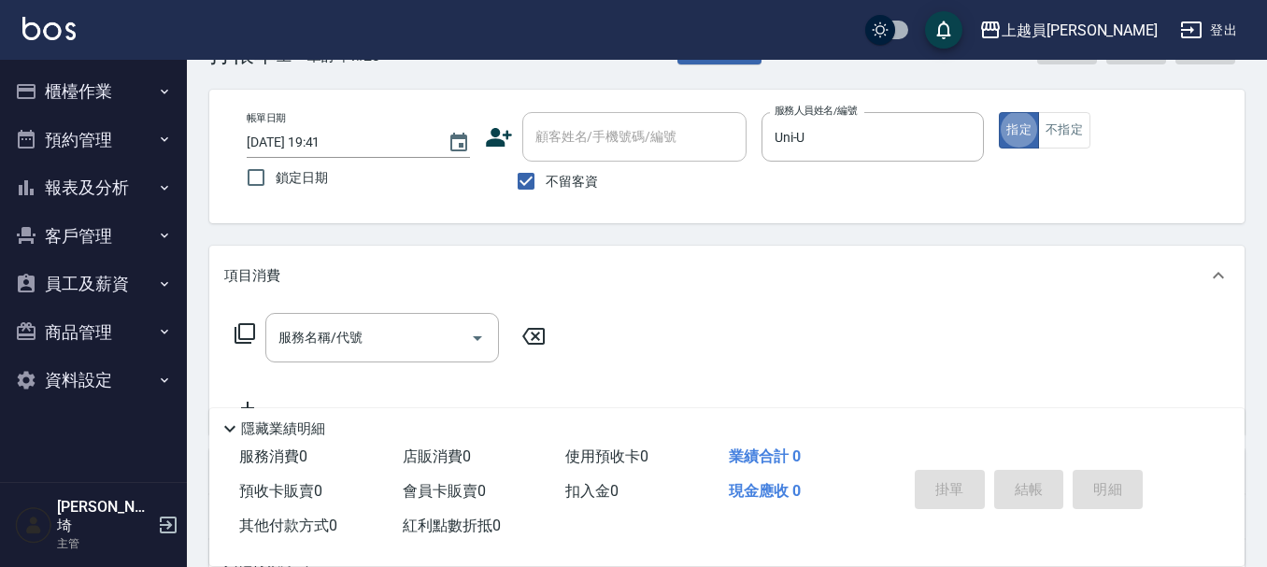
scroll to position [93, 0]
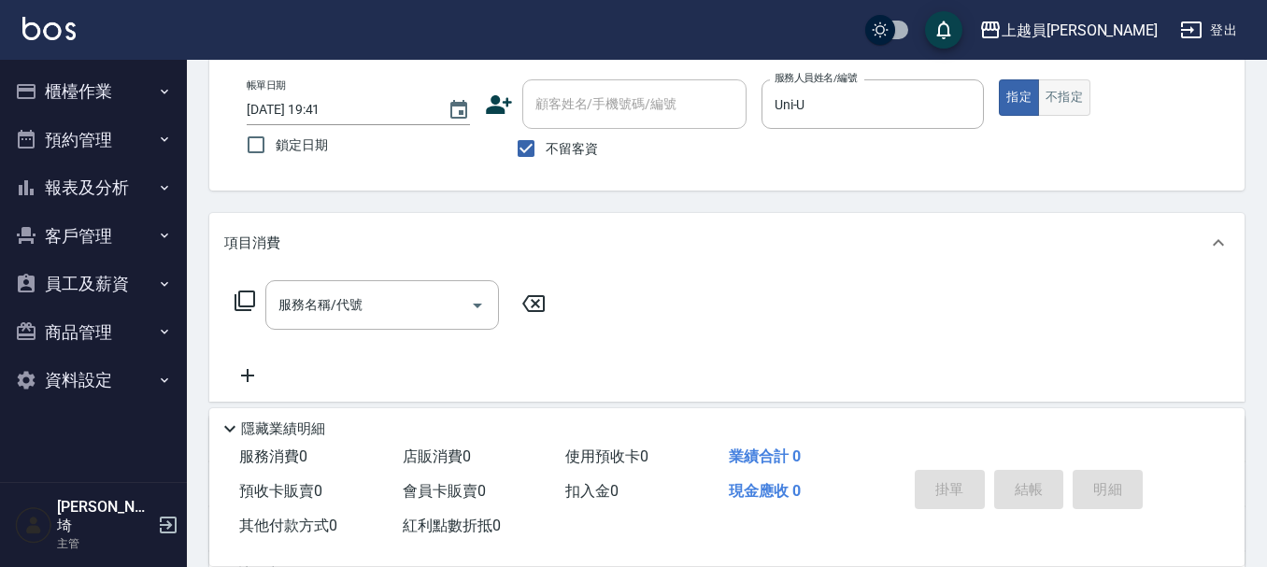
click at [1047, 108] on button "不指定" at bounding box center [1064, 97] width 52 height 36
drag, startPoint x: 313, startPoint y: 324, endPoint x: 1276, endPoint y: 93, distance: 990.0
click at [316, 324] on div "服務名稱/代號" at bounding box center [382, 305] width 234 height 50
click at [1024, 89] on button "指定" at bounding box center [1019, 97] width 40 height 36
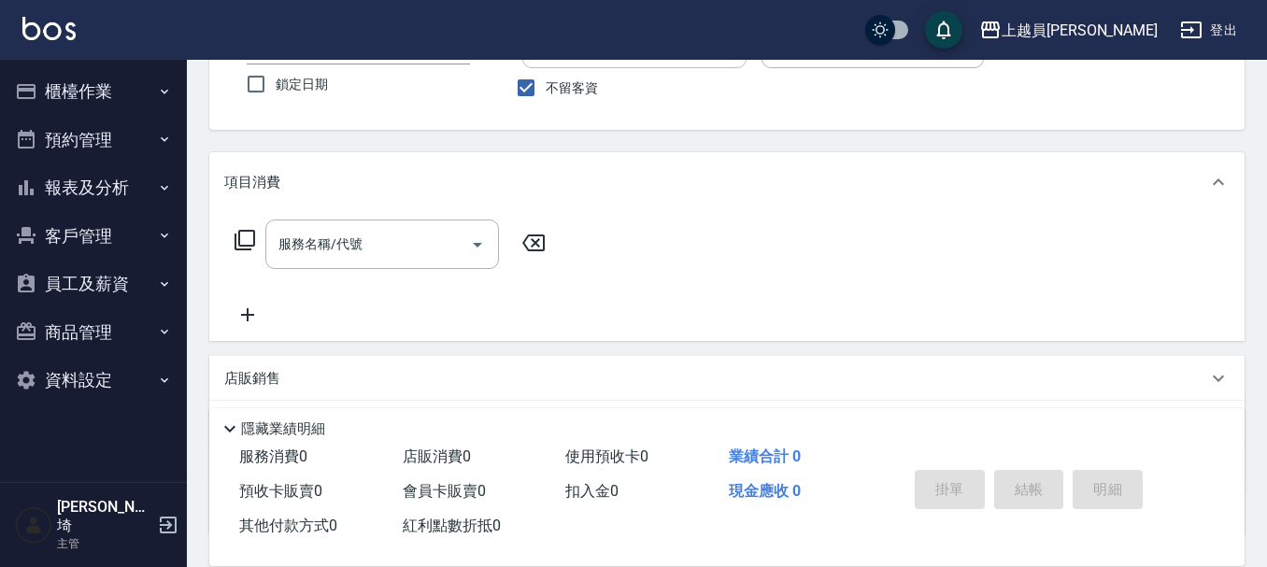
scroll to position [187, 0]
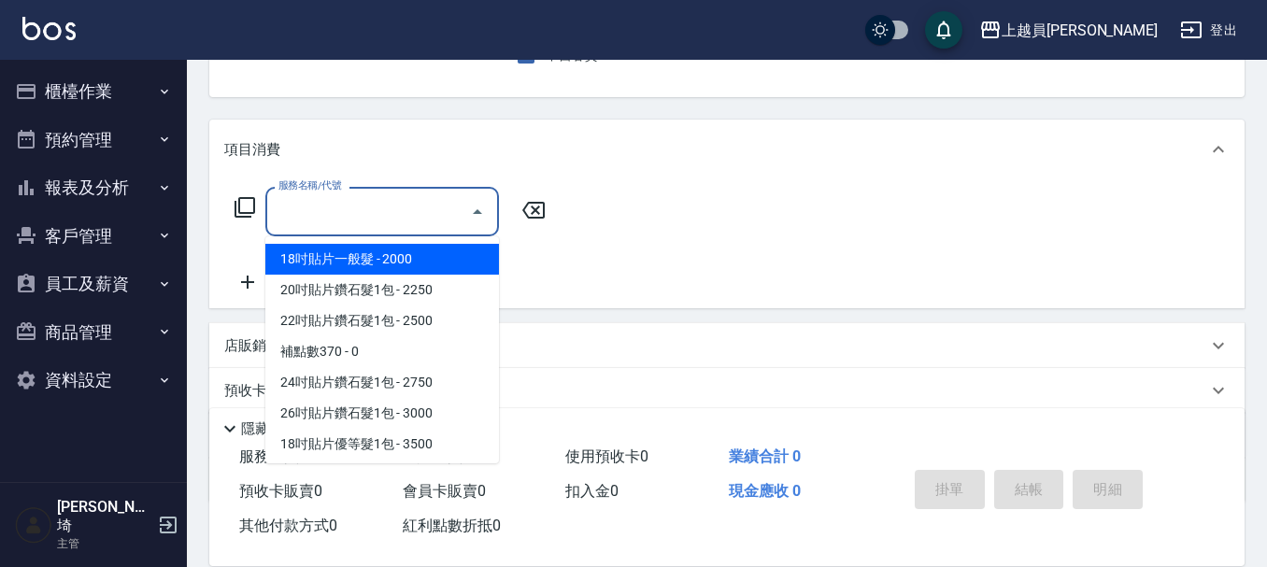
click at [364, 223] on input "服務名稱/代號" at bounding box center [368, 211] width 189 height 33
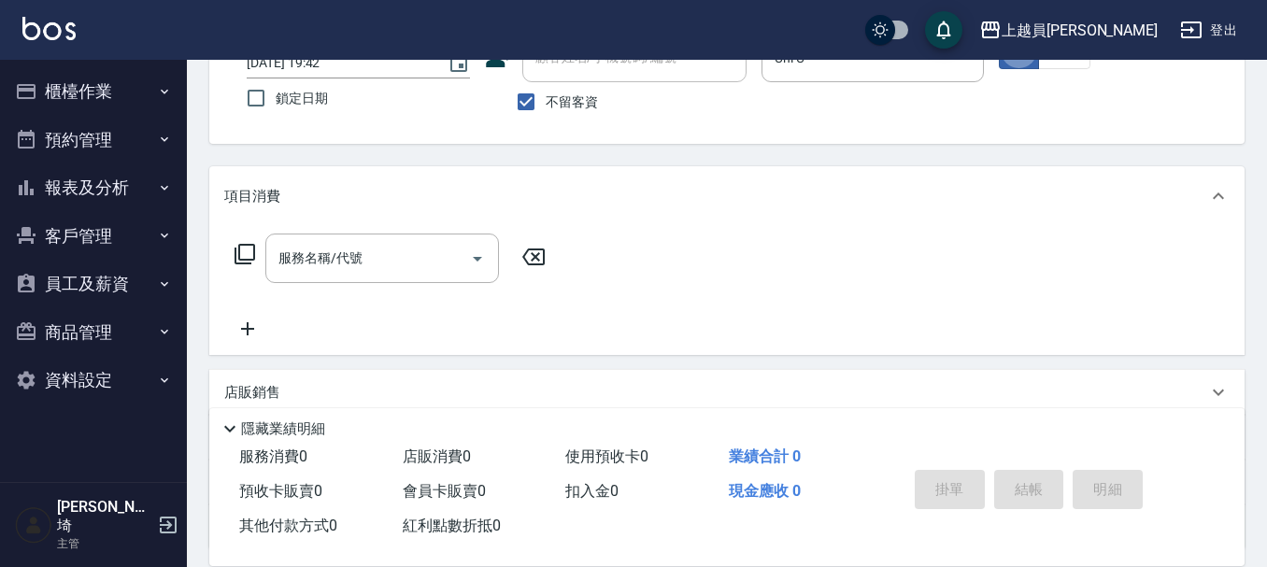
scroll to position [173, 0]
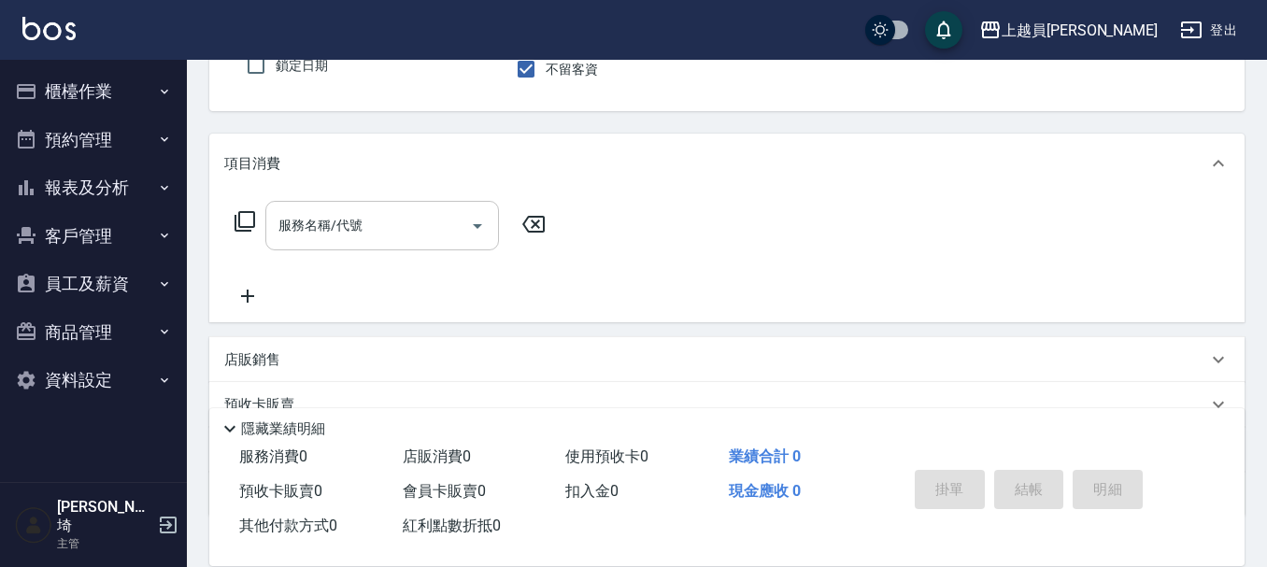
click at [442, 241] on input "服務名稱/代號" at bounding box center [368, 225] width 189 height 33
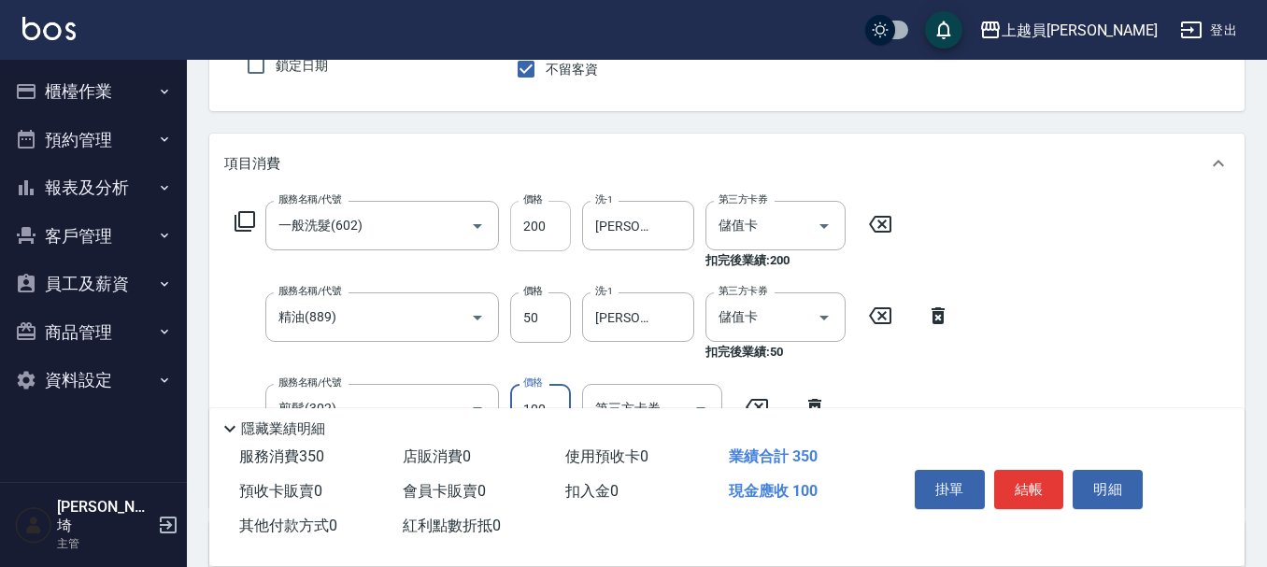
scroll to position [266, 0]
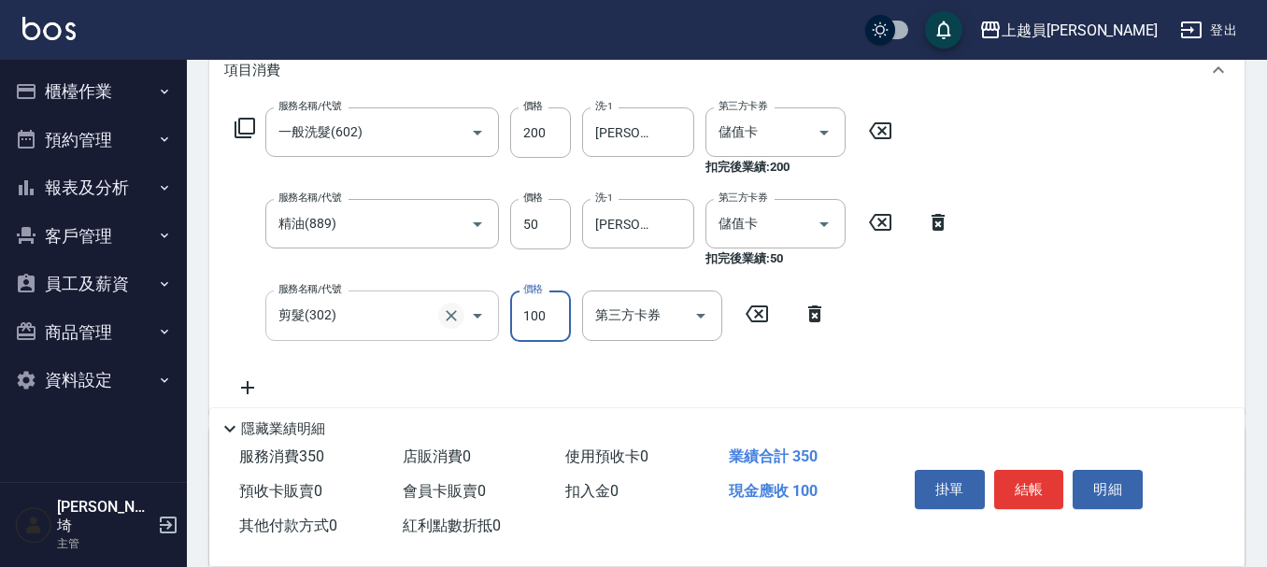
click at [446, 320] on icon "Clear" at bounding box center [451, 316] width 19 height 19
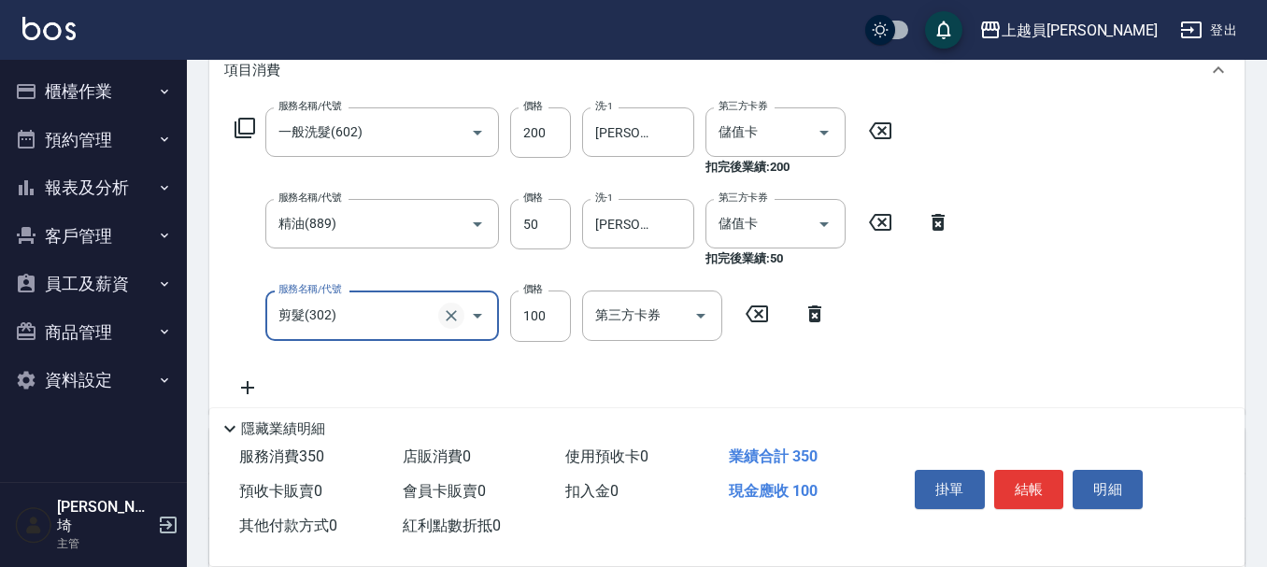
click at [450, 319] on icon "Clear" at bounding box center [451, 316] width 19 height 19
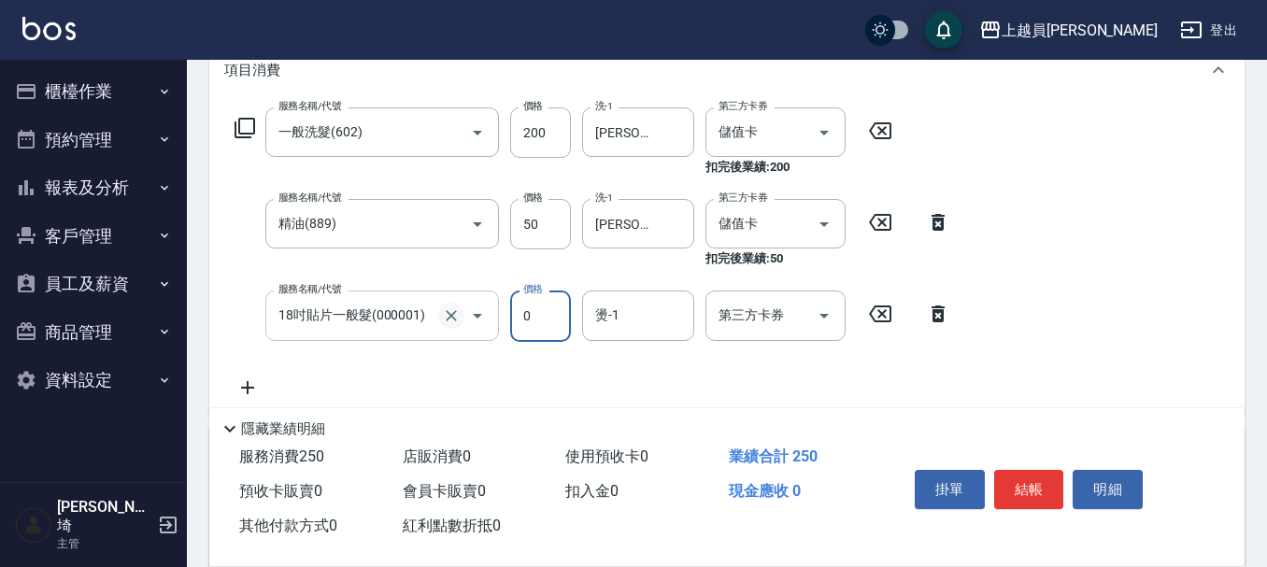
click at [455, 319] on icon "Clear" at bounding box center [451, 315] width 11 height 11
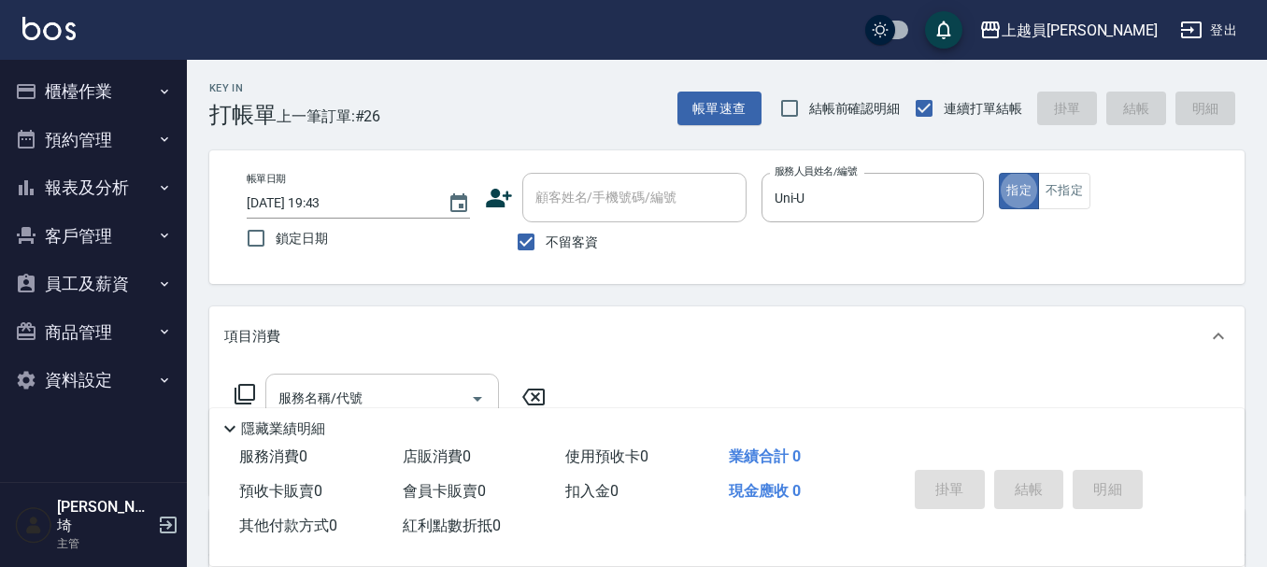
scroll to position [93, 0]
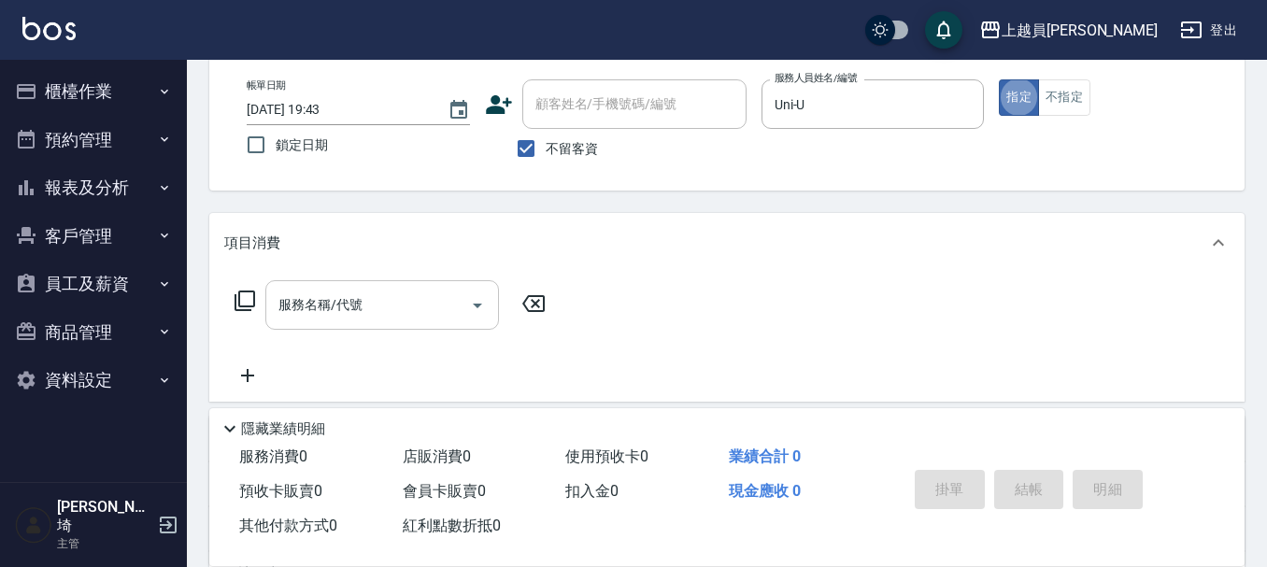
drag, startPoint x: 338, startPoint y: 317, endPoint x: 796, endPoint y: 337, distance: 458.4
click at [340, 316] on input "服務名稱/代號" at bounding box center [368, 305] width 189 height 33
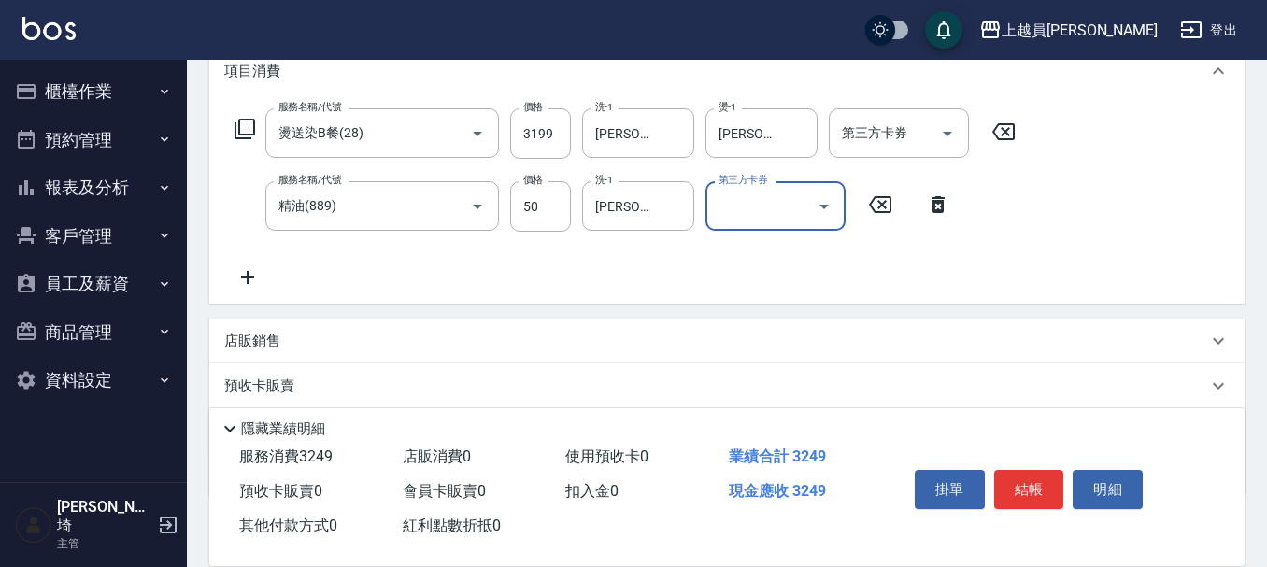
scroll to position [280, 0]
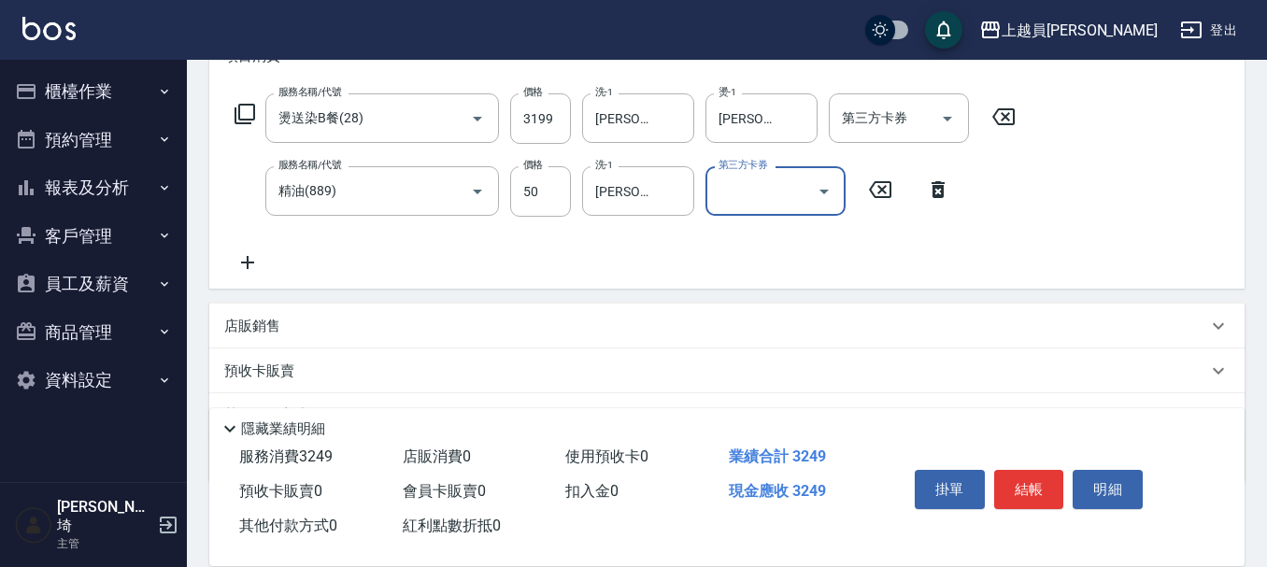
click at [330, 320] on div "店販銷售" at bounding box center [715, 327] width 983 height 20
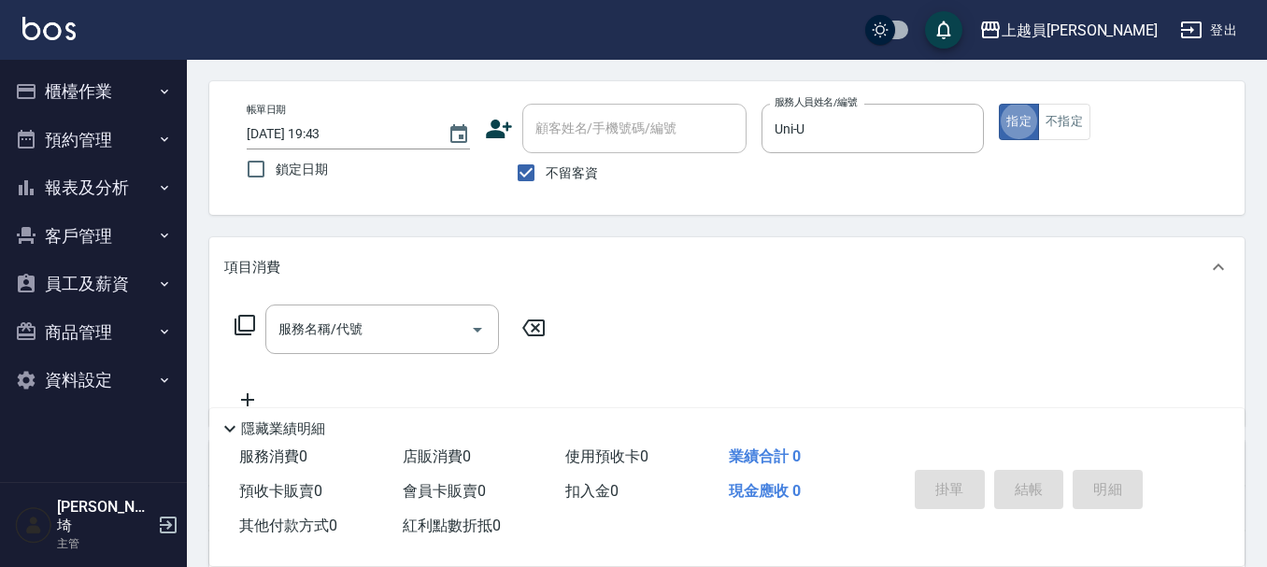
scroll to position [187, 0]
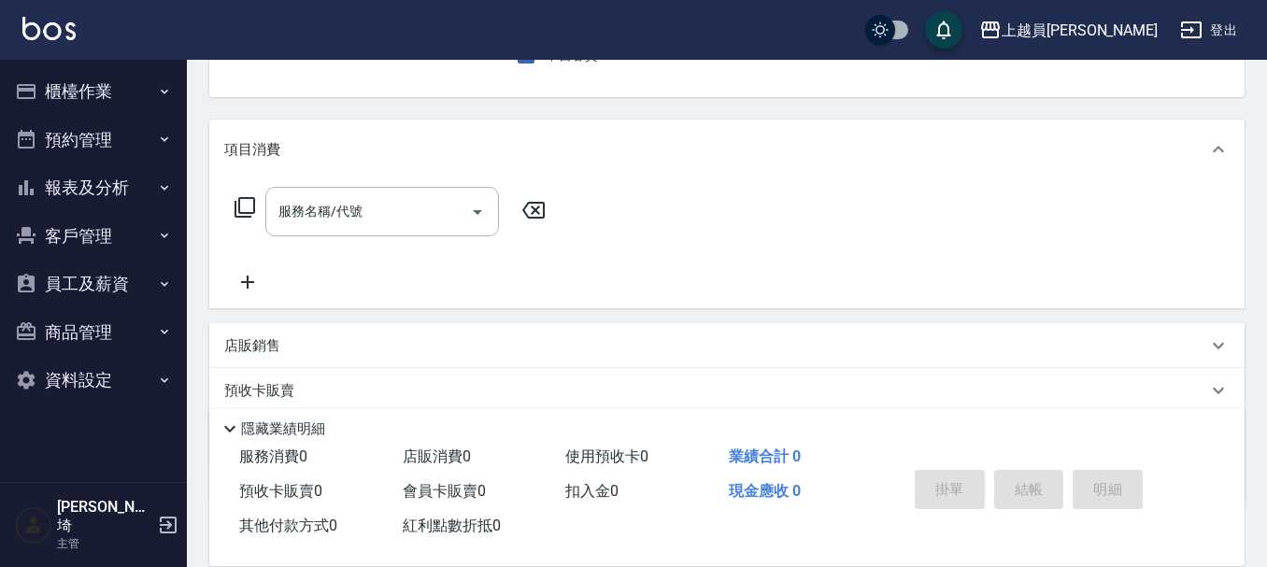
click at [367, 207] on input "服務名稱/代號" at bounding box center [368, 211] width 189 height 33
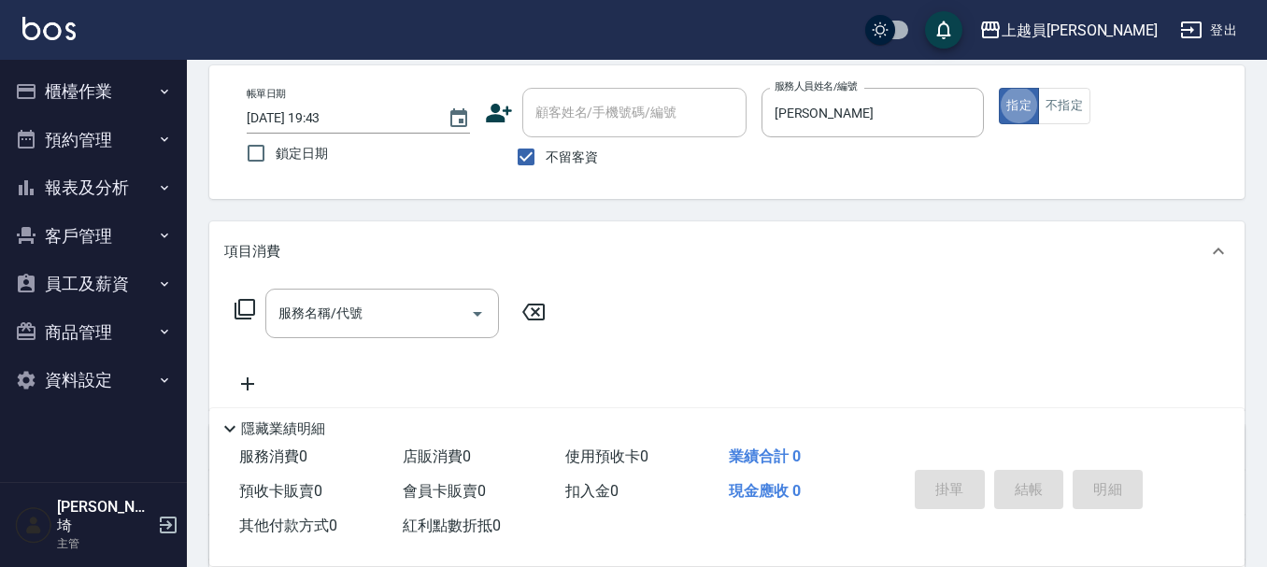
scroll to position [0, 0]
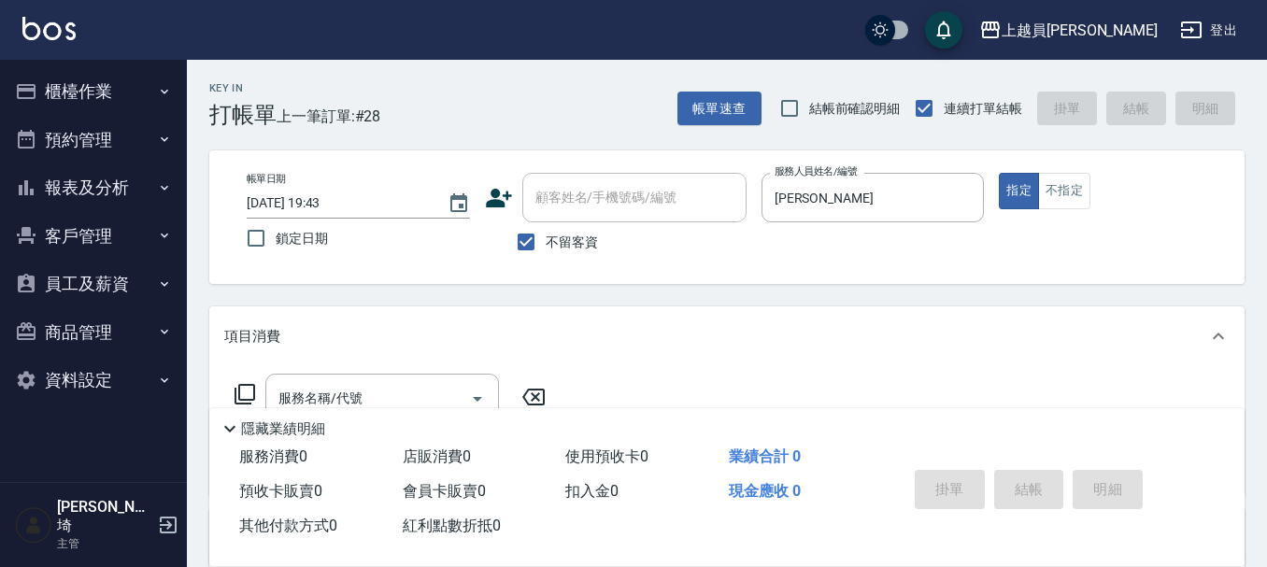
click at [396, 369] on div "服務名稱/代號 服務名稱/代號" at bounding box center [726, 430] width 1035 height 129
click at [399, 376] on div "服務名稱/代號" at bounding box center [382, 399] width 234 height 50
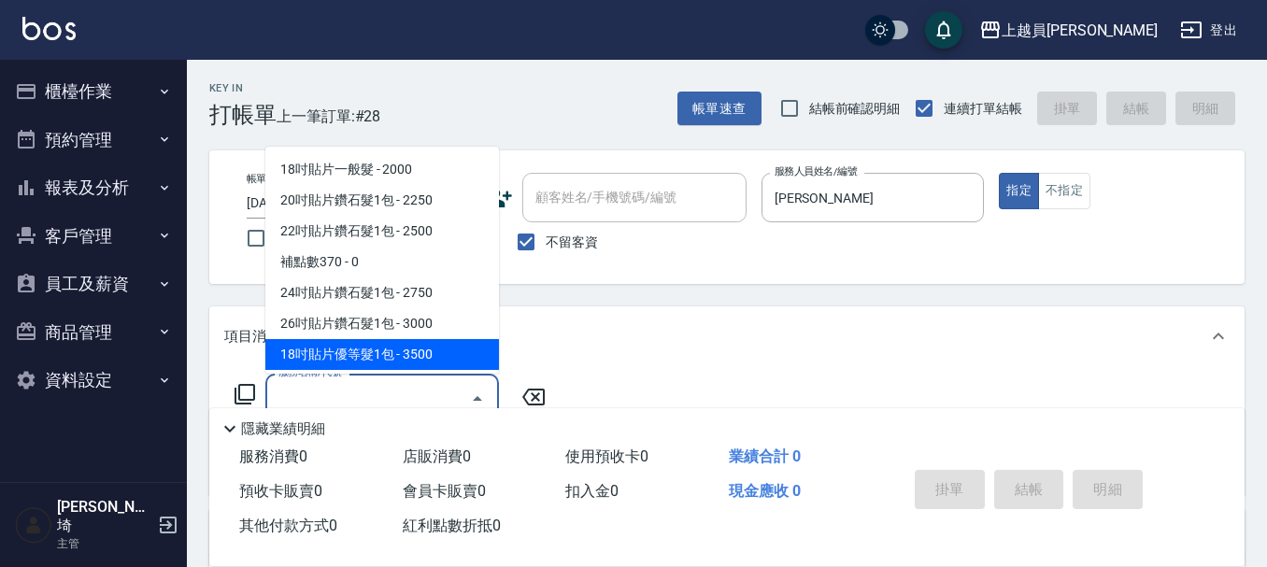
scroll to position [93, 0]
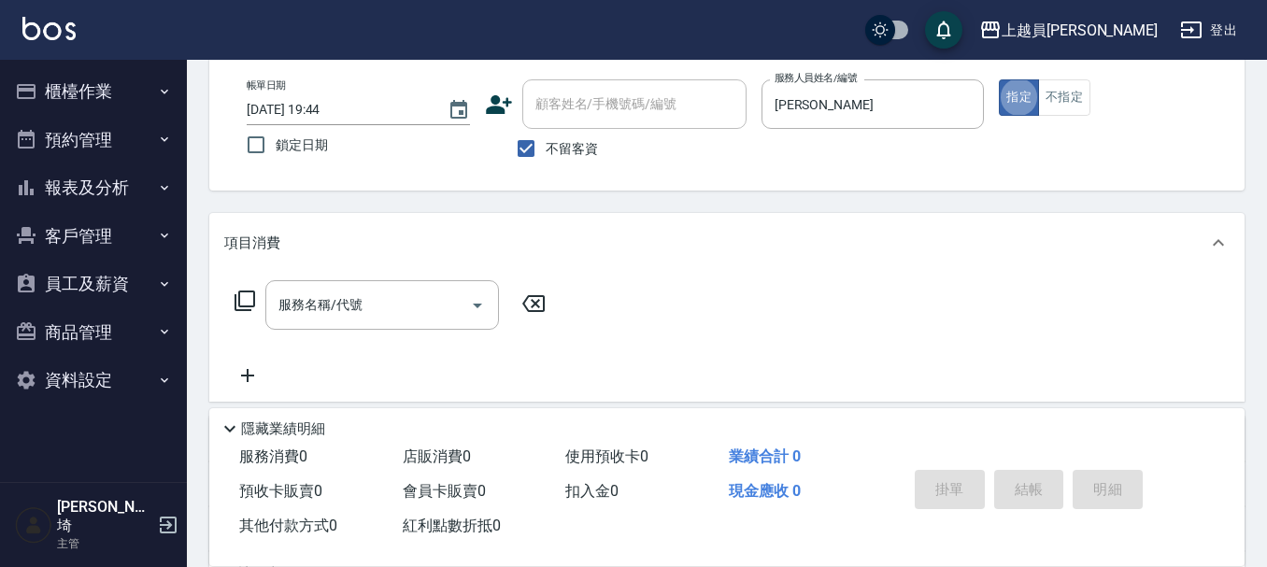
click at [382, 278] on div "服務名稱/代號 服務名稱/代號" at bounding box center [726, 337] width 1035 height 129
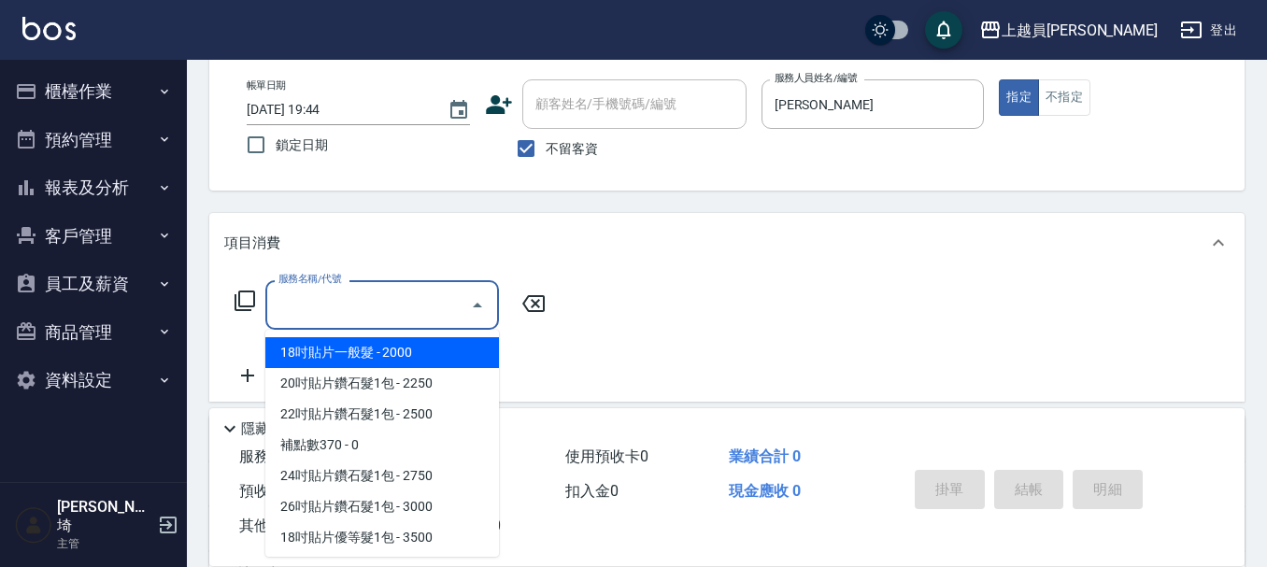
click at [342, 305] on input "服務名稱/代號" at bounding box center [368, 305] width 189 height 33
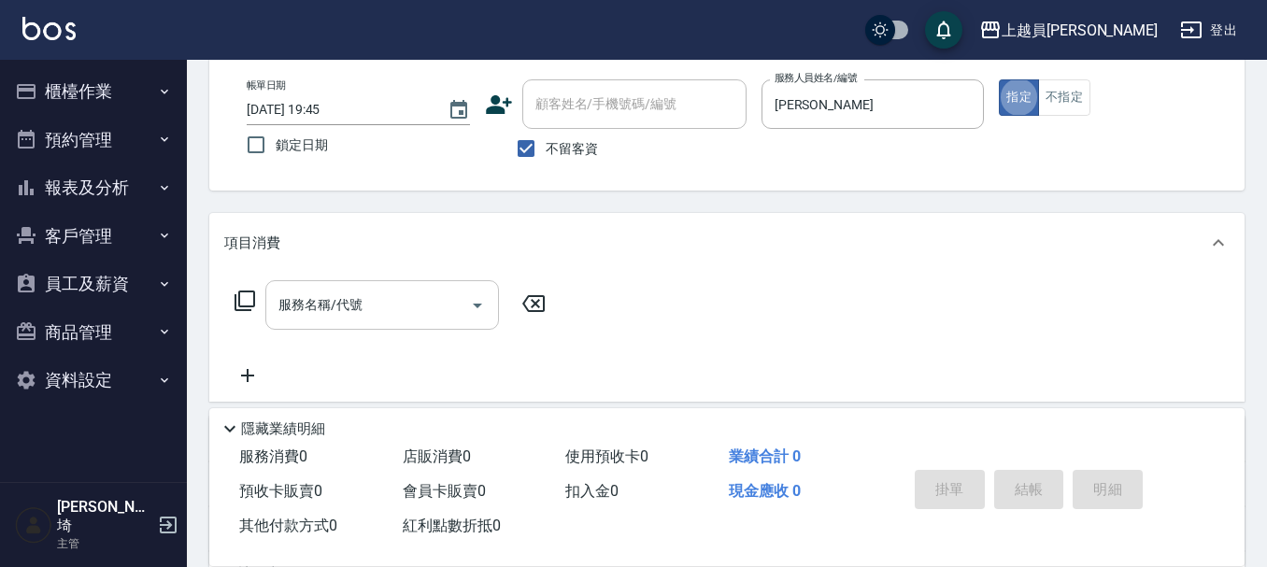
click at [329, 294] on input "服務名稱/代號" at bounding box center [368, 305] width 189 height 33
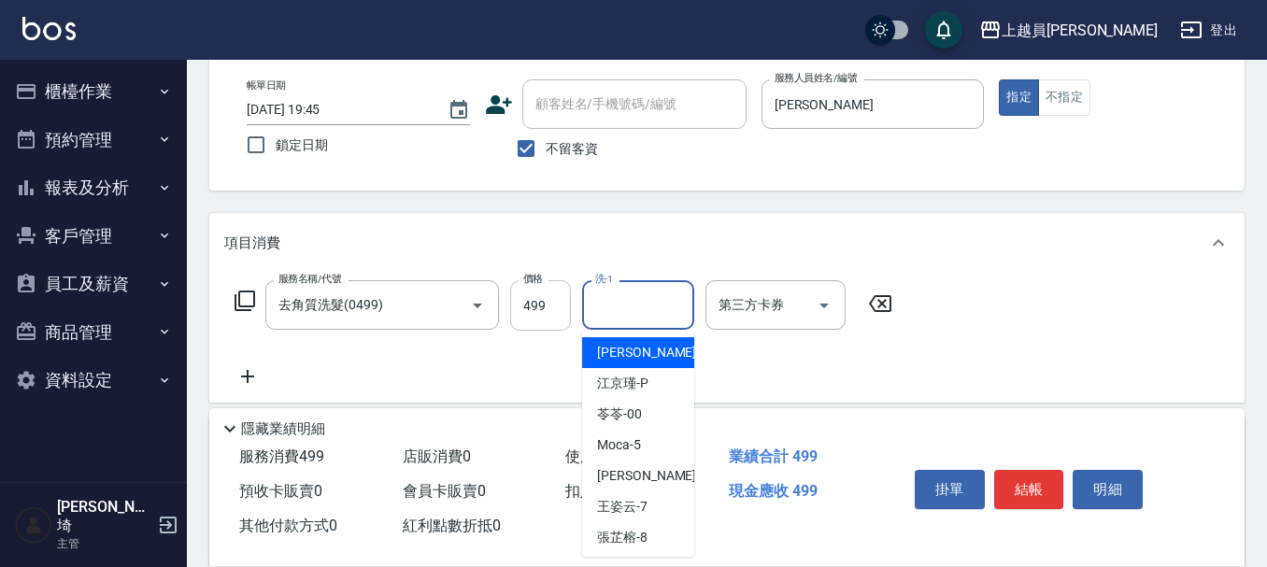
click at [559, 309] on input "499" at bounding box center [540, 305] width 61 height 50
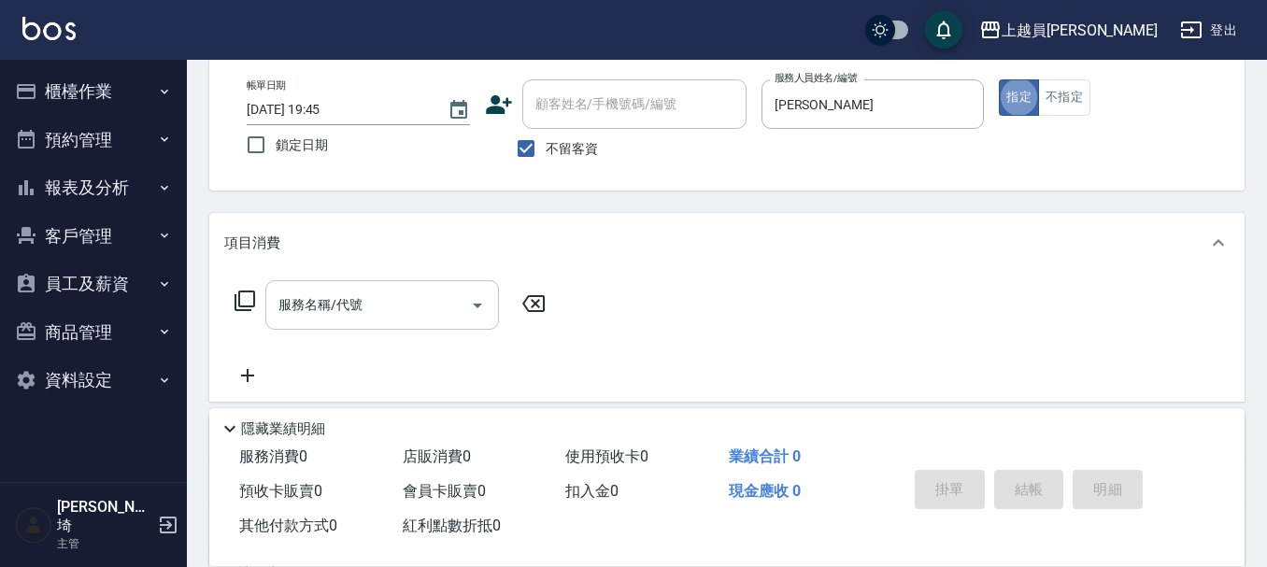
drag, startPoint x: 295, startPoint y: 323, endPoint x: 485, endPoint y: 307, distance: 190.4
click at [297, 323] on div "服務名稱/代號" at bounding box center [382, 305] width 234 height 50
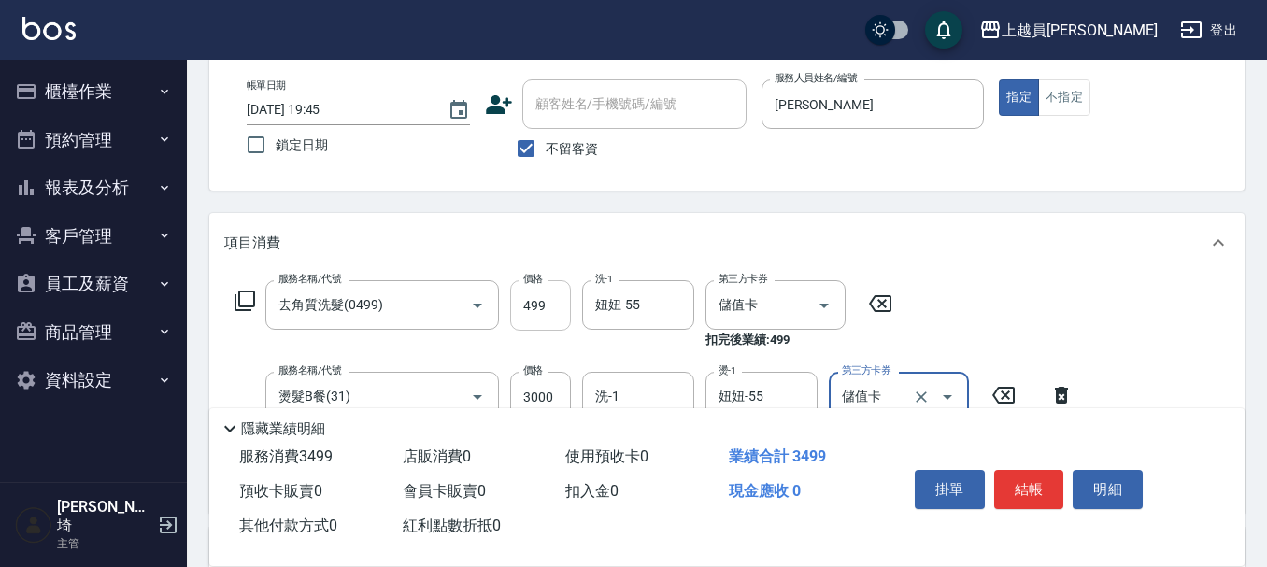
click at [531, 309] on input "499" at bounding box center [540, 305] width 61 height 50
click at [549, 311] on input "499" at bounding box center [540, 305] width 61 height 50
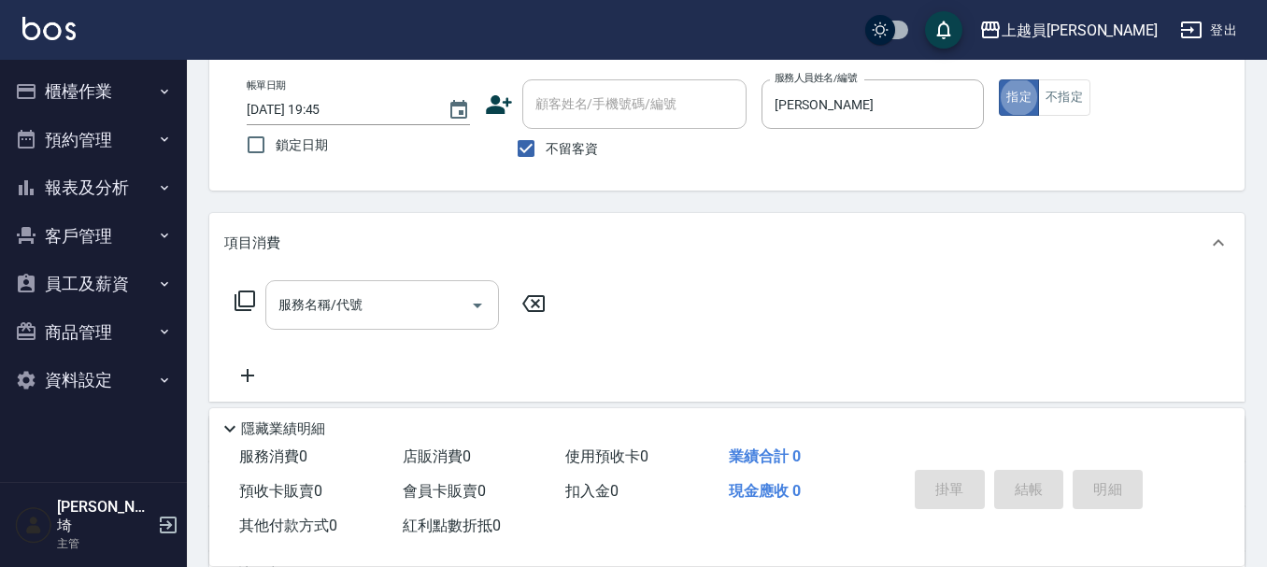
click at [406, 307] on input "服務名稱/代號" at bounding box center [368, 305] width 189 height 33
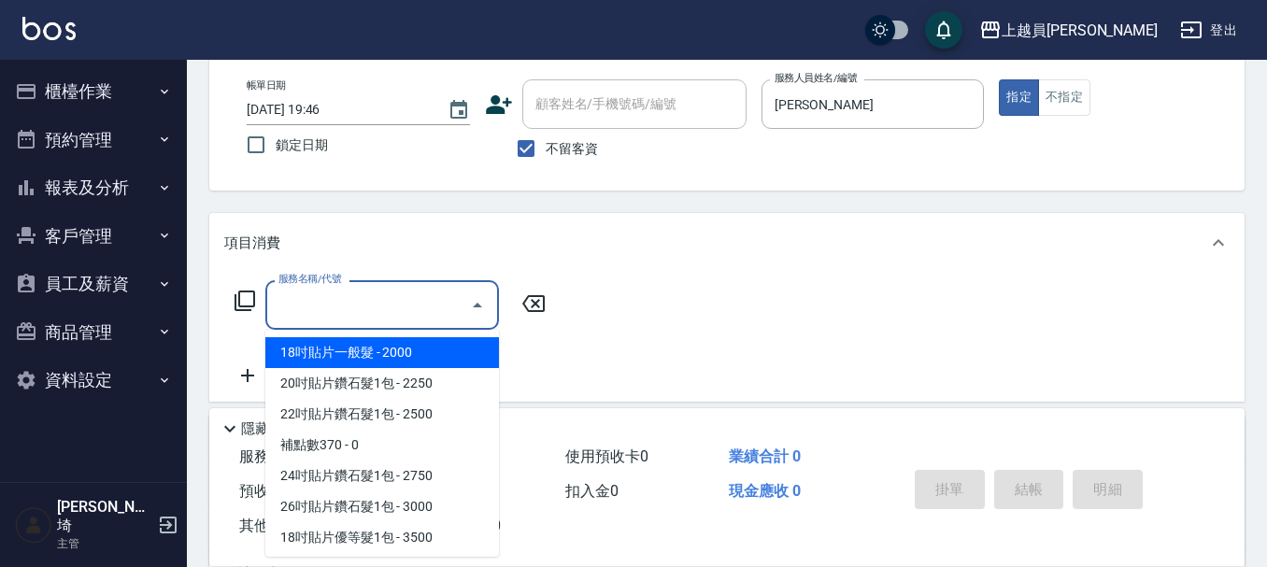
drag, startPoint x: 409, startPoint y: 308, endPoint x: 1126, endPoint y: 257, distance: 718.6
click at [413, 308] on input "服務名稱/代號" at bounding box center [368, 305] width 189 height 33
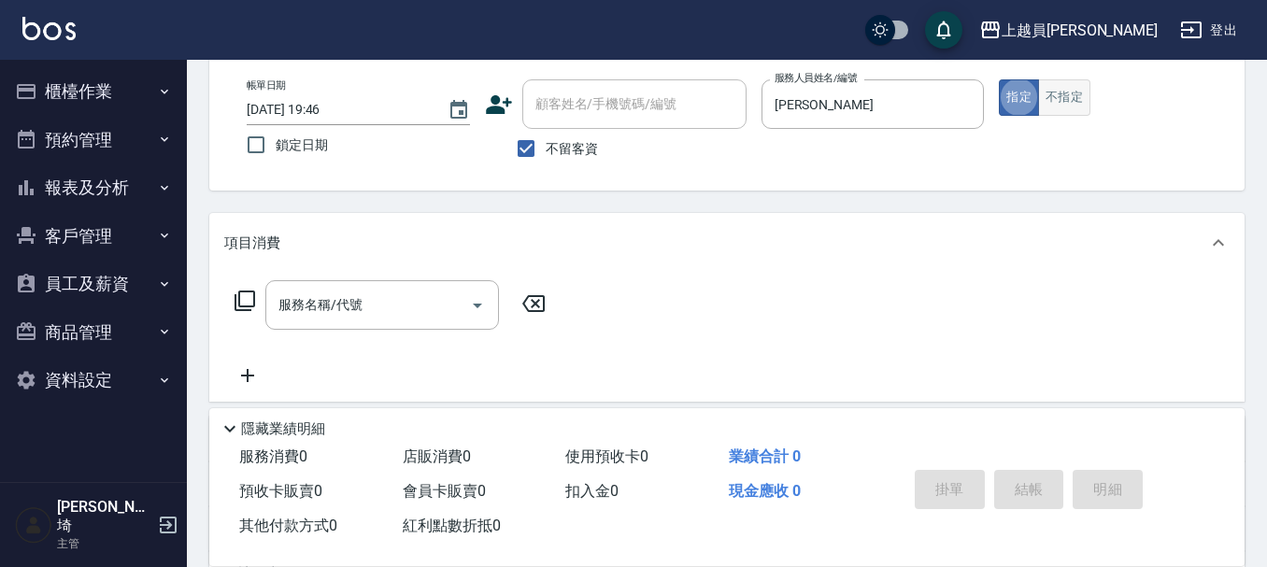
click at [1075, 84] on button "不指定" at bounding box center [1064, 97] width 52 height 36
drag, startPoint x: 402, startPoint y: 302, endPoint x: 1276, endPoint y: 291, distance: 873.8
click at [406, 302] on input "服務名稱/代號" at bounding box center [368, 305] width 189 height 33
click at [389, 288] on div "服務名稱/代號" at bounding box center [382, 305] width 234 height 50
click at [1029, 84] on button "指定" at bounding box center [1019, 97] width 40 height 36
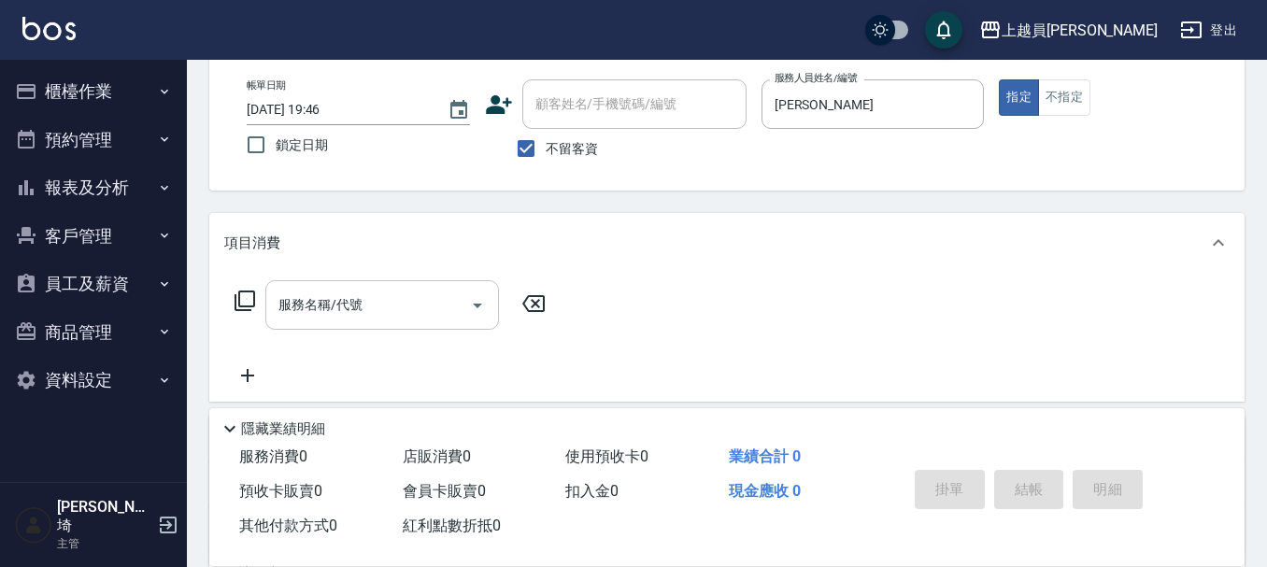
click at [387, 313] on input "服務名稱/代號" at bounding box center [368, 305] width 189 height 33
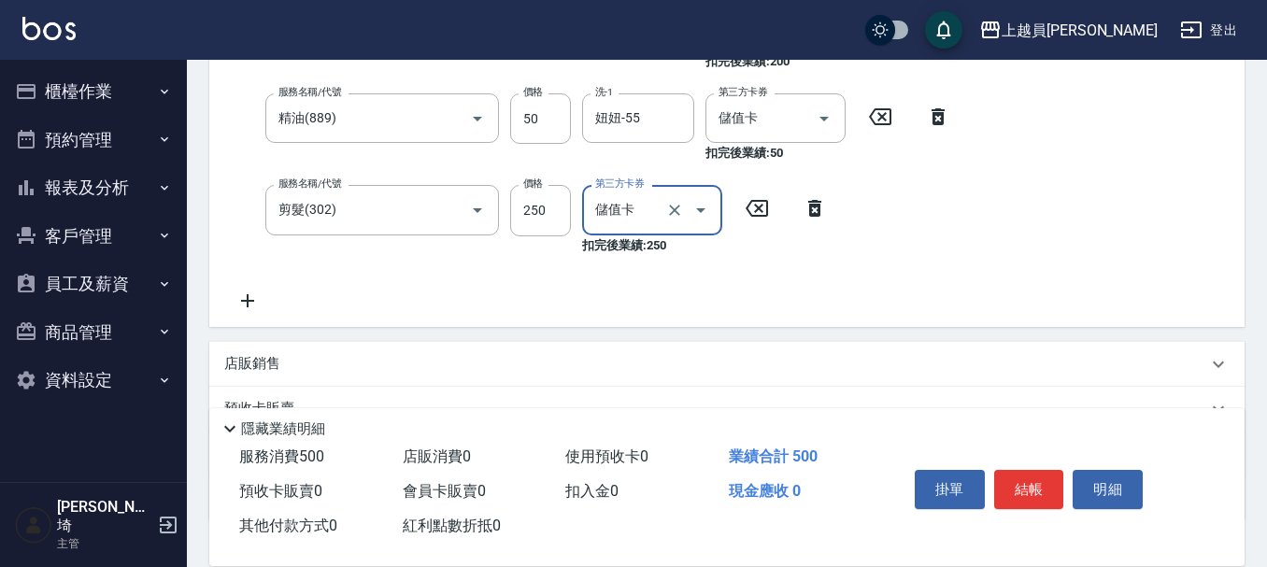
scroll to position [467, 0]
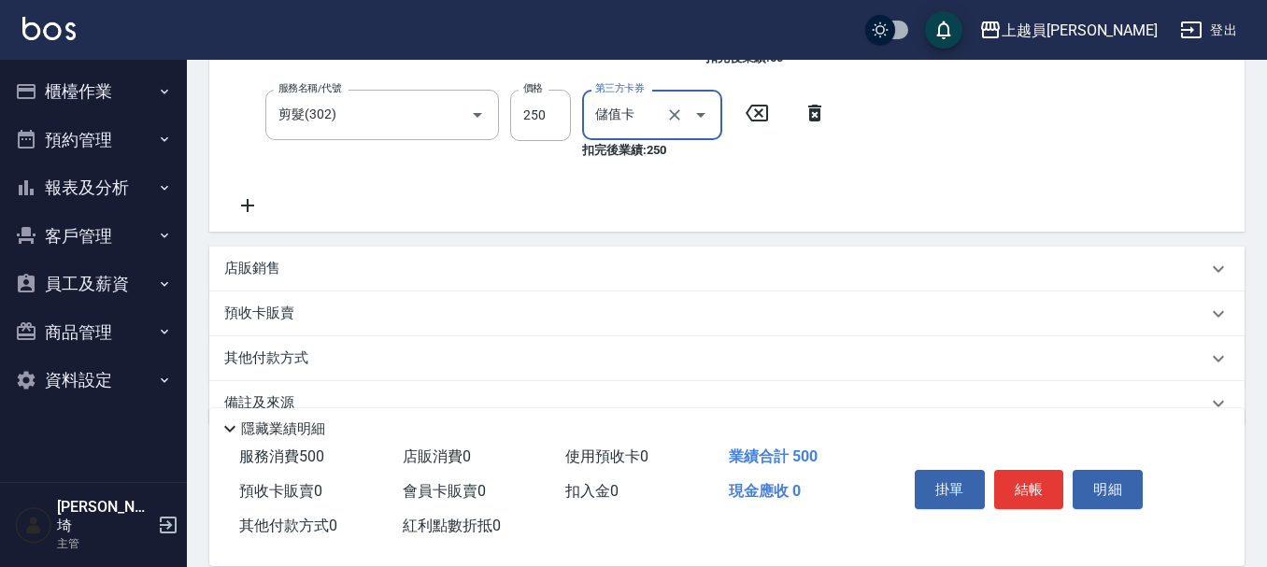
click at [250, 278] on p "店販銷售" at bounding box center [252, 269] width 56 height 20
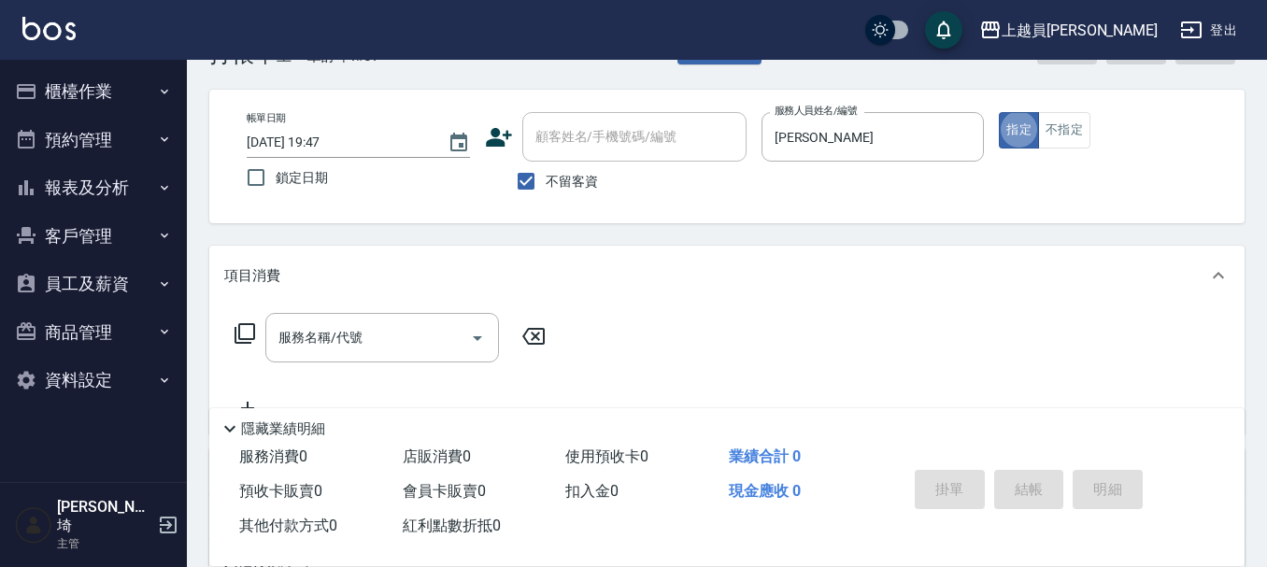
scroll to position [93, 0]
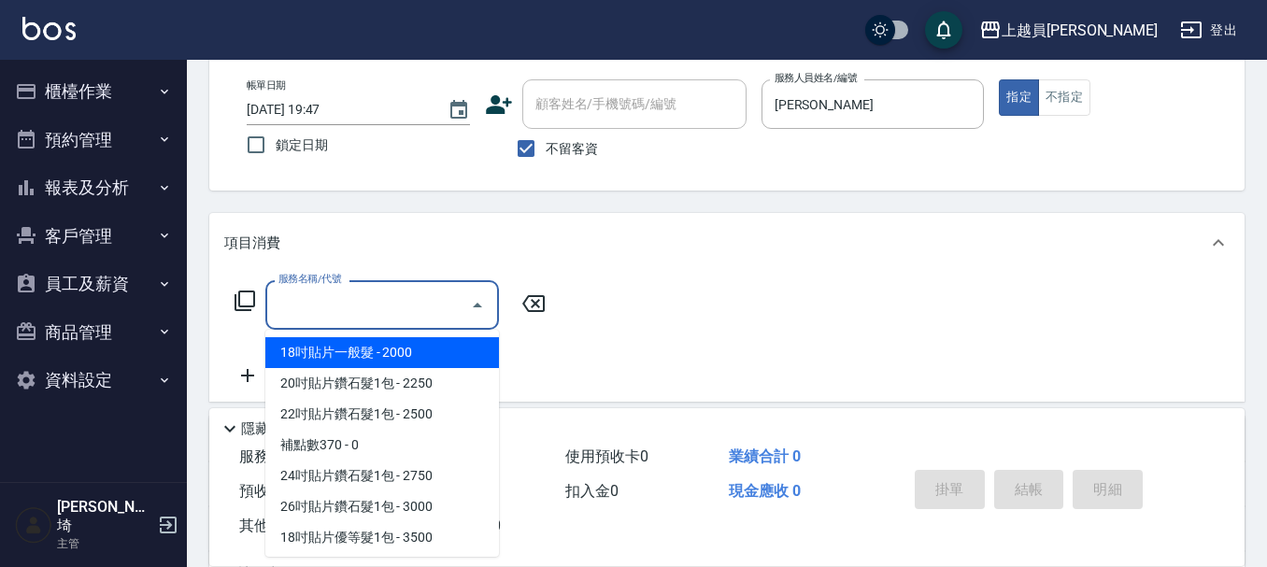
drag, startPoint x: 378, startPoint y: 297, endPoint x: 1276, endPoint y: 280, distance: 898.2
click at [388, 294] on input "服務名稱/代號" at bounding box center [368, 305] width 189 height 33
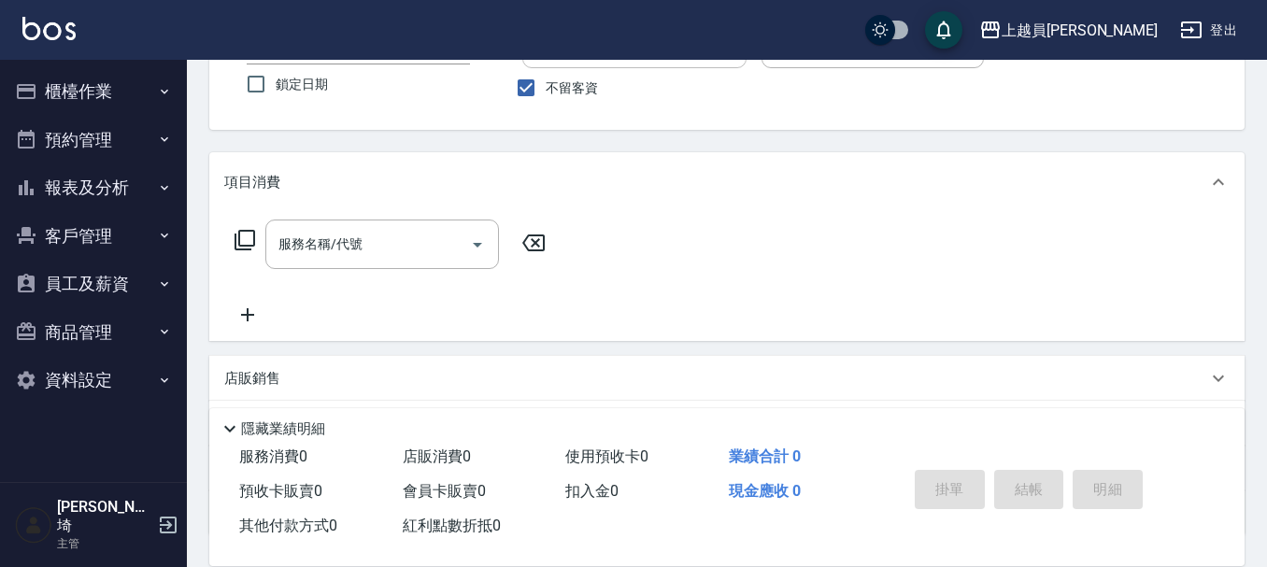
scroll to position [187, 0]
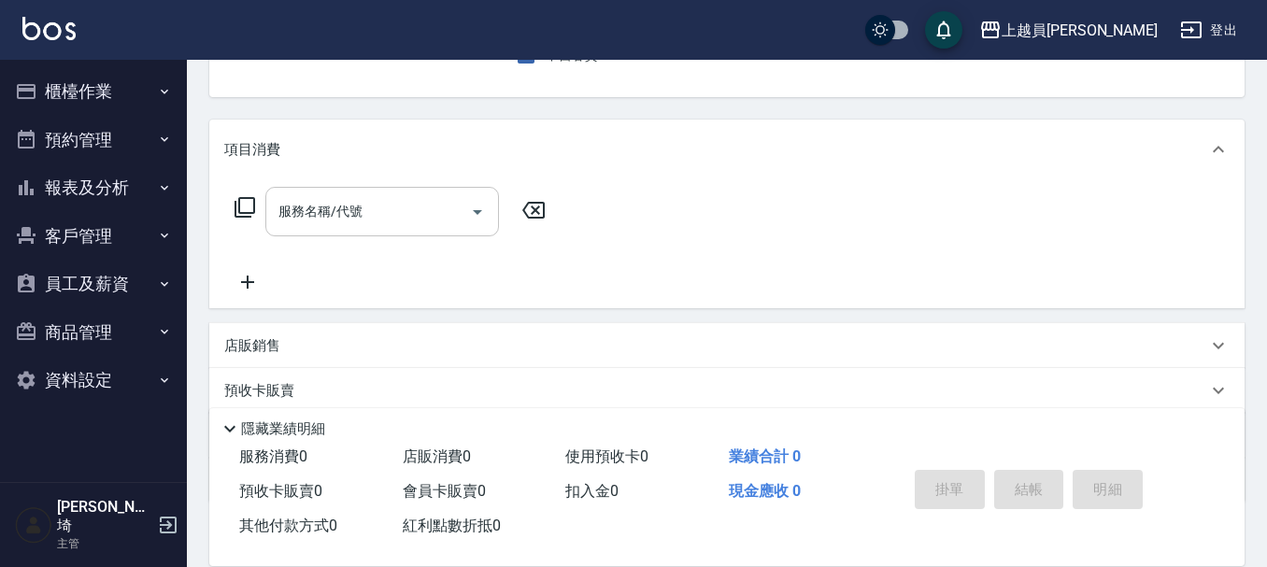
drag, startPoint x: 395, startPoint y: 214, endPoint x: 902, endPoint y: 207, distance: 506.5
click at [396, 213] on input "服務名稱/代號" at bounding box center [368, 211] width 189 height 33
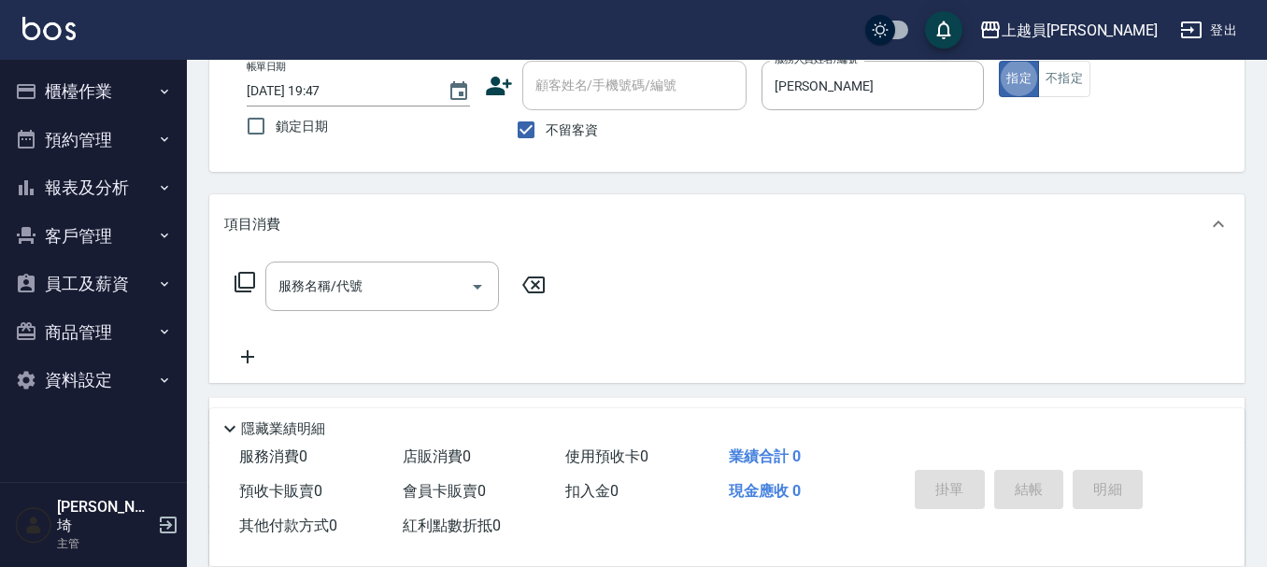
scroll to position [79, 0]
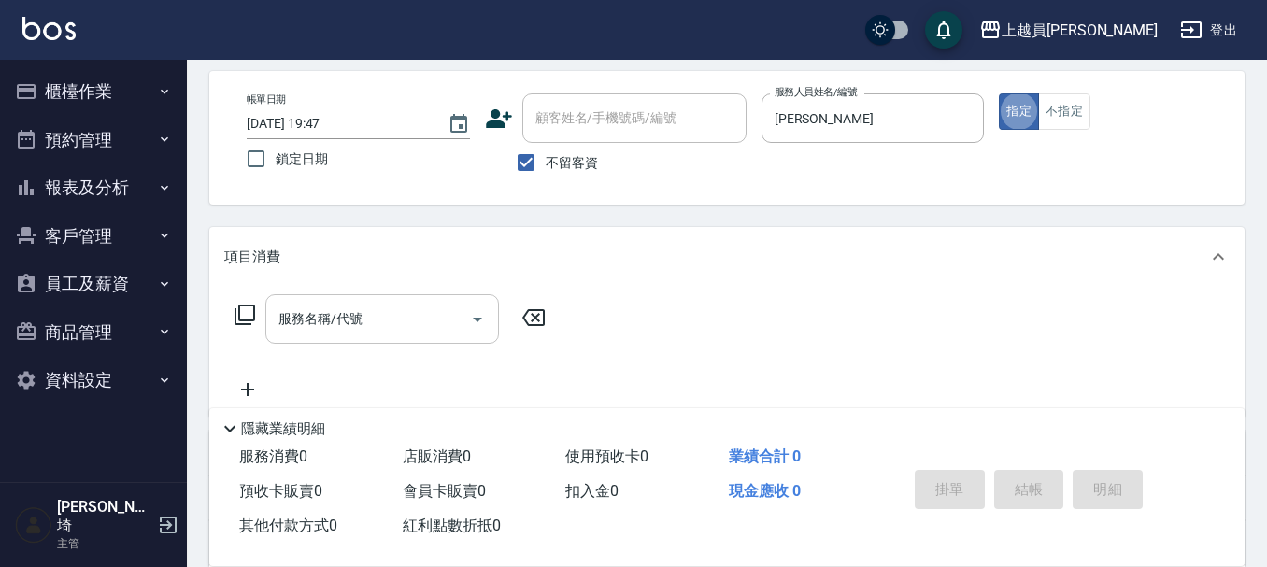
click at [349, 320] on div "服務名稱/代號 服務名稱/代號" at bounding box center [382, 319] width 234 height 50
click at [321, 318] on input "服務名稱/代號" at bounding box center [368, 319] width 189 height 33
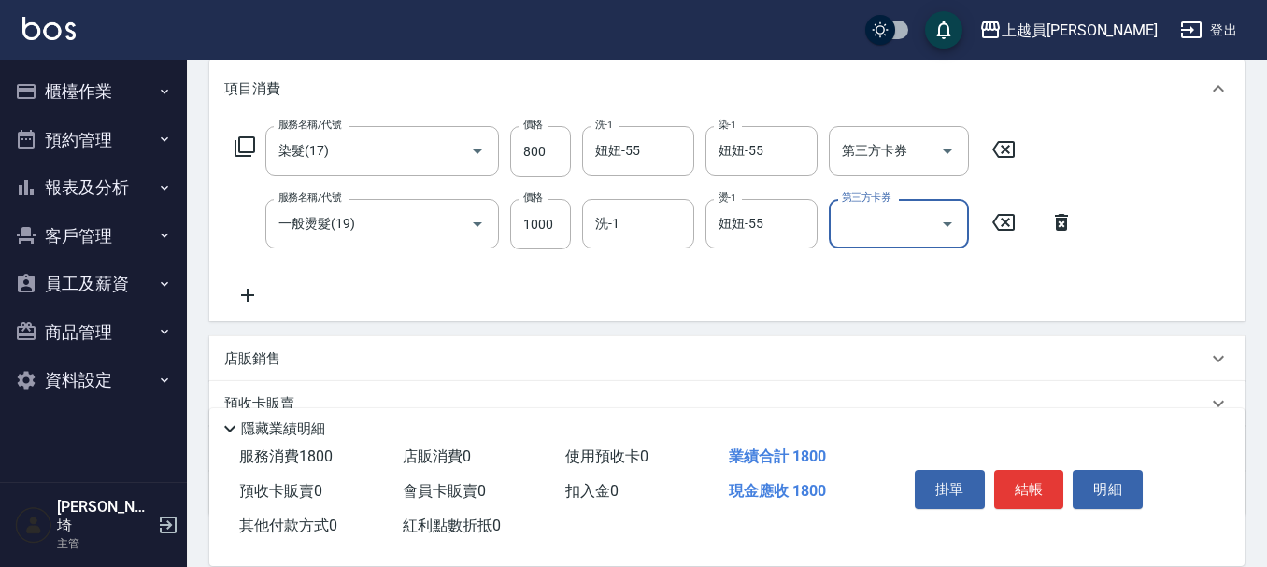
scroll to position [266, 0]
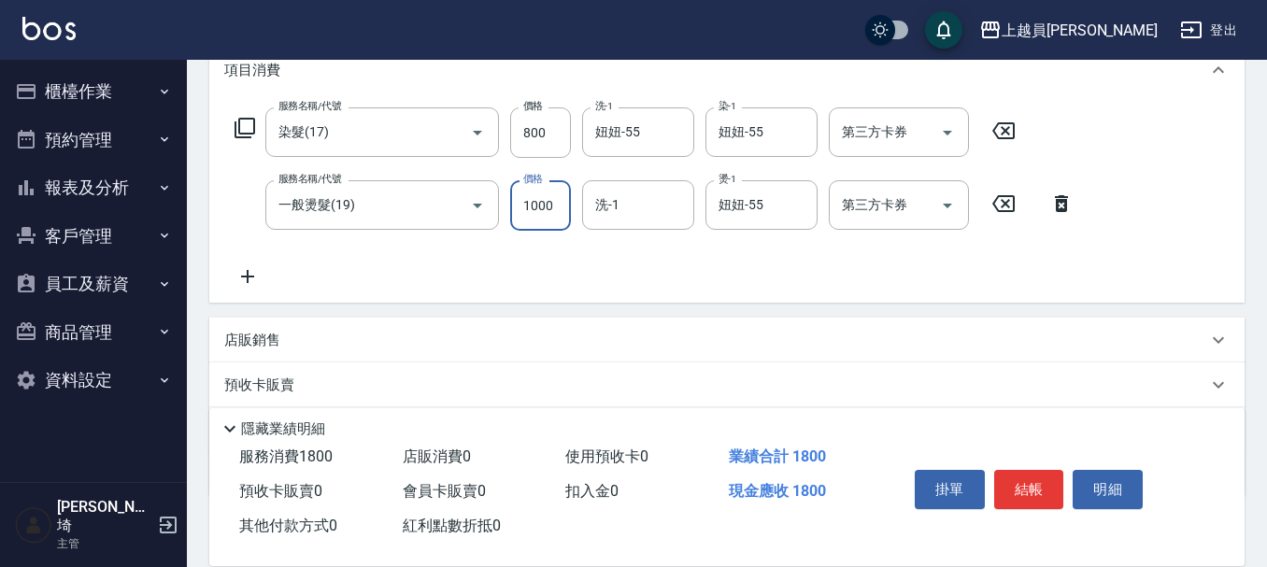
drag, startPoint x: 539, startPoint y: 194, endPoint x: 1243, endPoint y: 153, distance: 704.9
click at [539, 194] on input "1000" at bounding box center [540, 205] width 61 height 50
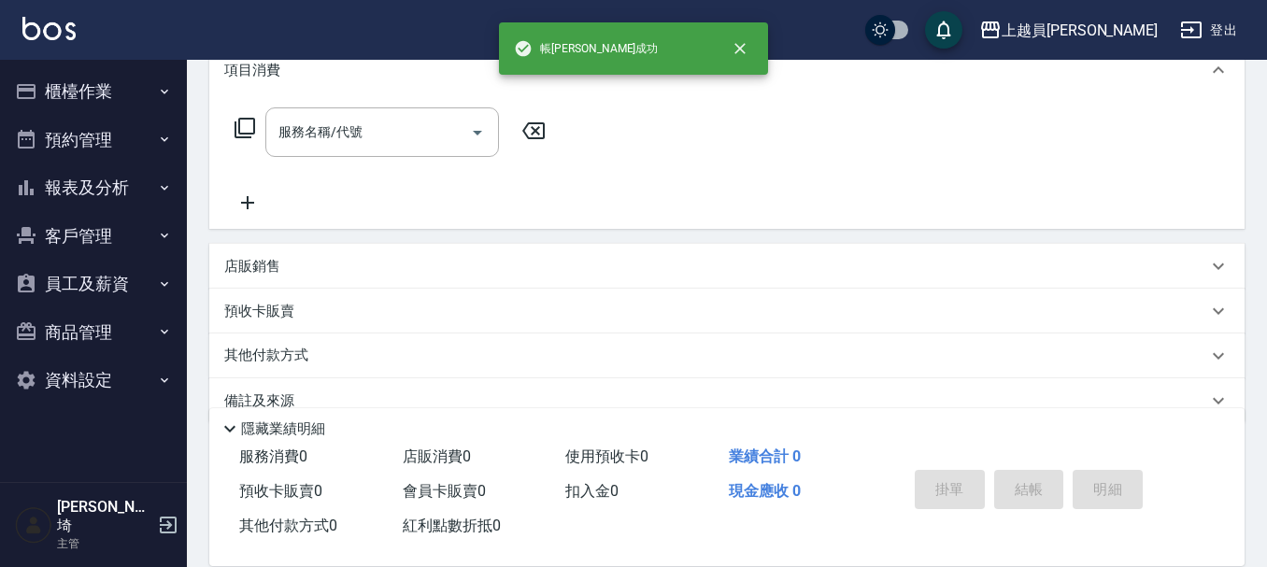
scroll to position [0, 0]
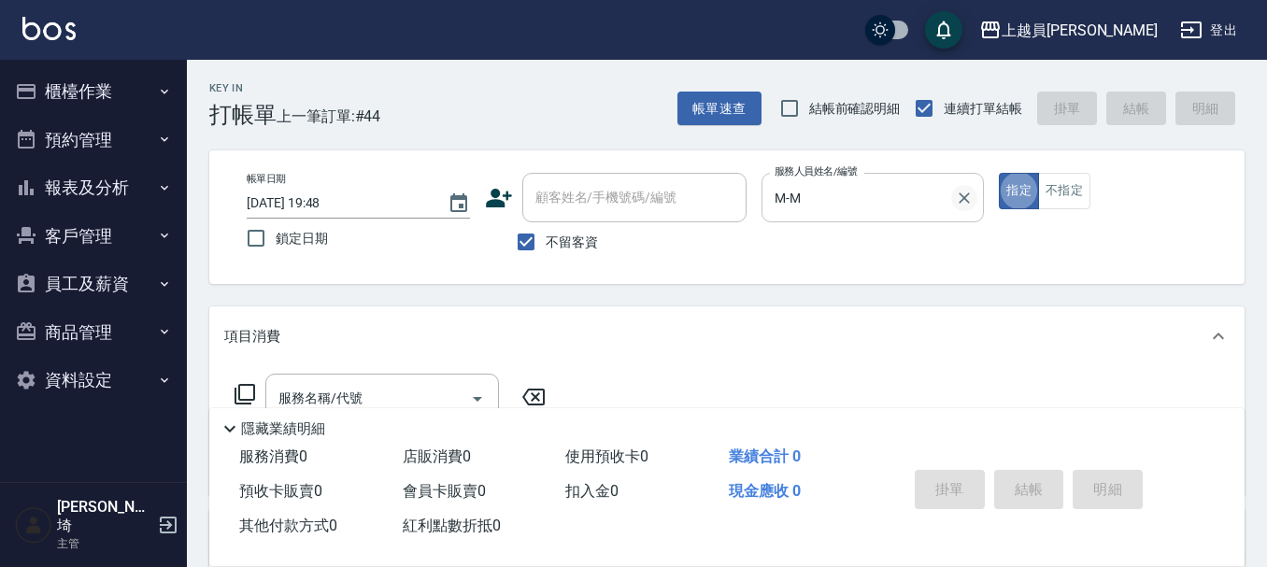
click at [964, 187] on button "Clear" at bounding box center [964, 198] width 26 height 26
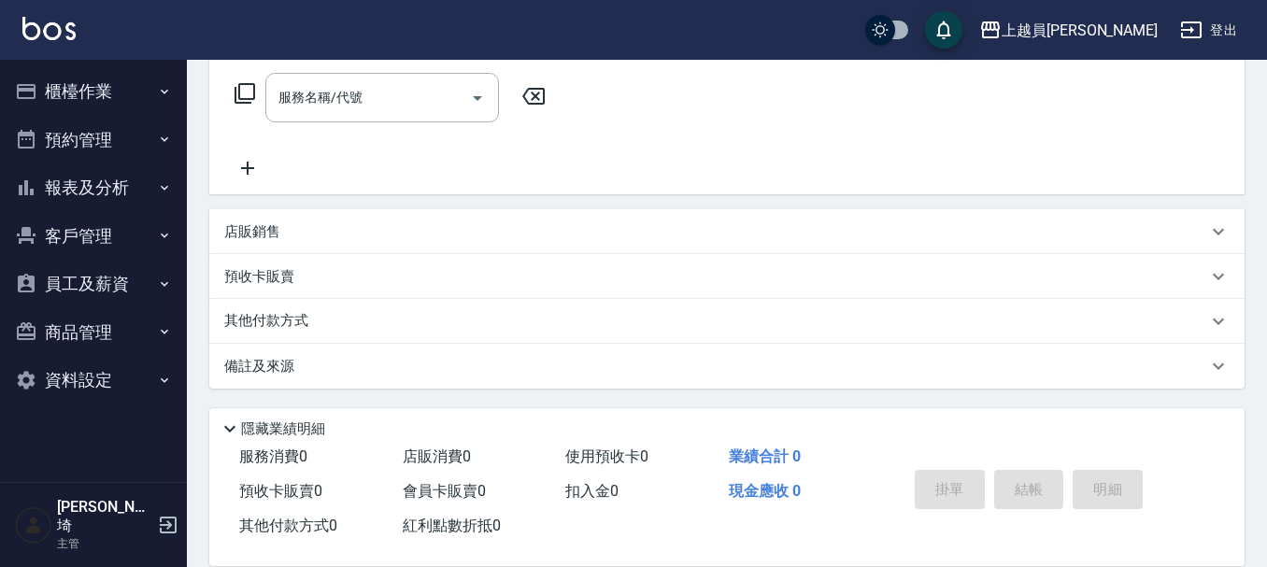
scroll to position [302, 0]
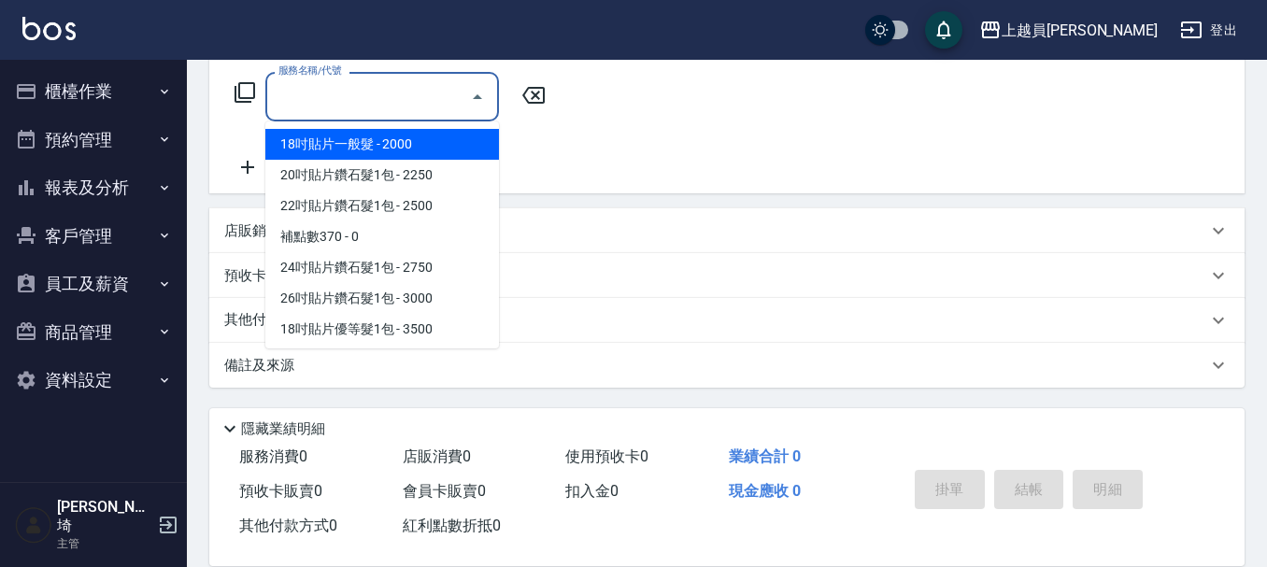
click at [400, 107] on input "服務名稱/代號" at bounding box center [368, 96] width 189 height 33
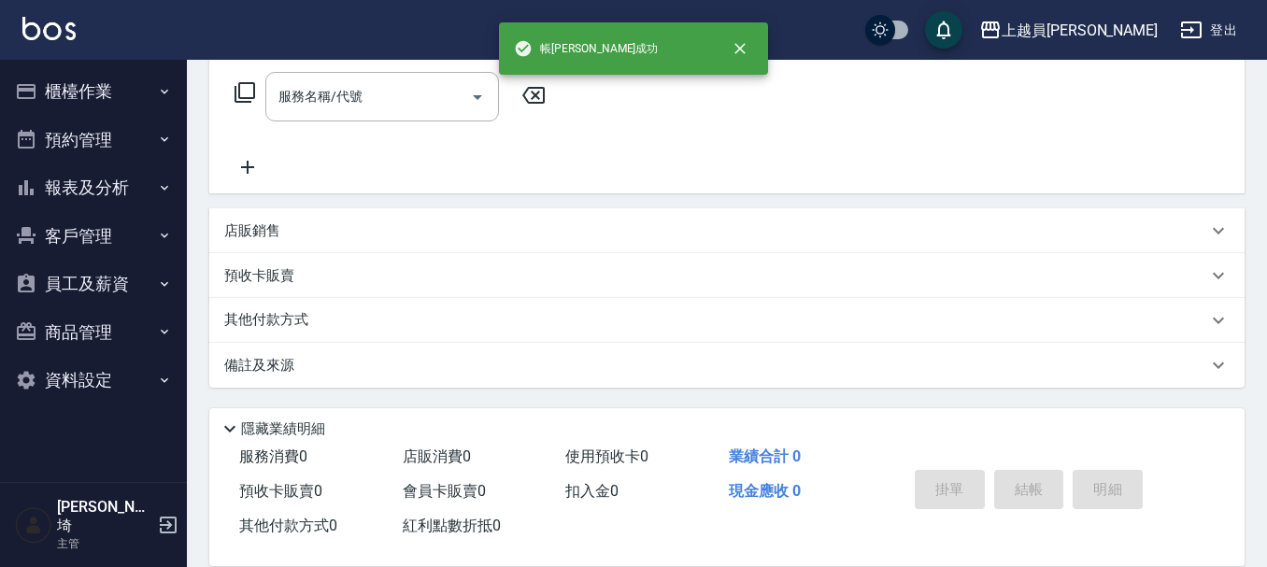
scroll to position [0, 0]
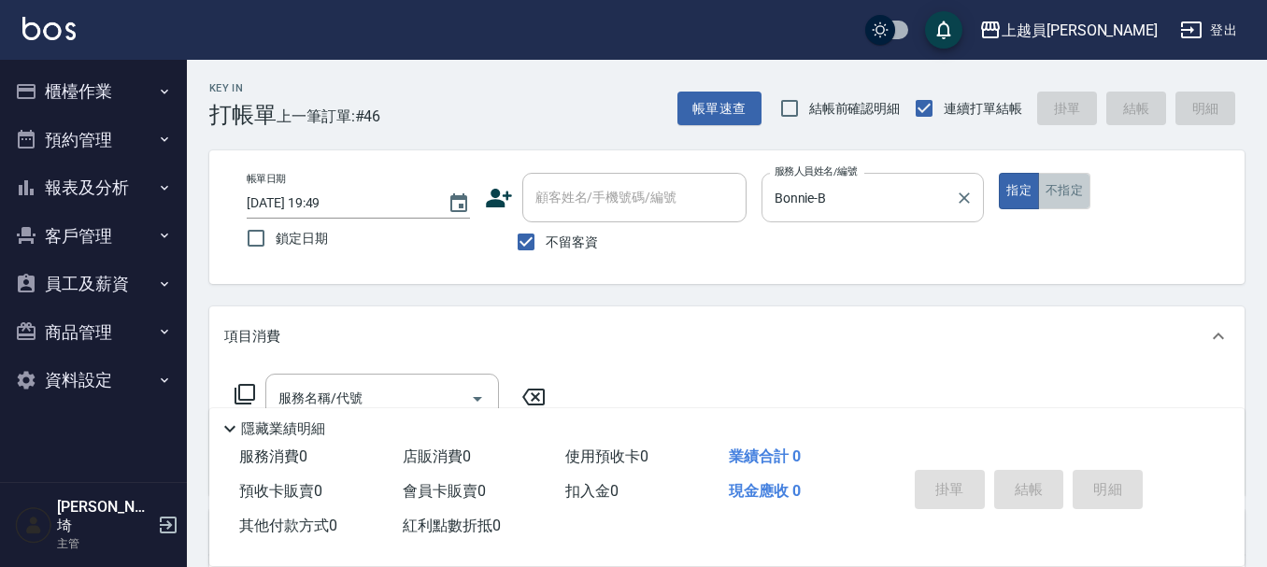
click at [1056, 203] on button "不指定" at bounding box center [1064, 191] width 52 height 36
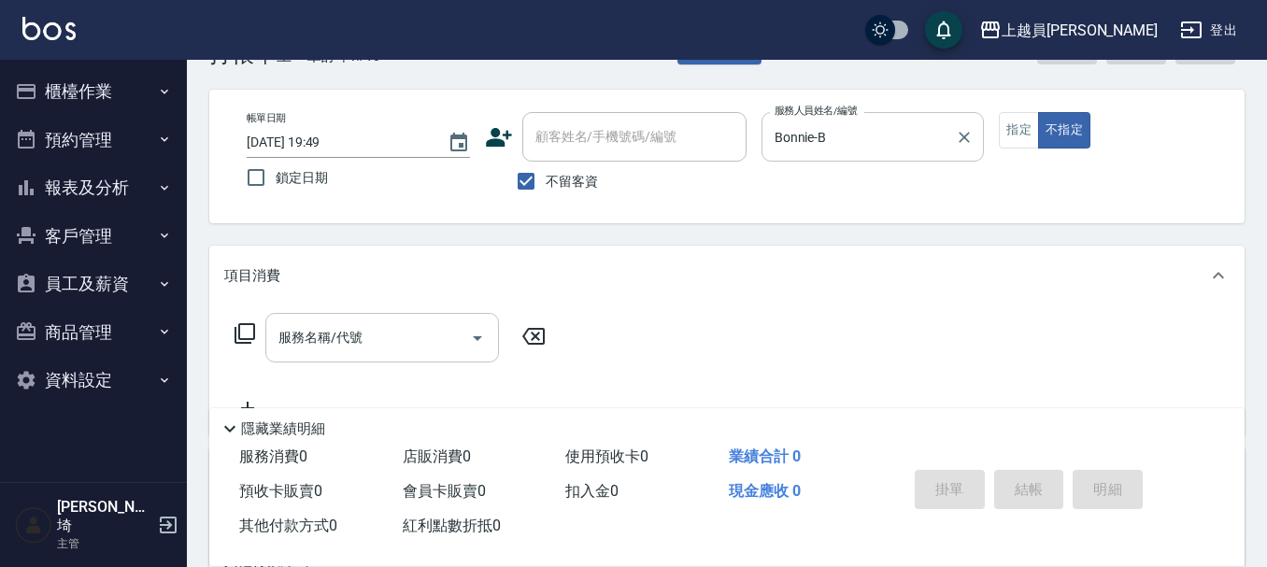
scroll to position [93, 0]
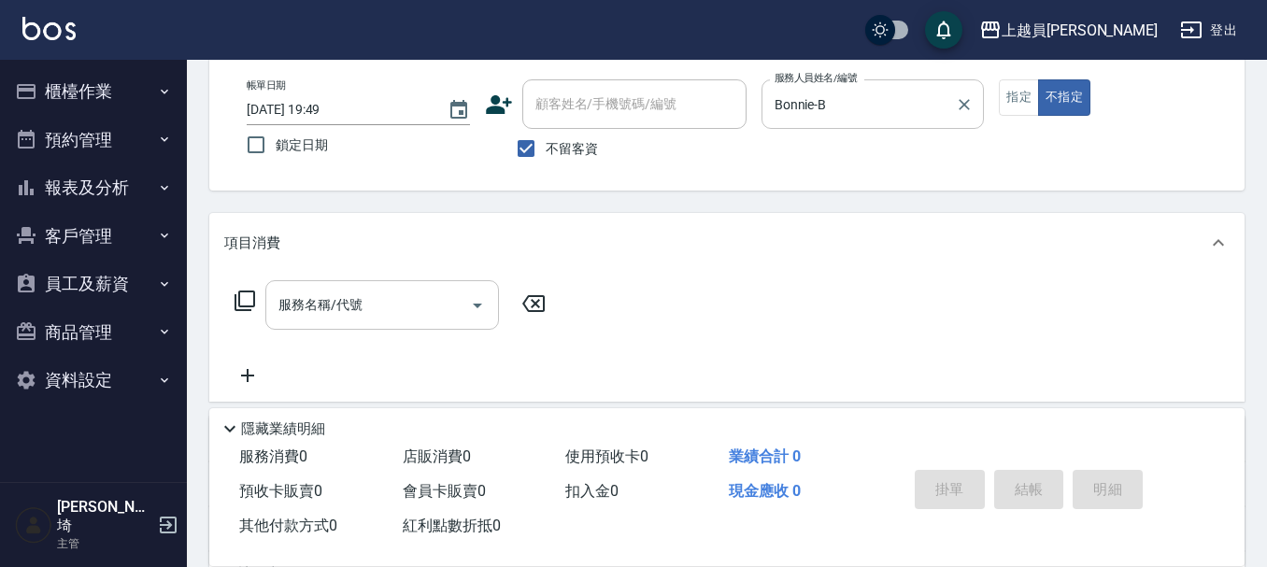
click at [435, 310] on input "服務名稱/代號" at bounding box center [368, 305] width 189 height 33
click at [1009, 95] on button "指定" at bounding box center [1019, 97] width 40 height 36
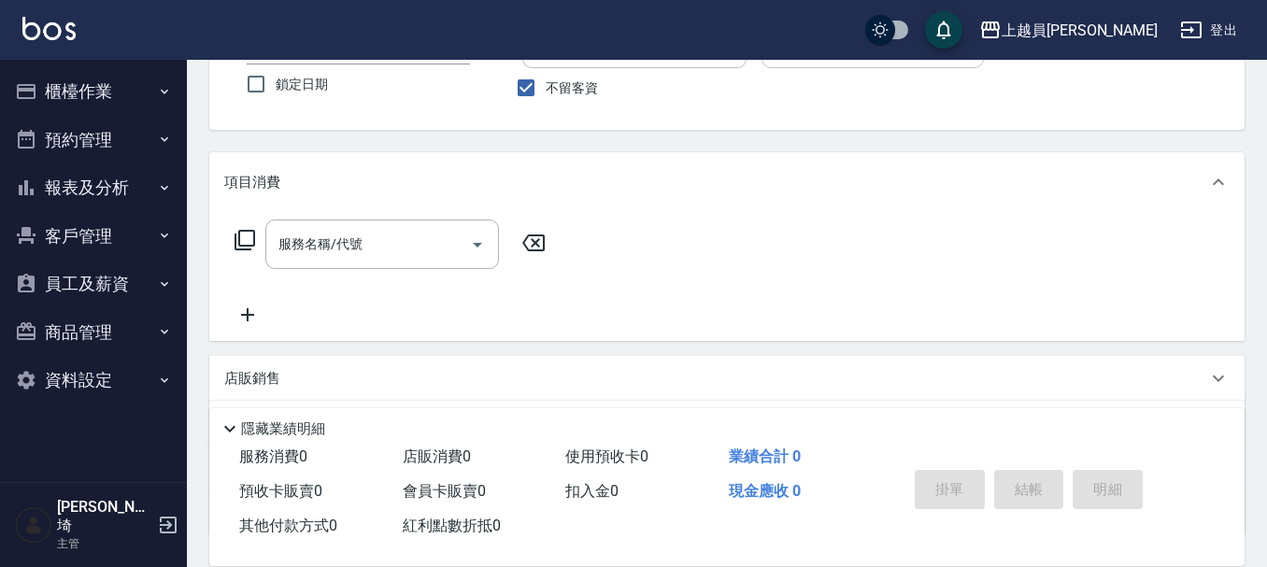
scroll to position [187, 0]
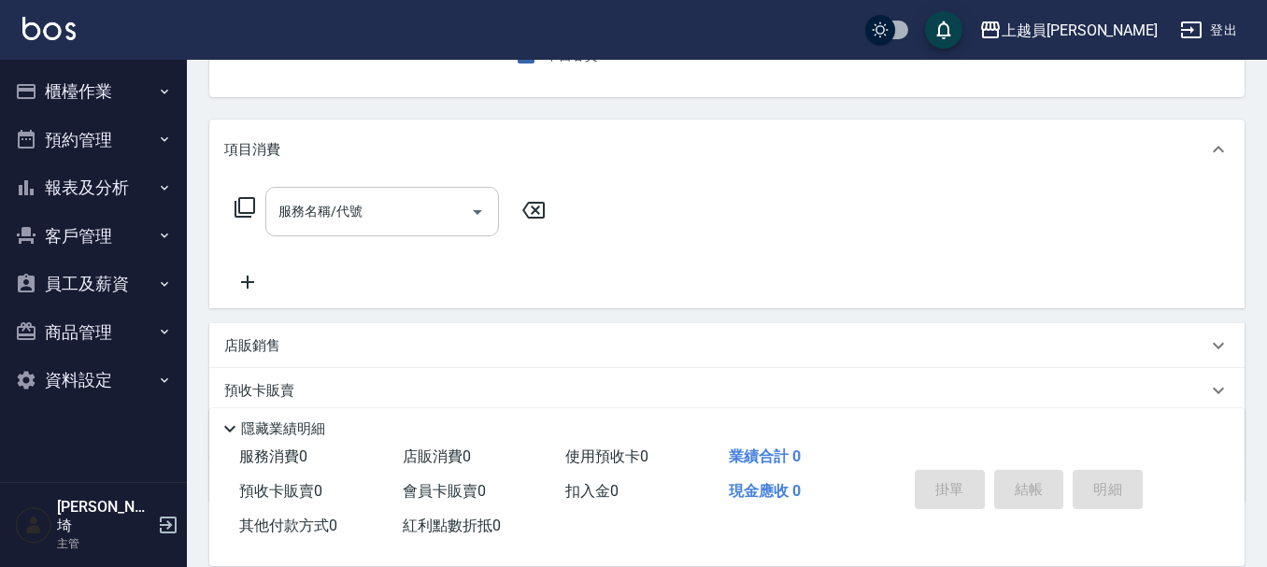
click at [402, 217] on input "服務名稱/代號" at bounding box center [368, 211] width 189 height 33
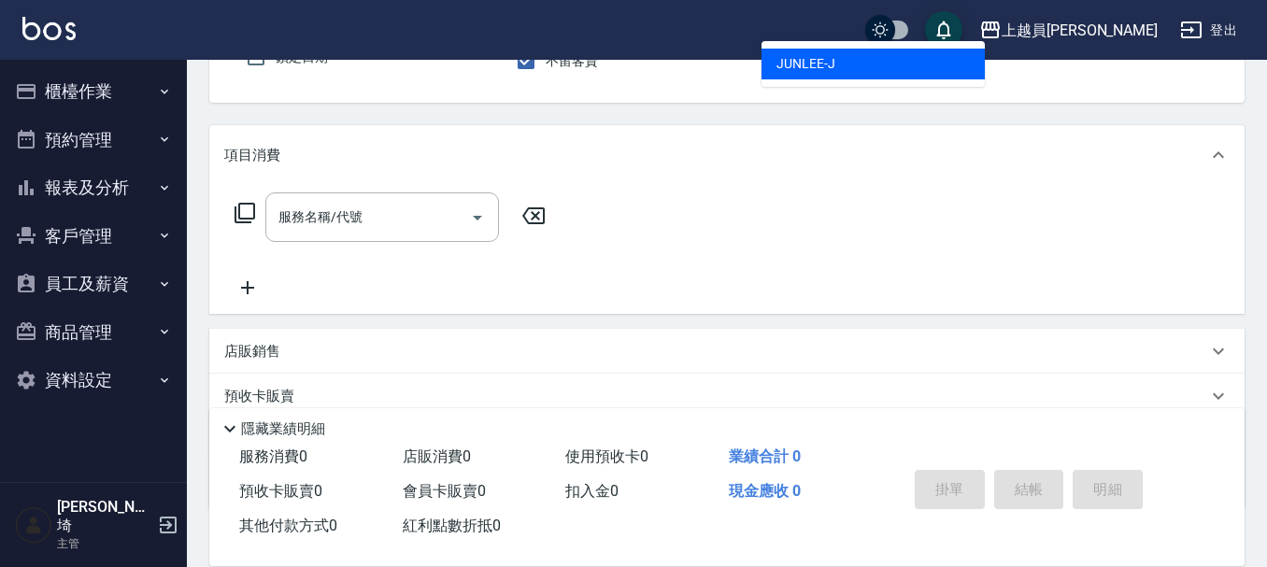
scroll to position [173, 0]
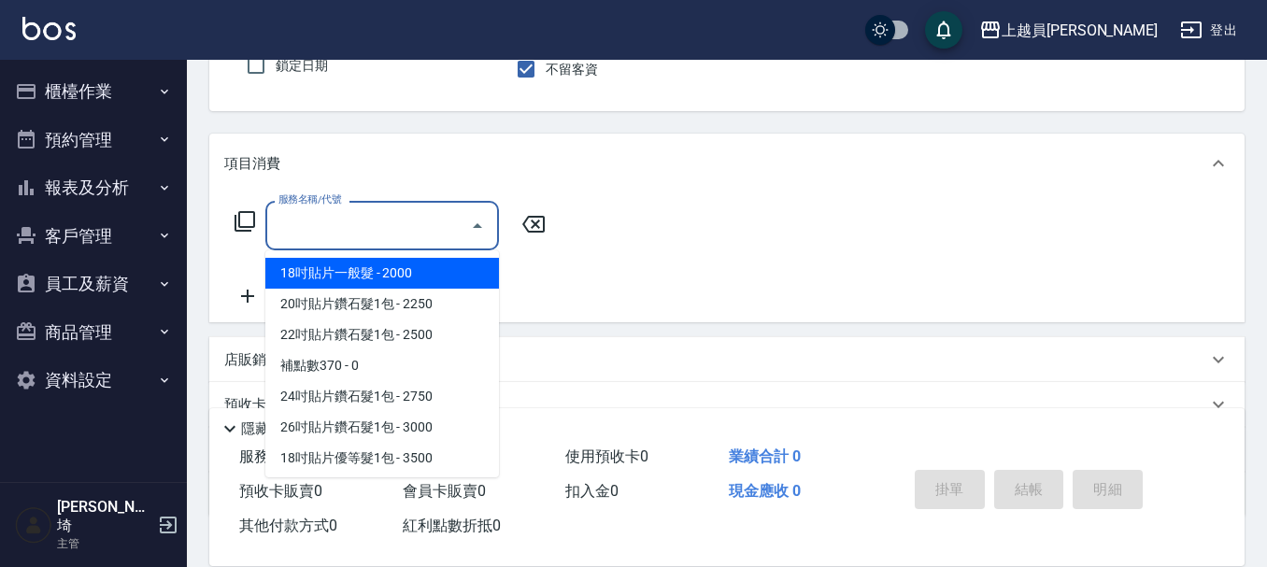
drag, startPoint x: 376, startPoint y: 229, endPoint x: 1276, endPoint y: 214, distance: 900.0
click at [378, 229] on input "服務名稱/代號" at bounding box center [368, 225] width 189 height 33
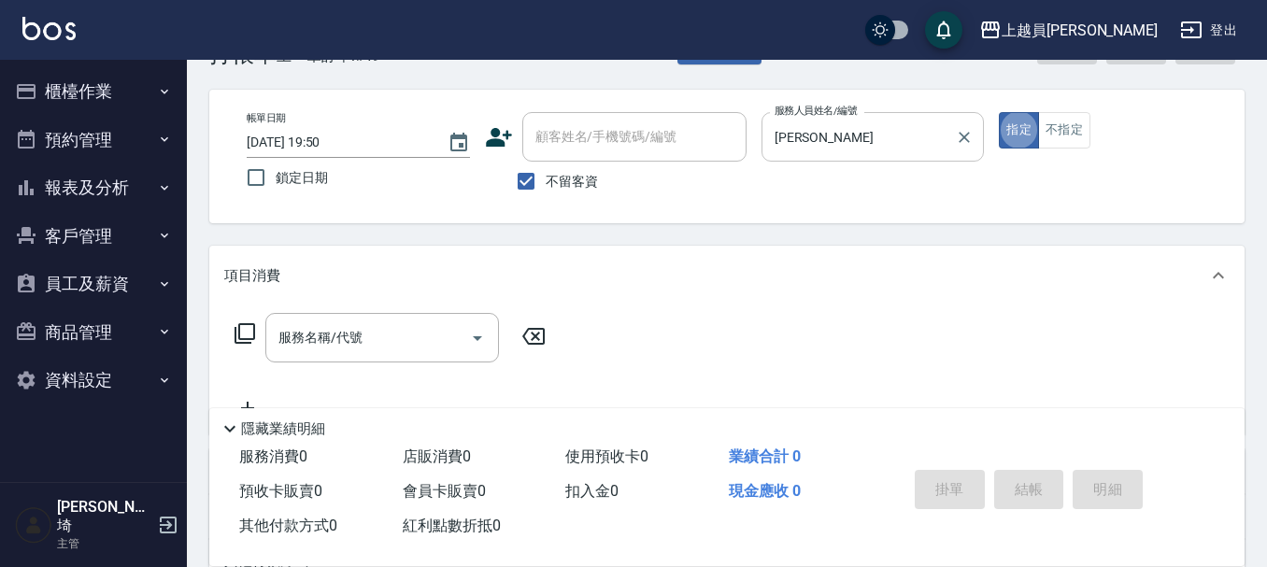
scroll to position [93, 0]
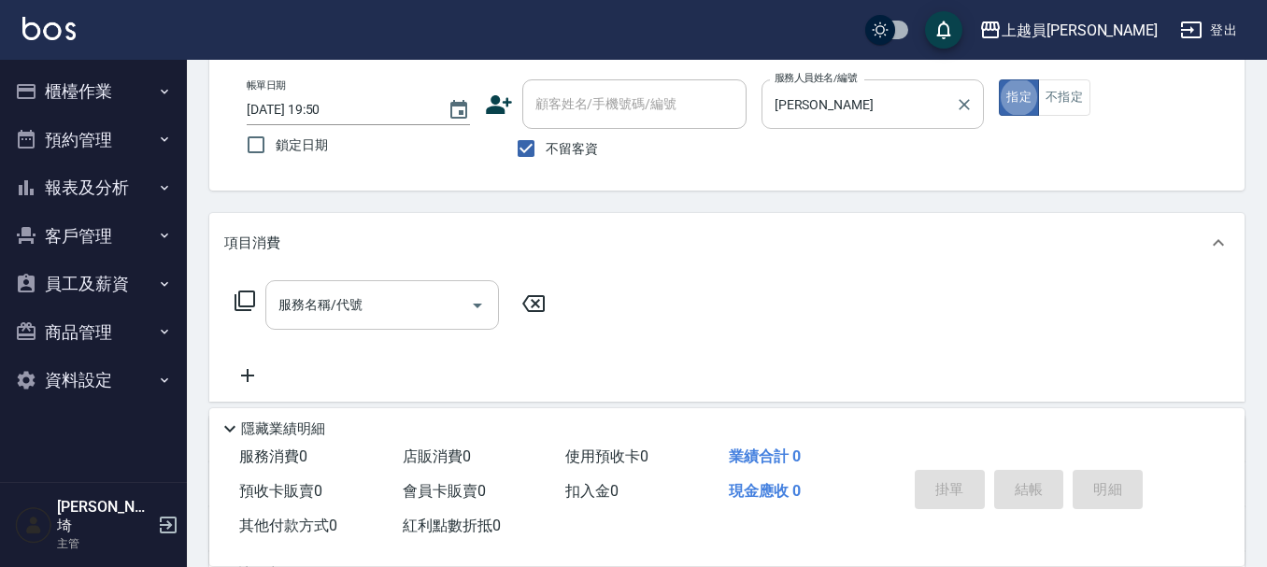
click at [461, 280] on div "服務名稱/代號" at bounding box center [382, 305] width 234 height 50
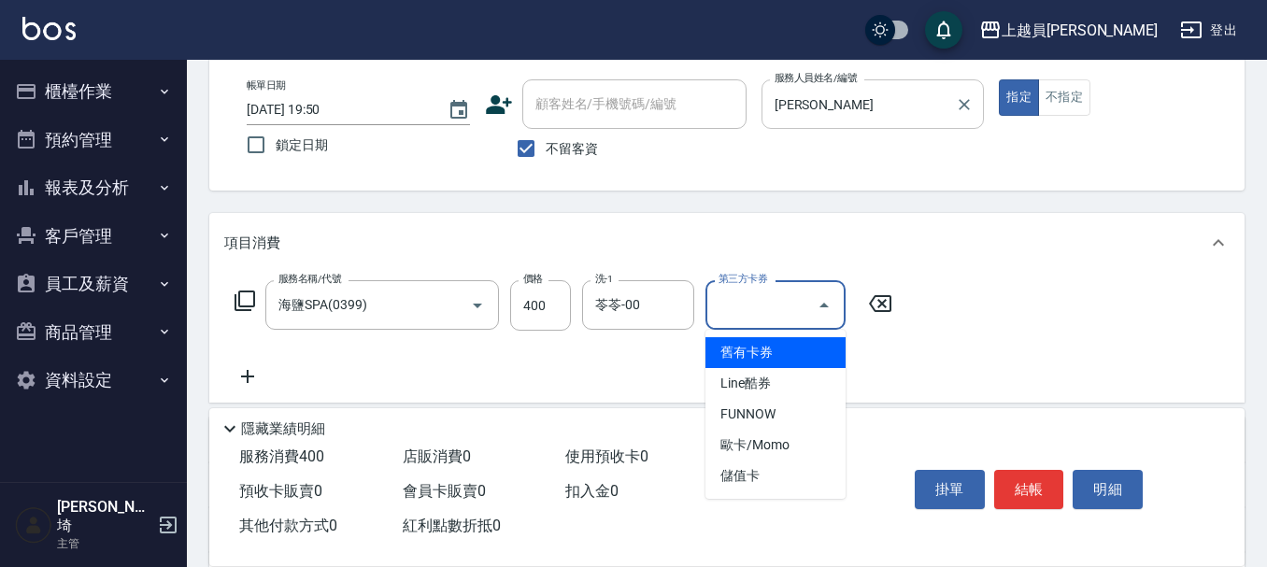
click at [984, 258] on div "項目消費" at bounding box center [726, 243] width 1035 height 60
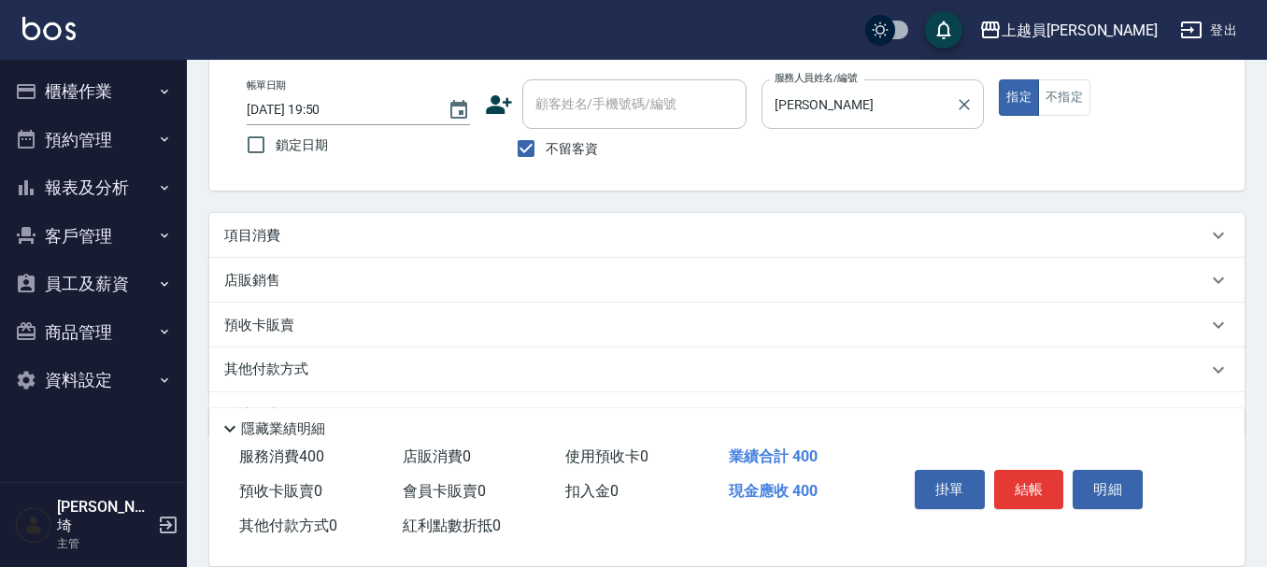
click at [401, 237] on div "項目消費" at bounding box center [715, 236] width 983 height 20
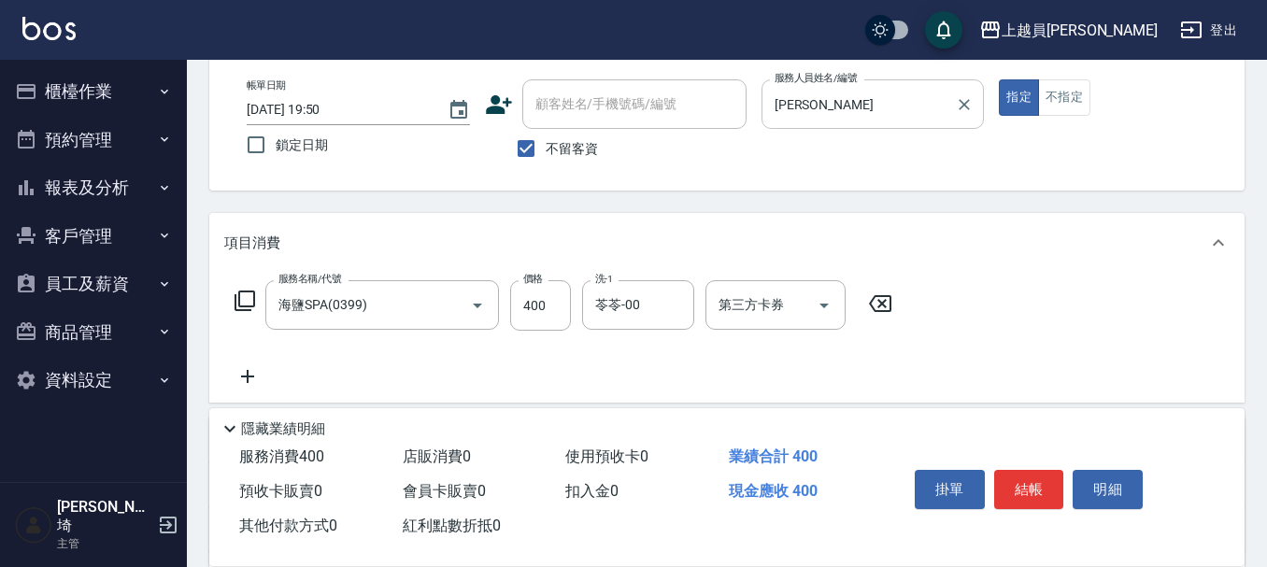
click at [251, 374] on icon at bounding box center [247, 376] width 47 height 22
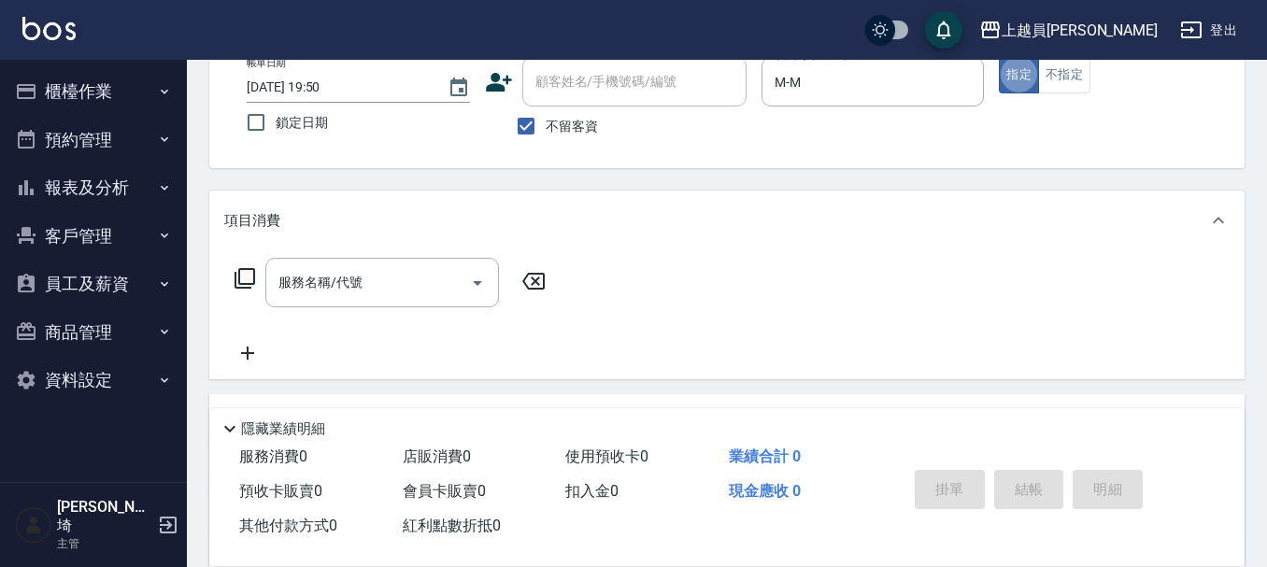
scroll to position [187, 0]
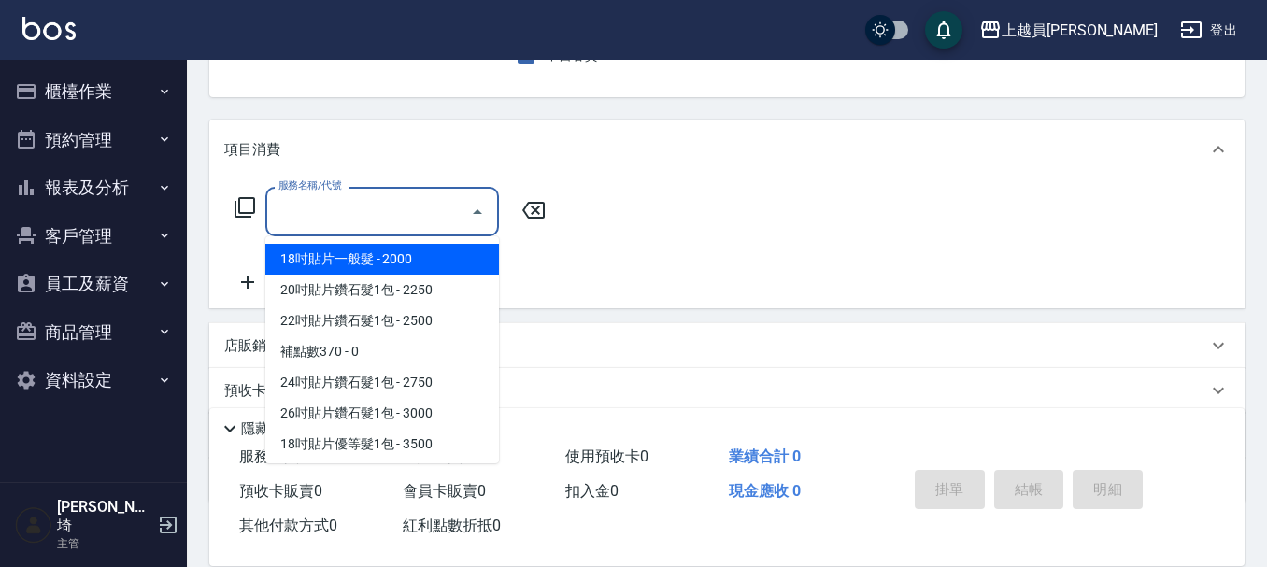
drag, startPoint x: 320, startPoint y: 207, endPoint x: 1276, endPoint y: 95, distance: 962.4
click at [321, 206] on input "服務名稱/代號" at bounding box center [368, 211] width 189 height 33
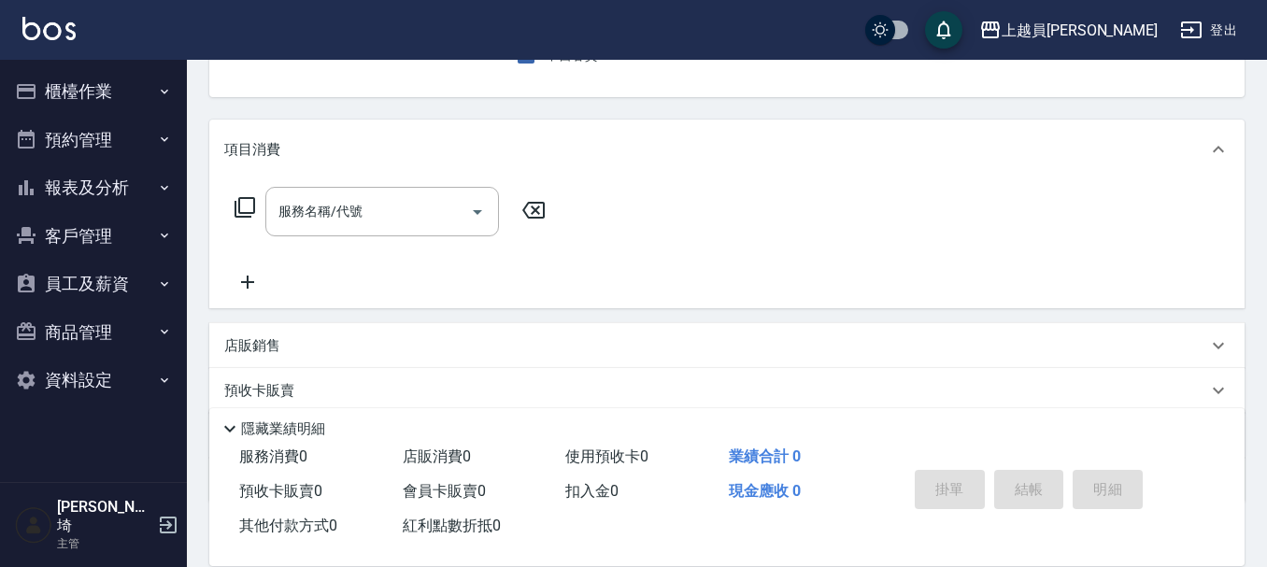
drag, startPoint x: 302, startPoint y: 237, endPoint x: 789, endPoint y: 17, distance: 534.5
click at [381, 202] on div "服務名稱/代號 服務名稱/代號" at bounding box center [390, 240] width 333 height 107
drag, startPoint x: 305, startPoint y: 189, endPoint x: 329, endPoint y: 177, distance: 27.2
click at [306, 189] on div "服務名稱/代號" at bounding box center [382, 212] width 234 height 50
drag, startPoint x: 371, startPoint y: 216, endPoint x: 384, endPoint y: 219, distance: 13.4
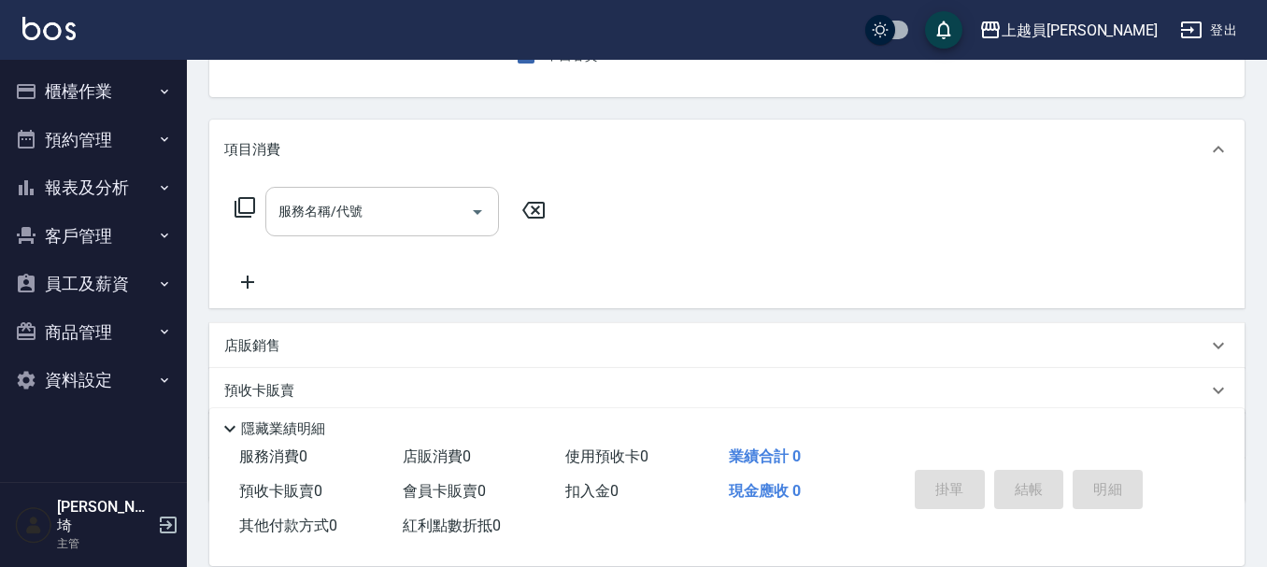
click at [375, 216] on input "服務名稱/代號" at bounding box center [368, 211] width 189 height 33
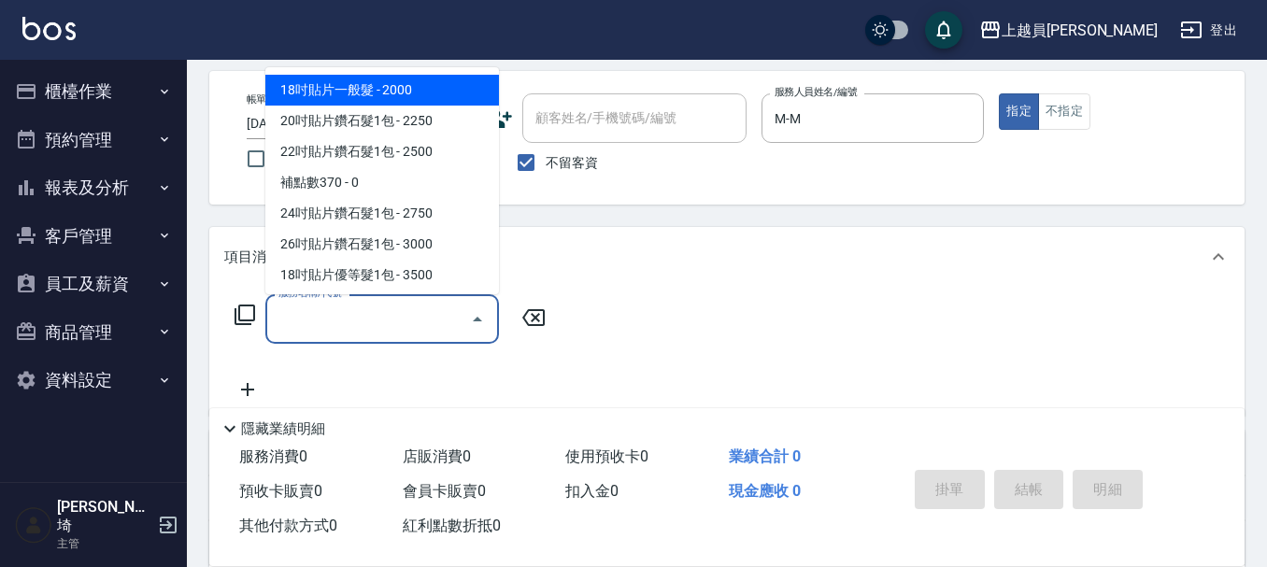
drag, startPoint x: 373, startPoint y: 304, endPoint x: 760, endPoint y: 373, distance: 393.0
click at [379, 300] on div "服務名稱/代號" at bounding box center [382, 319] width 234 height 50
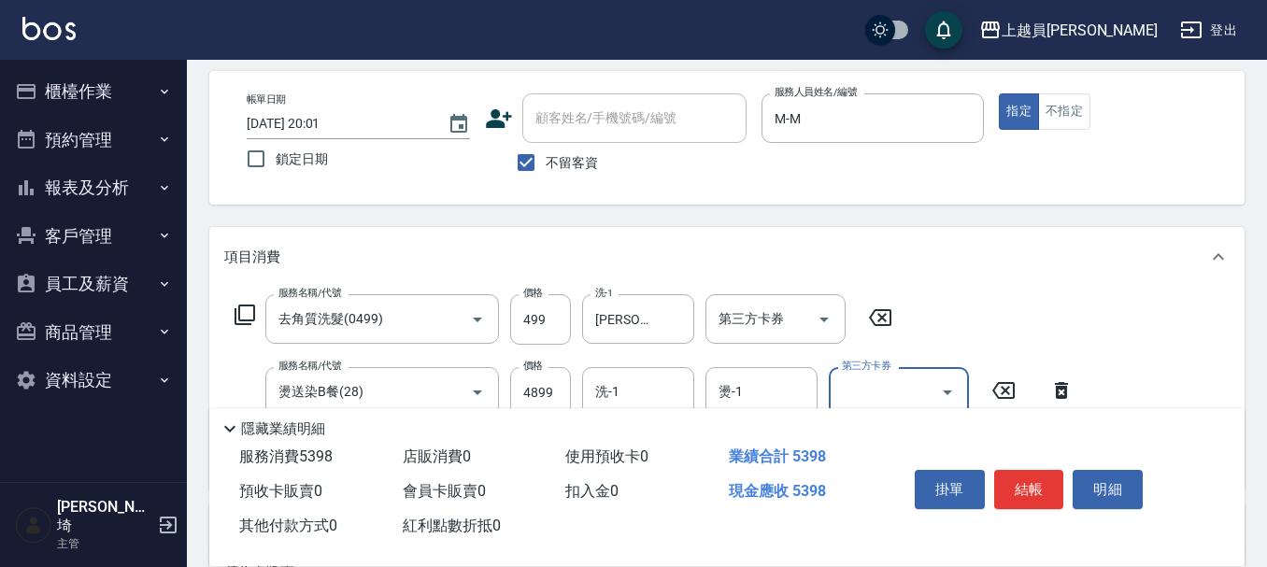
click at [760, 373] on div "燙-1" at bounding box center [762, 392] width 112 height 50
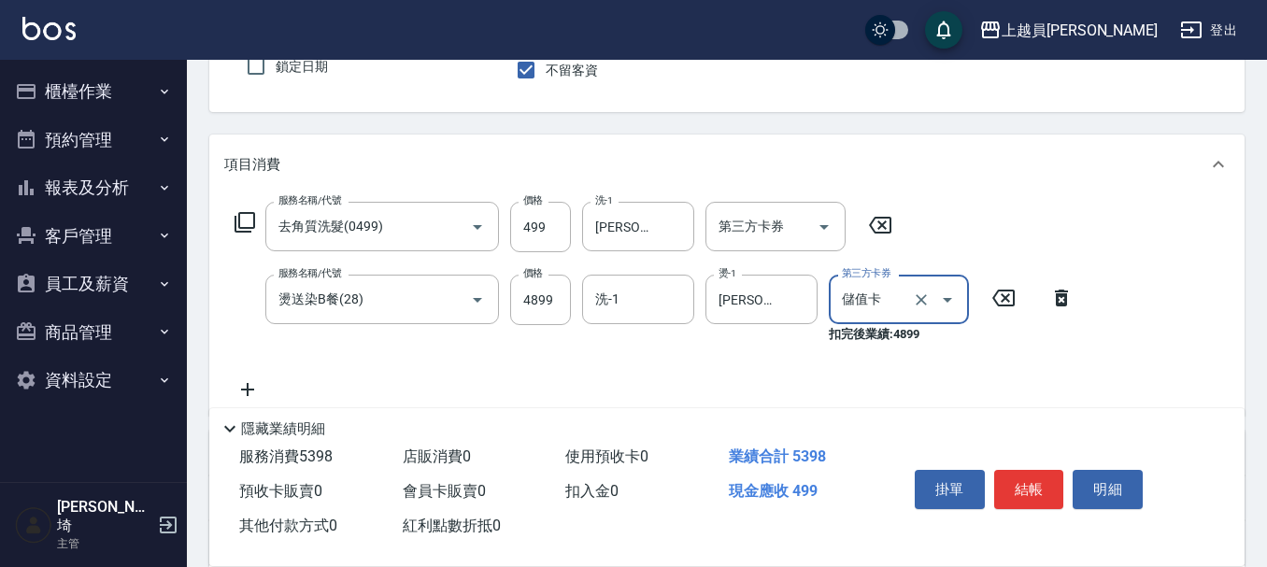
scroll to position [173, 0]
click at [806, 217] on input "第三方卡券" at bounding box center [761, 225] width 95 height 33
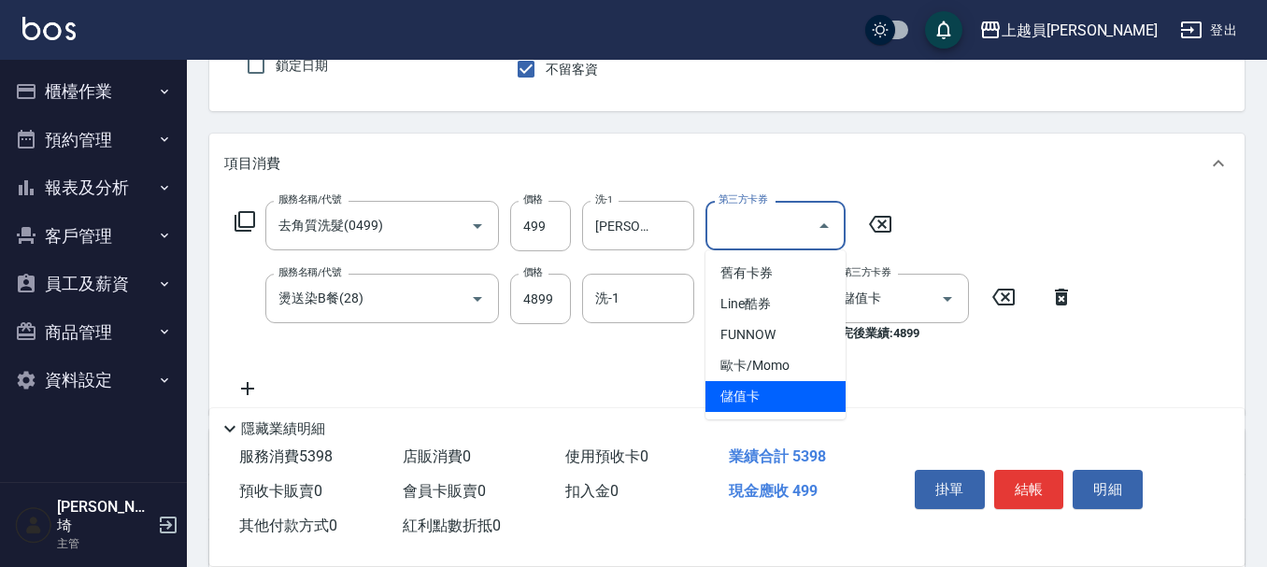
click at [759, 398] on span "儲值卡" at bounding box center [776, 396] width 140 height 31
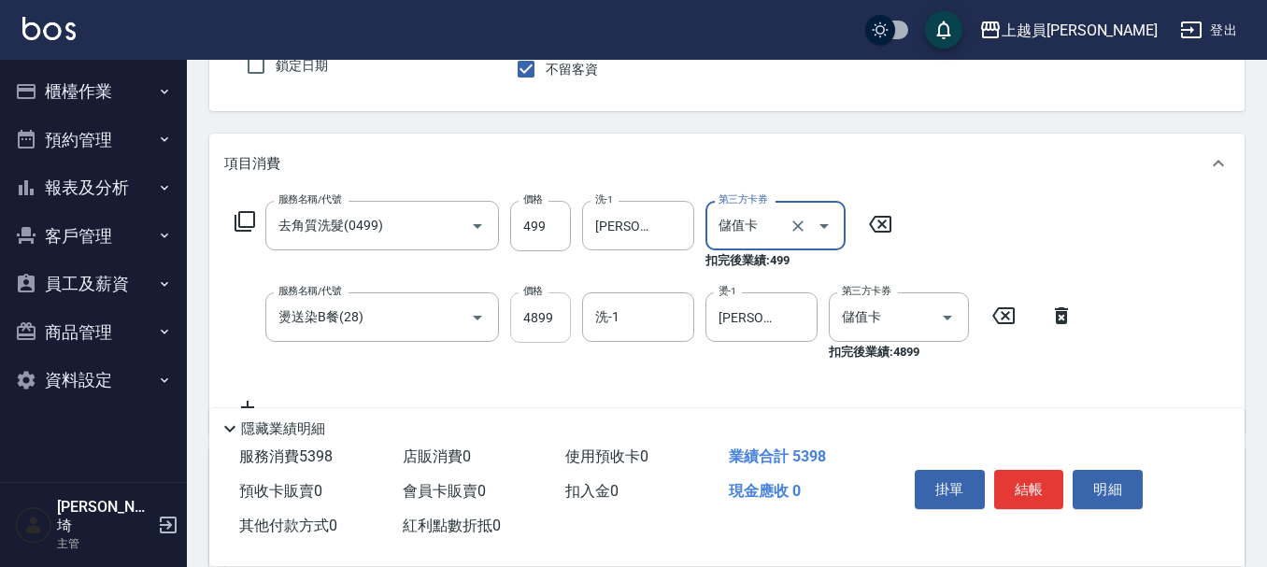
click at [539, 312] on input "4899" at bounding box center [540, 317] width 61 height 50
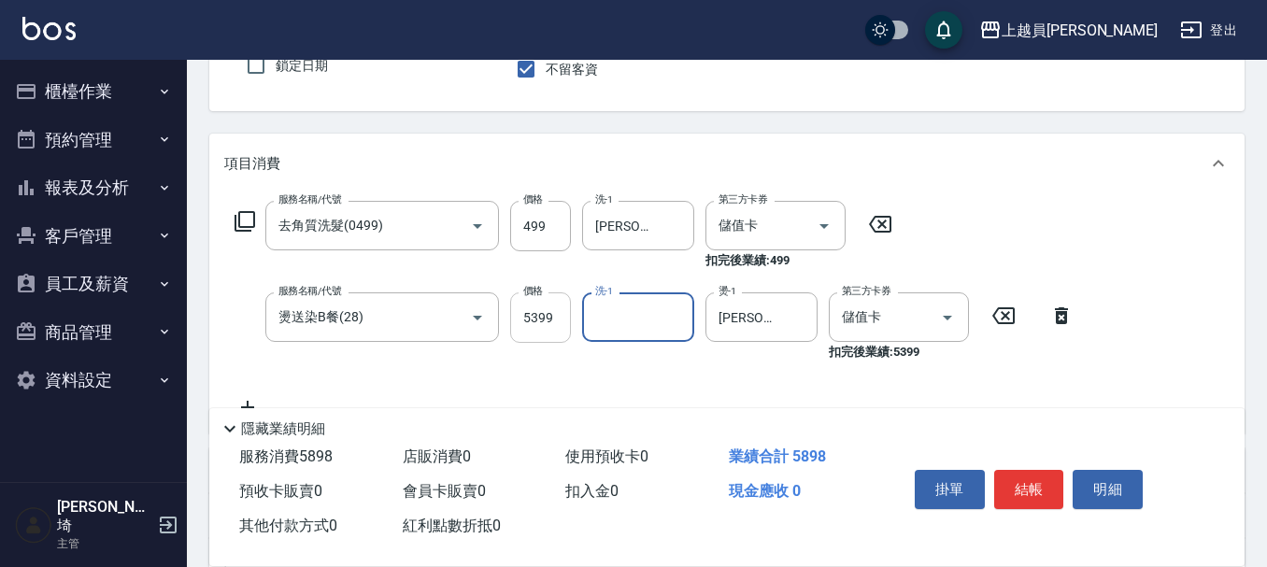
click at [548, 326] on input "5399" at bounding box center [540, 317] width 61 height 50
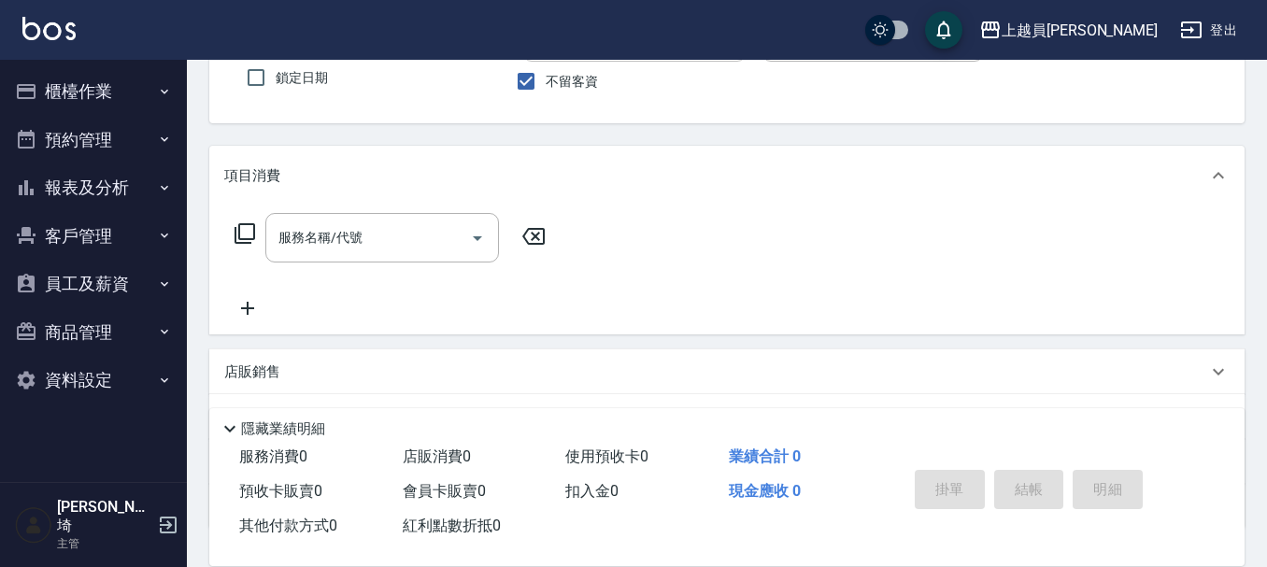
scroll to position [187, 0]
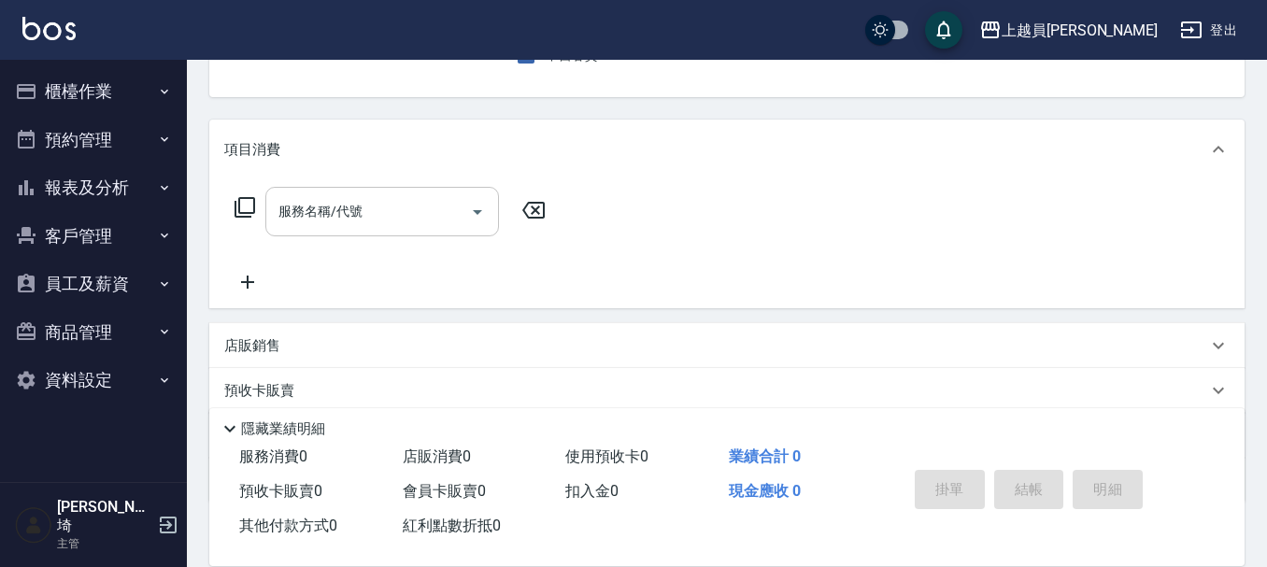
click at [411, 225] on input "服務名稱/代號" at bounding box center [368, 211] width 189 height 33
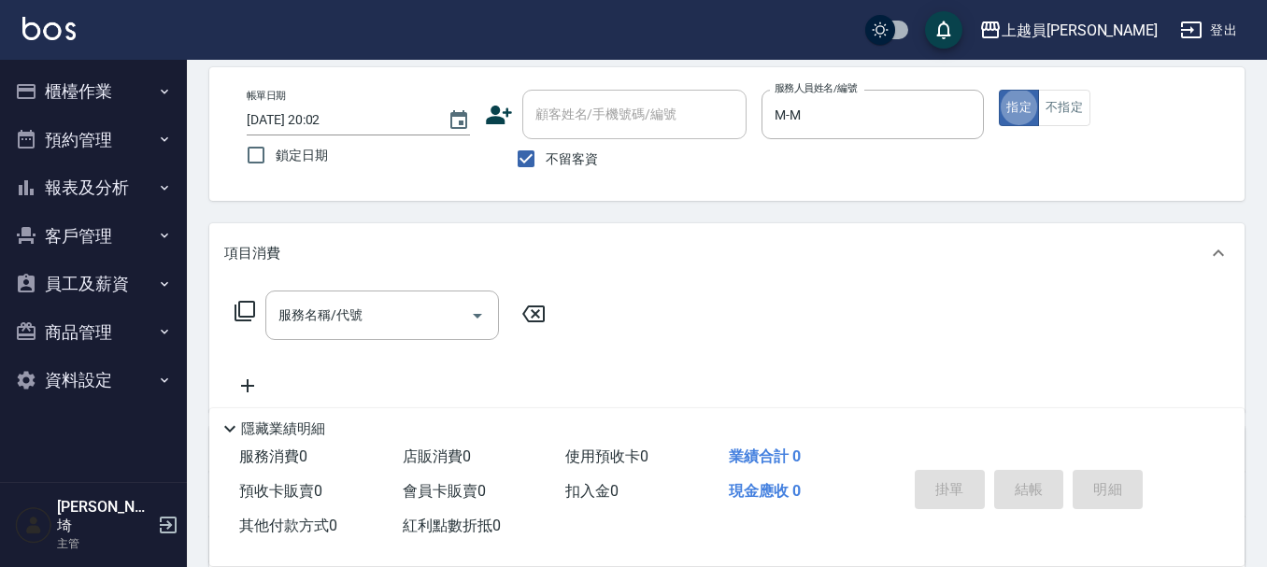
scroll to position [93, 0]
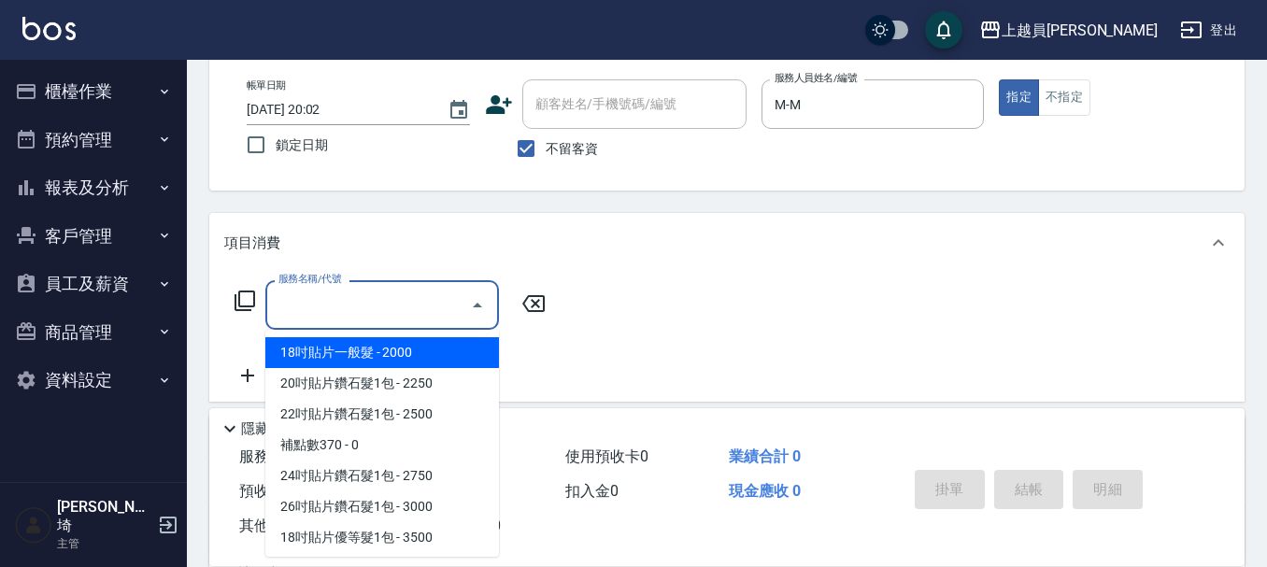
click at [435, 297] on input "服務名稱/代號" at bounding box center [368, 305] width 189 height 33
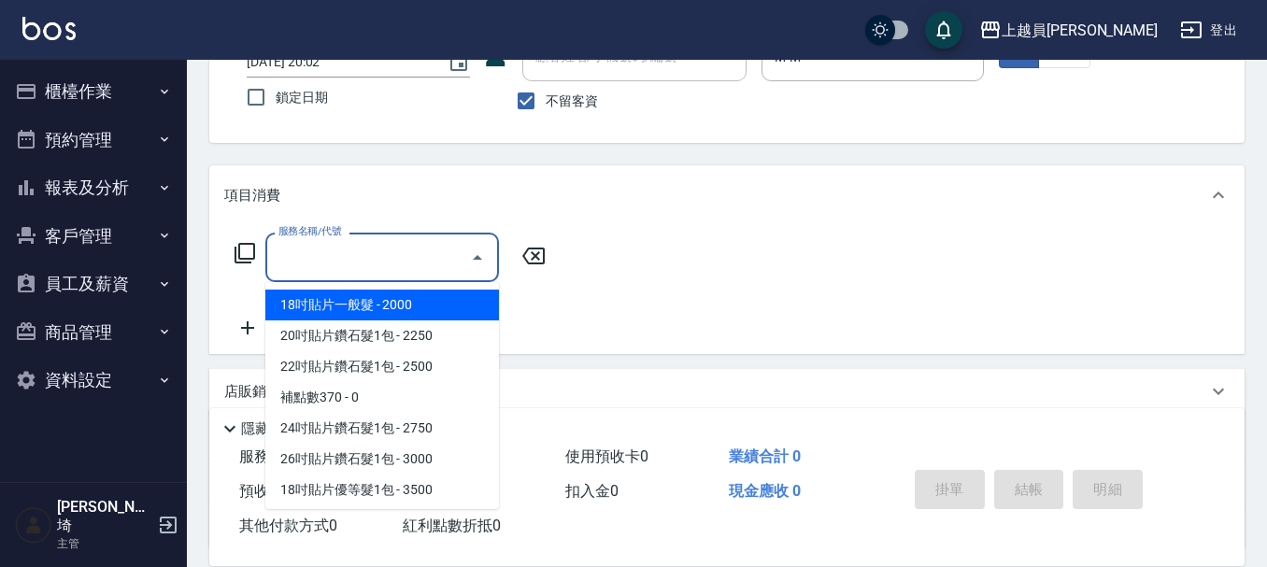
scroll to position [187, 0]
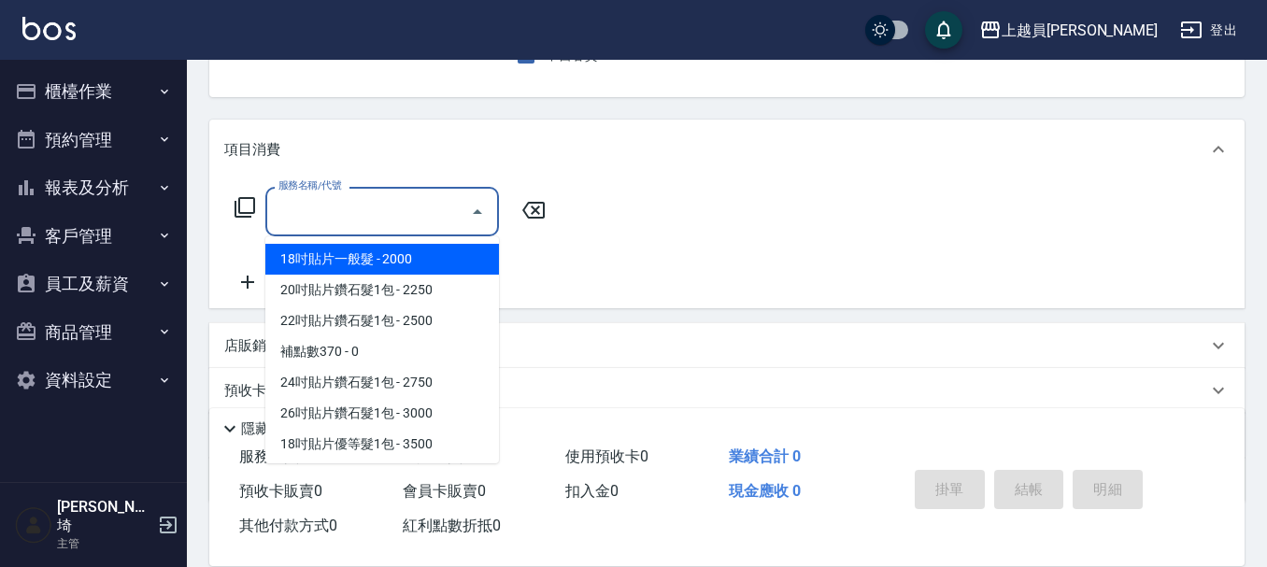
click at [758, 216] on div "服務名稱/代號 服務名稱/代號" at bounding box center [726, 243] width 1035 height 129
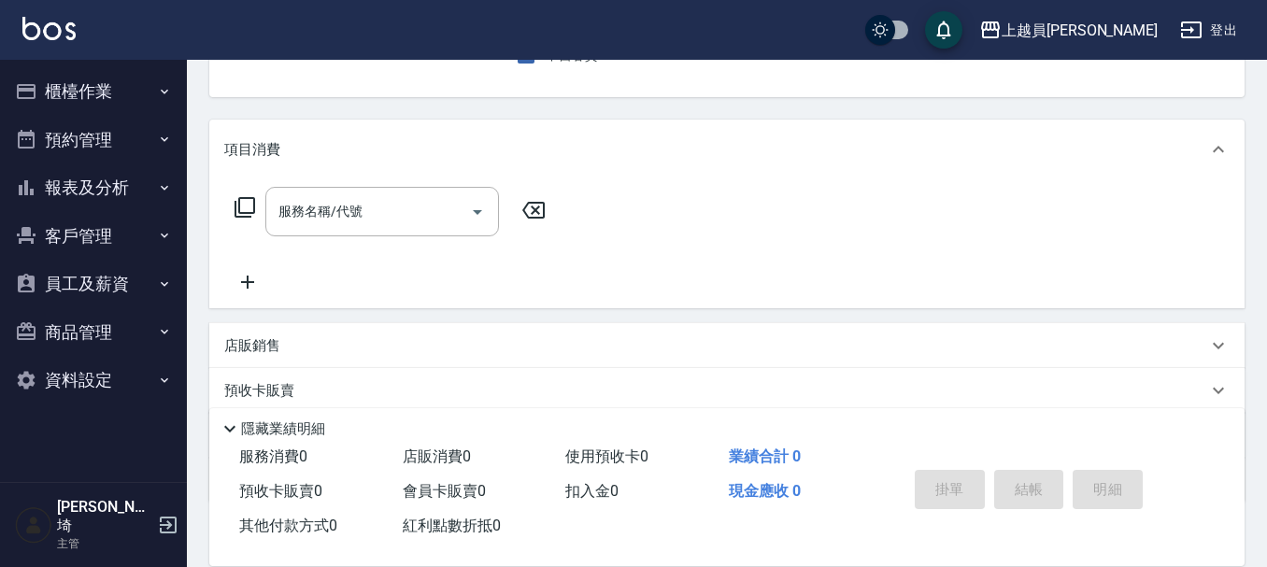
click at [398, 323] on div "店販銷售" at bounding box center [726, 345] width 1035 height 45
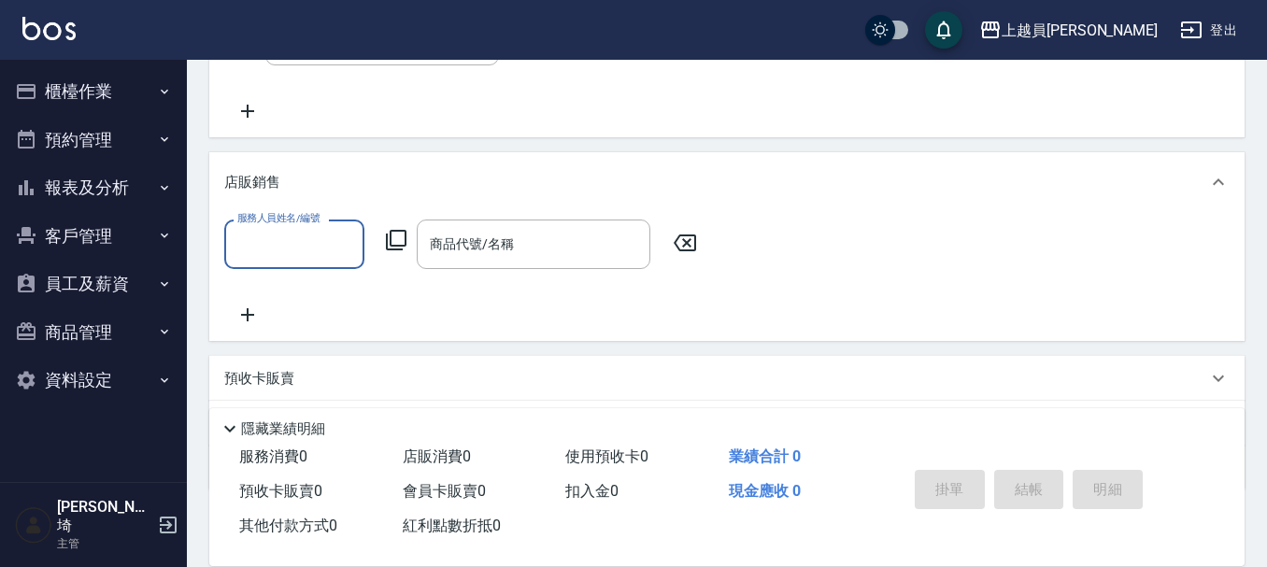
scroll to position [374, 0]
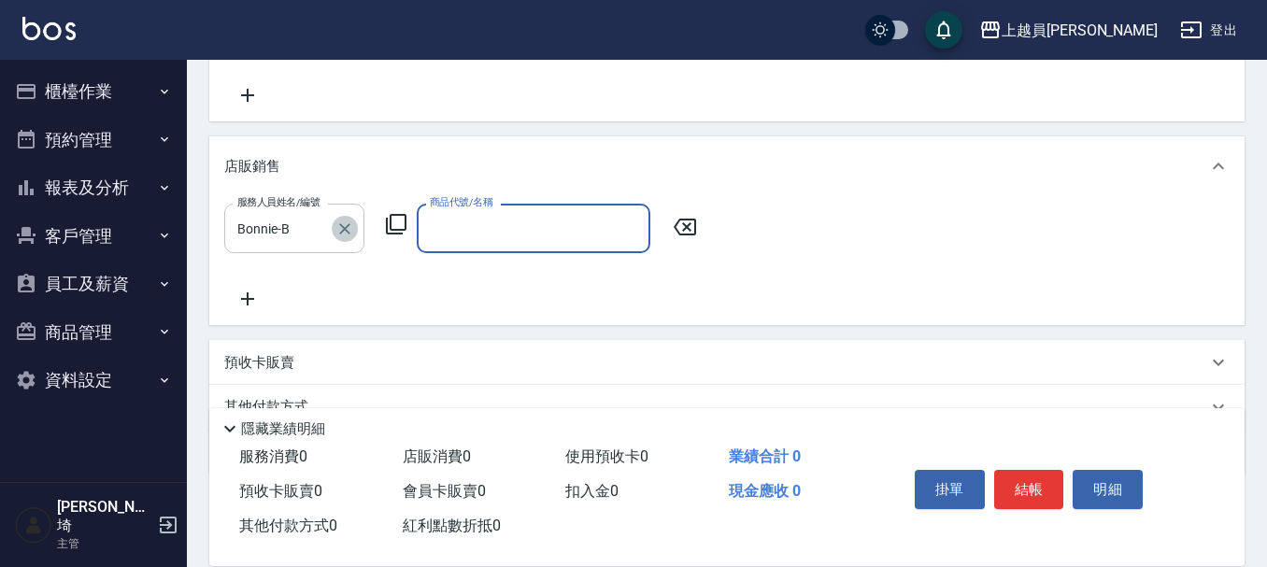
click at [354, 233] on button "Clear" at bounding box center [345, 229] width 26 height 26
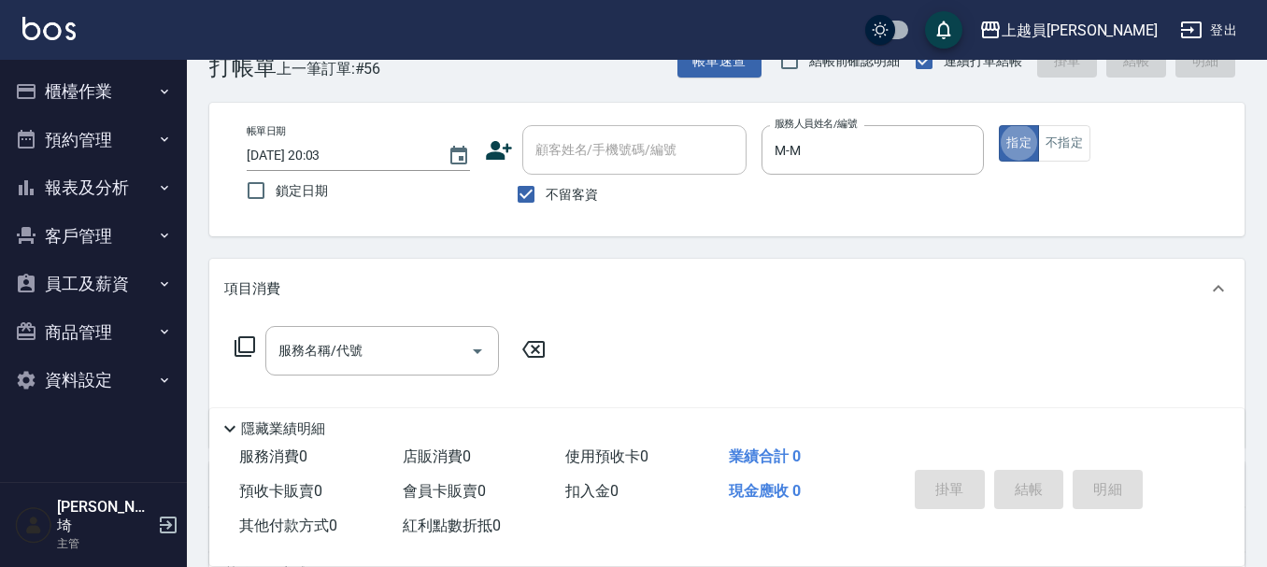
scroll to position [93, 0]
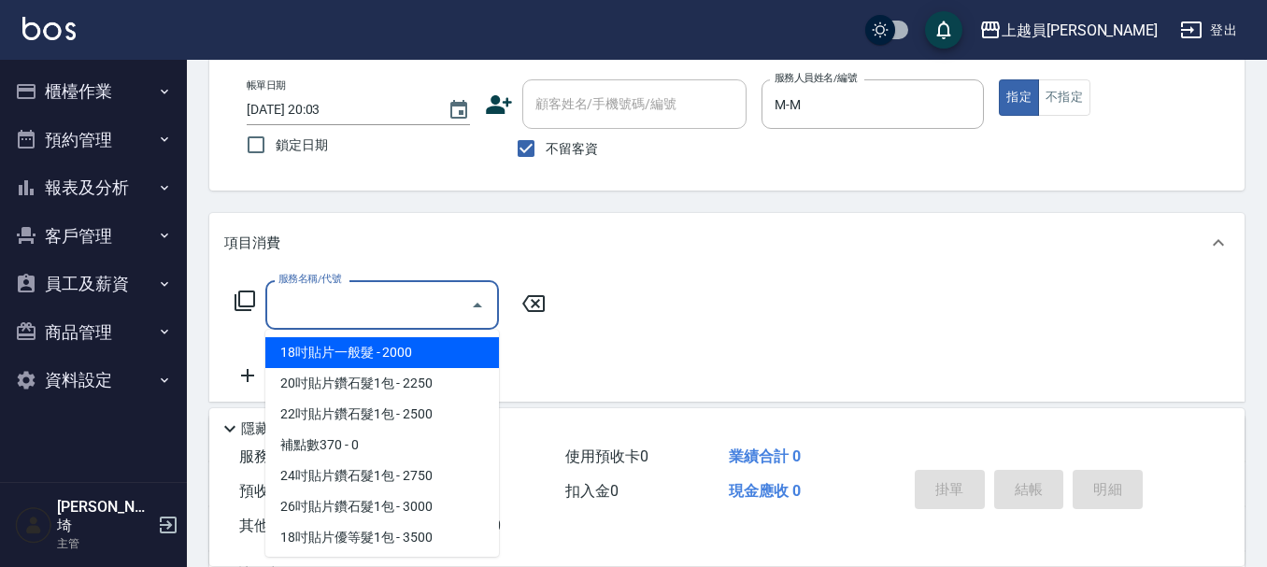
click at [410, 315] on input "服務名稱/代號" at bounding box center [368, 305] width 189 height 33
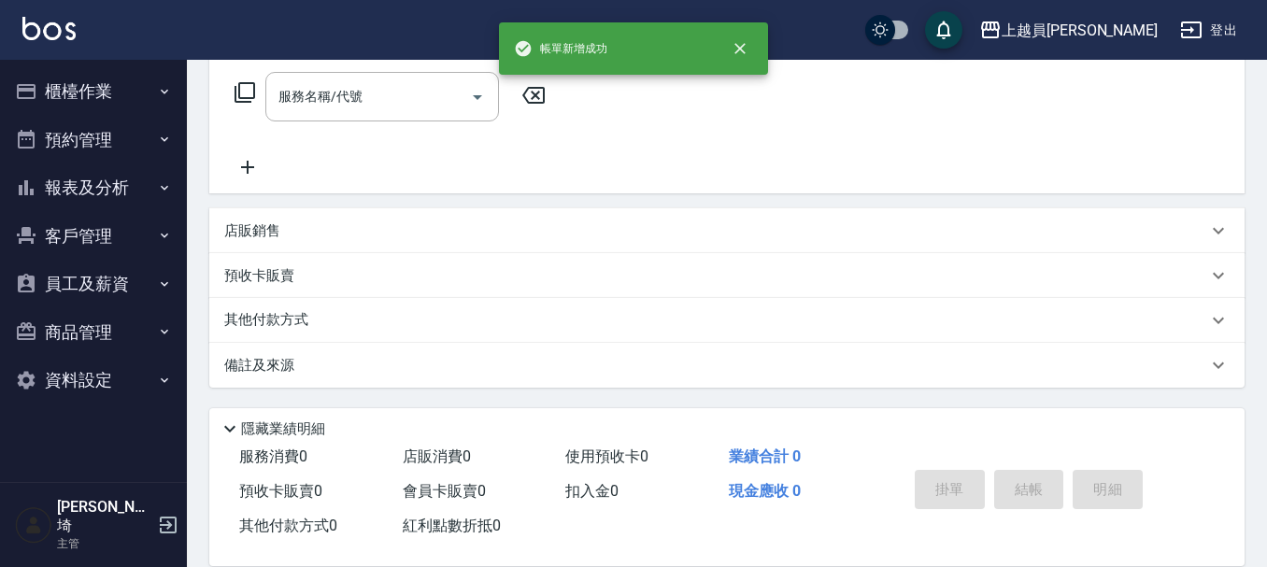
scroll to position [0, 0]
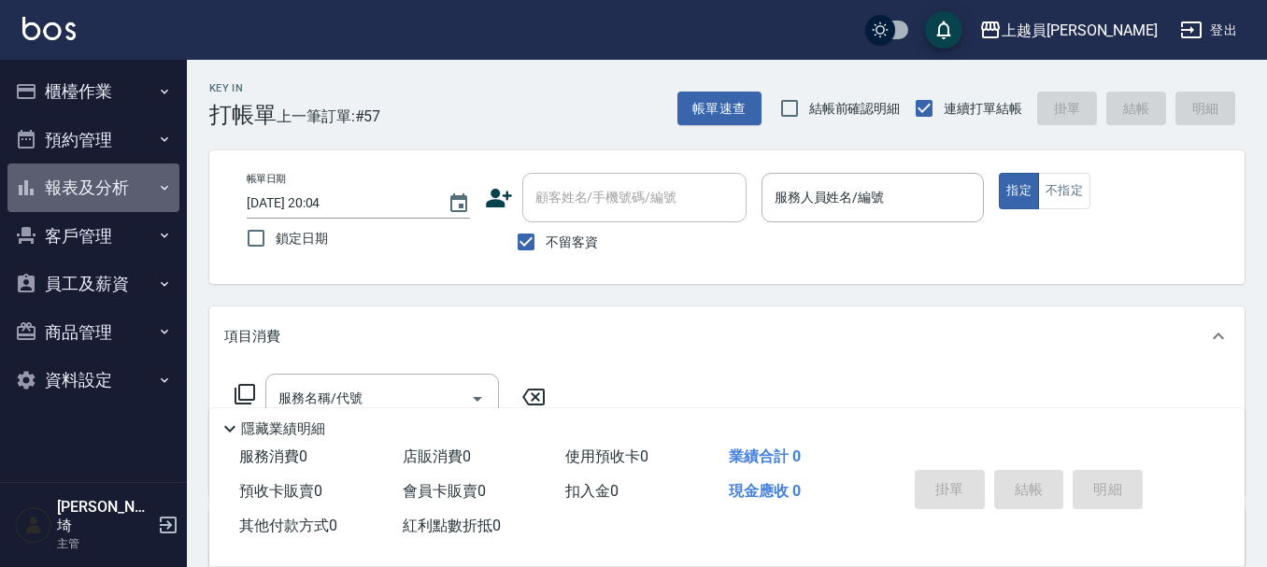
click at [65, 178] on button "報表及分析" at bounding box center [93, 188] width 172 height 49
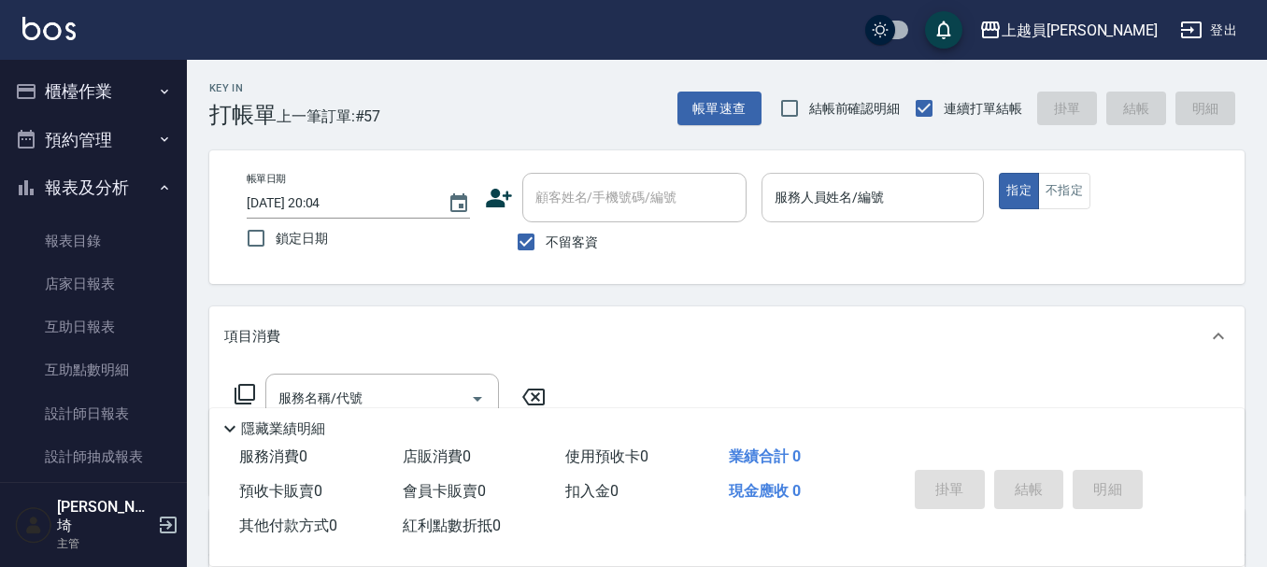
click at [863, 185] on input "服務人員姓名/編號" at bounding box center [873, 197] width 207 height 33
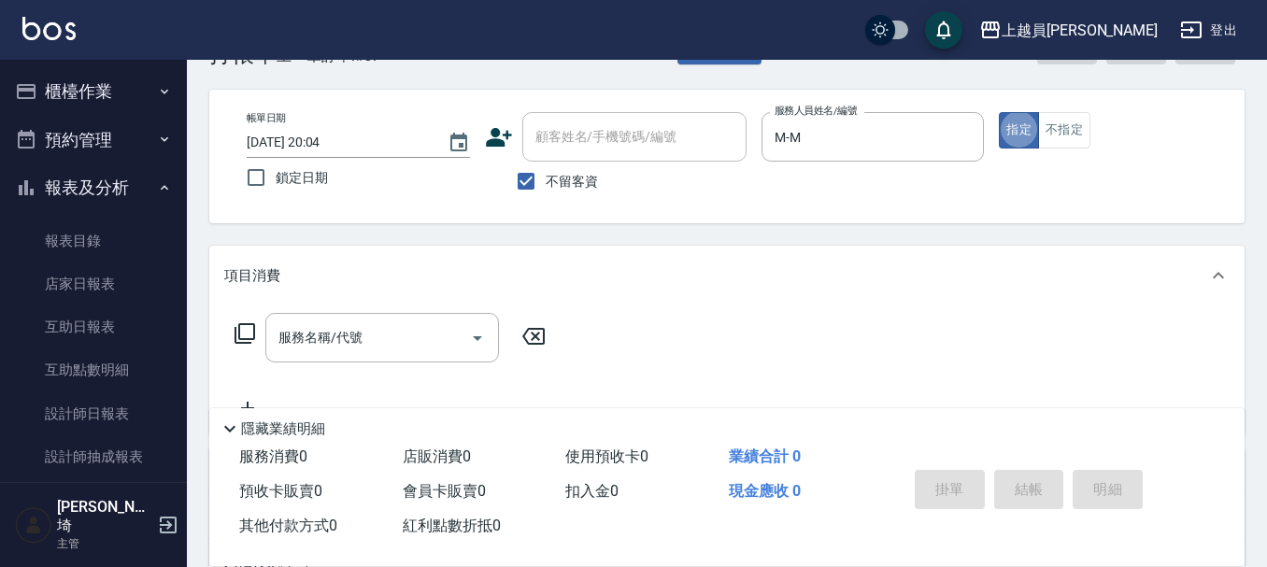
scroll to position [93, 0]
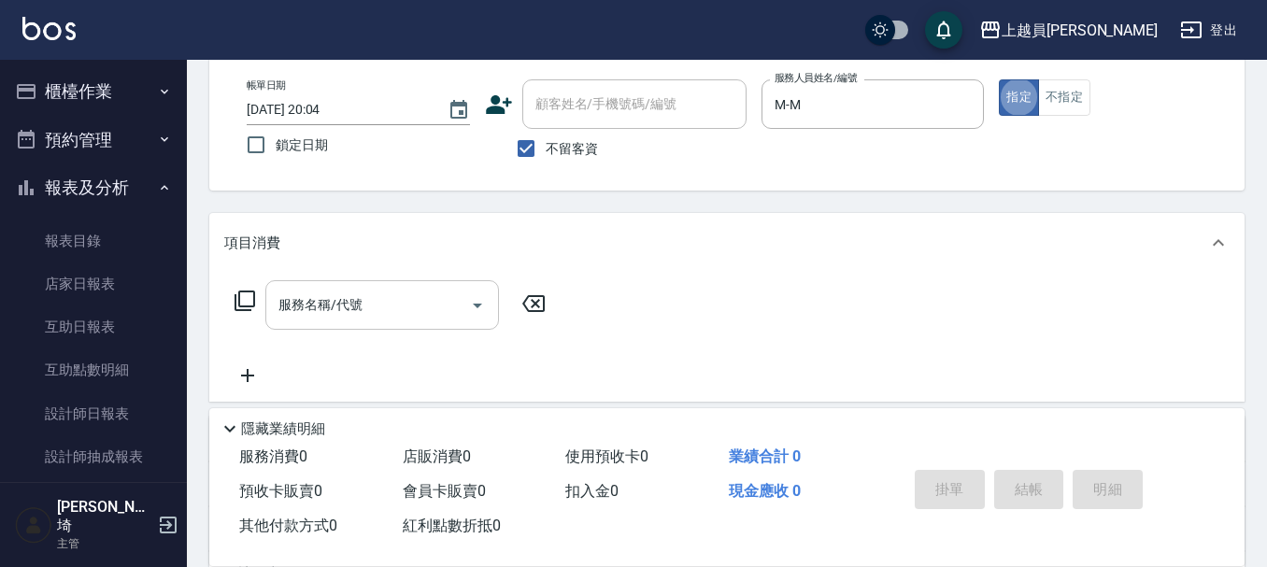
drag, startPoint x: 353, startPoint y: 321, endPoint x: 404, endPoint y: 302, distance: 54.1
click at [389, 307] on input "服務名稱/代號" at bounding box center [368, 305] width 189 height 33
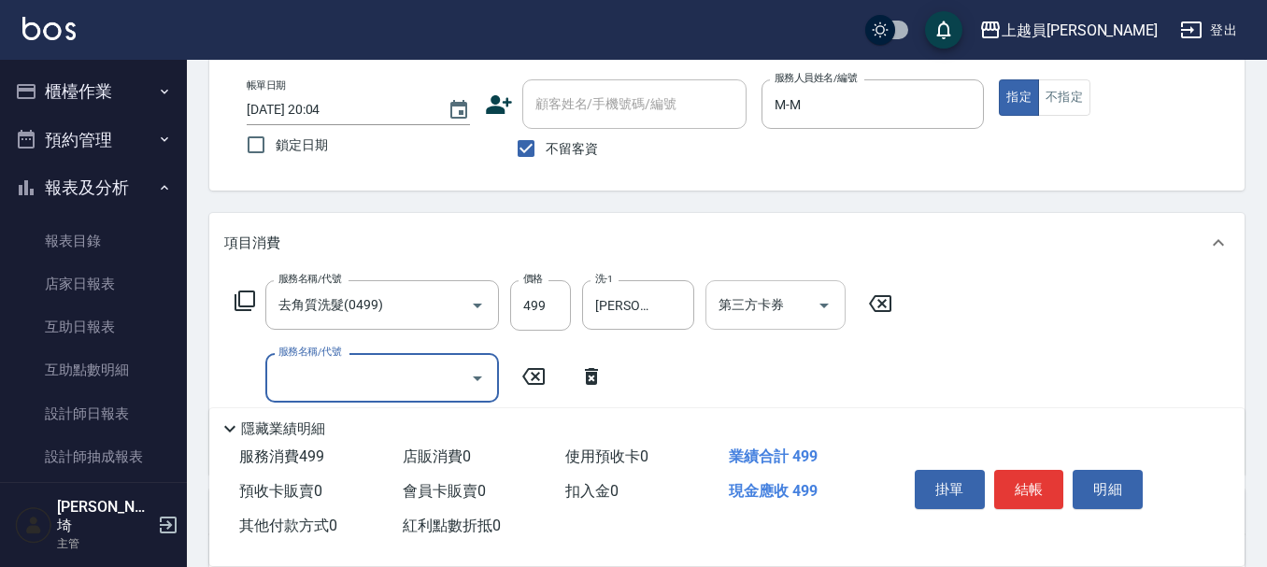
click at [821, 311] on icon "Open" at bounding box center [824, 305] width 22 height 22
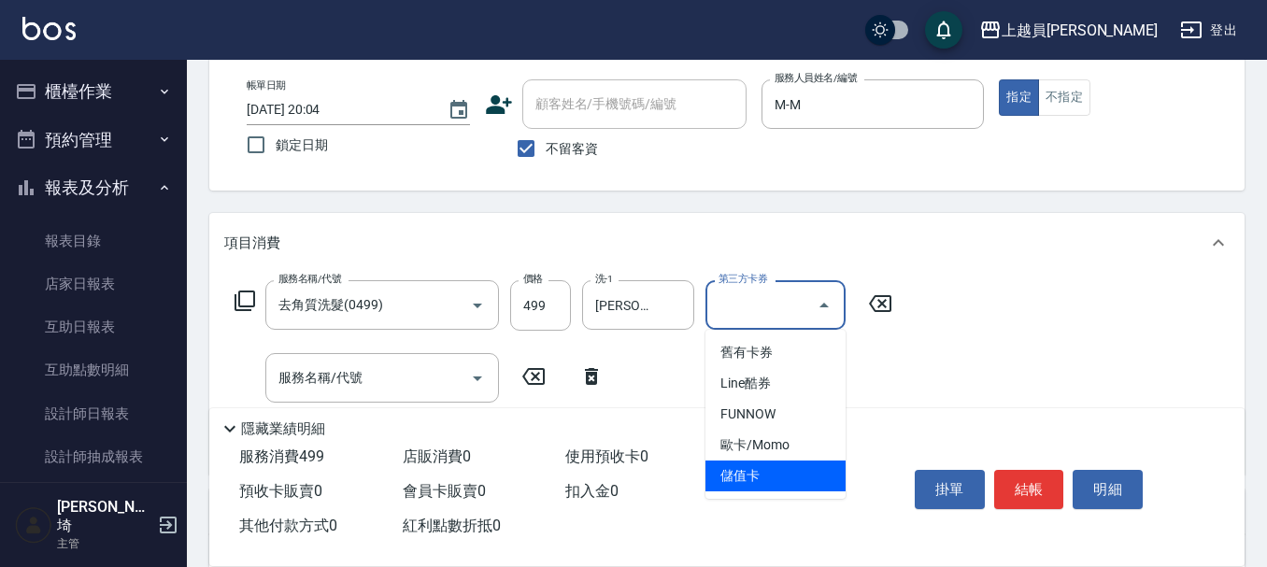
click at [760, 495] on ul "舊有卡券 Line酷券 FUNNOW 歐卡/Momo 儲值卡" at bounding box center [776, 414] width 140 height 169
click at [390, 372] on input "服務名稱/代號" at bounding box center [368, 378] width 189 height 33
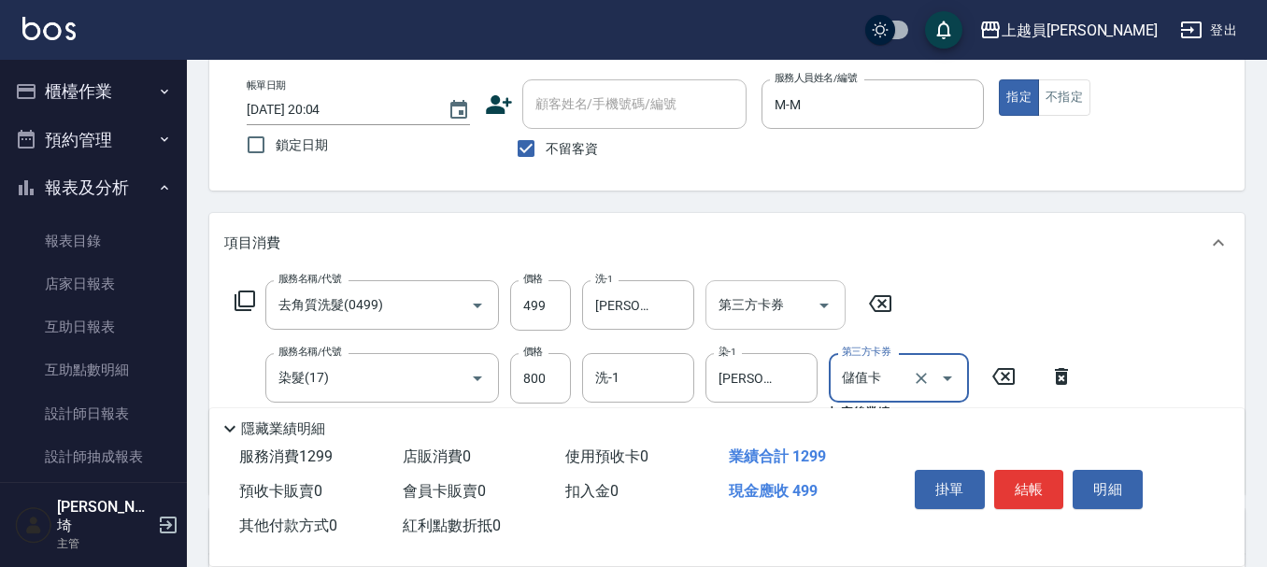
click at [810, 303] on button "Open" at bounding box center [824, 306] width 30 height 30
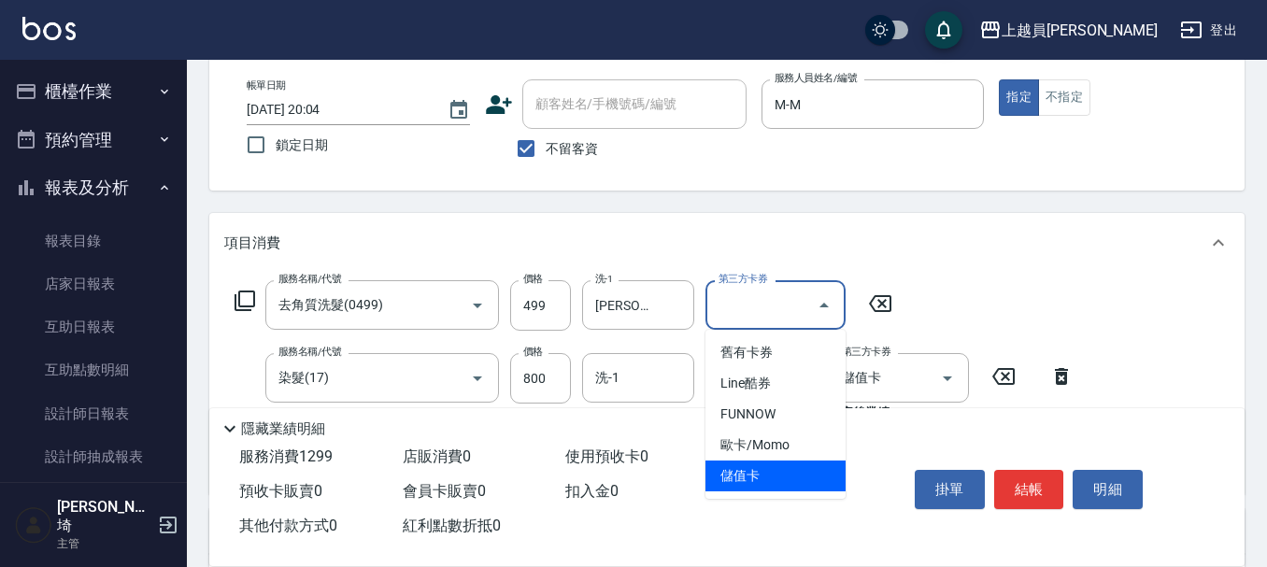
click at [786, 472] on span "儲值卡" at bounding box center [776, 476] width 140 height 31
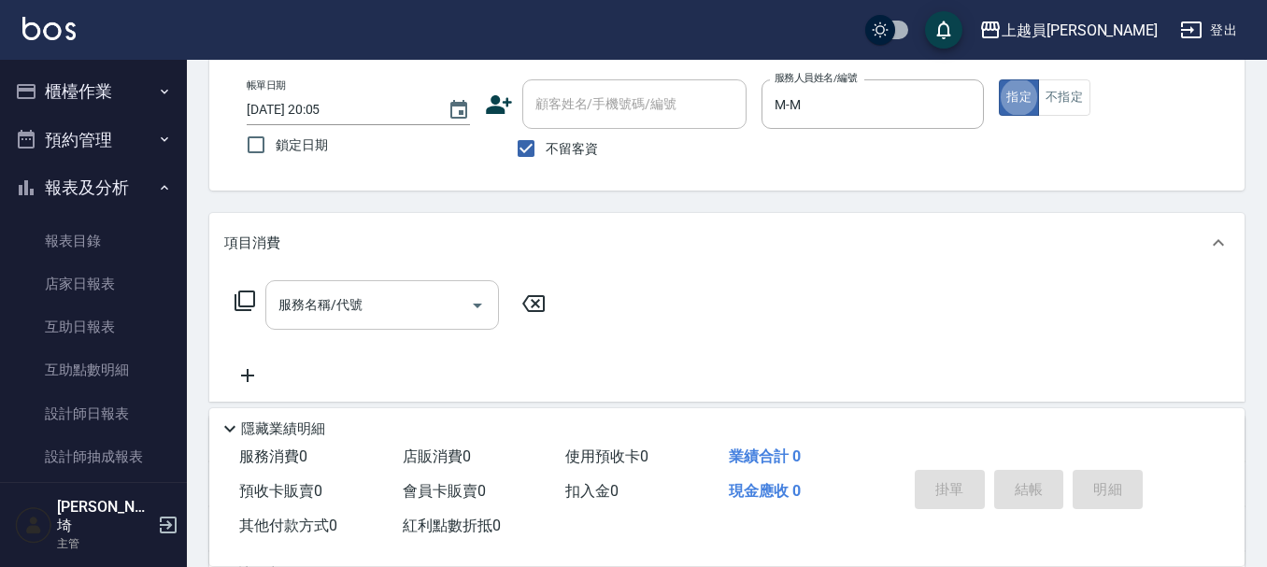
click at [402, 307] on input "服務名稱/代號" at bounding box center [368, 305] width 189 height 33
drag, startPoint x: 392, startPoint y: 303, endPoint x: 1276, endPoint y: 278, distance: 884.3
click at [403, 300] on input "服務名稱/代號" at bounding box center [368, 305] width 189 height 33
click at [308, 289] on div "服務名稱/代號 服務名稱/代號" at bounding box center [382, 305] width 234 height 50
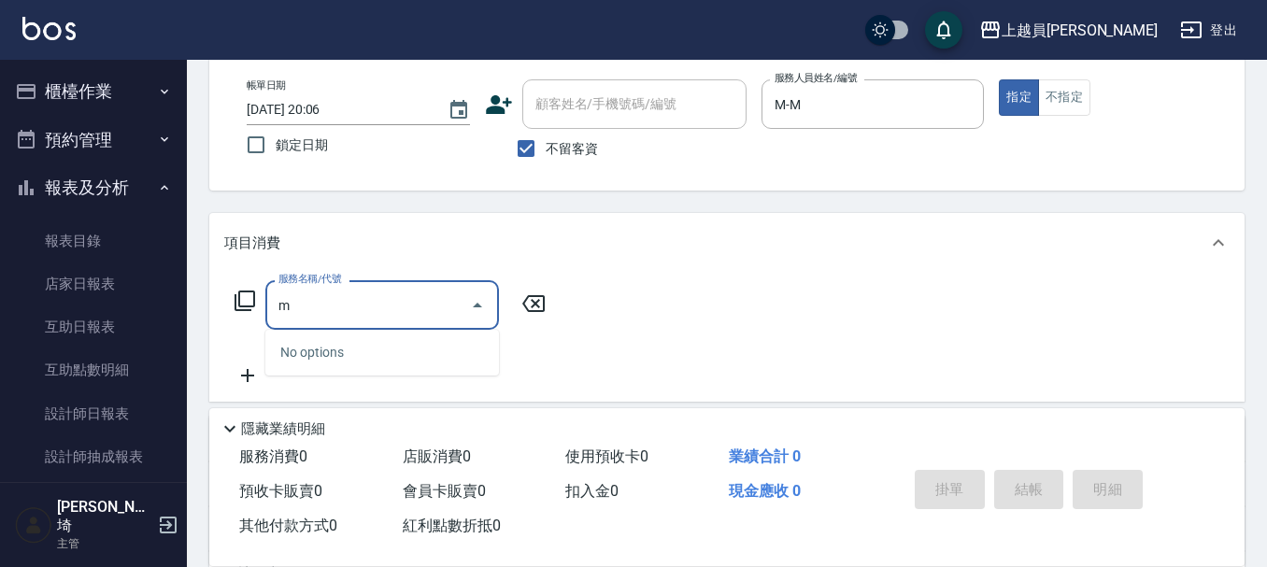
drag, startPoint x: 352, startPoint y: 309, endPoint x: 888, endPoint y: 227, distance: 541.7
click at [364, 302] on input "m" at bounding box center [368, 305] width 189 height 33
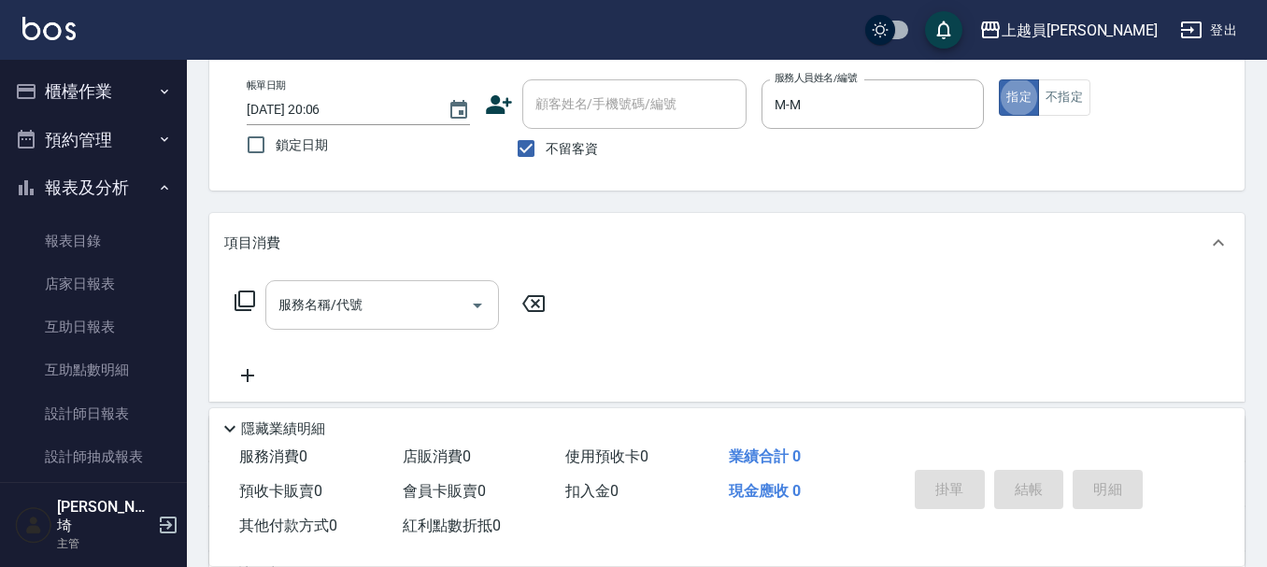
drag, startPoint x: 441, startPoint y: 281, endPoint x: 432, endPoint y: 286, distance: 10.4
click at [436, 285] on div "服務名稱/代號" at bounding box center [382, 305] width 234 height 50
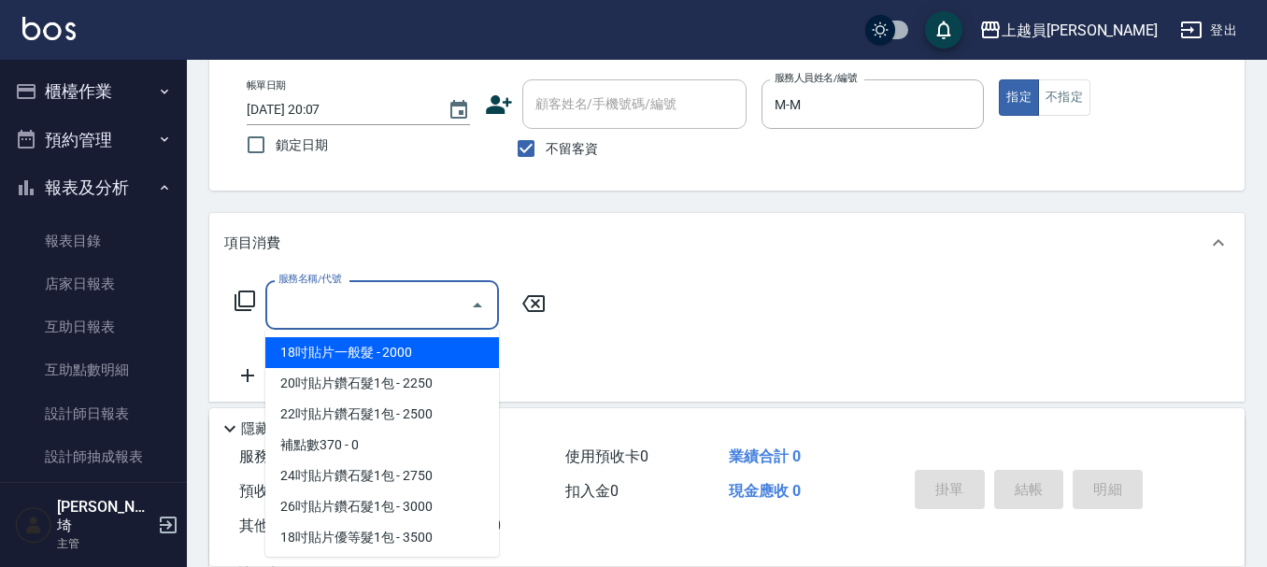
click at [307, 305] on input "服務名稱/代號" at bounding box center [368, 305] width 189 height 33
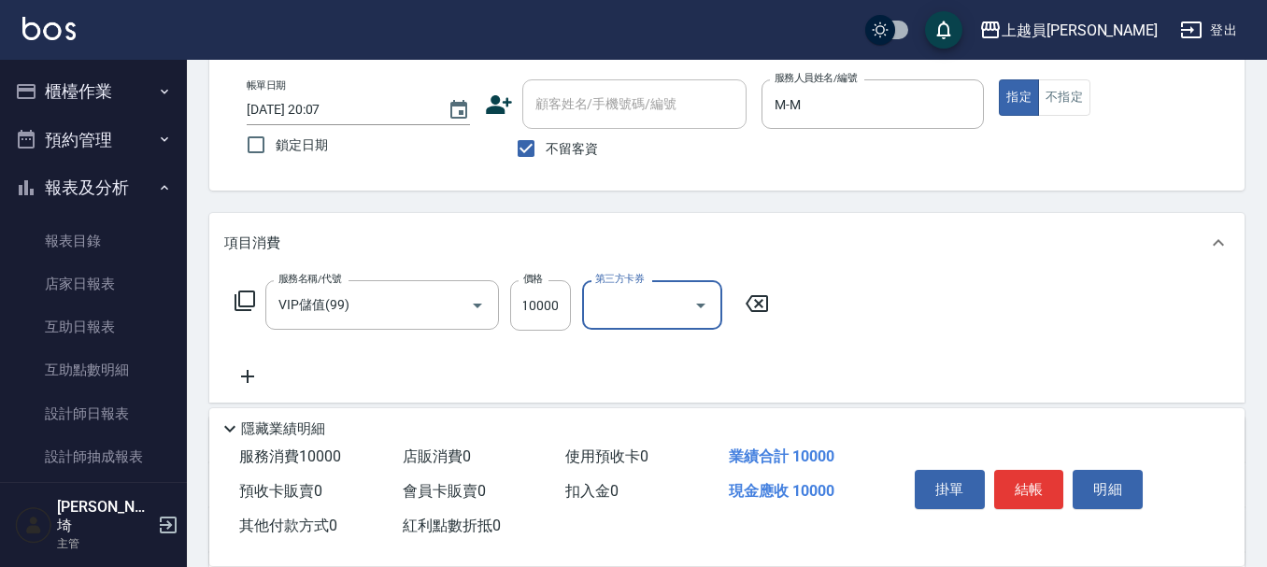
scroll to position [0, 0]
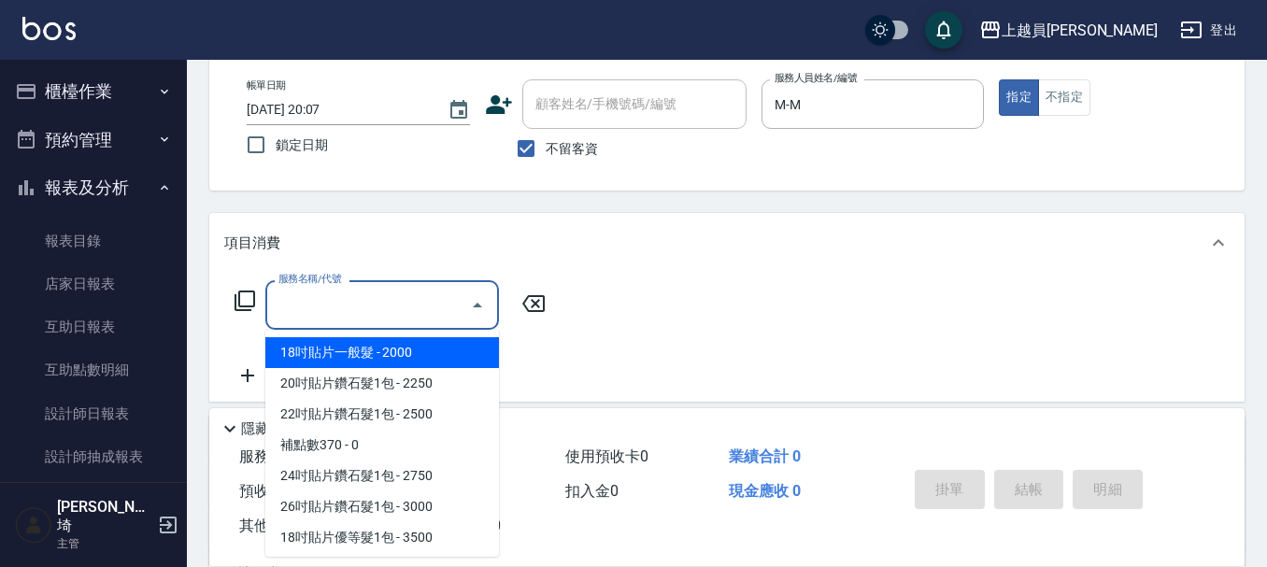
click at [387, 316] on input "服務名稱/代號" at bounding box center [368, 305] width 189 height 33
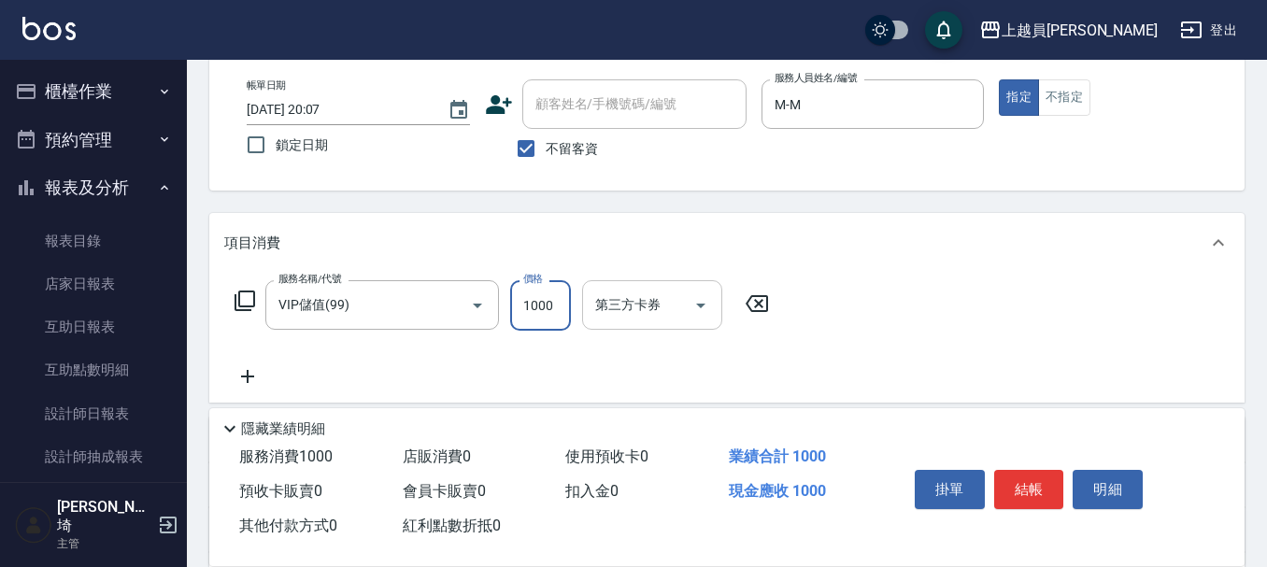
drag, startPoint x: 543, startPoint y: 280, endPoint x: 649, endPoint y: 282, distance: 105.6
click at [543, 280] on input "1000" at bounding box center [540, 305] width 61 height 50
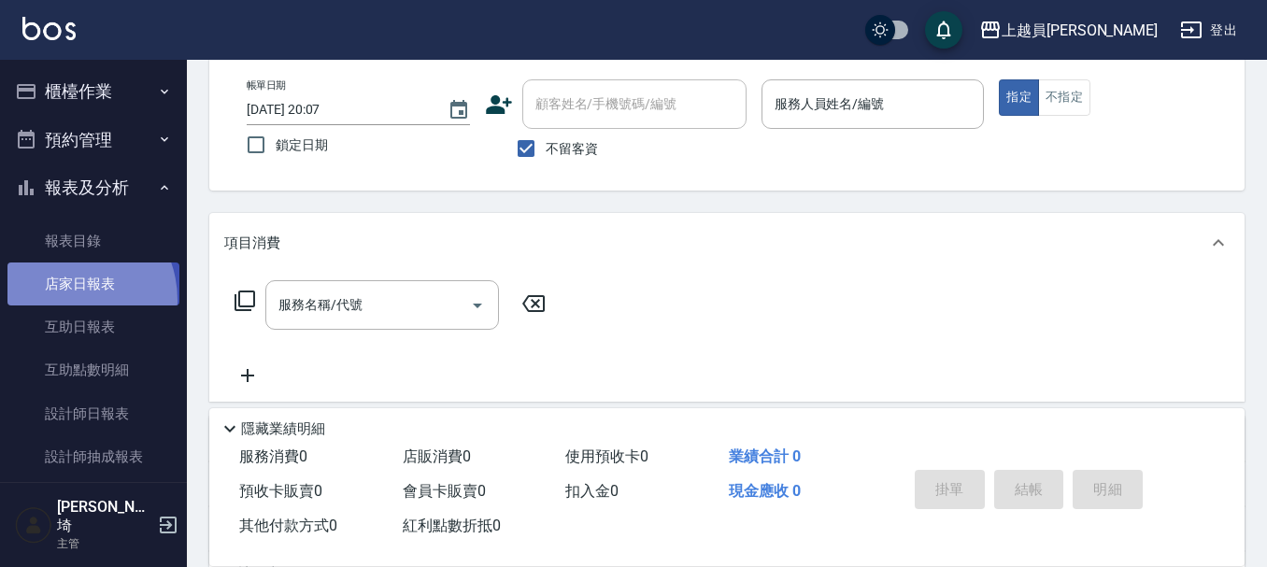
click at [64, 300] on link "店家日報表" at bounding box center [93, 284] width 172 height 43
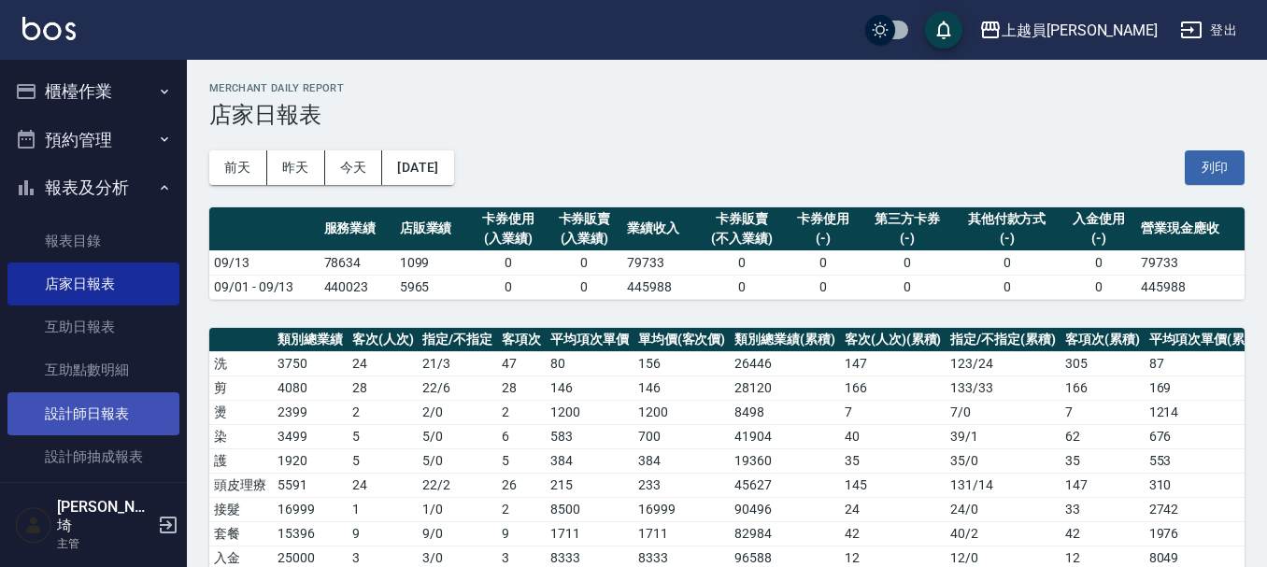
click at [112, 408] on link "設計師日報表" at bounding box center [93, 413] width 172 height 43
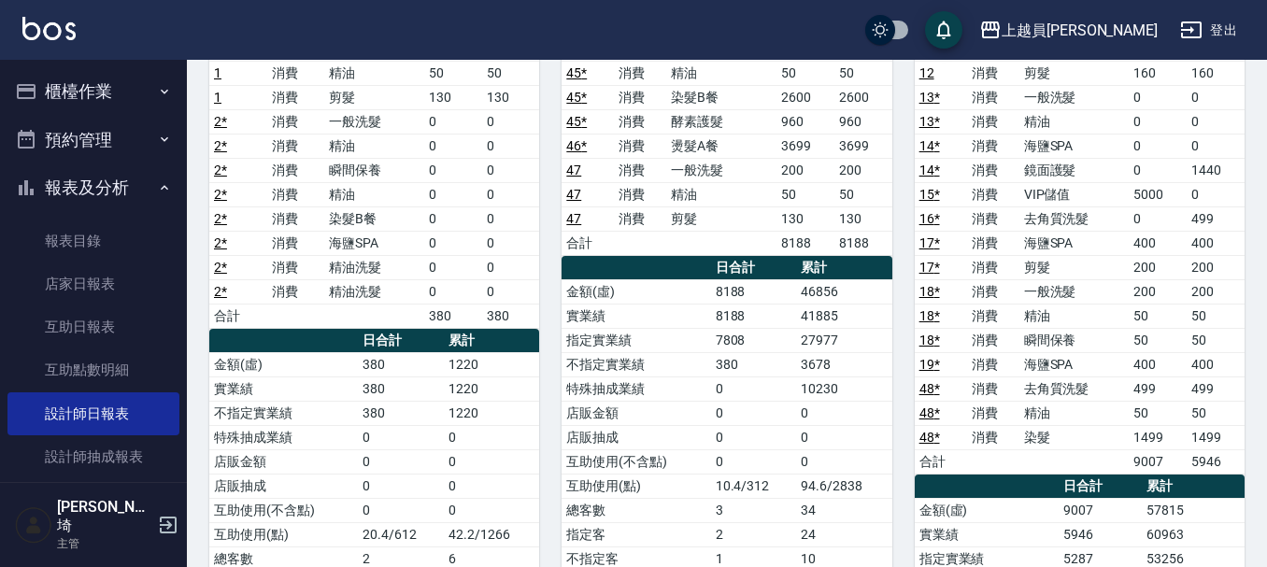
scroll to position [187, 0]
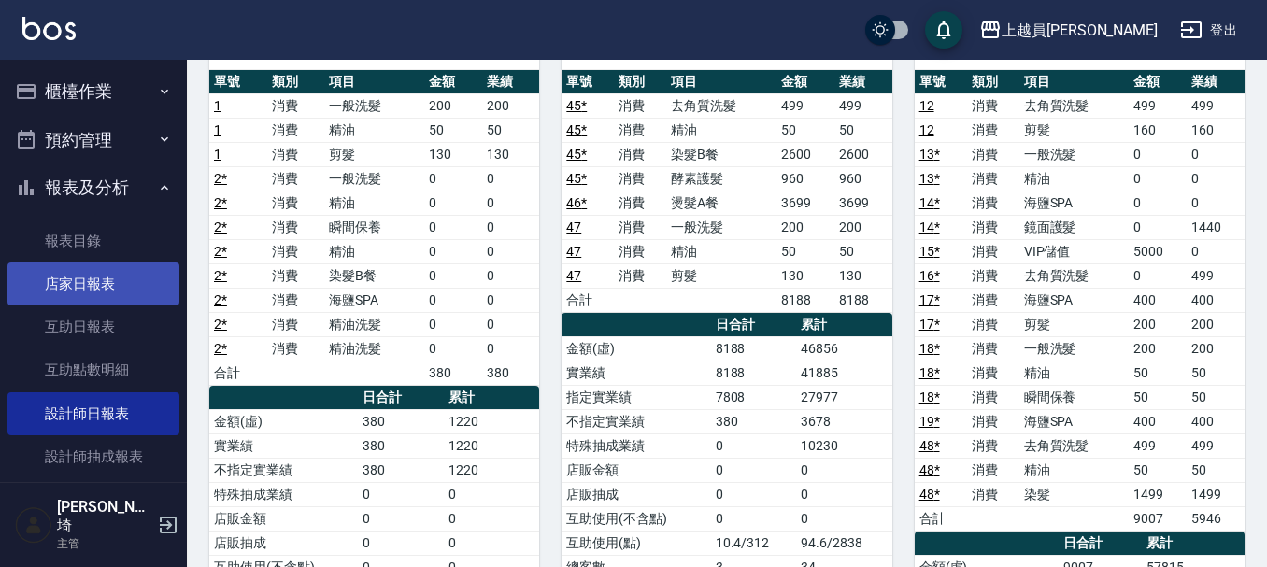
click at [129, 280] on link "店家日報表" at bounding box center [93, 284] width 172 height 43
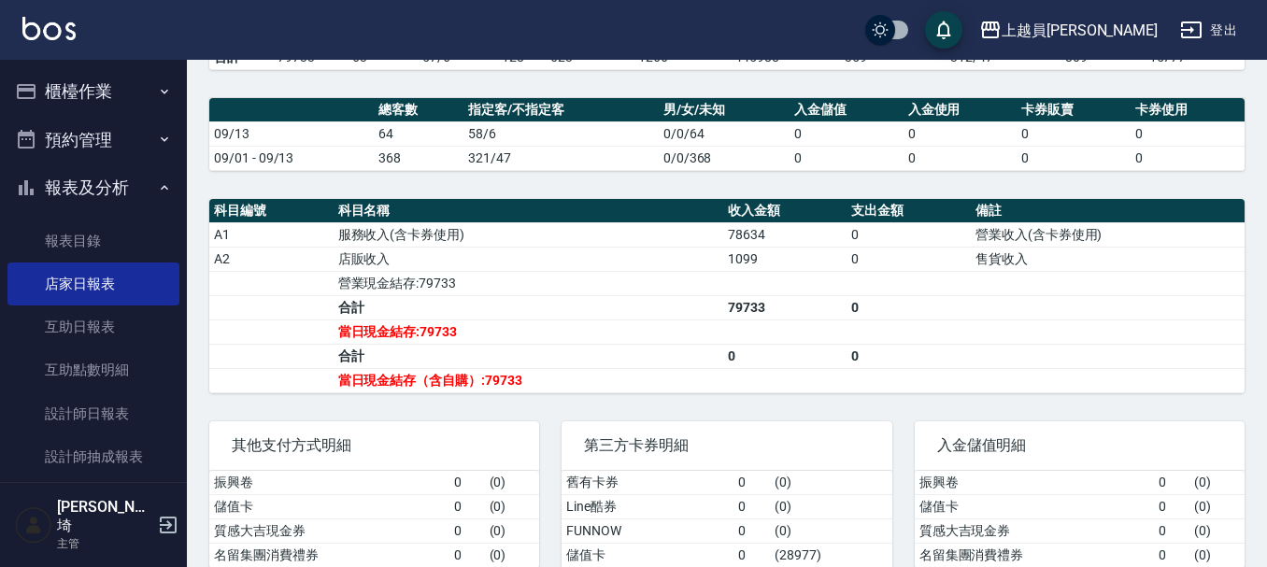
scroll to position [561, 0]
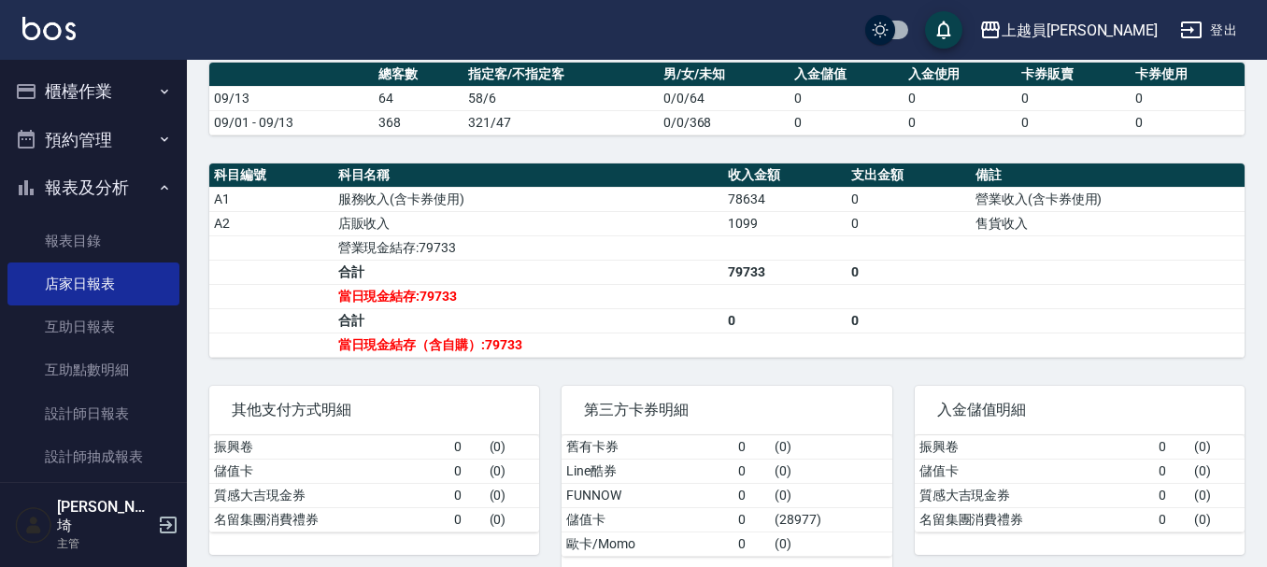
click at [157, 84] on icon "button" at bounding box center [164, 91] width 15 height 15
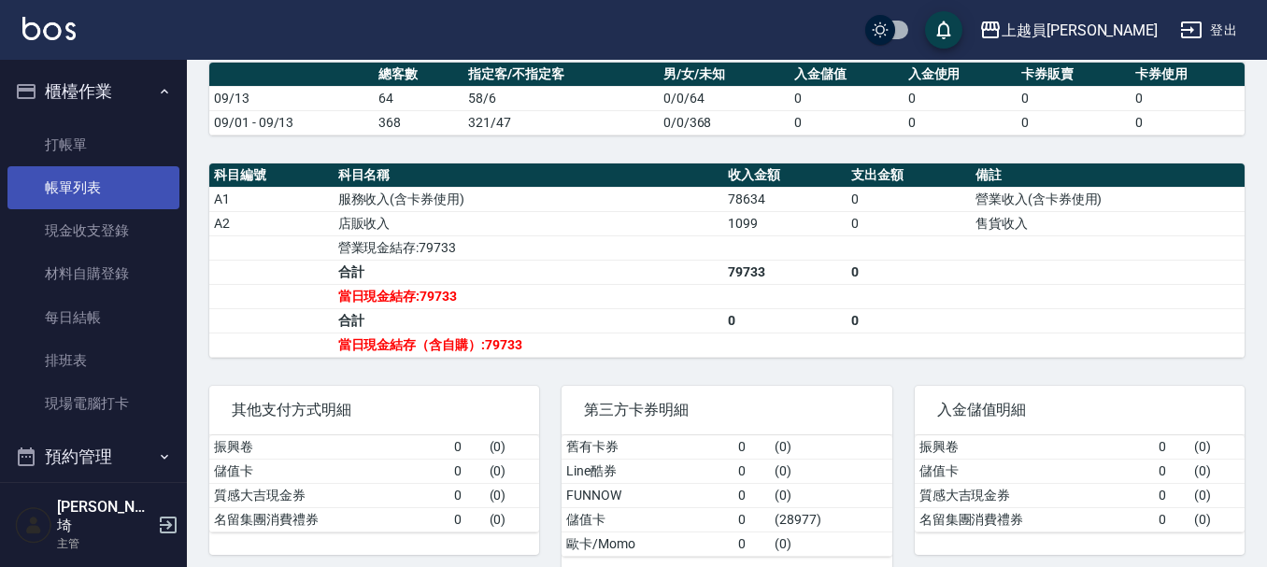
click at [114, 194] on link "帳單列表" at bounding box center [93, 187] width 172 height 43
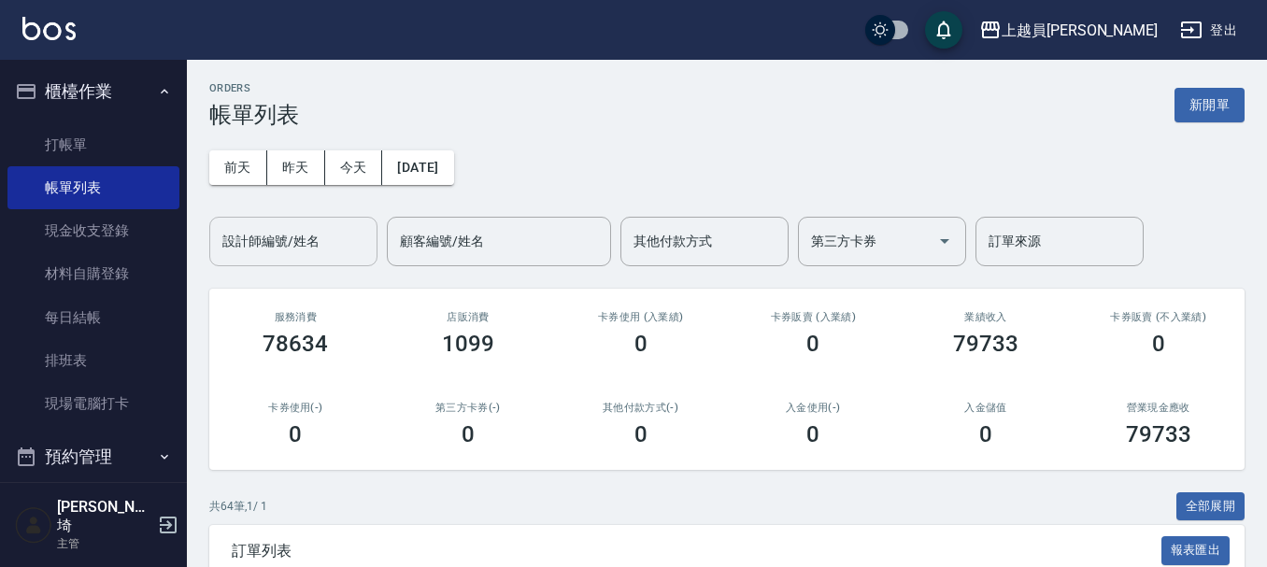
click at [326, 249] on input "設計師編號/姓名" at bounding box center [293, 241] width 151 height 33
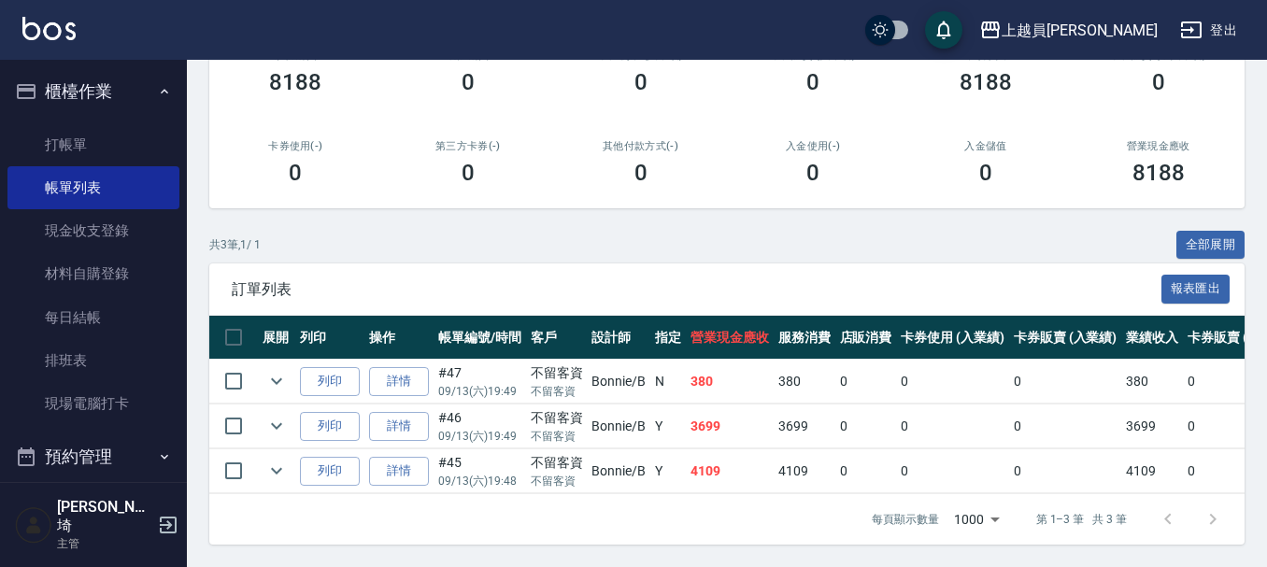
scroll to position [276, 0]
click at [406, 412] on link "詳情" at bounding box center [399, 426] width 60 height 29
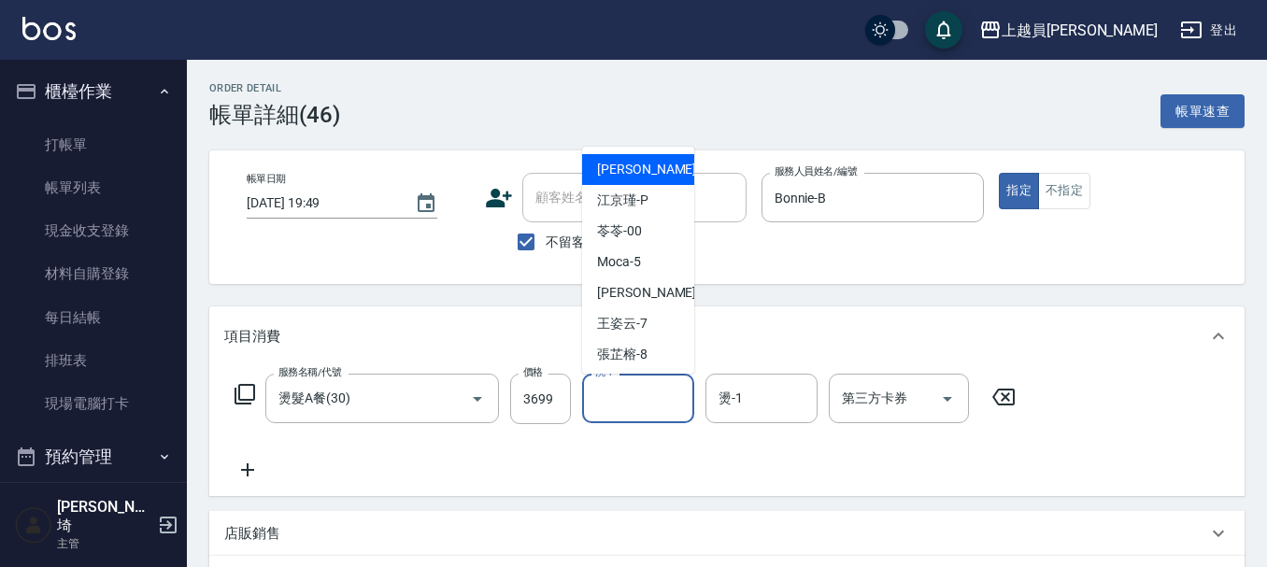
click at [620, 389] on input "洗-1" at bounding box center [638, 398] width 95 height 33
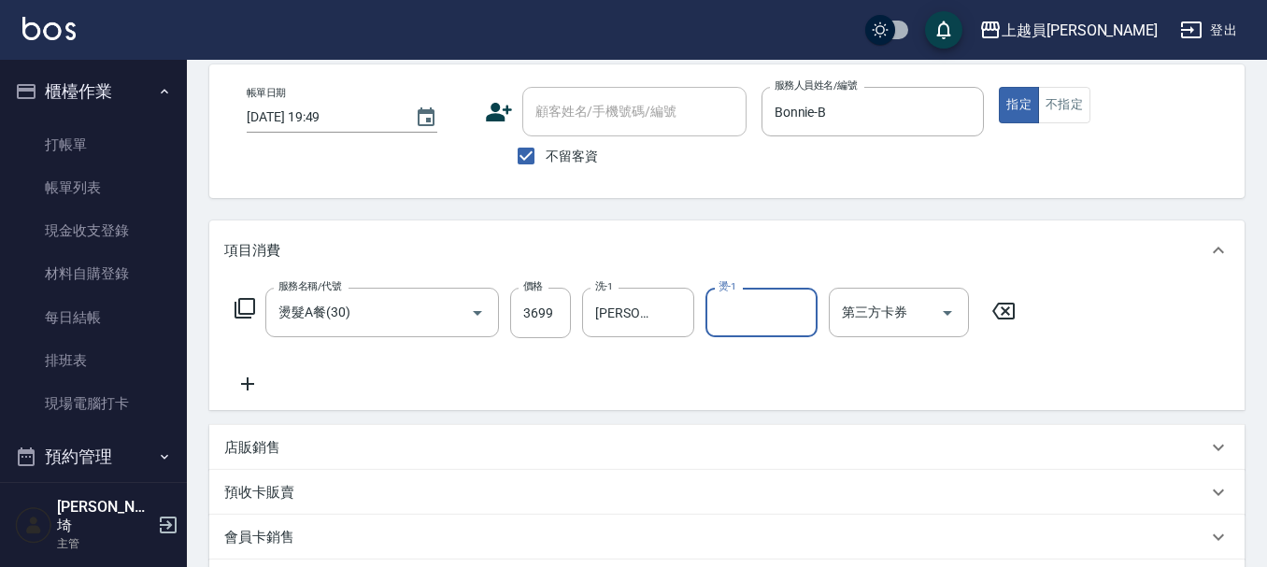
scroll to position [370, 0]
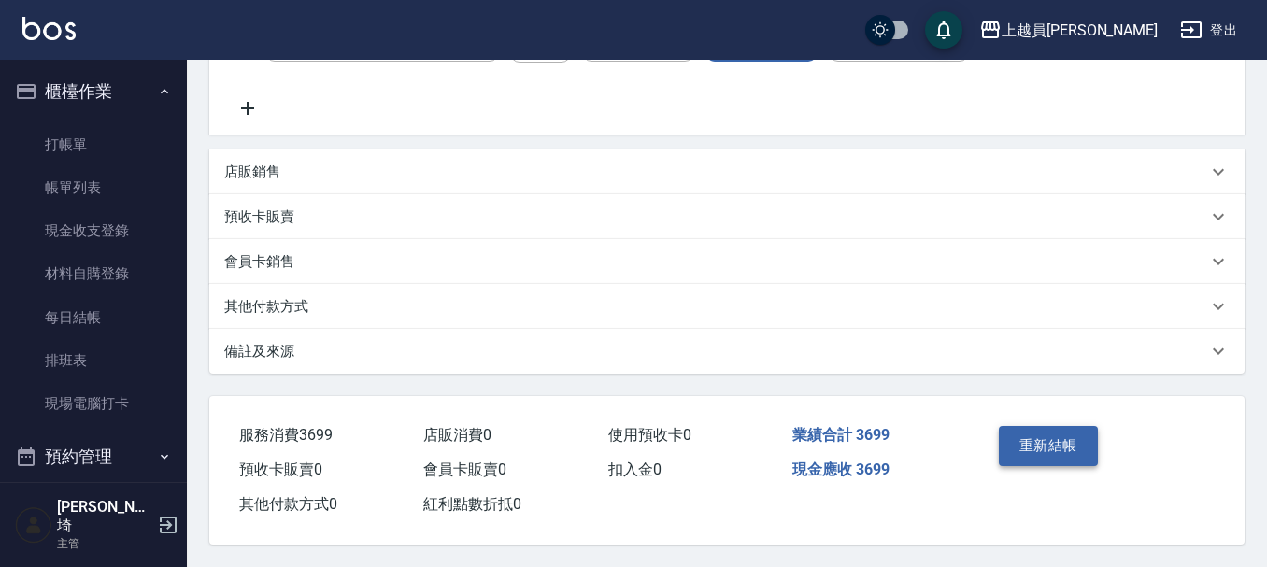
click at [1022, 433] on button "重新結帳" at bounding box center [1048, 445] width 99 height 39
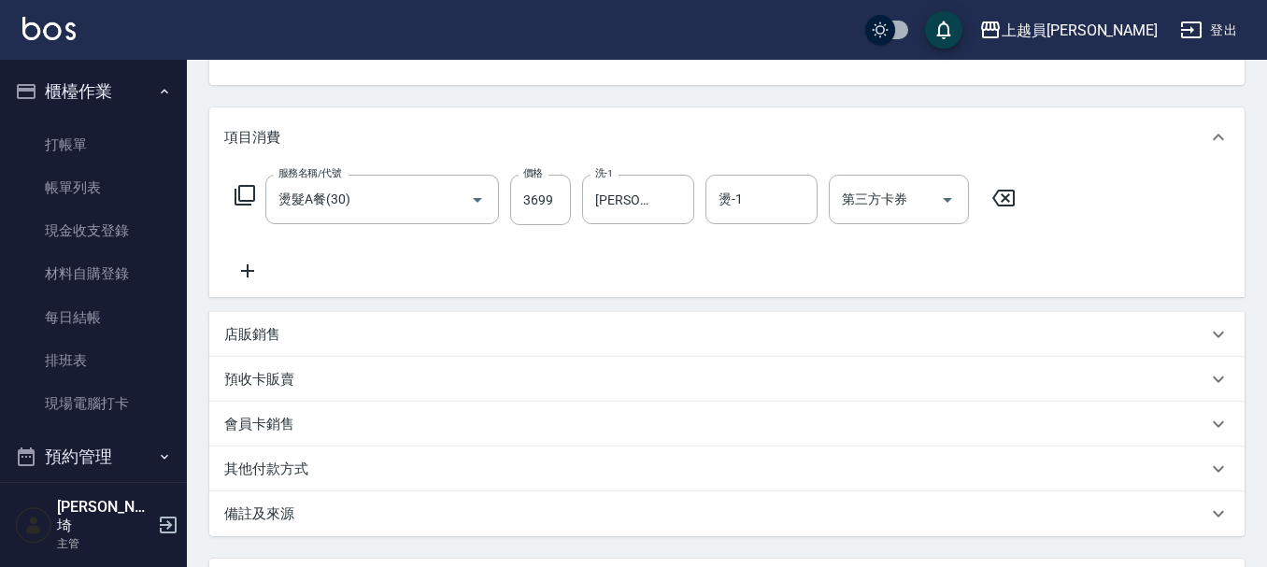
scroll to position [183, 0]
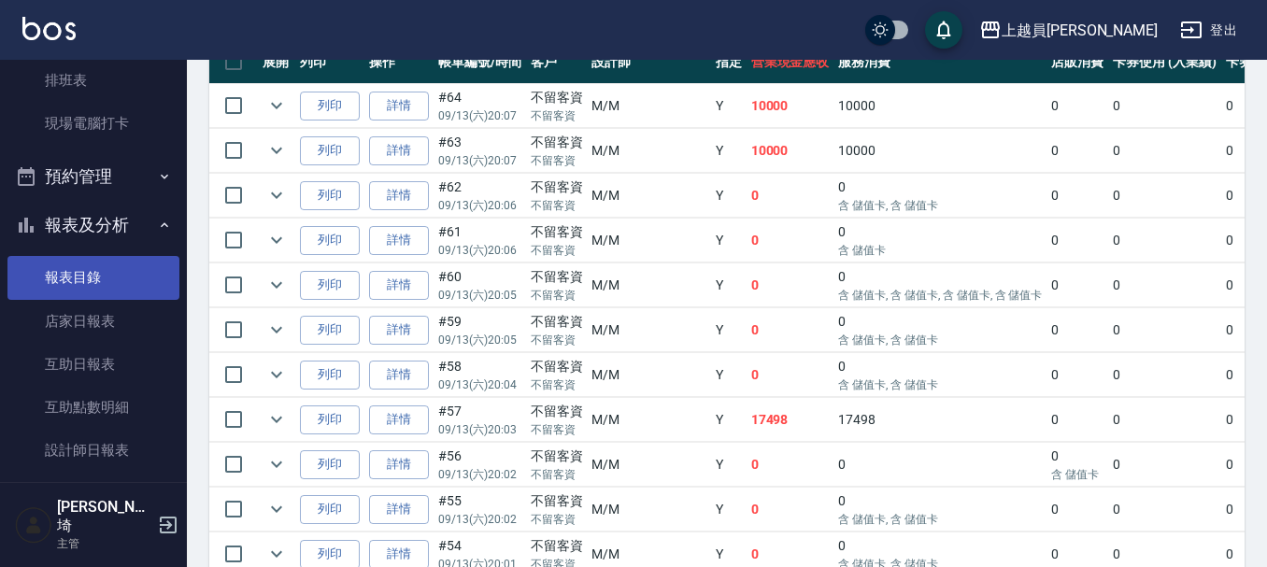
scroll to position [561, 0]
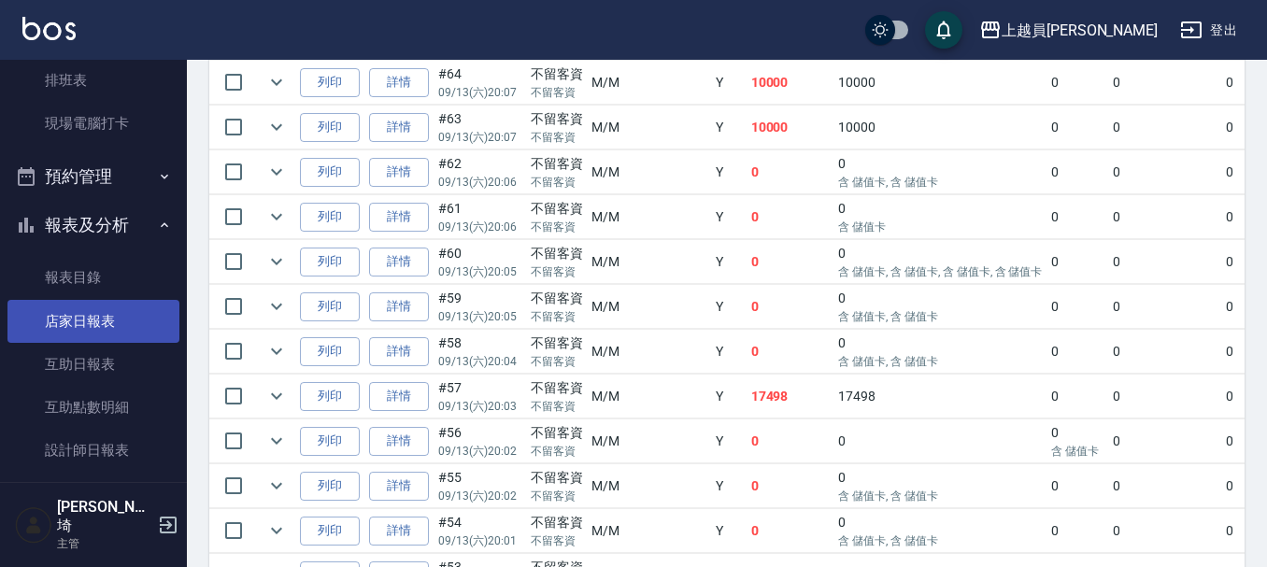
click at [69, 325] on link "店家日報表" at bounding box center [93, 321] width 172 height 43
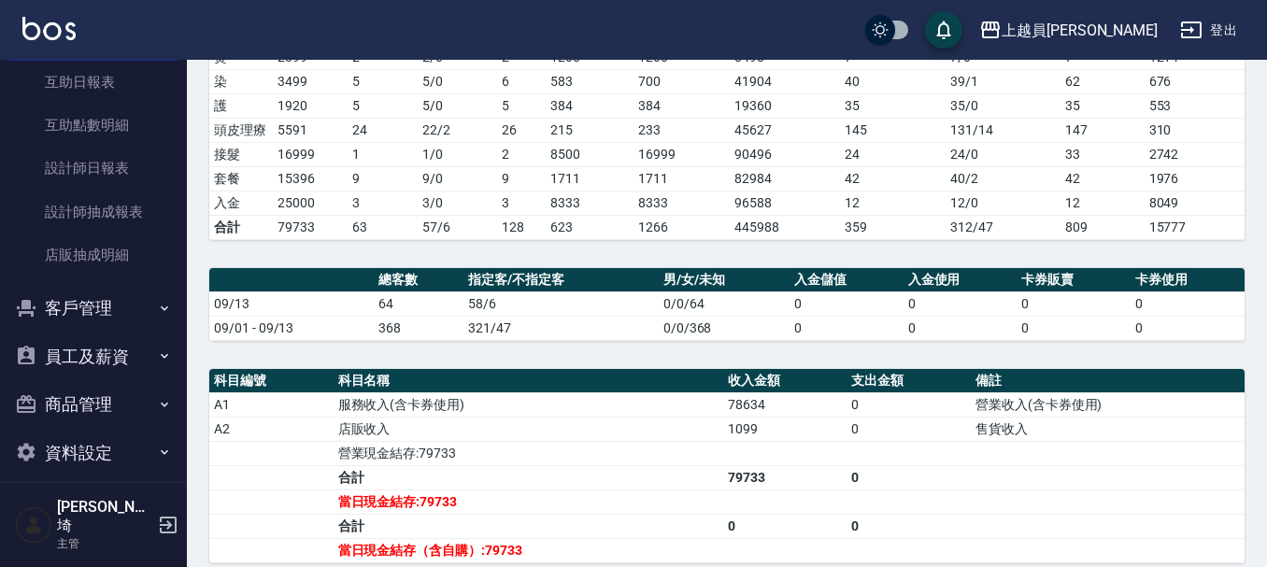
scroll to position [467, 0]
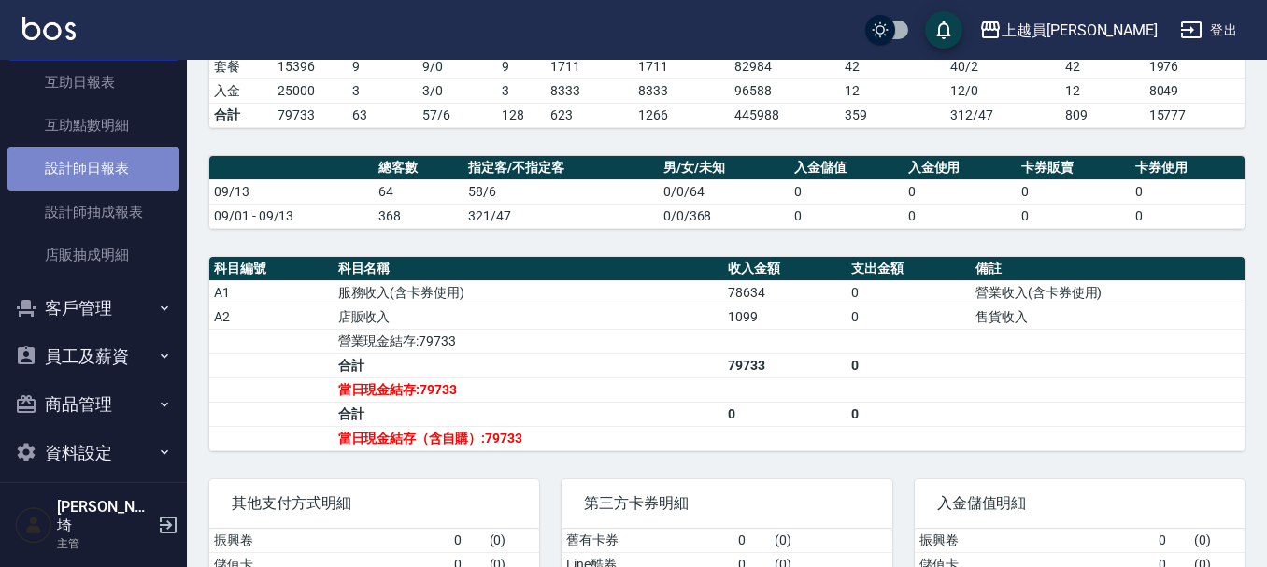
click at [114, 153] on link "設計師日報表" at bounding box center [93, 168] width 172 height 43
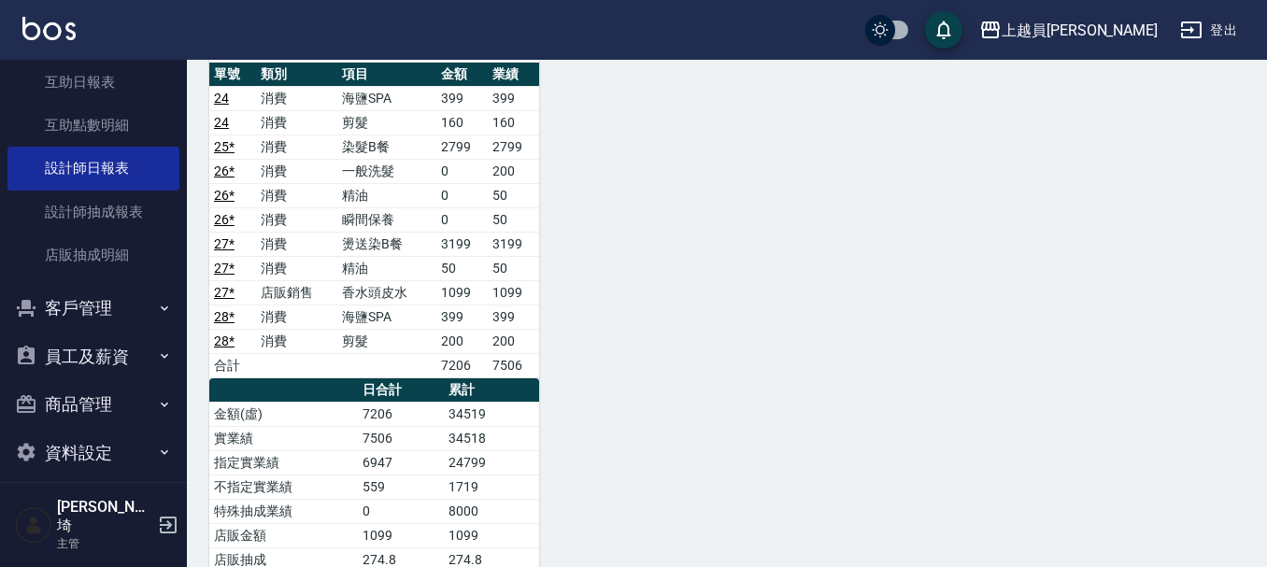
scroll to position [3047, 0]
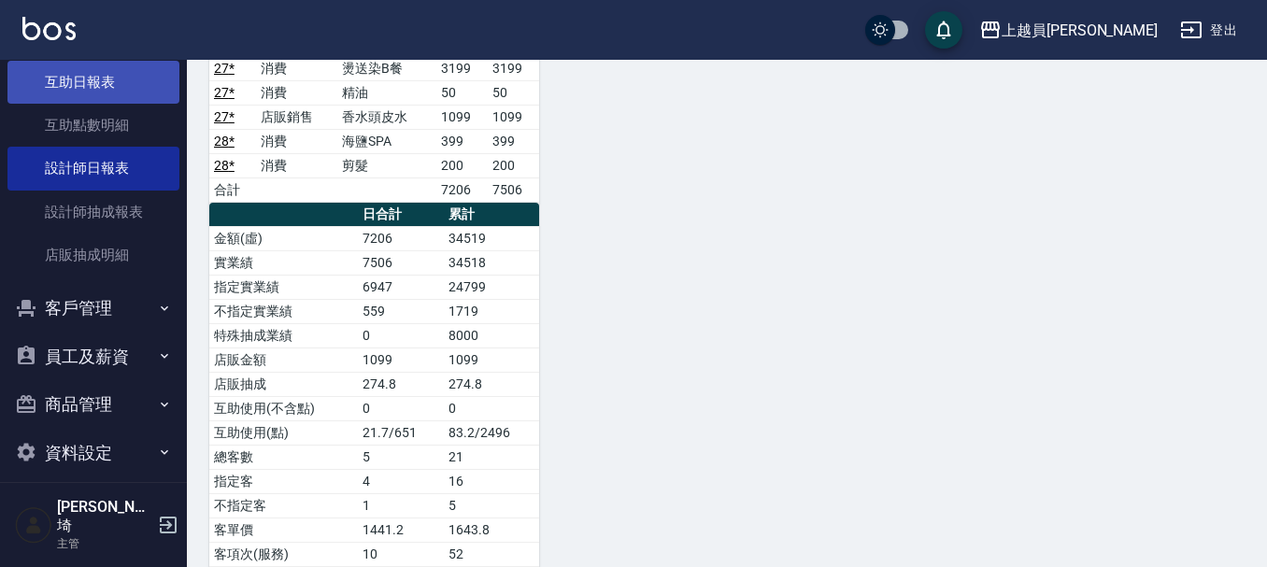
click at [118, 82] on link "互助日報表" at bounding box center [93, 82] width 172 height 43
